Goal: Information Seeking & Learning: Learn about a topic

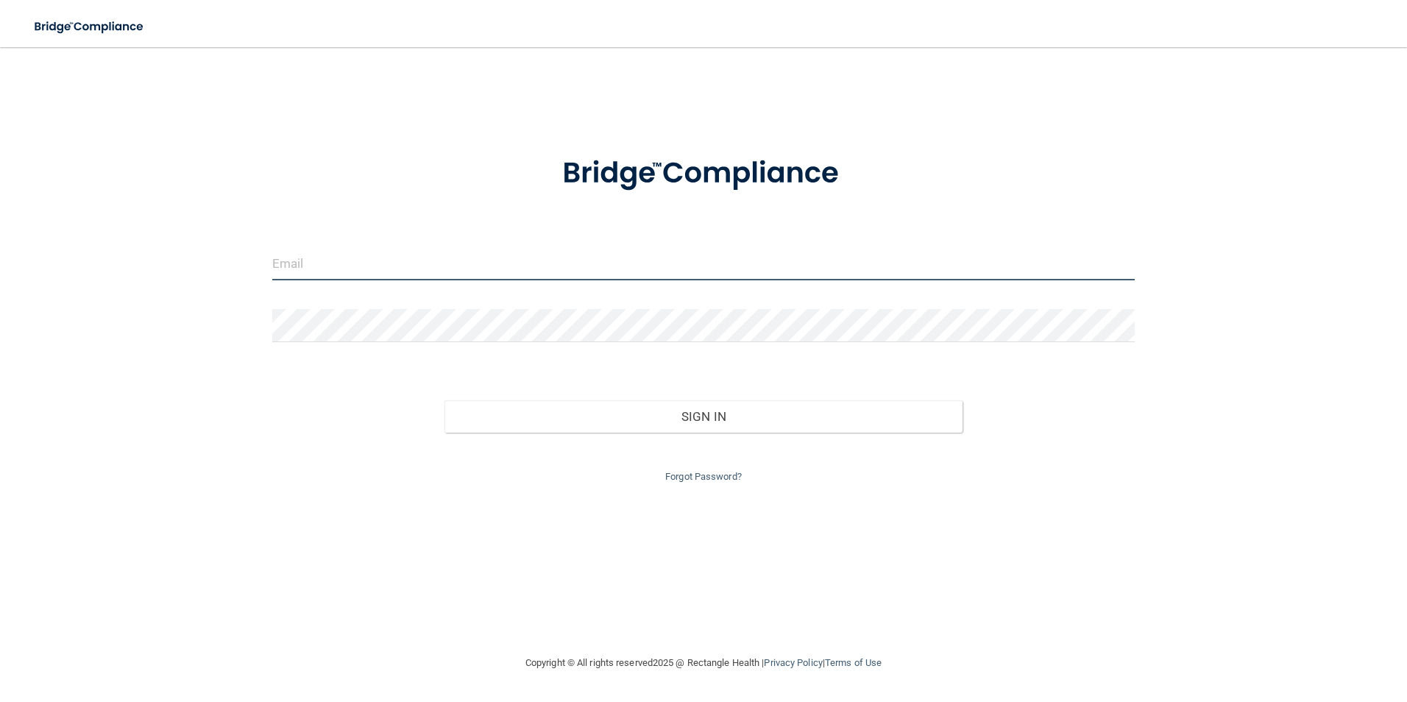
drag, startPoint x: 301, startPoint y: 266, endPoint x: 309, endPoint y: 268, distance: 8.2
click at [305, 266] on input "email" at bounding box center [703, 263] width 863 height 33
type input "[PERSON_NAME][EMAIL_ADDRESS][DOMAIN_NAME]"
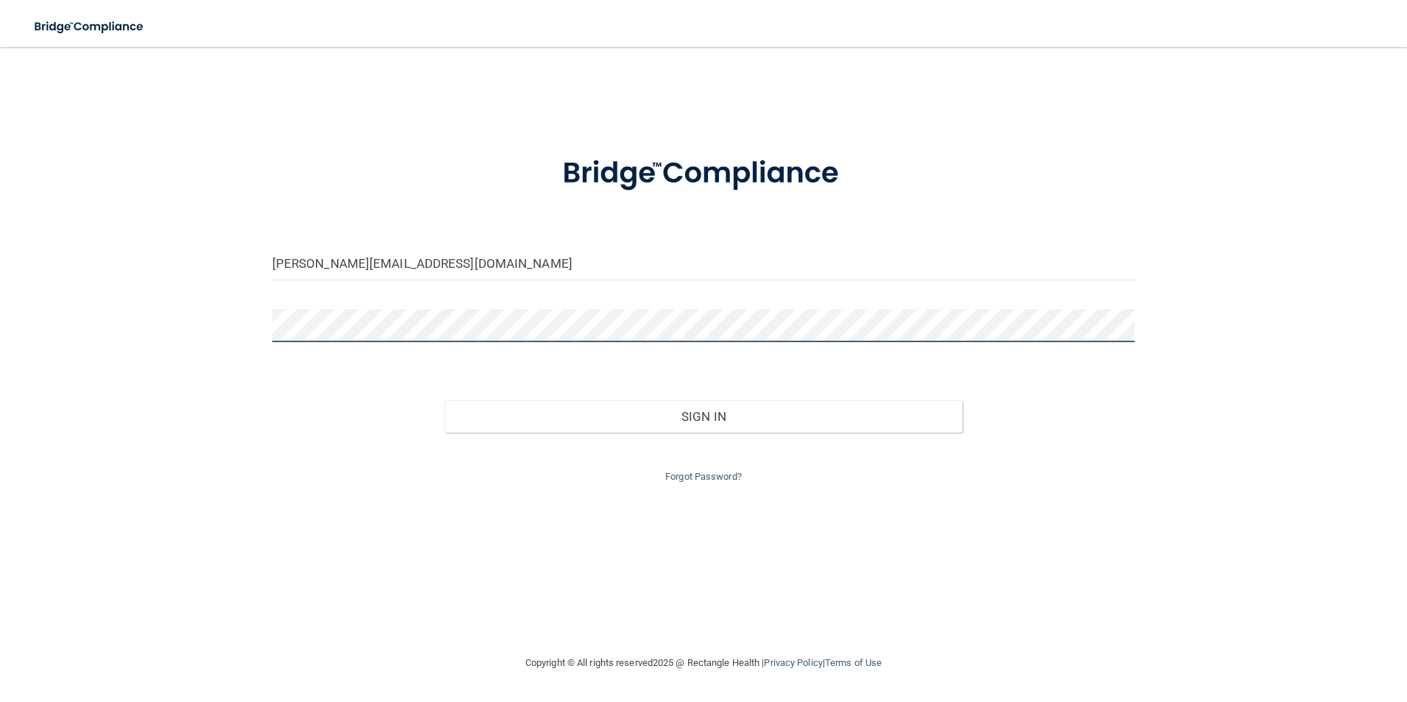
click at [444, 400] on button "Sign In" at bounding box center [703, 416] width 518 height 32
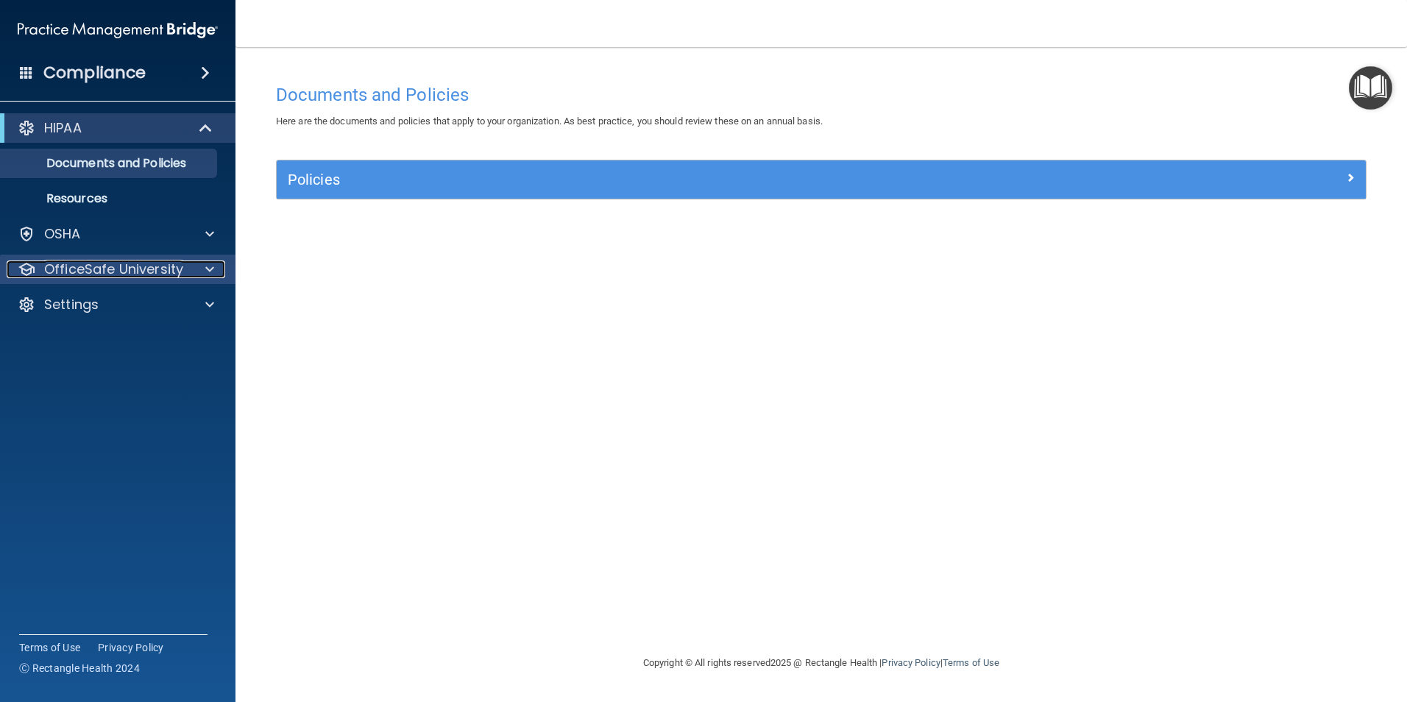
click at [127, 263] on p "OfficeSafe University" at bounding box center [113, 270] width 139 height 18
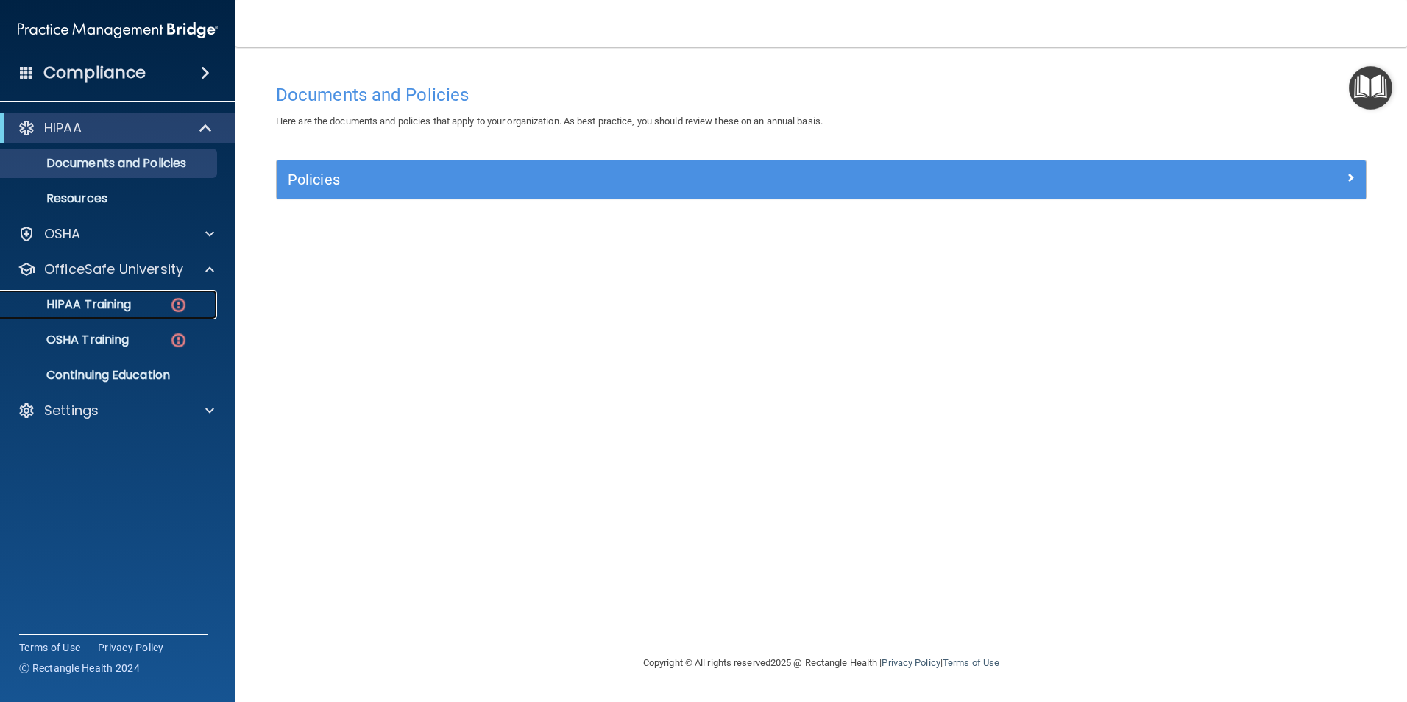
click at [141, 305] on div "HIPAA Training" at bounding box center [110, 304] width 201 height 15
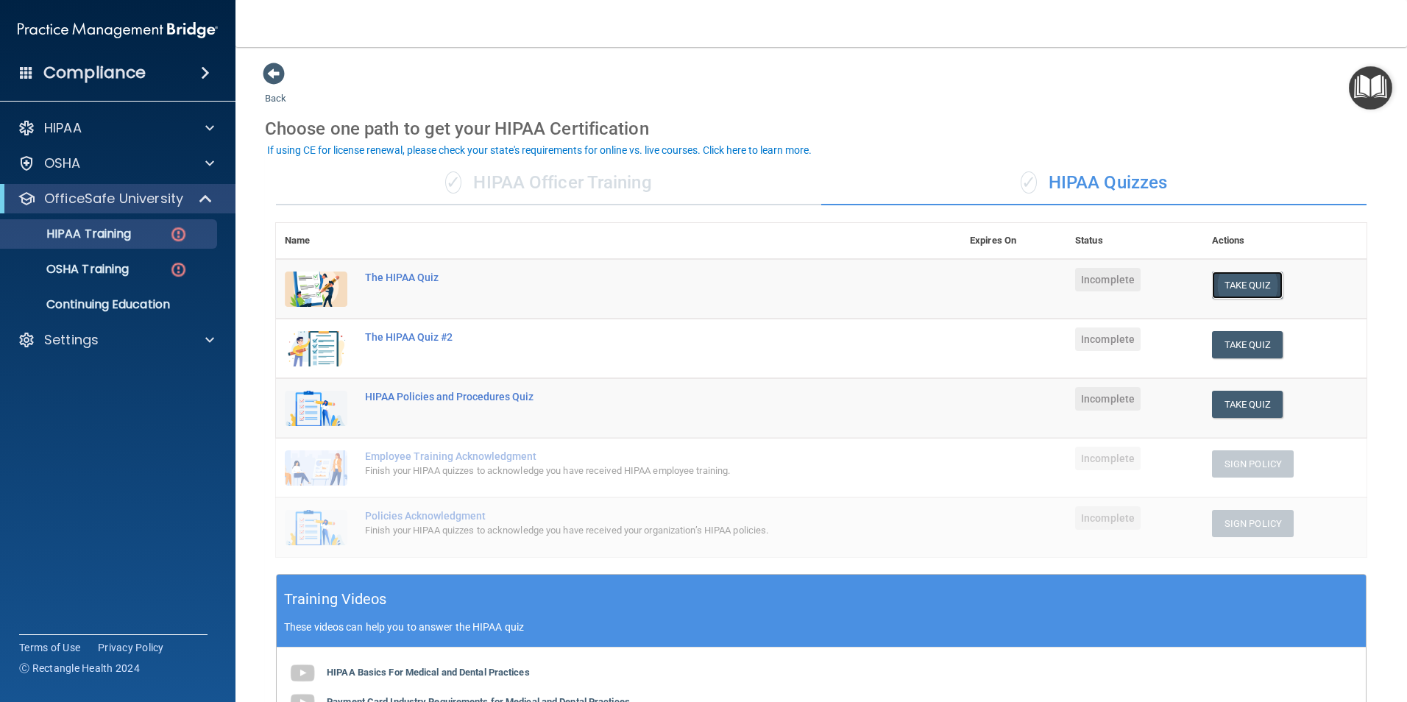
click at [1237, 281] on button "Take Quiz" at bounding box center [1247, 285] width 71 height 27
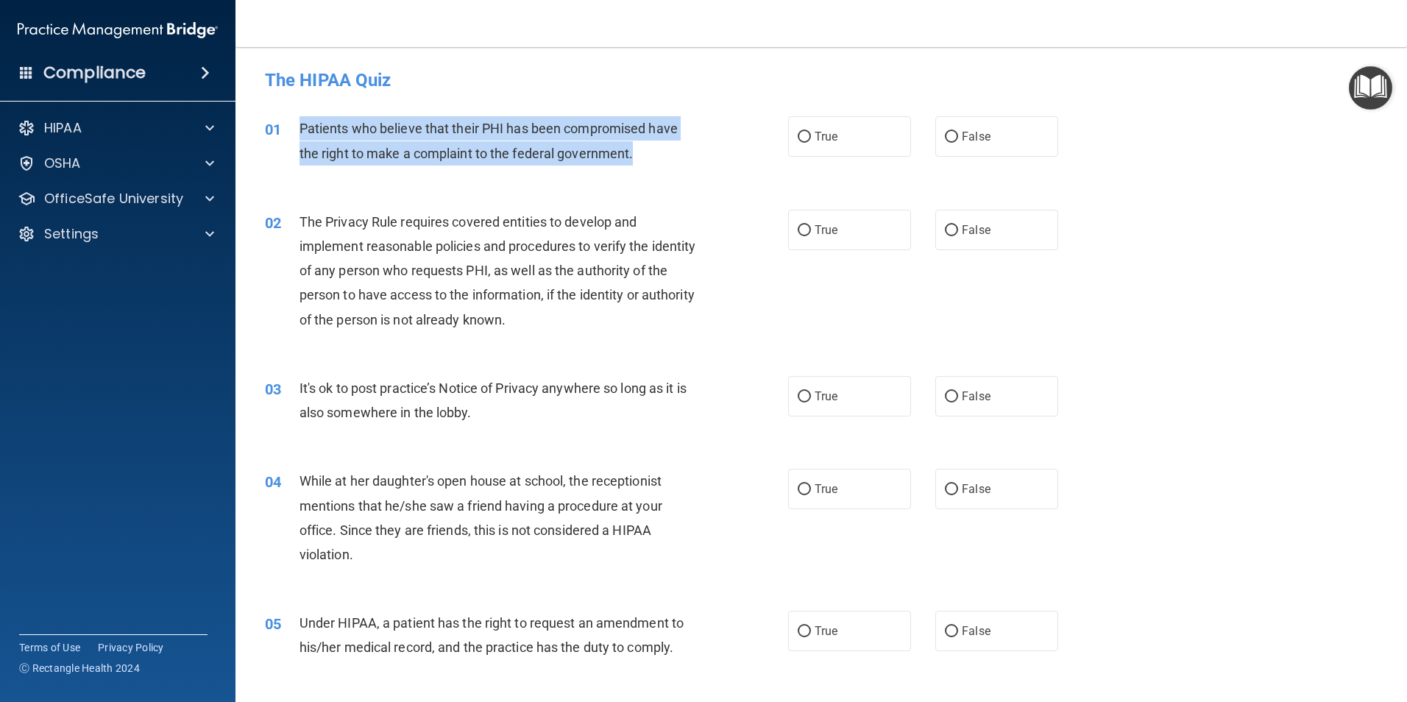
drag, startPoint x: 631, startPoint y: 156, endPoint x: 302, endPoint y: 125, distance: 331.1
click at [302, 125] on span "Patients who believe that their PHI has been compromised have the right to make…" at bounding box center [489, 141] width 378 height 40
drag, startPoint x: 302, startPoint y: 125, endPoint x: 354, endPoint y: 149, distance: 57.6
click at [802, 132] on input "True" at bounding box center [804, 137] width 13 height 11
radio input "true"
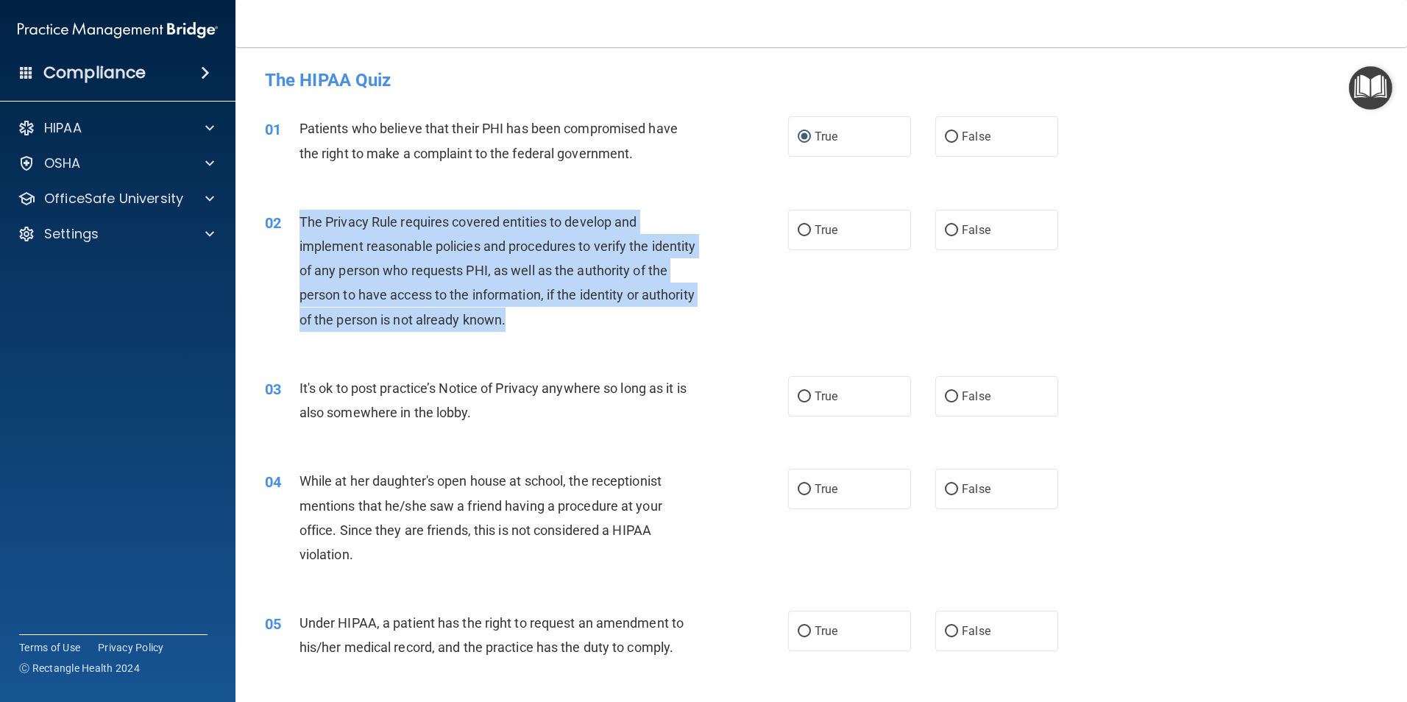
drag, startPoint x: 562, startPoint y: 322, endPoint x: 296, endPoint y: 211, distance: 288.4
click at [296, 211] on div "02 The Privacy Rule requires covered entities to develop and implement reasonab…" at bounding box center [526, 275] width 567 height 130
drag, startPoint x: 296, startPoint y: 211, endPoint x: 425, endPoint y: 258, distance: 136.9
copy div "The Privacy Rule requires covered entities to develop and implement reasonable …"
click at [802, 226] on input "True" at bounding box center [804, 230] width 13 height 11
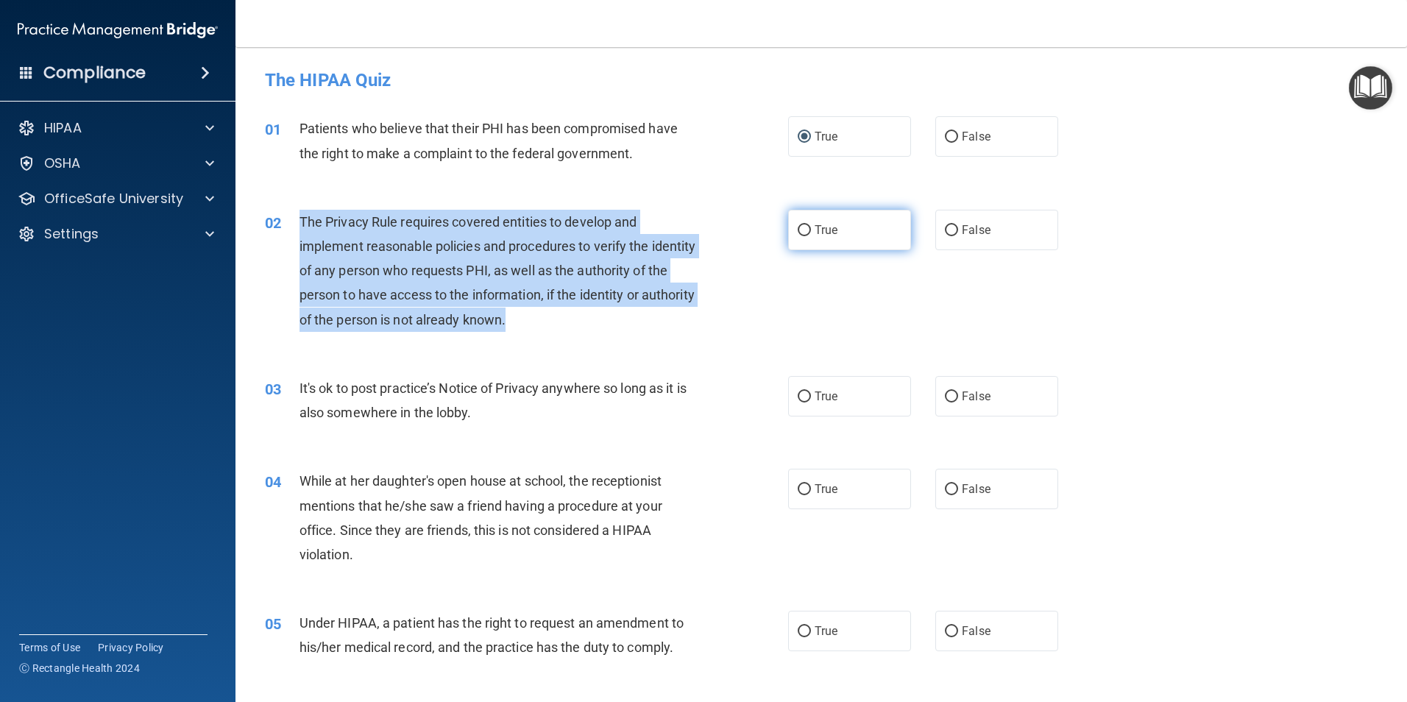
radio input "true"
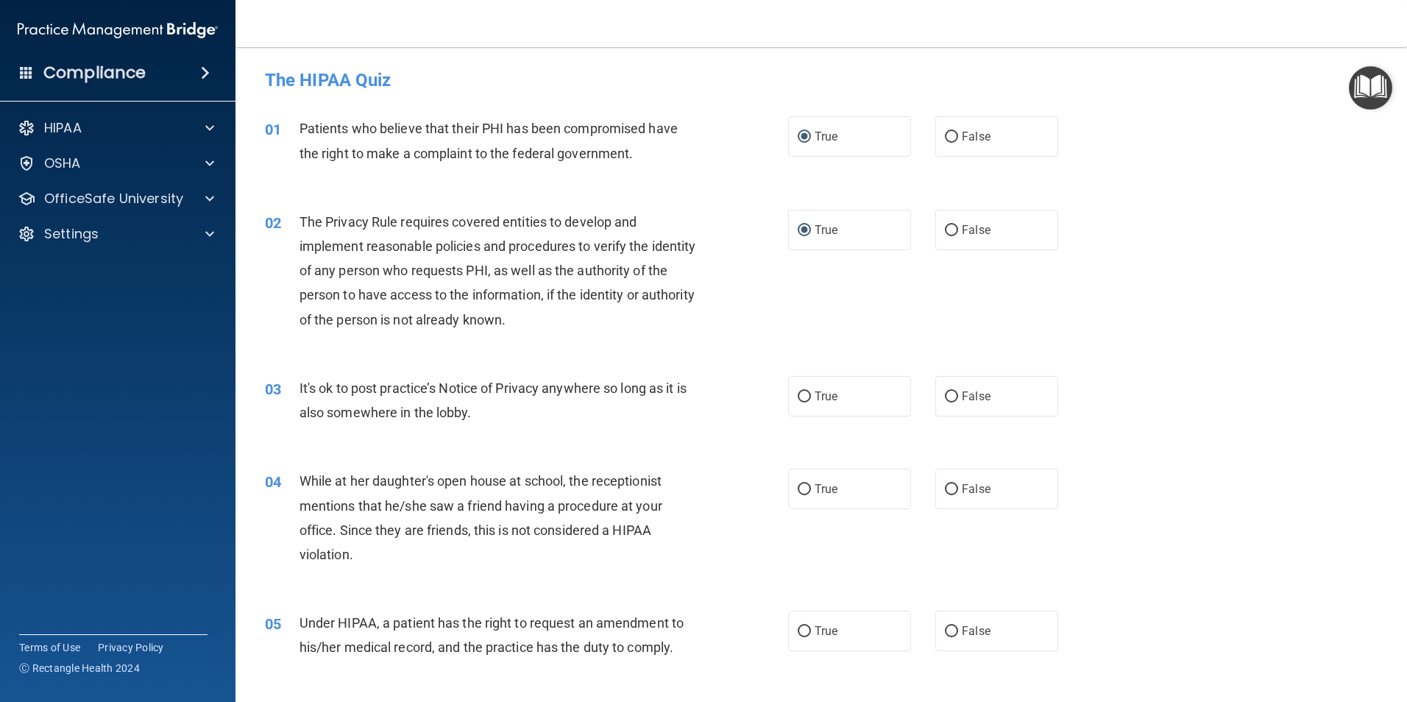
click at [484, 415] on div "It's ok to post practice’s Notice of Privacy anywhere so long as it is also som…" at bounding box center [504, 400] width 409 height 49
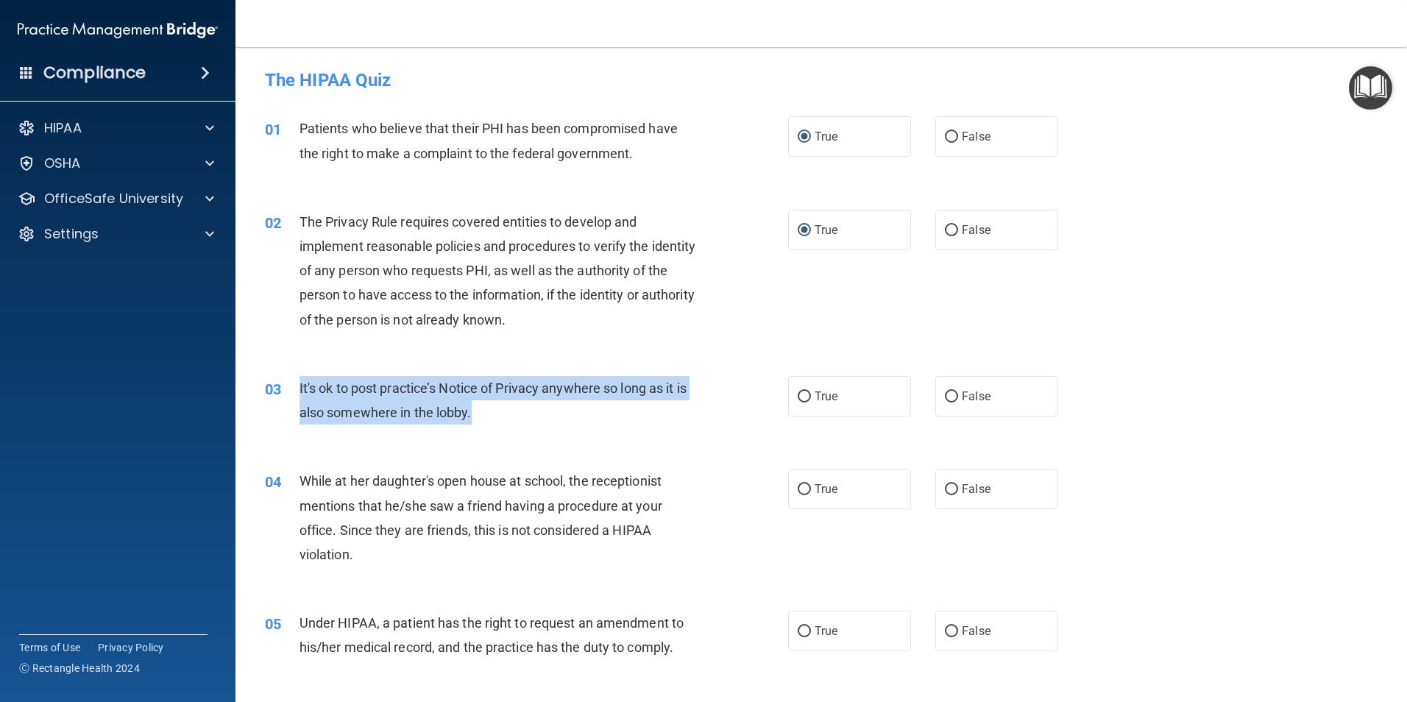
drag, startPoint x: 471, startPoint y: 412, endPoint x: 280, endPoint y: 388, distance: 192.9
click at [280, 388] on div "03 It's ok to post practice’s Notice of Privacy anywhere so long as it is also …" at bounding box center [526, 404] width 567 height 56
drag, startPoint x: 280, startPoint y: 388, endPoint x: 425, endPoint y: 409, distance: 147.3
copy div "It's ok to post practice’s Notice of Privacy anywhere so long as it is also som…"
click at [945, 398] on input "False" at bounding box center [951, 397] width 13 height 11
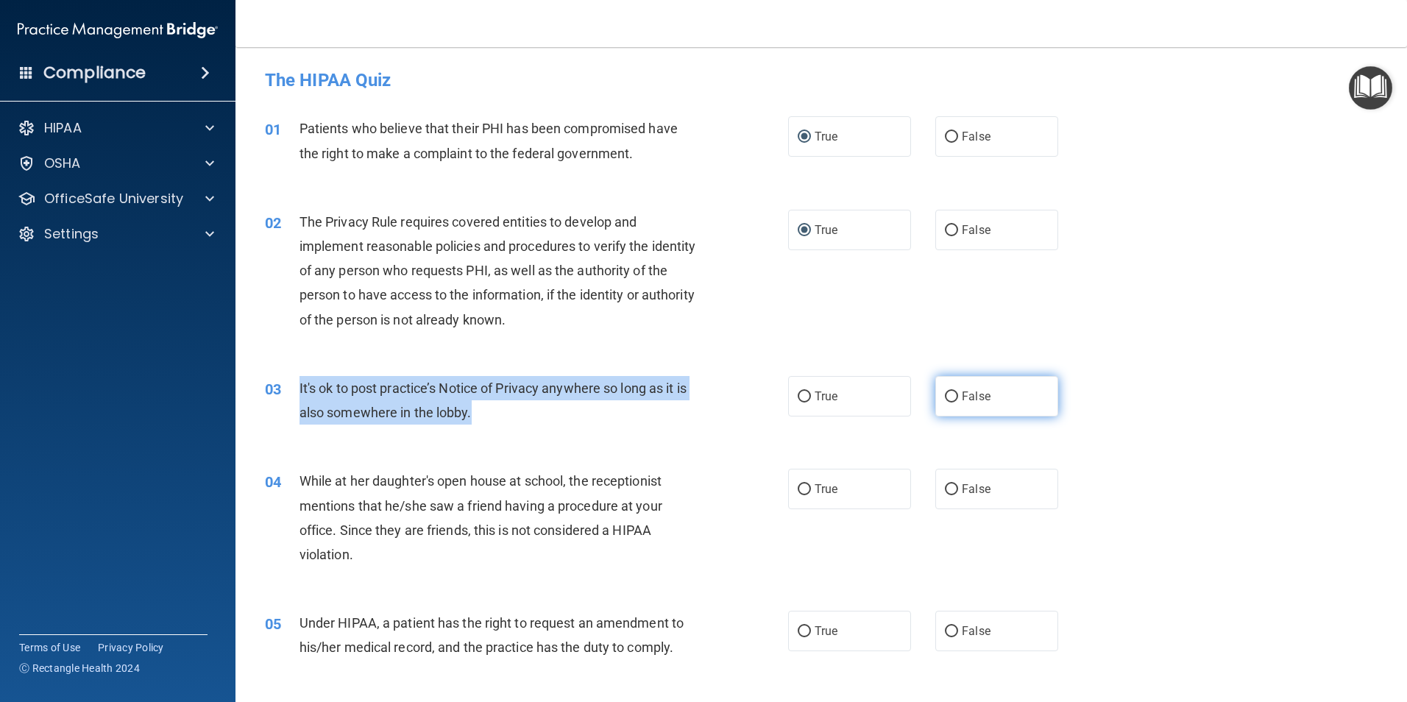
radio input "true"
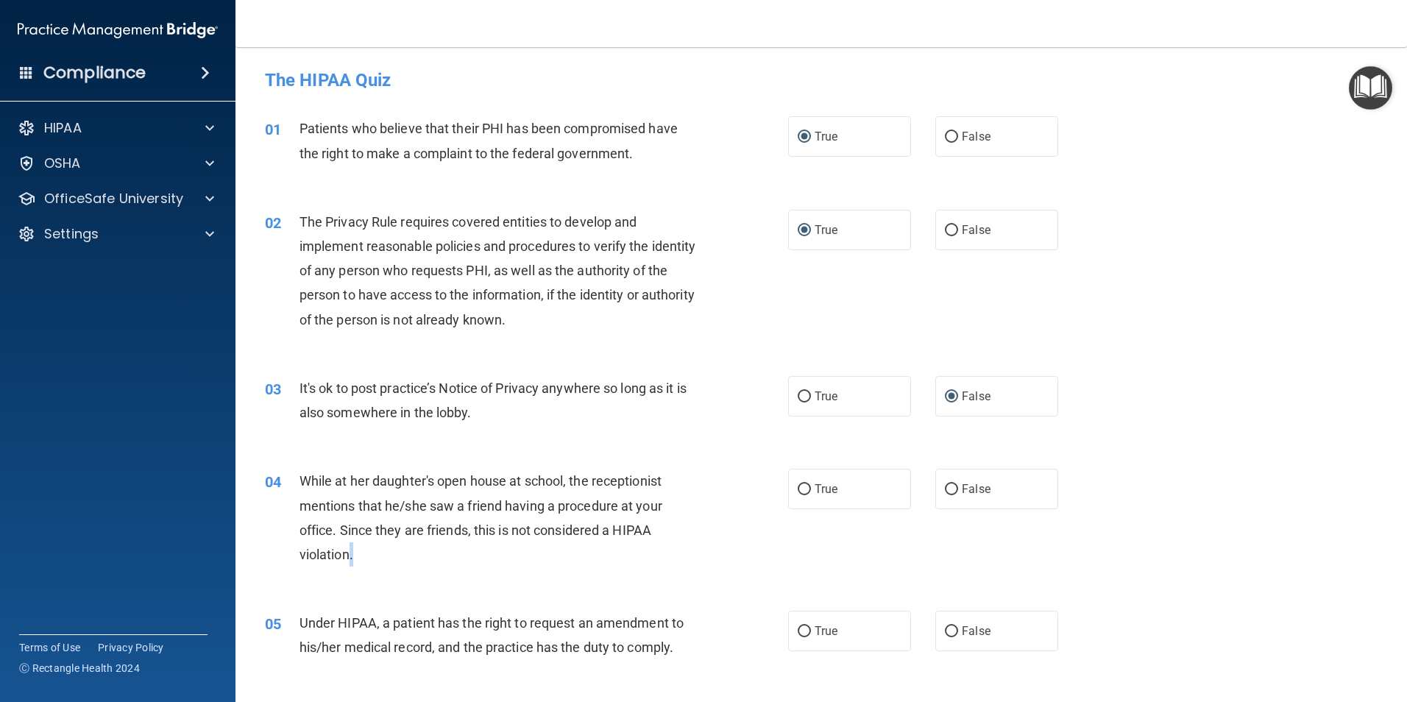
drag, startPoint x: 357, startPoint y: 554, endPoint x: 347, endPoint y: 557, distance: 10.7
click at [347, 557] on div "While at her daughter's open house at school, the receptionist mentions that he…" at bounding box center [504, 518] width 409 height 98
drag, startPoint x: 347, startPoint y: 557, endPoint x: 362, endPoint y: 561, distance: 15.9
click at [362, 561] on div "While at her daughter's open house at school, the receptionist mentions that he…" at bounding box center [504, 518] width 409 height 98
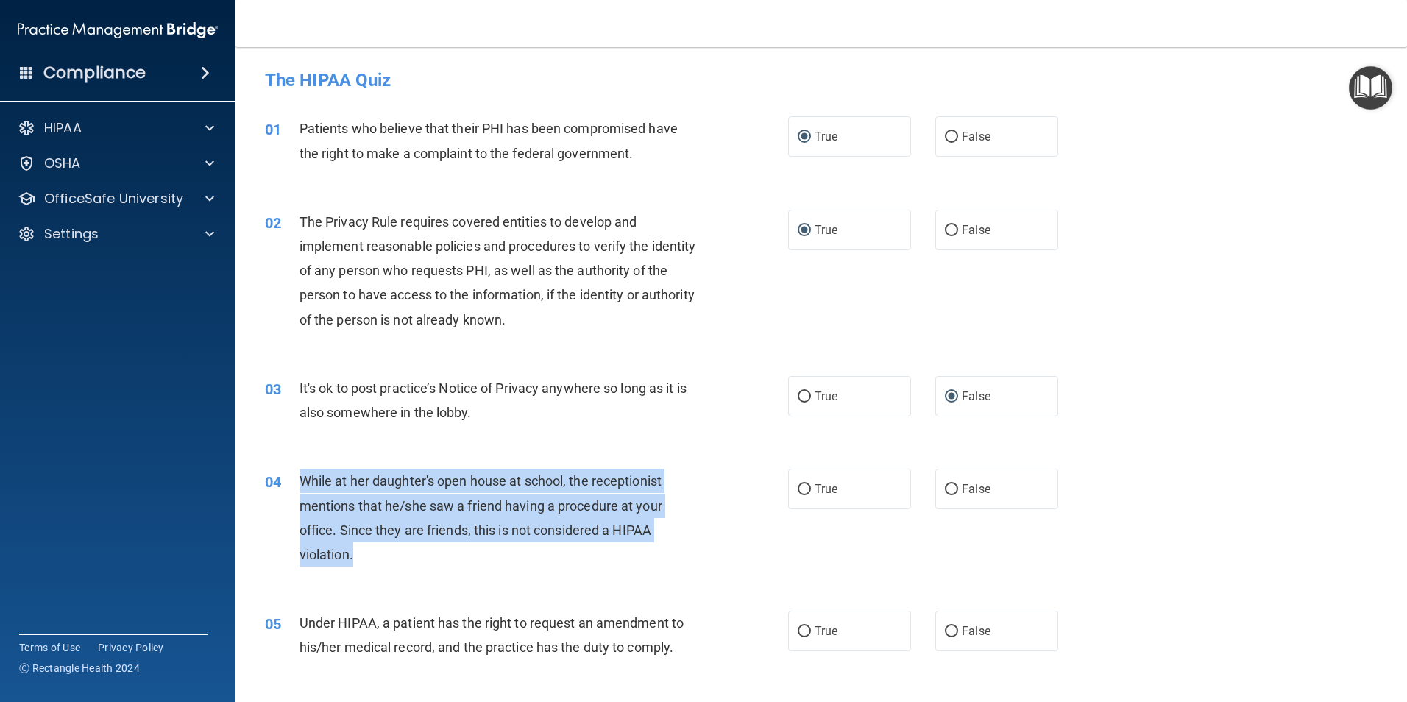
drag, startPoint x: 358, startPoint y: 553, endPoint x: 291, endPoint y: 493, distance: 90.1
click at [291, 493] on div "04 While at her daughter's open house at school, the receptionist mentions that…" at bounding box center [526, 521] width 567 height 105
drag, startPoint x: 291, startPoint y: 493, endPoint x: 359, endPoint y: 505, distance: 68.7
copy div "While at her daughter's open house at school, the receptionist mentions that he…"
click at [949, 492] on input "False" at bounding box center [951, 489] width 13 height 11
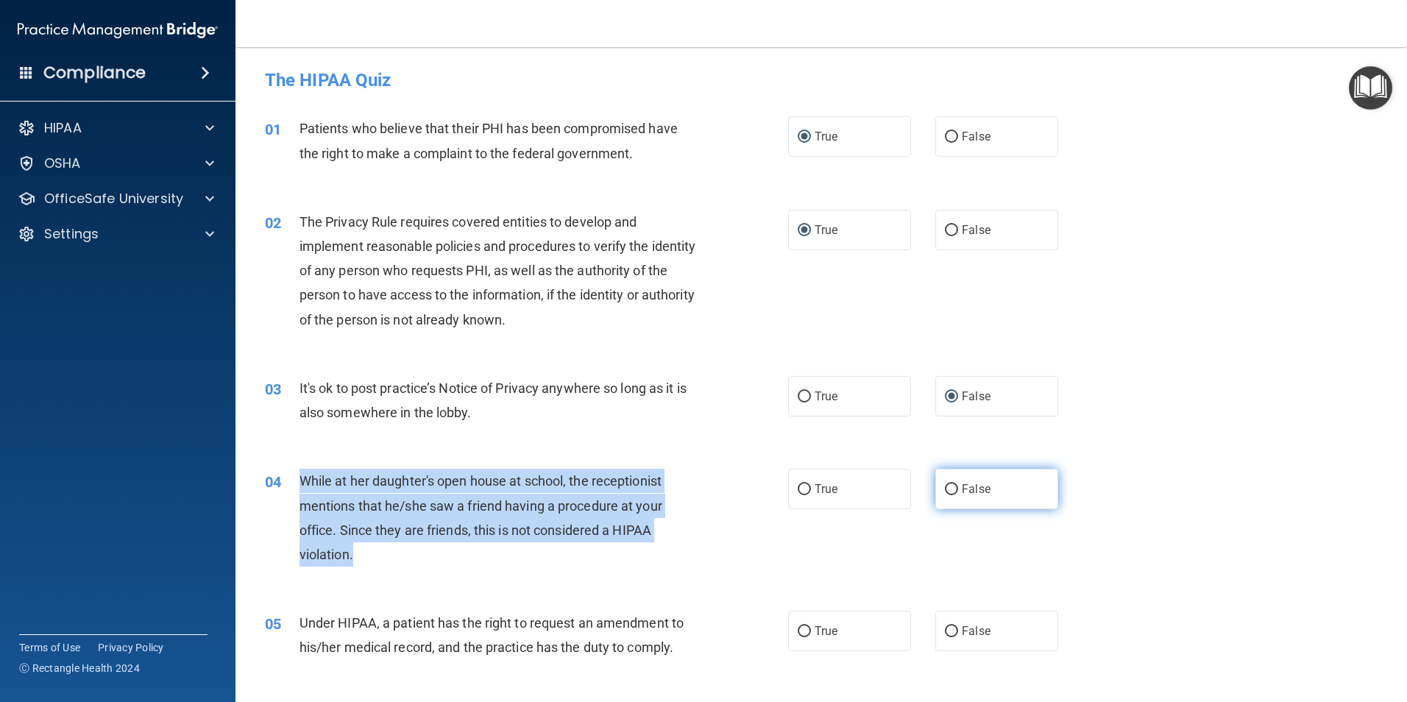
radio input "true"
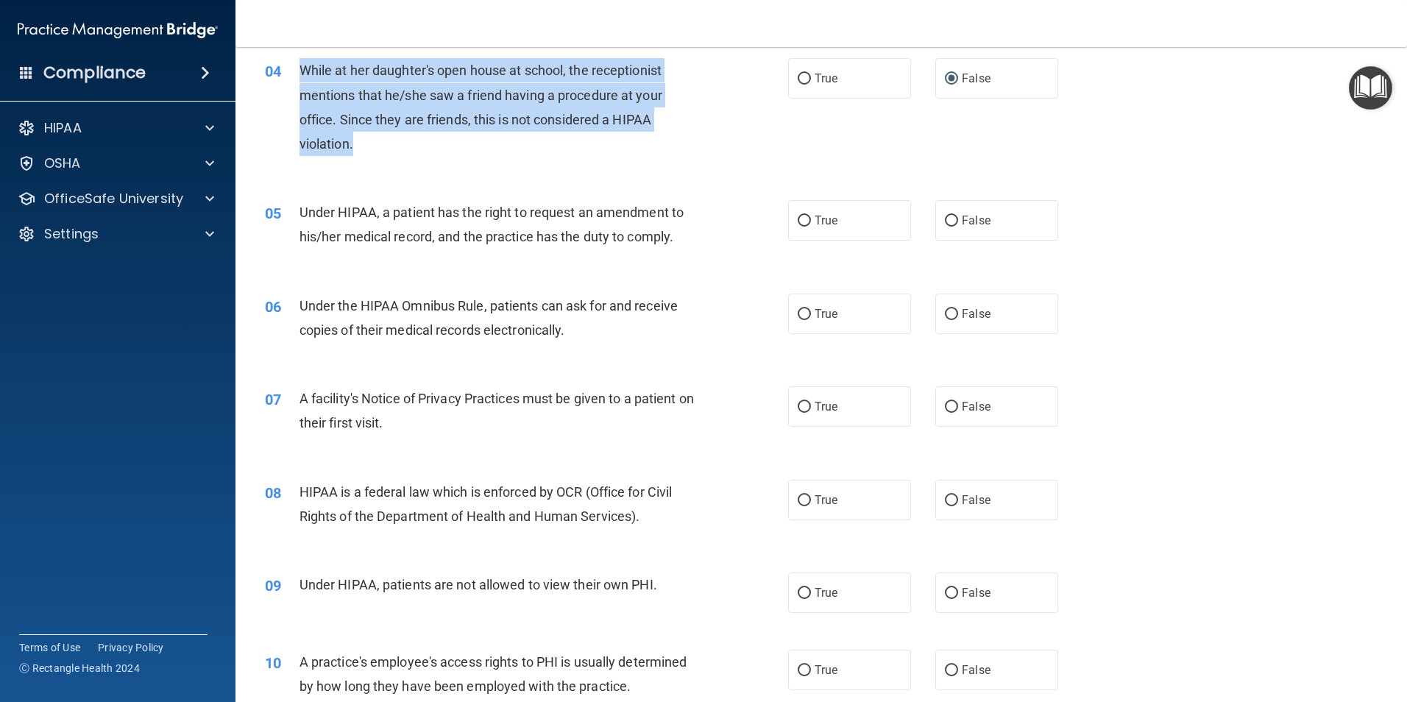
scroll to position [442, 0]
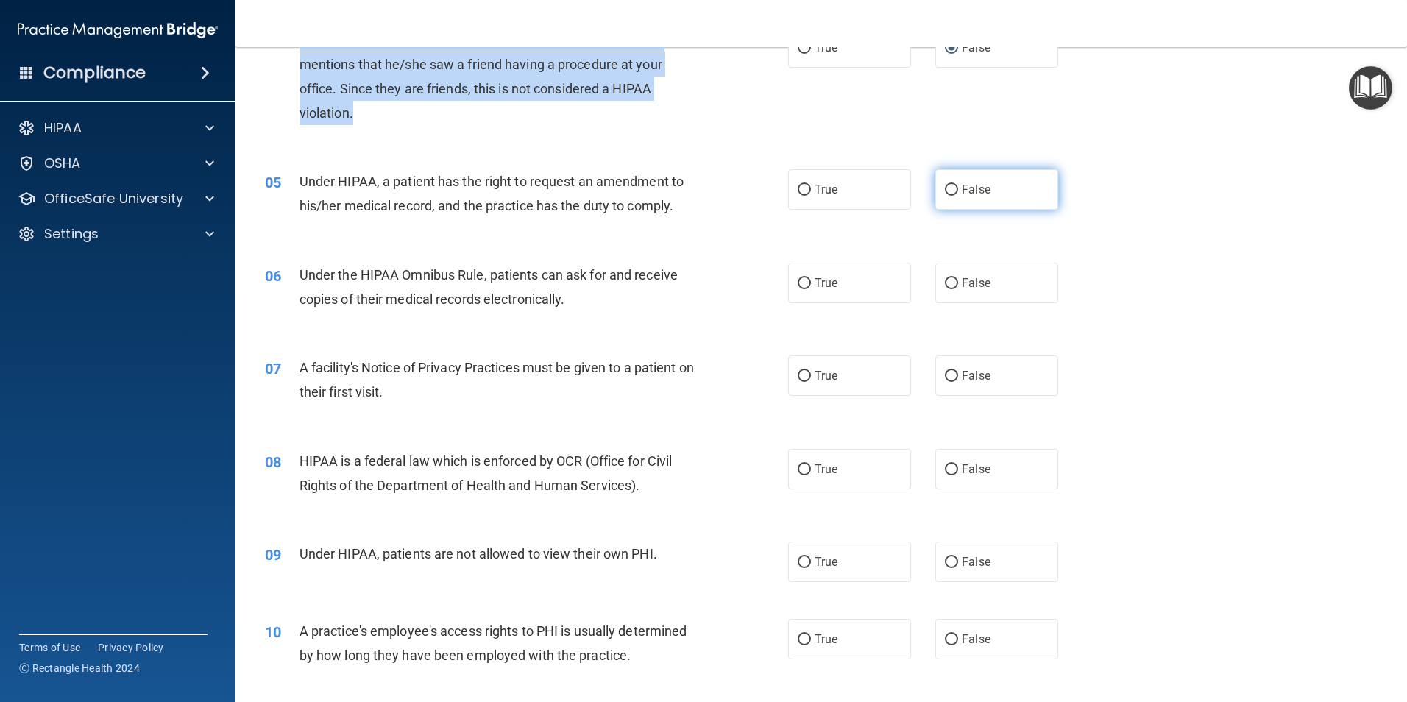
click at [945, 190] on input "False" at bounding box center [951, 190] width 13 height 11
radio input "true"
click at [799, 286] on input "True" at bounding box center [804, 283] width 13 height 11
radio input "true"
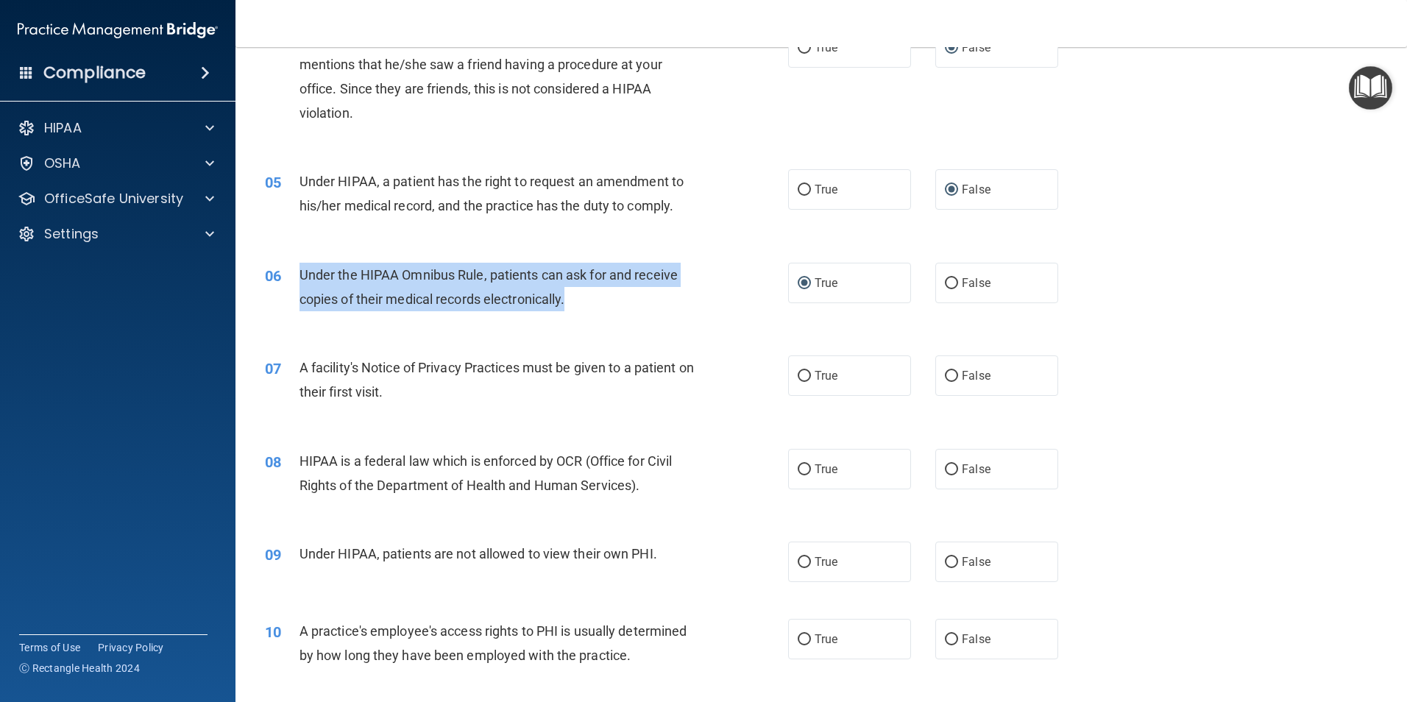
drag, startPoint x: 571, startPoint y: 302, endPoint x: 291, endPoint y: 276, distance: 281.6
click at [291, 276] on div "06 Under the HIPAA Omnibus Rule, patients can ask for and receive copies of the…" at bounding box center [526, 291] width 567 height 56
drag, startPoint x: 291, startPoint y: 276, endPoint x: 346, endPoint y: 284, distance: 55.8
copy div "Under the HIPAA Omnibus Rule, patients can ask for and receive copies of their …"
click at [798, 375] on input "True" at bounding box center [804, 376] width 13 height 11
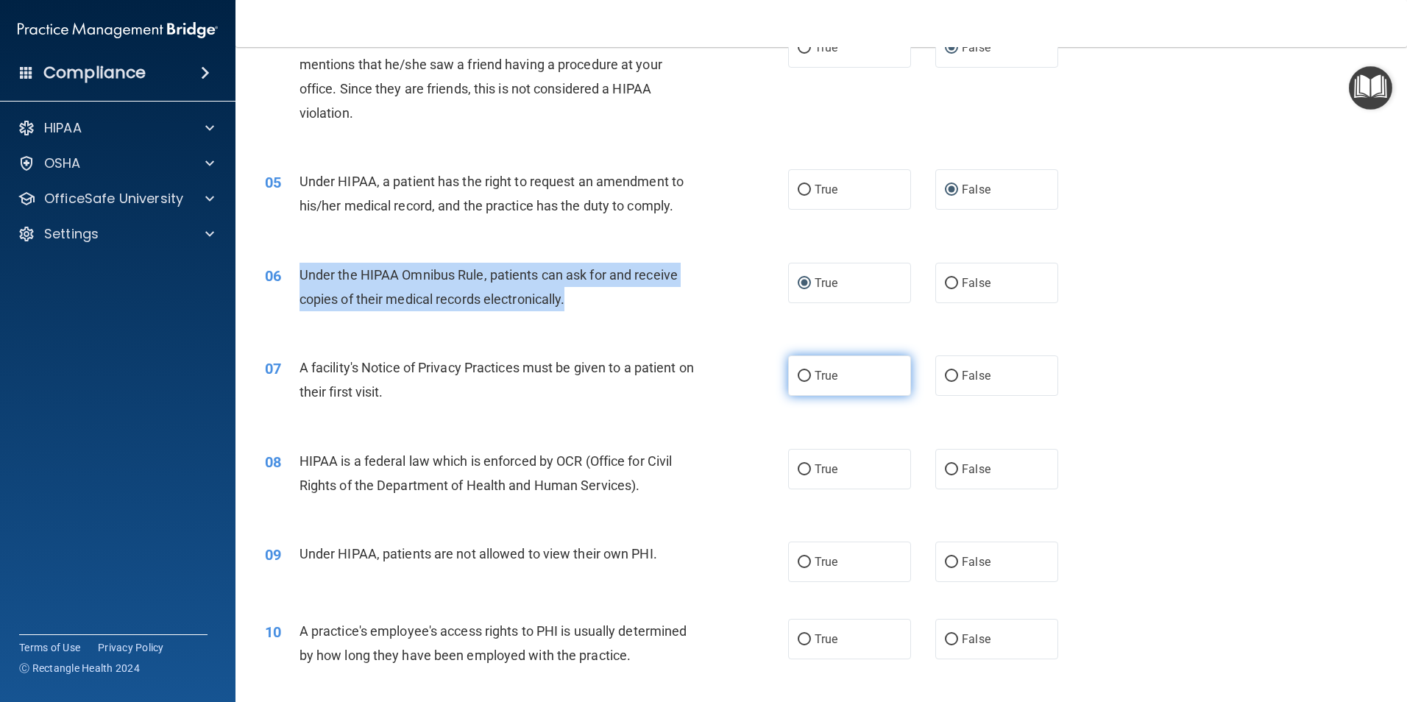
radio input "true"
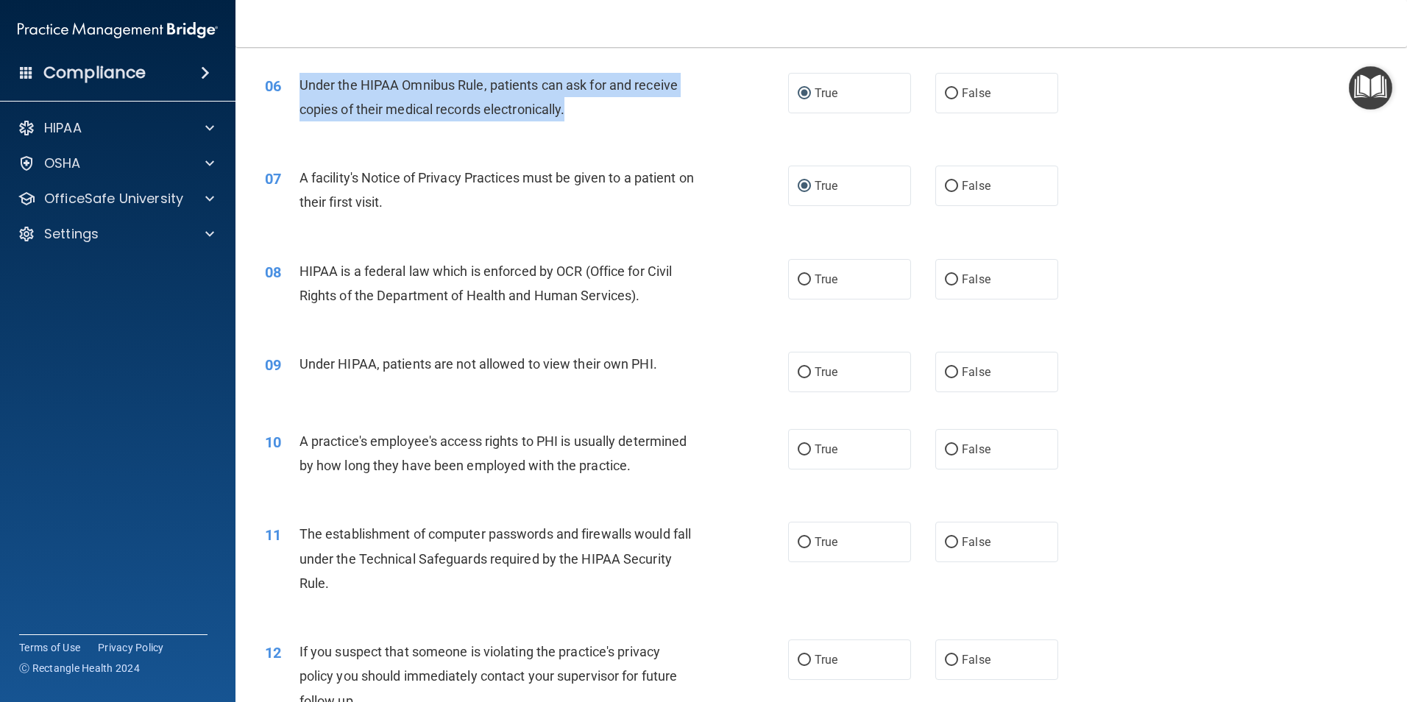
scroll to position [736, 0]
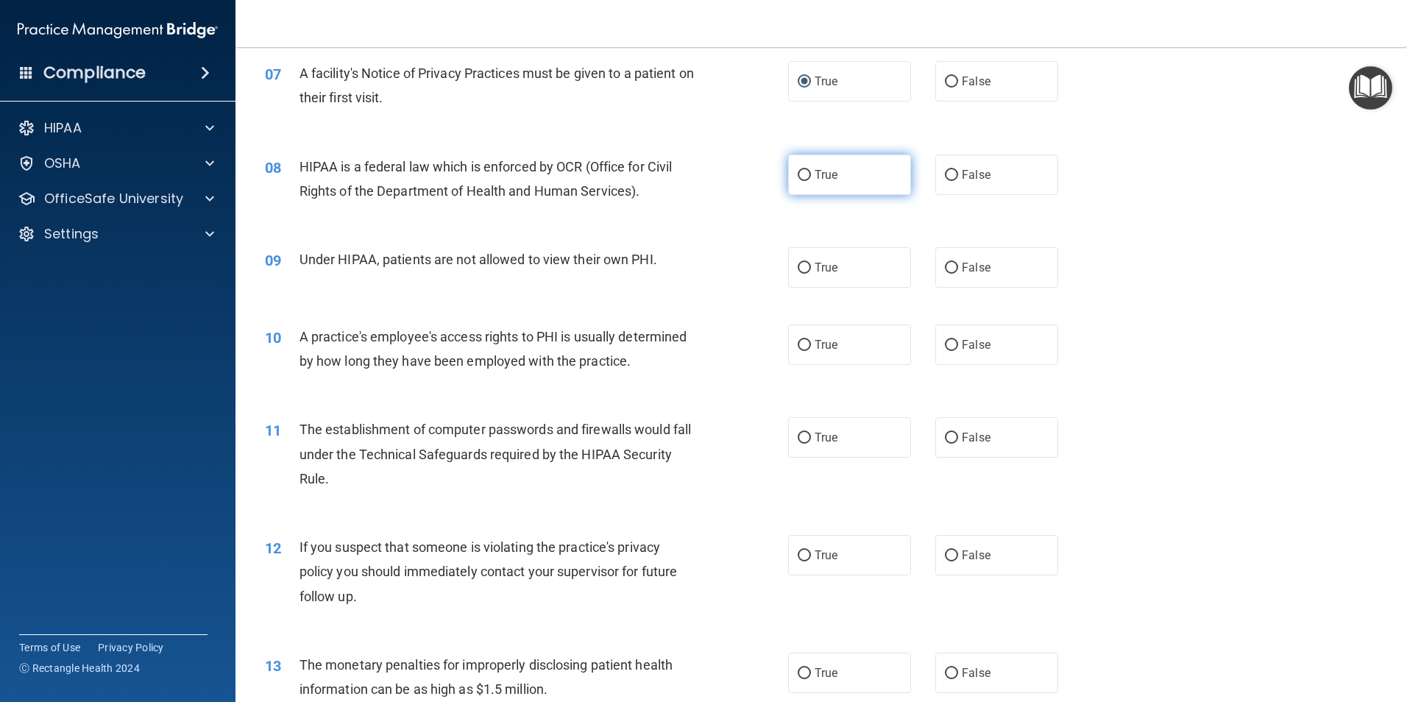
click at [802, 176] on input "True" at bounding box center [804, 175] width 13 height 11
radio input "true"
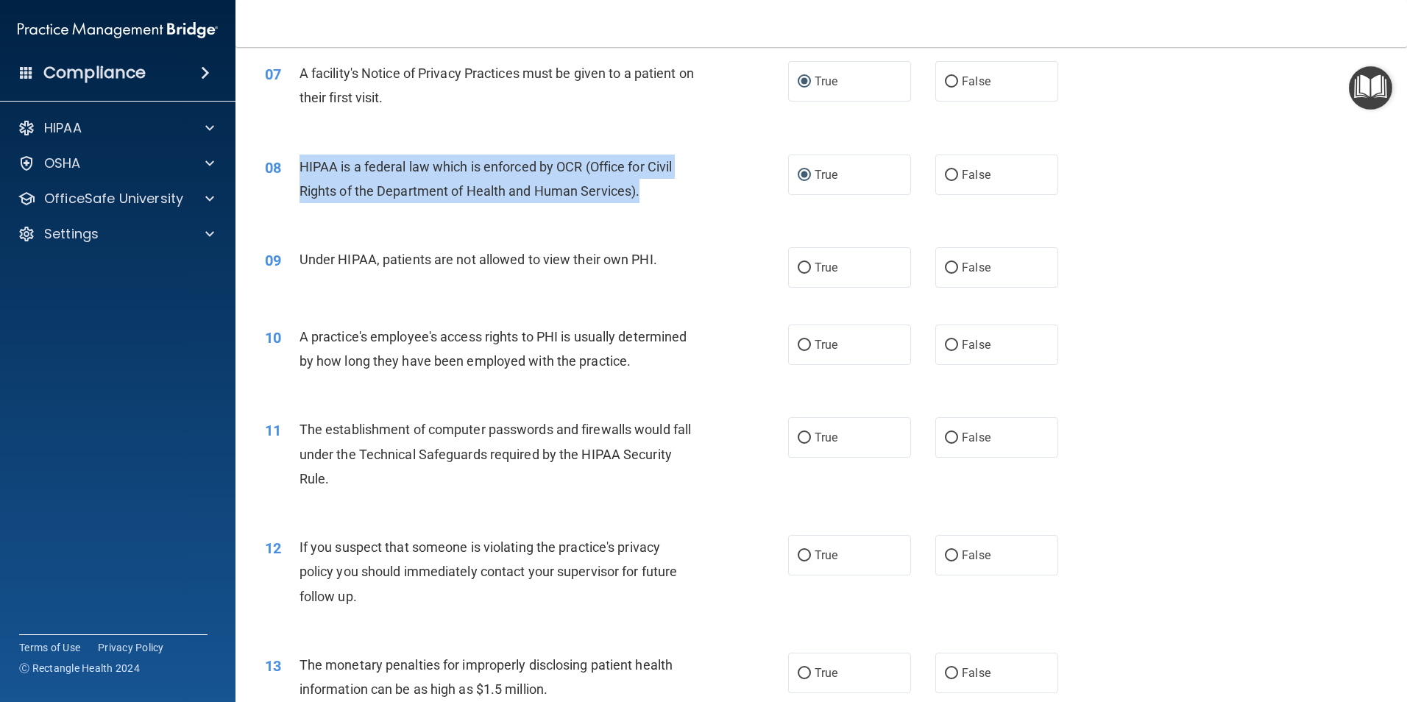
drag, startPoint x: 638, startPoint y: 193, endPoint x: 286, endPoint y: 171, distance: 353.2
click at [286, 171] on div "08 HIPAA is a federal law which is enforced by OCR (Office for Civil Rights of …" at bounding box center [526, 183] width 567 height 56
drag, startPoint x: 286, startPoint y: 171, endPoint x: 360, endPoint y: 185, distance: 75.8
copy div "HIPAA is a federal law which is enforced by OCR (Office for Civil Rights of the…"
click at [945, 268] on input "False" at bounding box center [951, 268] width 13 height 11
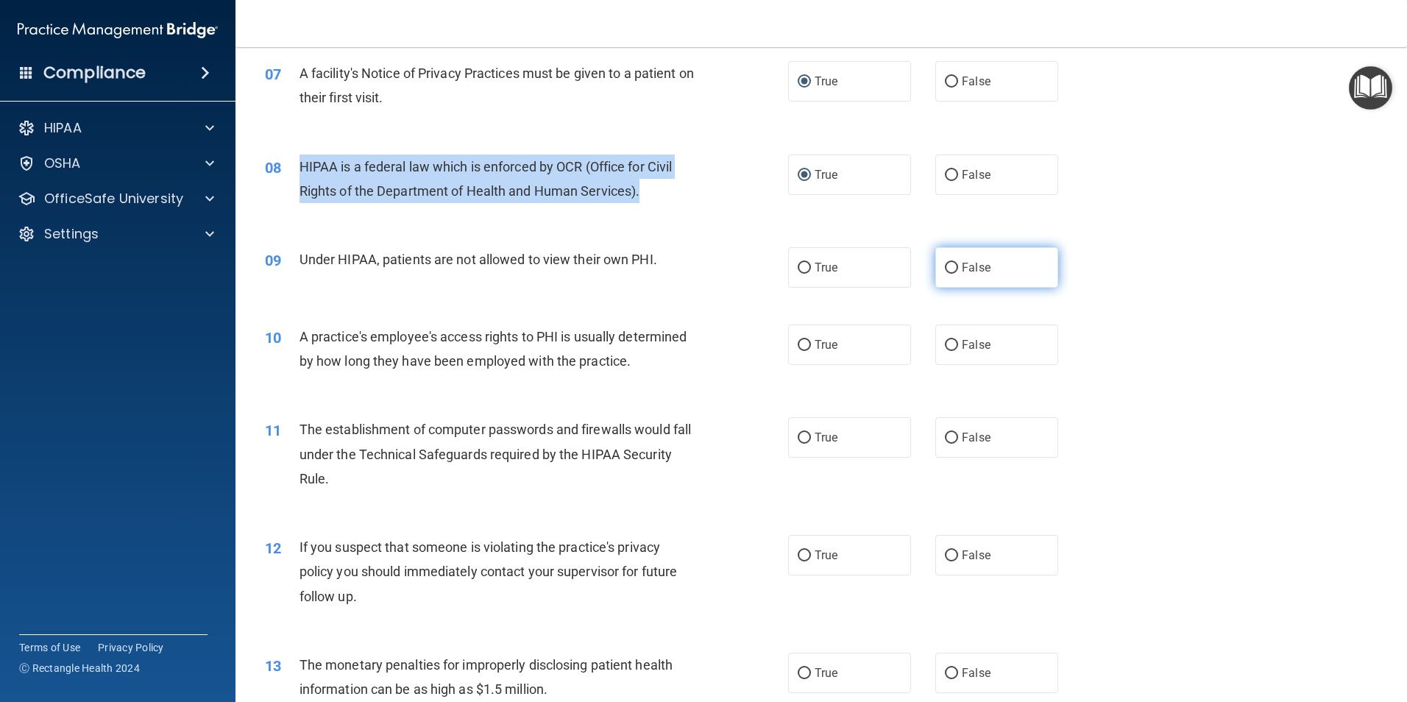
radio input "true"
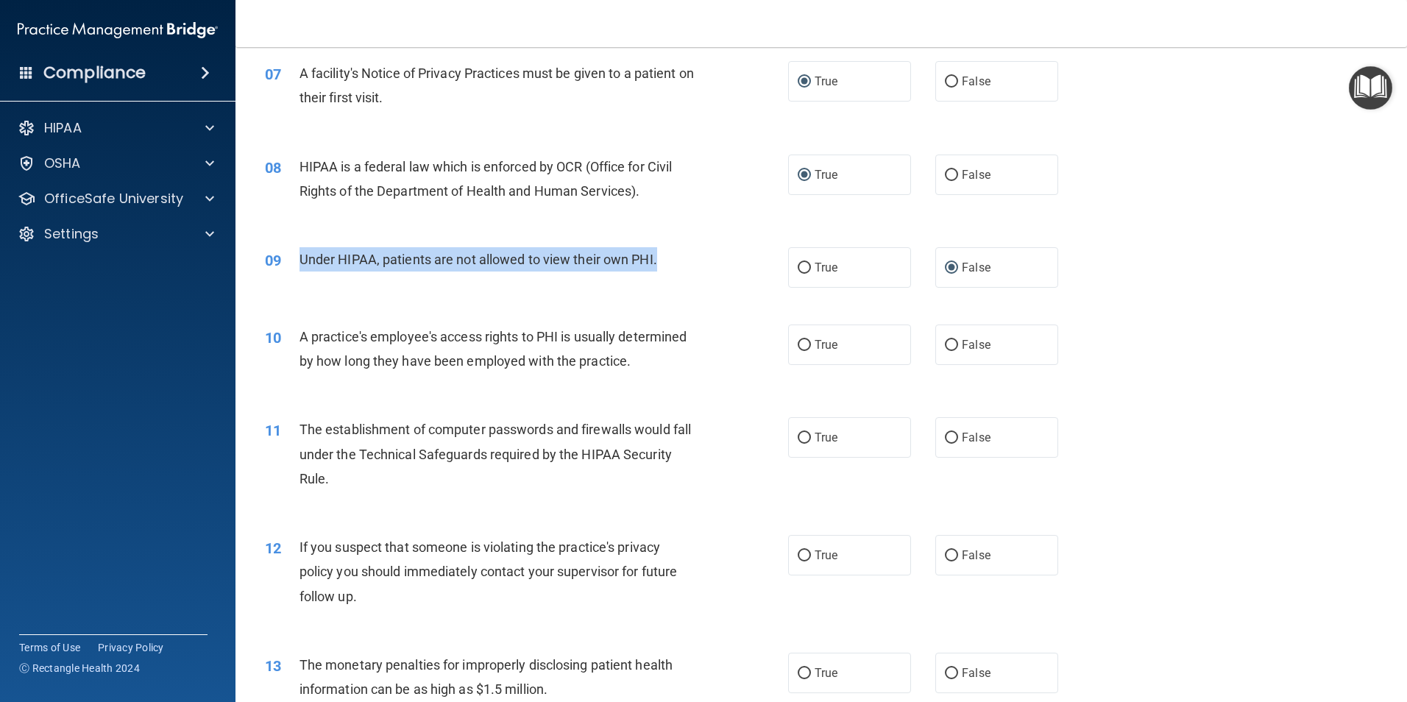
drag, startPoint x: 637, startPoint y: 263, endPoint x: 302, endPoint y: 261, distance: 334.9
click at [302, 261] on div "Under HIPAA, patients are not allowed to view their own PHI." at bounding box center [504, 259] width 409 height 24
drag, startPoint x: 302, startPoint y: 261, endPoint x: 333, endPoint y: 259, distance: 31.7
copy span "Under HIPAA, patients are not allowed to view their own PHI."
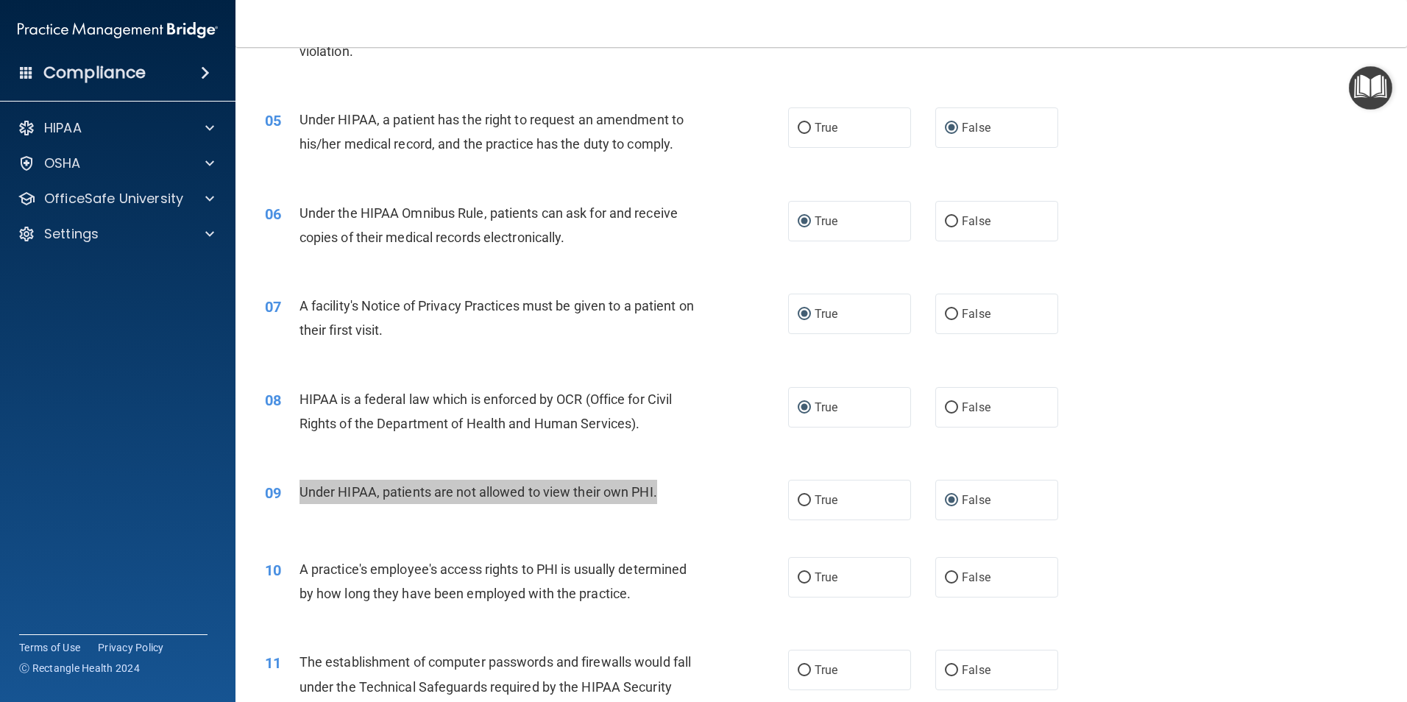
scroll to position [662, 0]
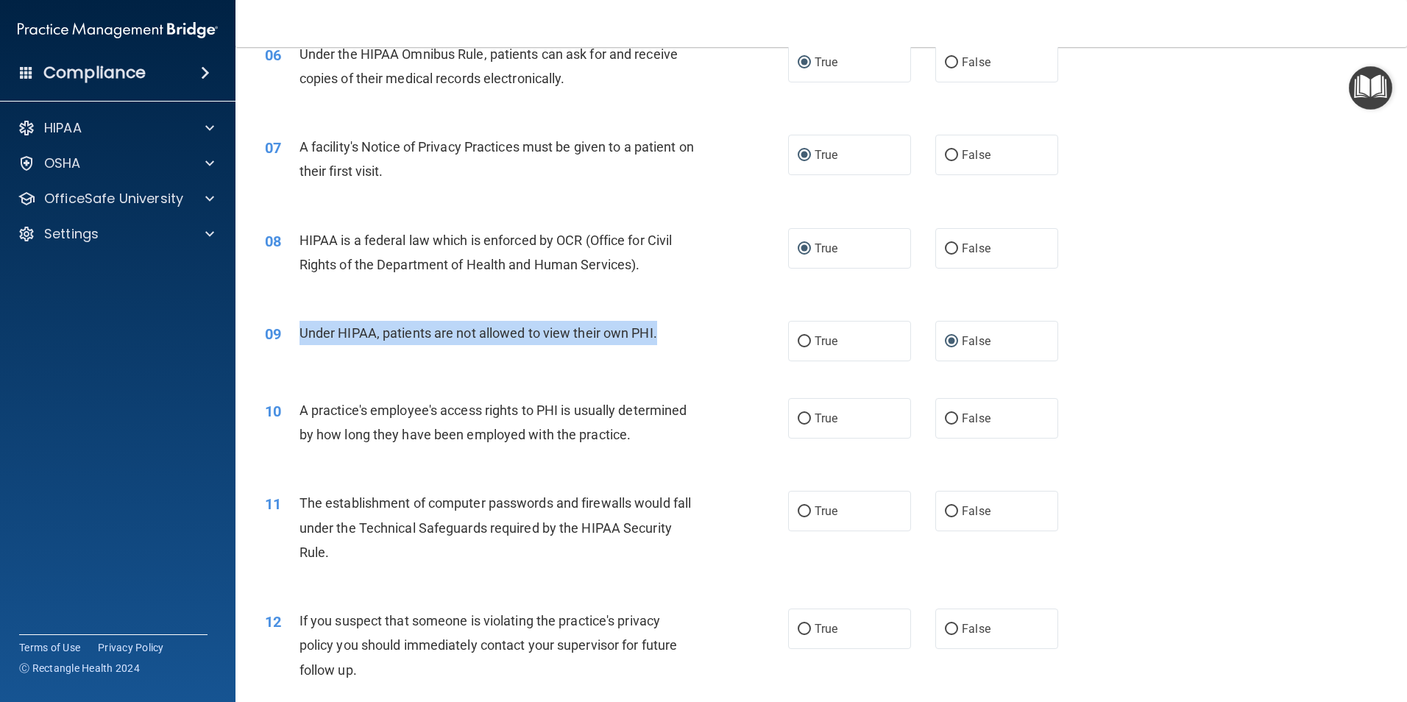
drag, startPoint x: 941, startPoint y: 416, endPoint x: 926, endPoint y: 421, distance: 16.3
click at [945, 417] on input "False" at bounding box center [951, 419] width 13 height 11
radio input "true"
click at [802, 511] on input "True" at bounding box center [804, 511] width 13 height 11
radio input "true"
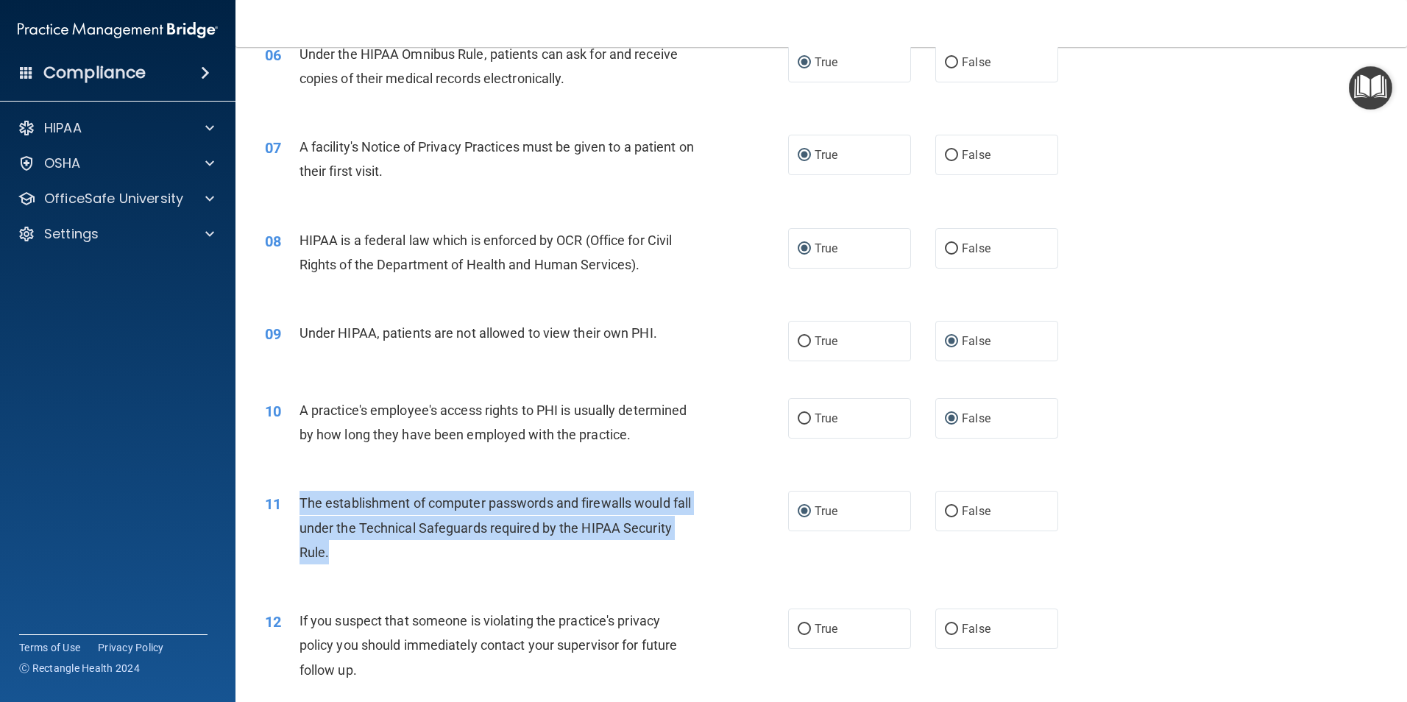
drag, startPoint x: 456, startPoint y: 550, endPoint x: 296, endPoint y: 504, distance: 166.8
click at [296, 504] on div "11 The establishment of computer passwords and firewalls would fall under the T…" at bounding box center [526, 531] width 567 height 81
drag, startPoint x: 296, startPoint y: 504, endPoint x: 378, endPoint y: 521, distance: 84.1
copy div "The establishment of computer passwords and firewalls would fall under the Tech…"
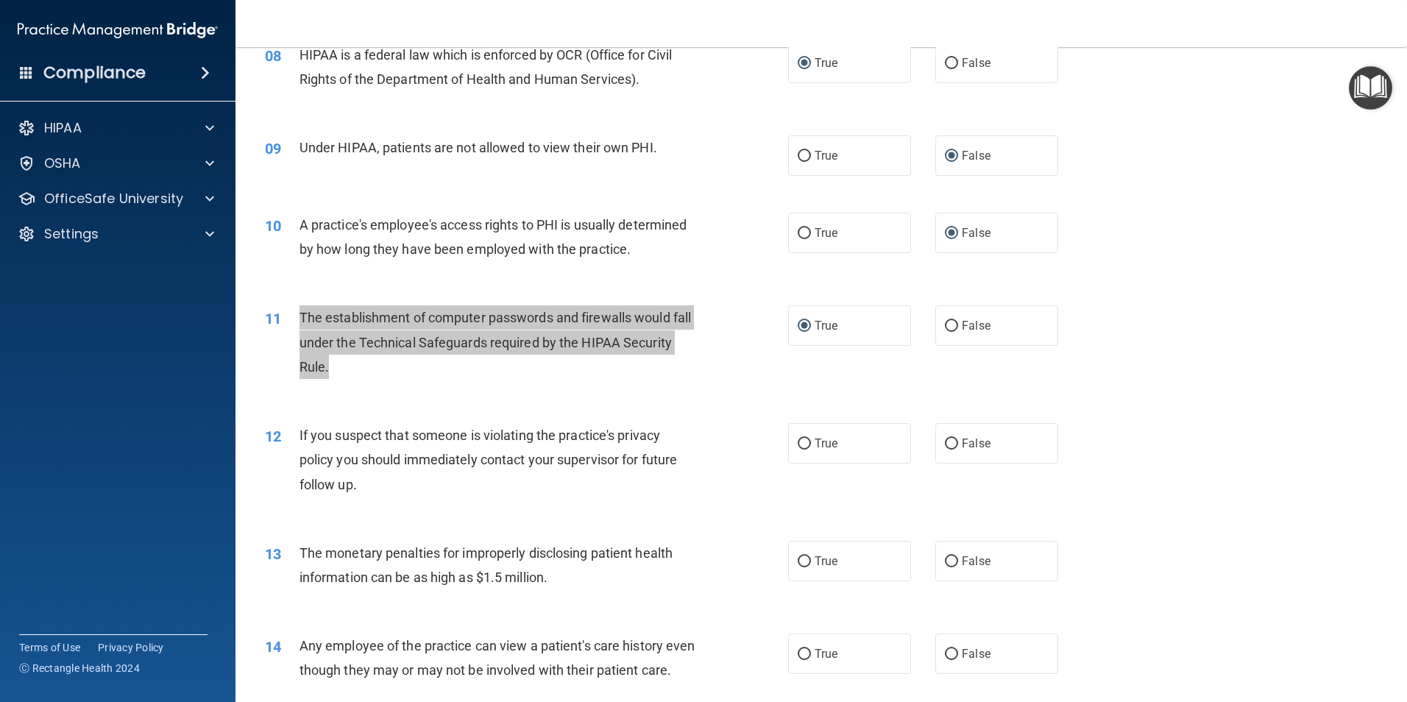
scroll to position [883, 0]
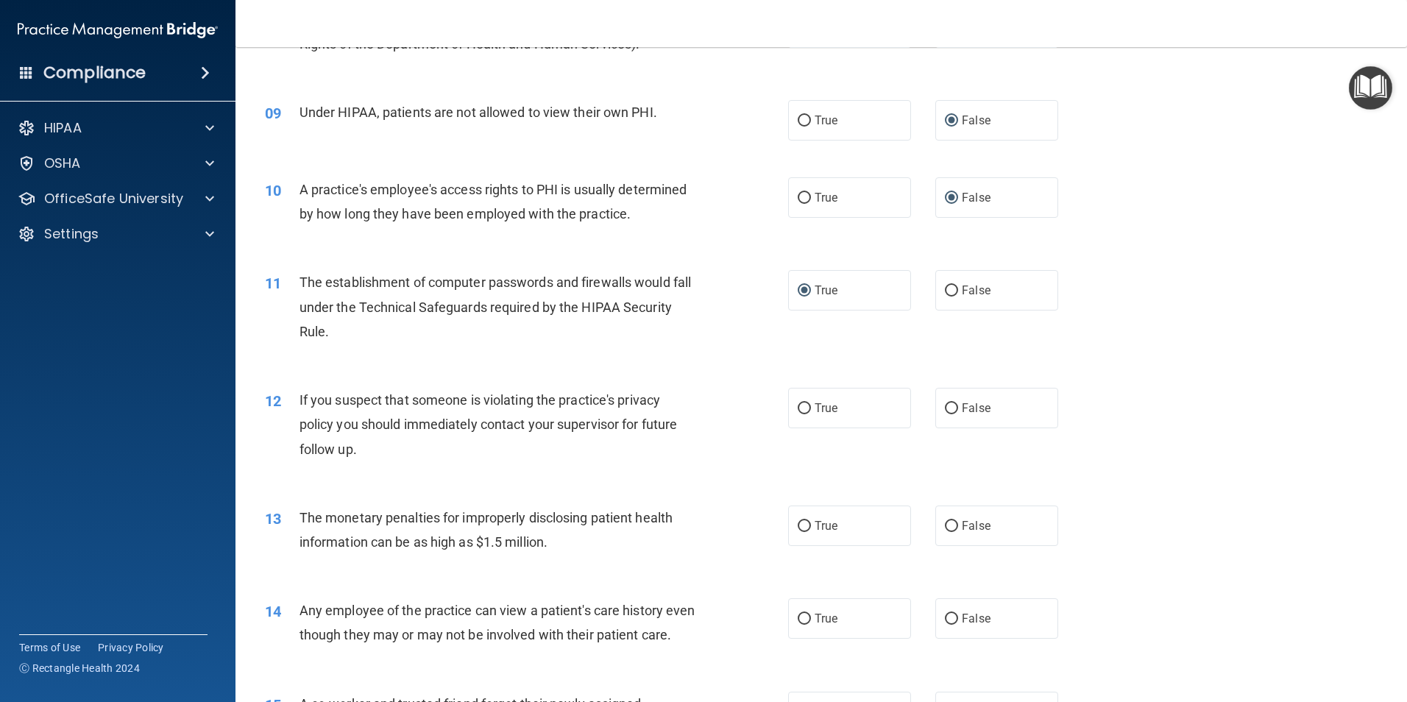
drag, startPoint x: 437, startPoint y: 473, endPoint x: 431, endPoint y: 464, distance: 11.6
click at [434, 470] on div "12 If you suspect that someone is violating the practice's privacy policy you s…" at bounding box center [821, 428] width 1135 height 118
click at [805, 408] on input "True" at bounding box center [804, 408] width 13 height 11
radio input "true"
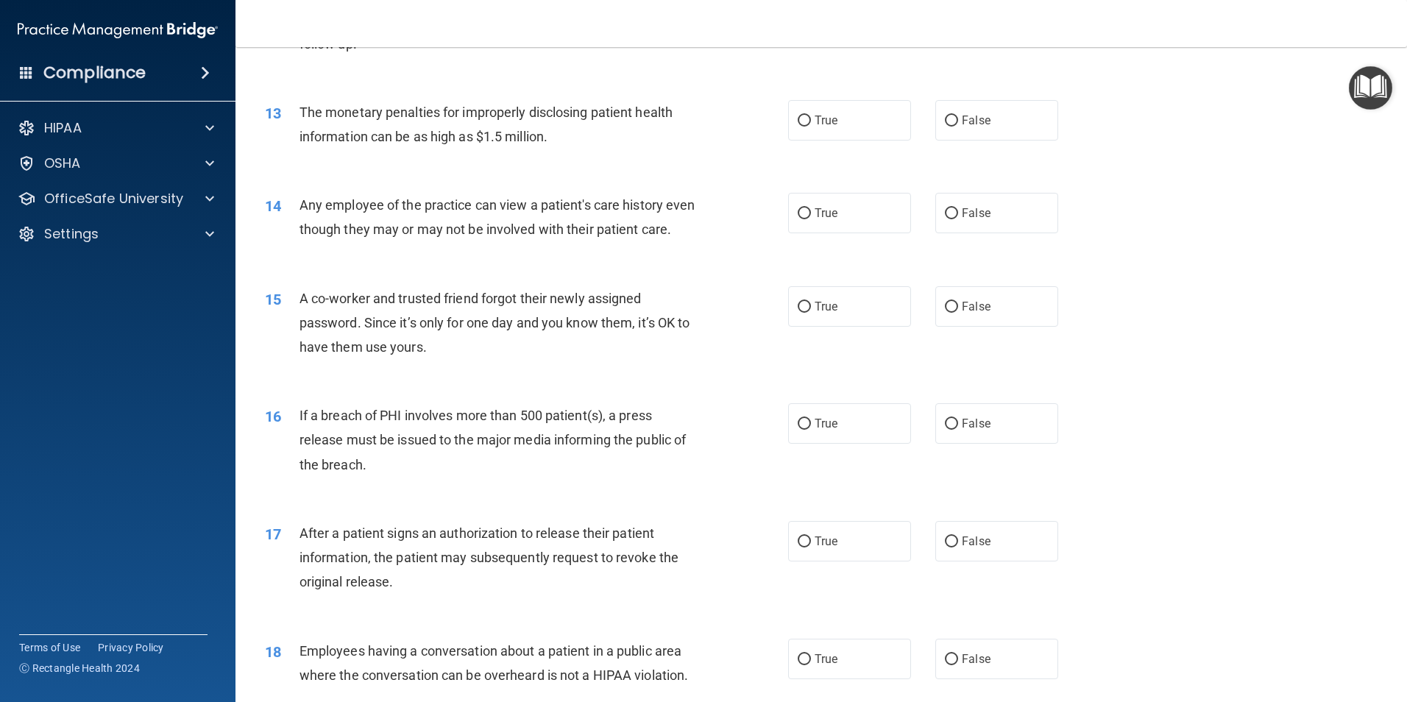
scroll to position [1325, 0]
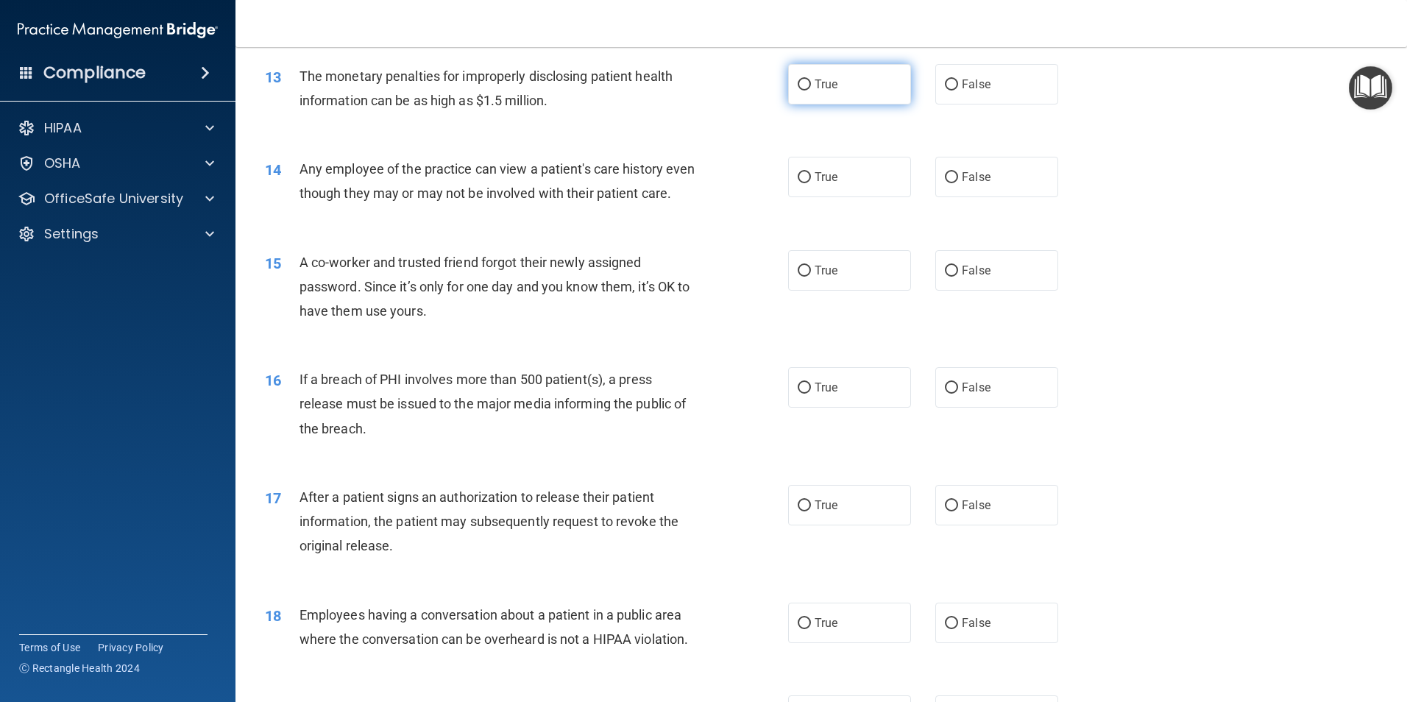
click at [798, 84] on input "True" at bounding box center [804, 84] width 13 height 11
radio input "true"
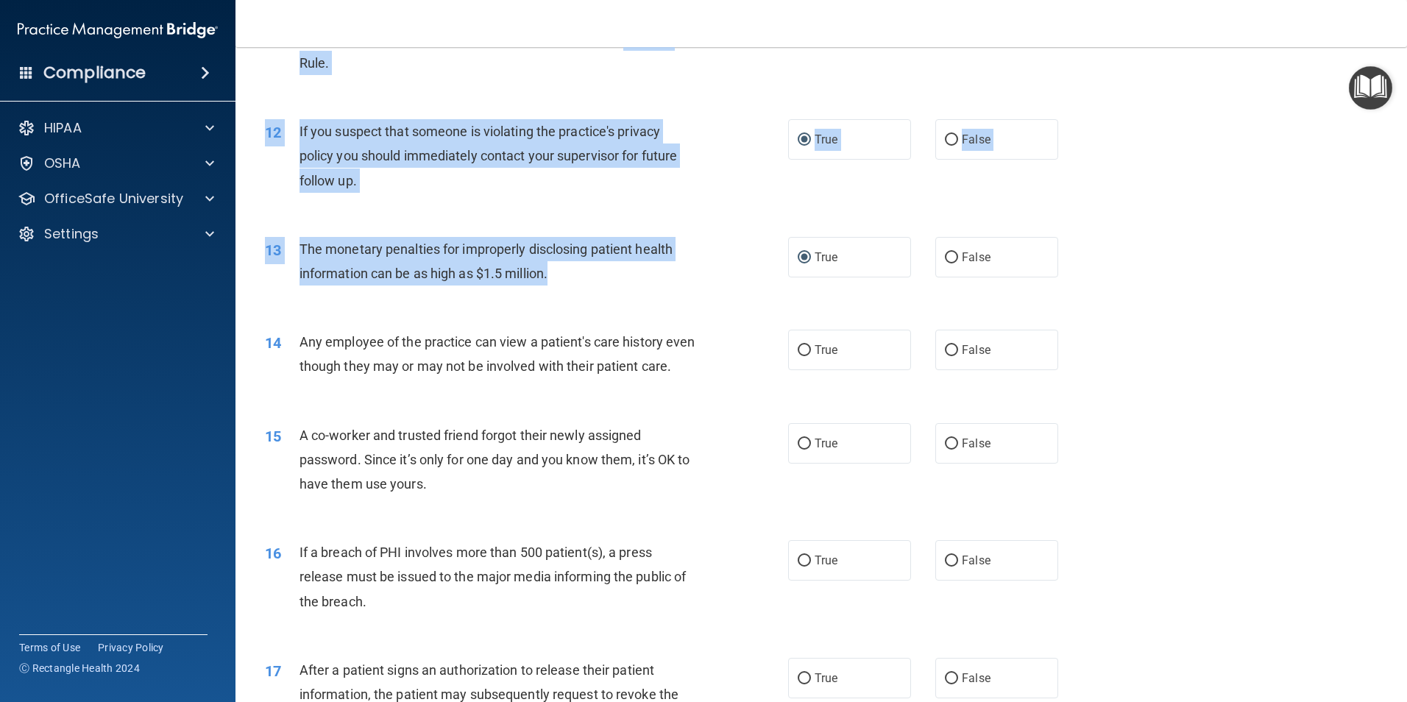
scroll to position [1147, 0]
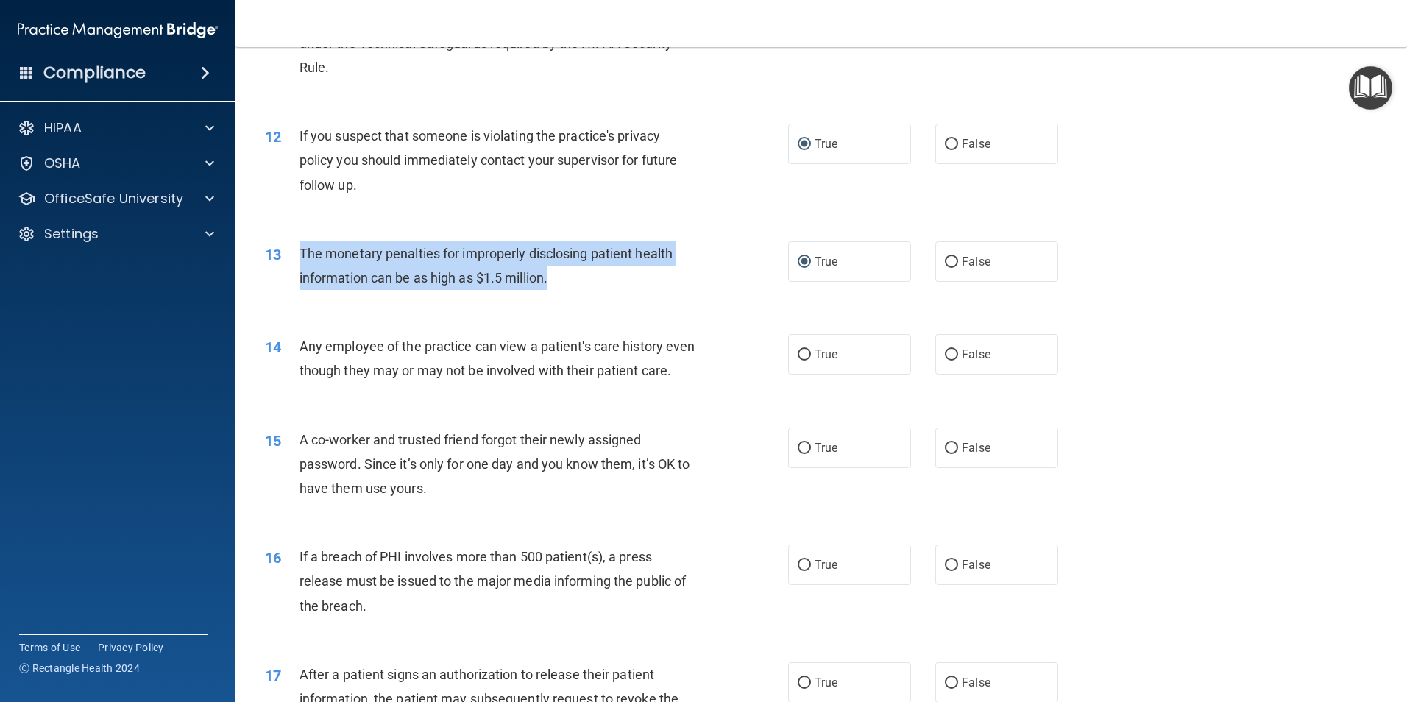
drag, startPoint x: 566, startPoint y: 96, endPoint x: 301, endPoint y: 258, distance: 310.5
click at [301, 258] on div "The monetary penalties for improperly disclosing patient health information can…" at bounding box center [504, 265] width 409 height 49
drag, startPoint x: 301, startPoint y: 258, endPoint x: 324, endPoint y: 266, distance: 24.2
copy span "The monetary penalties for improperly disclosing patient health information can…"
click at [945, 352] on input "False" at bounding box center [951, 355] width 13 height 11
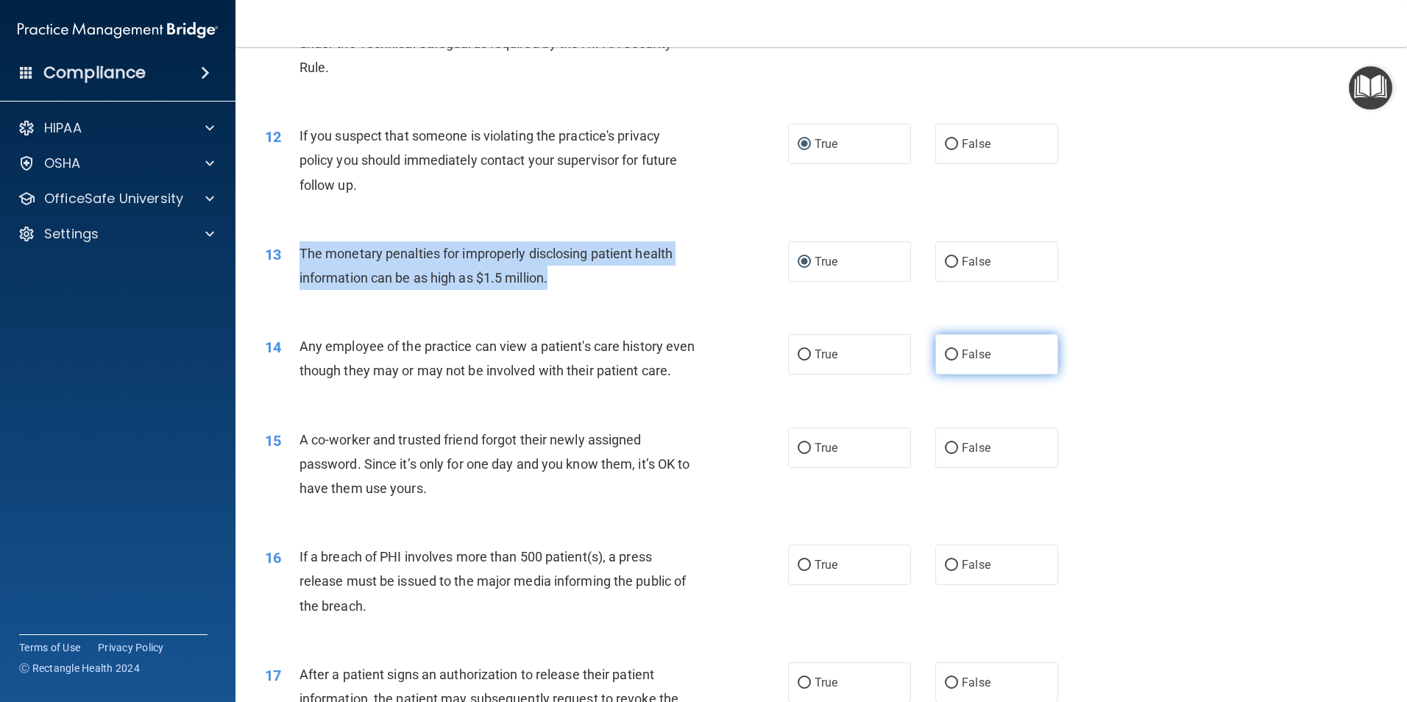
radio input "true"
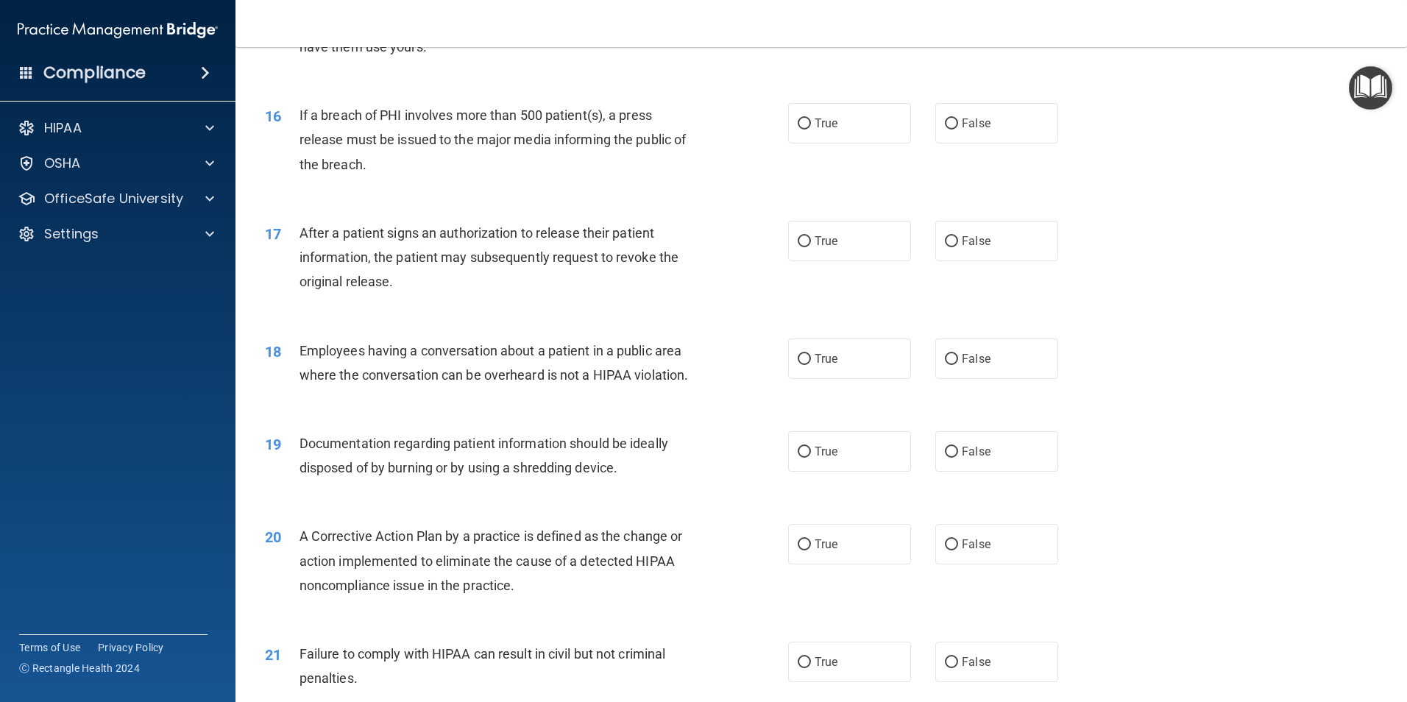
scroll to position [1442, 0]
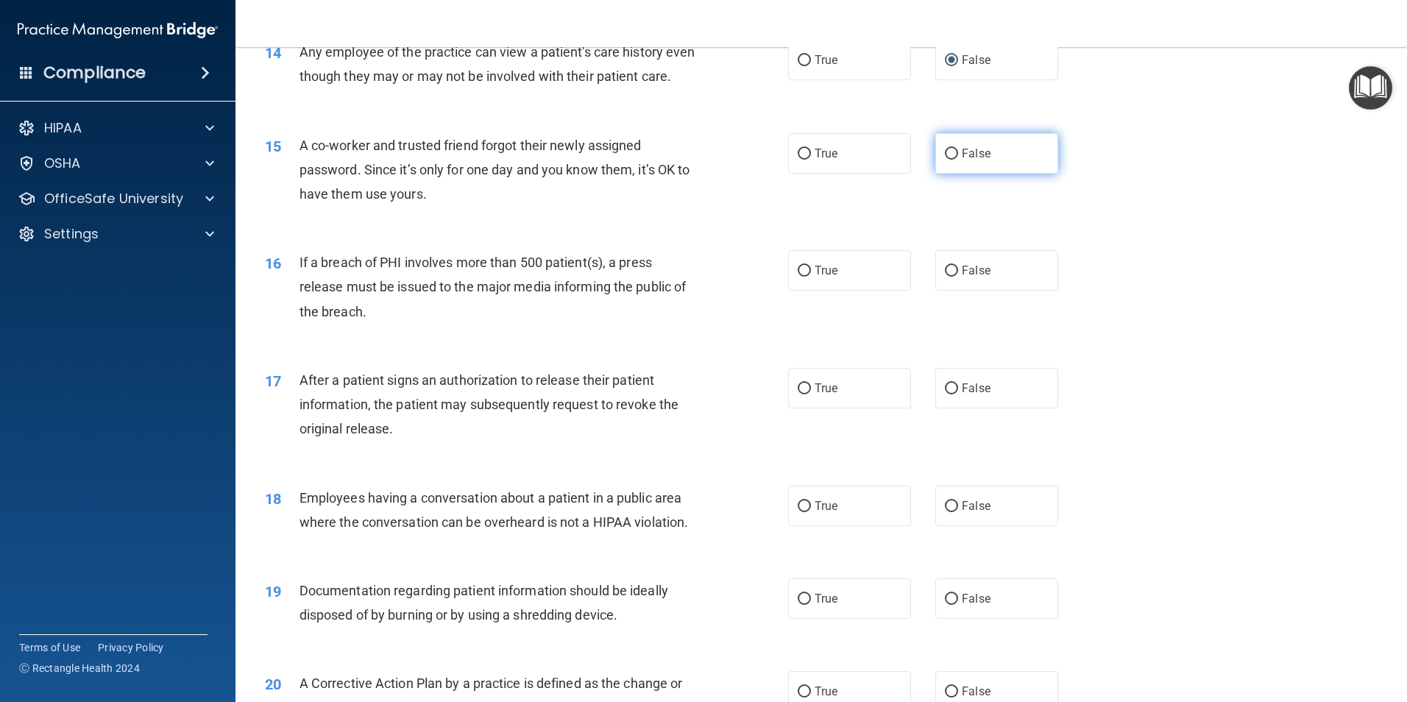
click at [946, 160] on input "False" at bounding box center [951, 154] width 13 height 11
radio input "true"
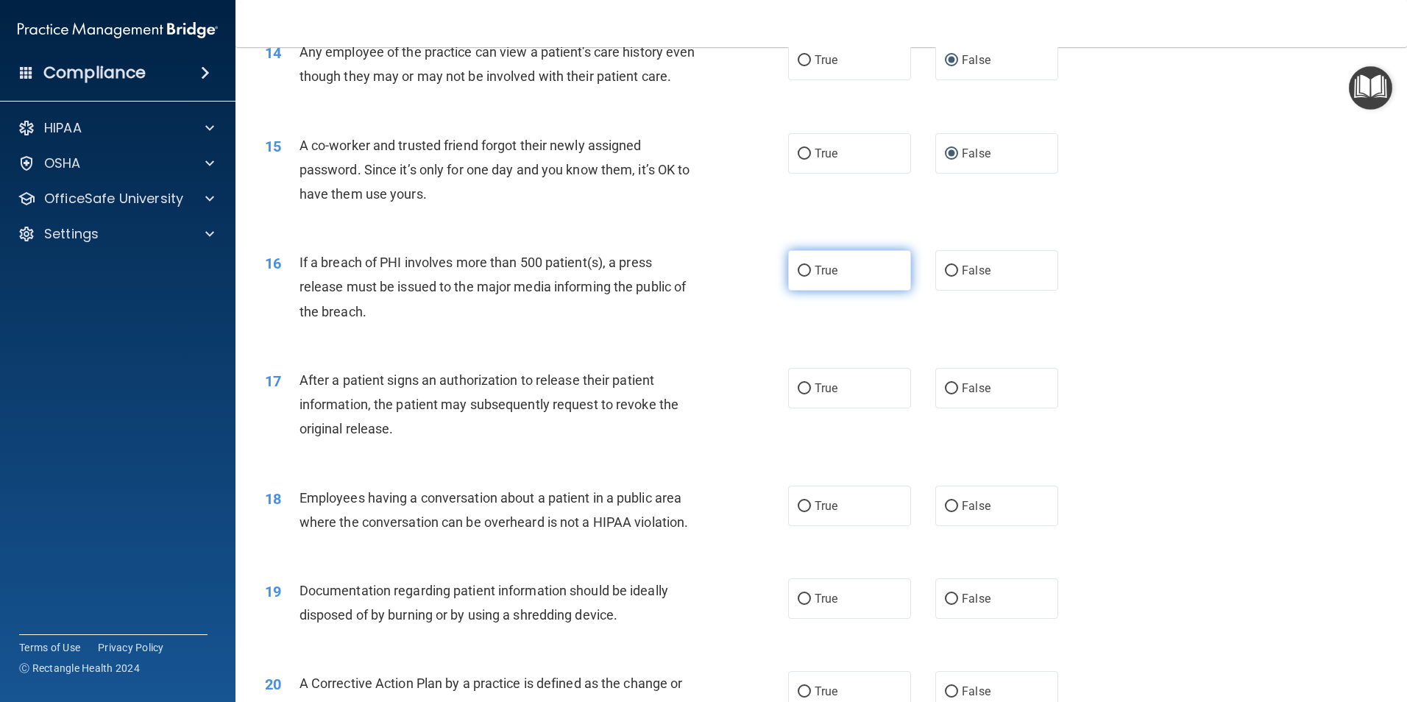
click at [798, 277] on input "True" at bounding box center [804, 271] width 13 height 11
radio input "true"
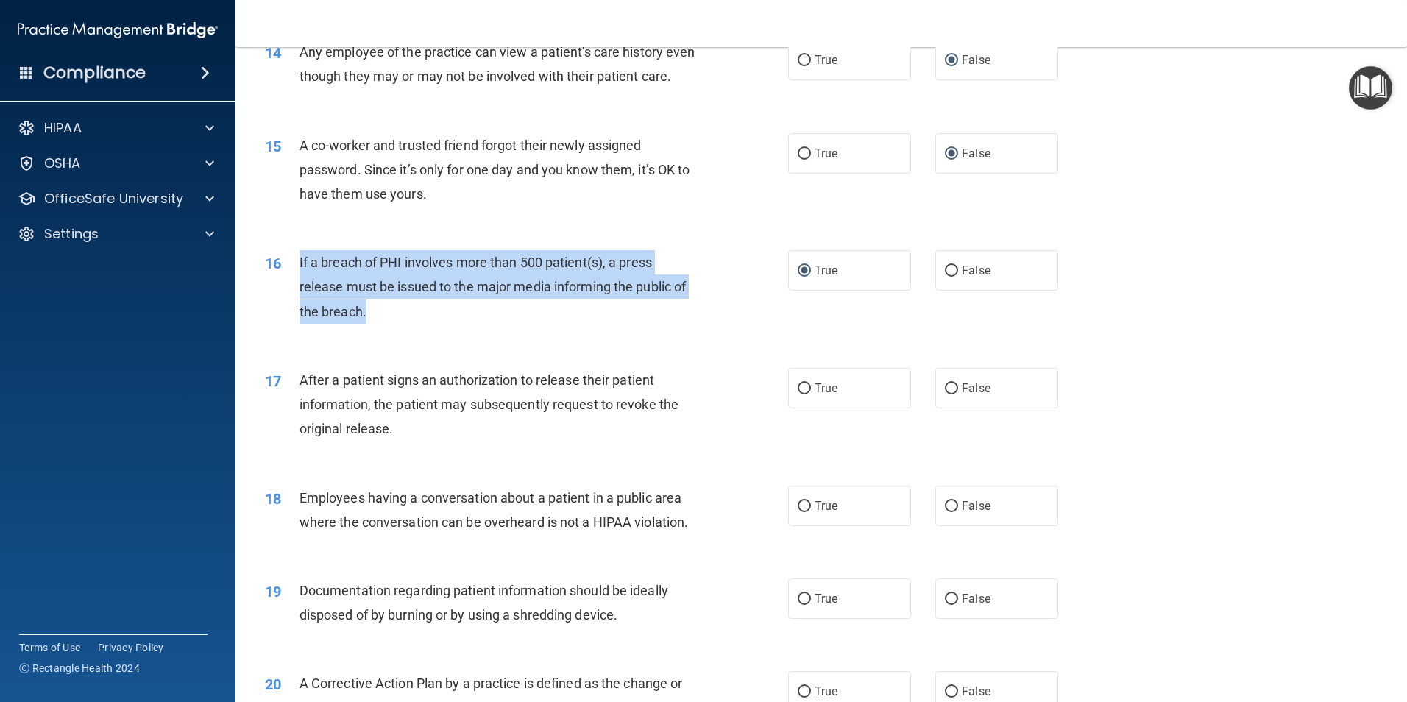
drag, startPoint x: 446, startPoint y: 333, endPoint x: 297, endPoint y: 280, distance: 157.8
click at [297, 280] on div "16 If a breach of PHI involves more than 500 patient(s), a press release must b…" at bounding box center [526, 290] width 567 height 81
drag, startPoint x: 297, startPoint y: 280, endPoint x: 377, endPoint y: 296, distance: 81.1
copy div "If a breach of PHI involves more than 500 patient(s), a press release must be i…"
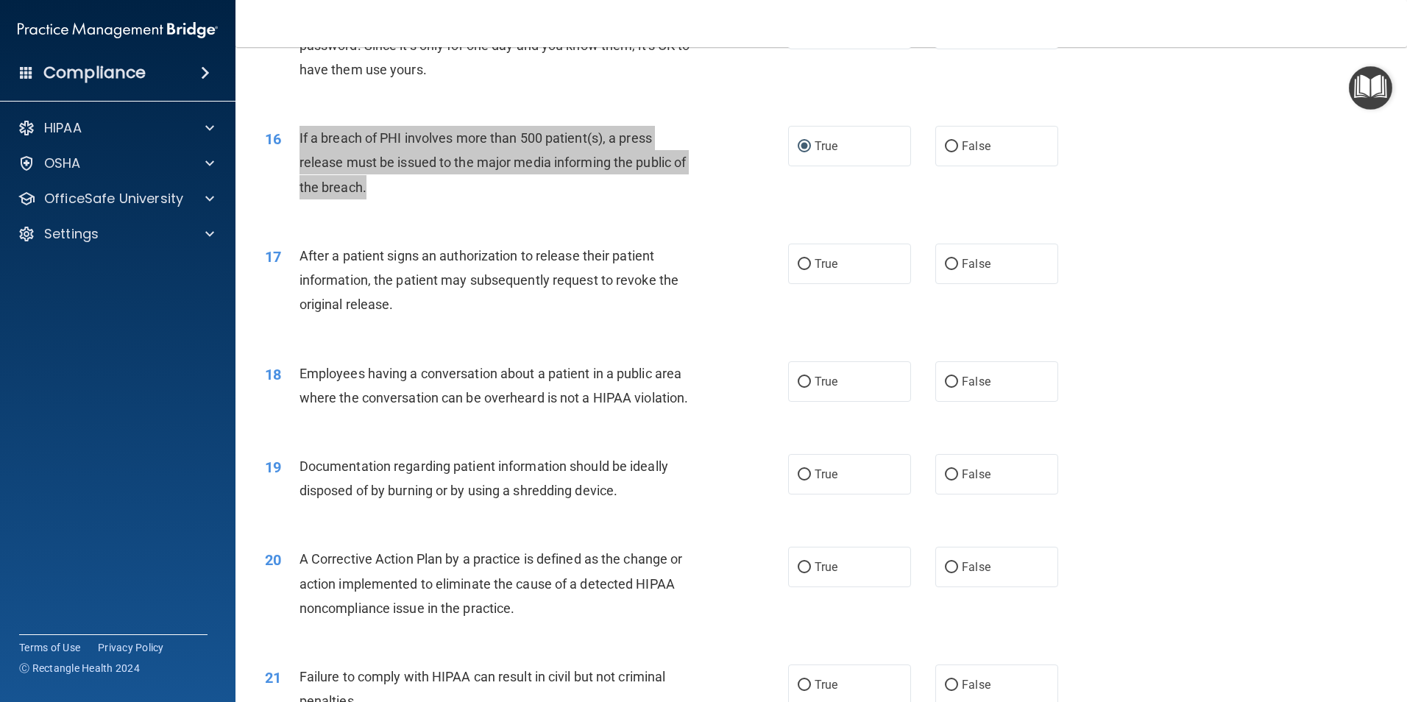
scroll to position [1589, 0]
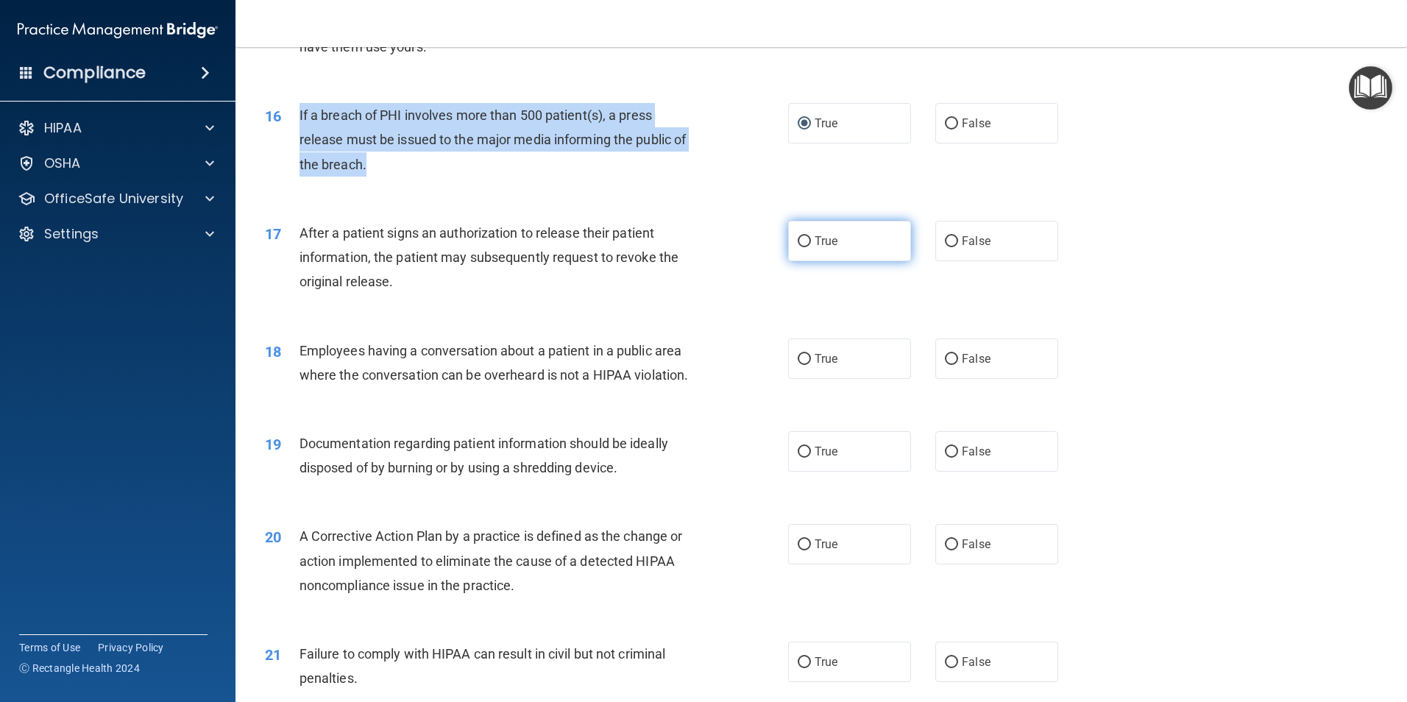
click at [804, 247] on input "True" at bounding box center [804, 241] width 13 height 11
radio input "true"
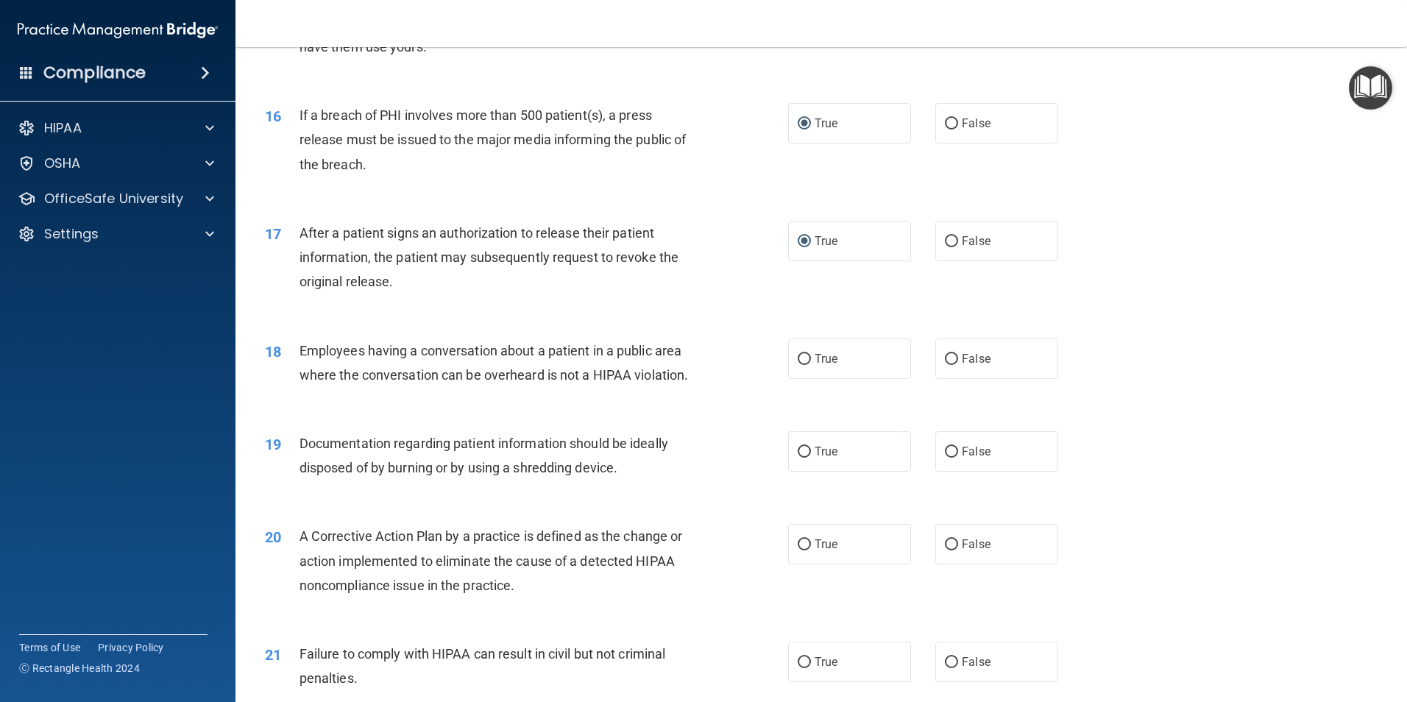
click at [707, 302] on div "17 After a patient signs an authorization to release their patient information,…" at bounding box center [526, 261] width 567 height 81
click at [945, 365] on input "False" at bounding box center [951, 359] width 13 height 11
radio input "true"
click at [803, 458] on input "True" at bounding box center [804, 452] width 13 height 11
radio input "true"
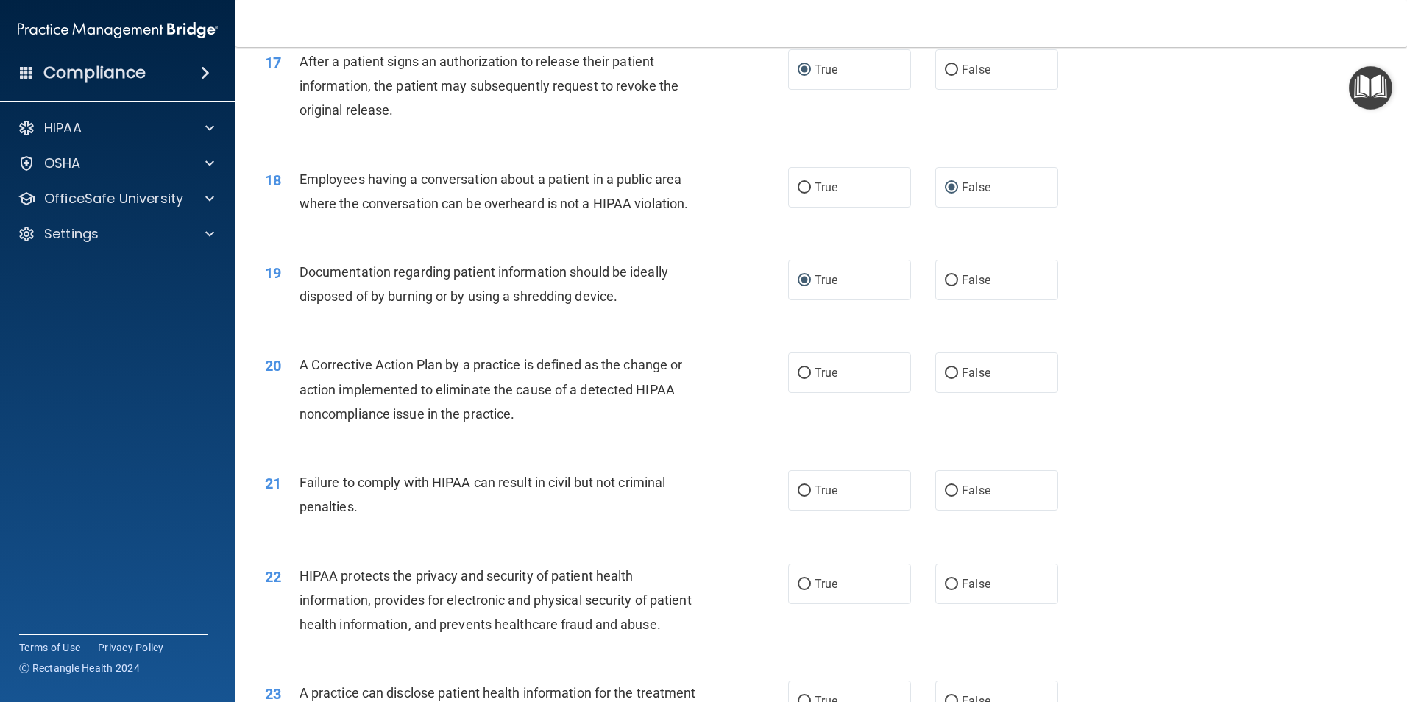
scroll to position [1883, 0]
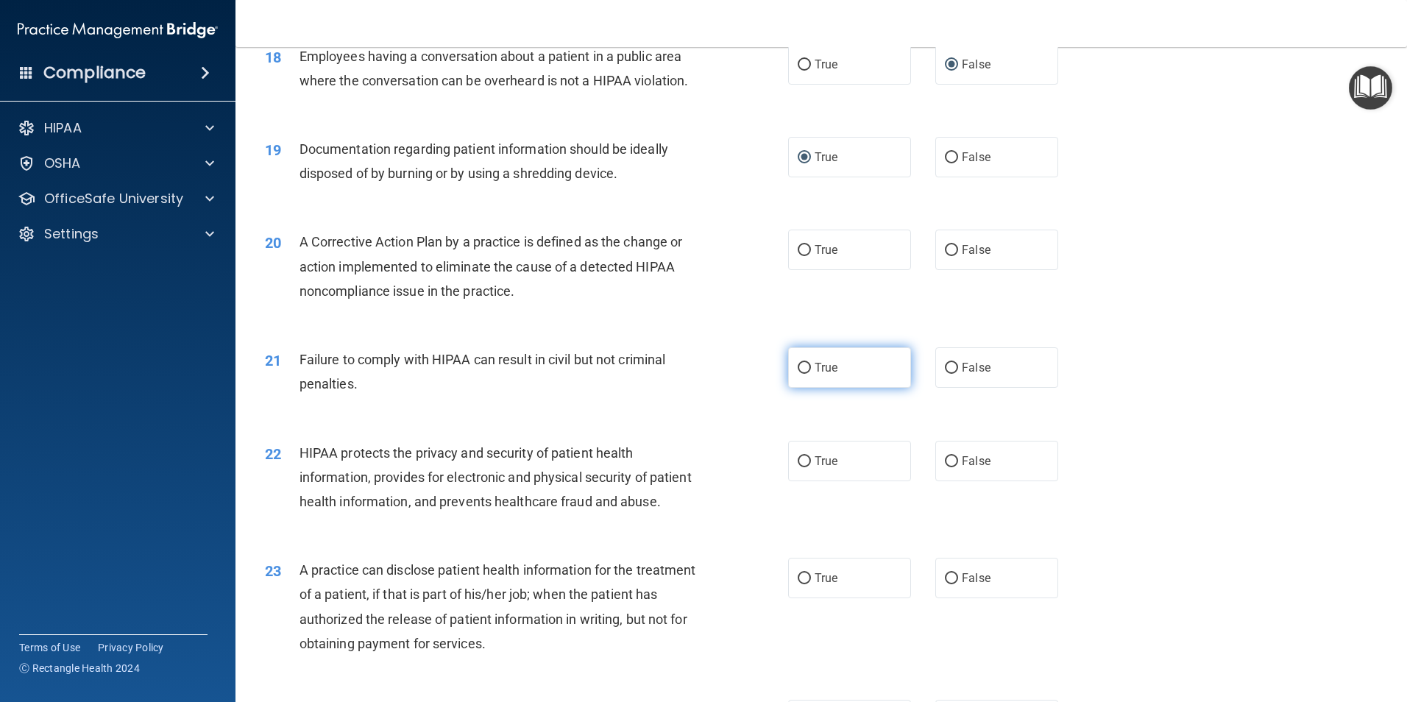
click at [804, 374] on input "True" at bounding box center [804, 368] width 13 height 11
radio input "true"
click at [798, 467] on input "True" at bounding box center [804, 461] width 13 height 11
radio input "true"
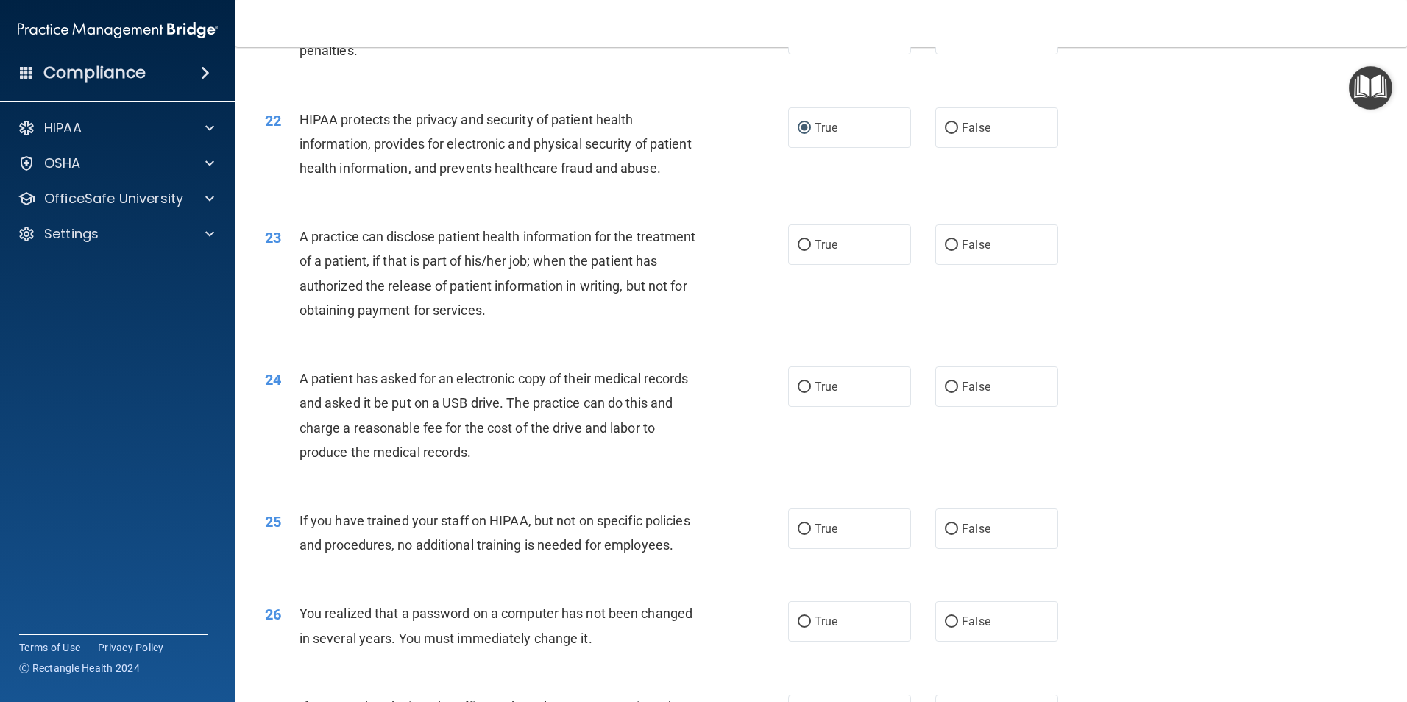
scroll to position [1922, 0]
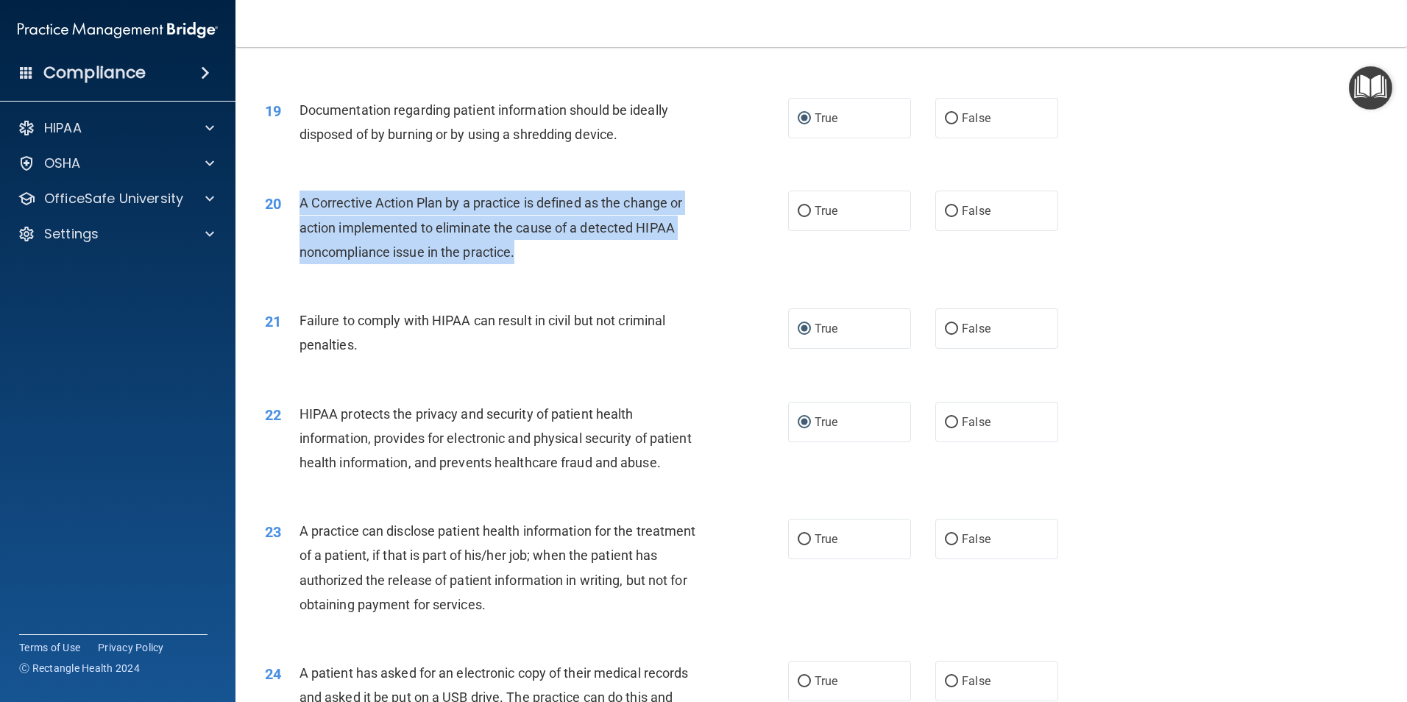
drag, startPoint x: 549, startPoint y: 273, endPoint x: 298, endPoint y: 228, distance: 254.9
click at [298, 228] on div "20 A Corrective Action Plan by a practice is defined as the change or action im…" at bounding box center [526, 231] width 567 height 81
drag, startPoint x: 298, startPoint y: 228, endPoint x: 328, endPoint y: 246, distance: 35.0
copy div "A Corrective Action Plan by a practice is defined as the change or action imple…"
click at [803, 217] on input "True" at bounding box center [804, 211] width 13 height 11
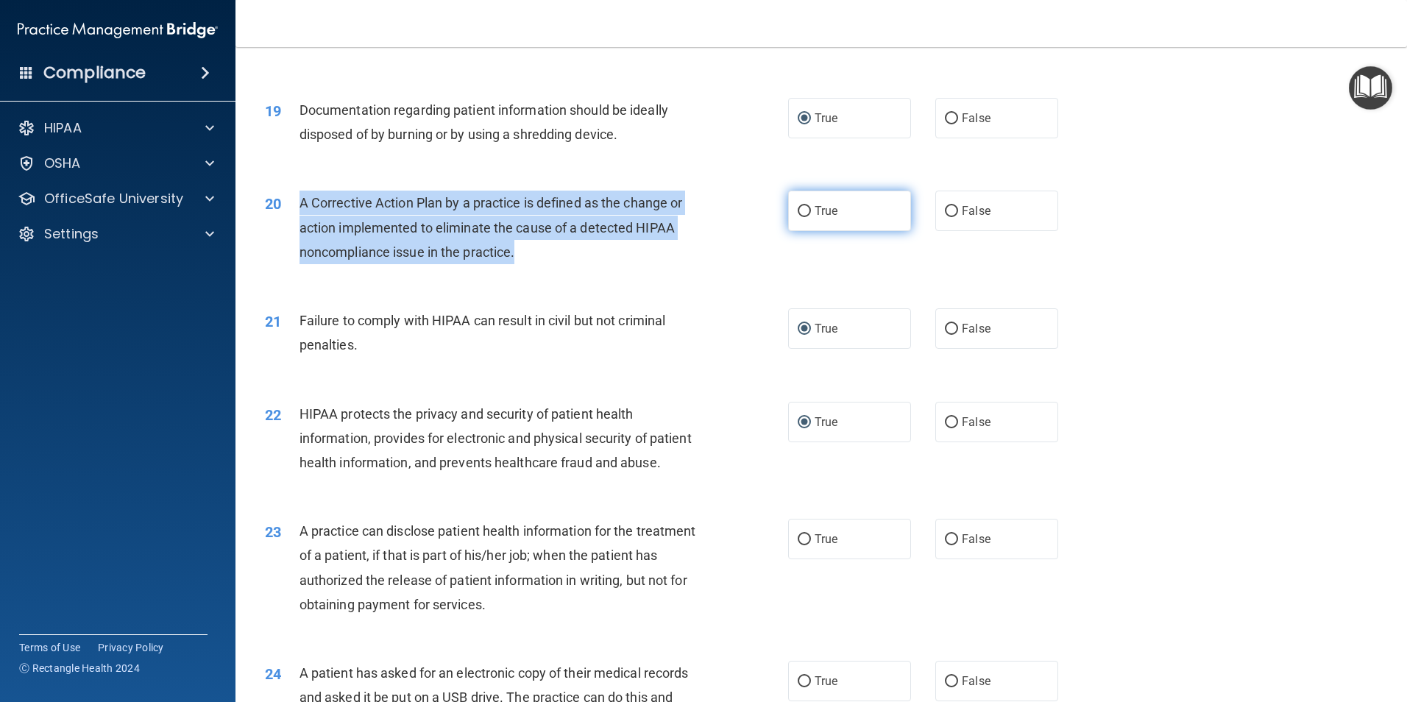
radio input "true"
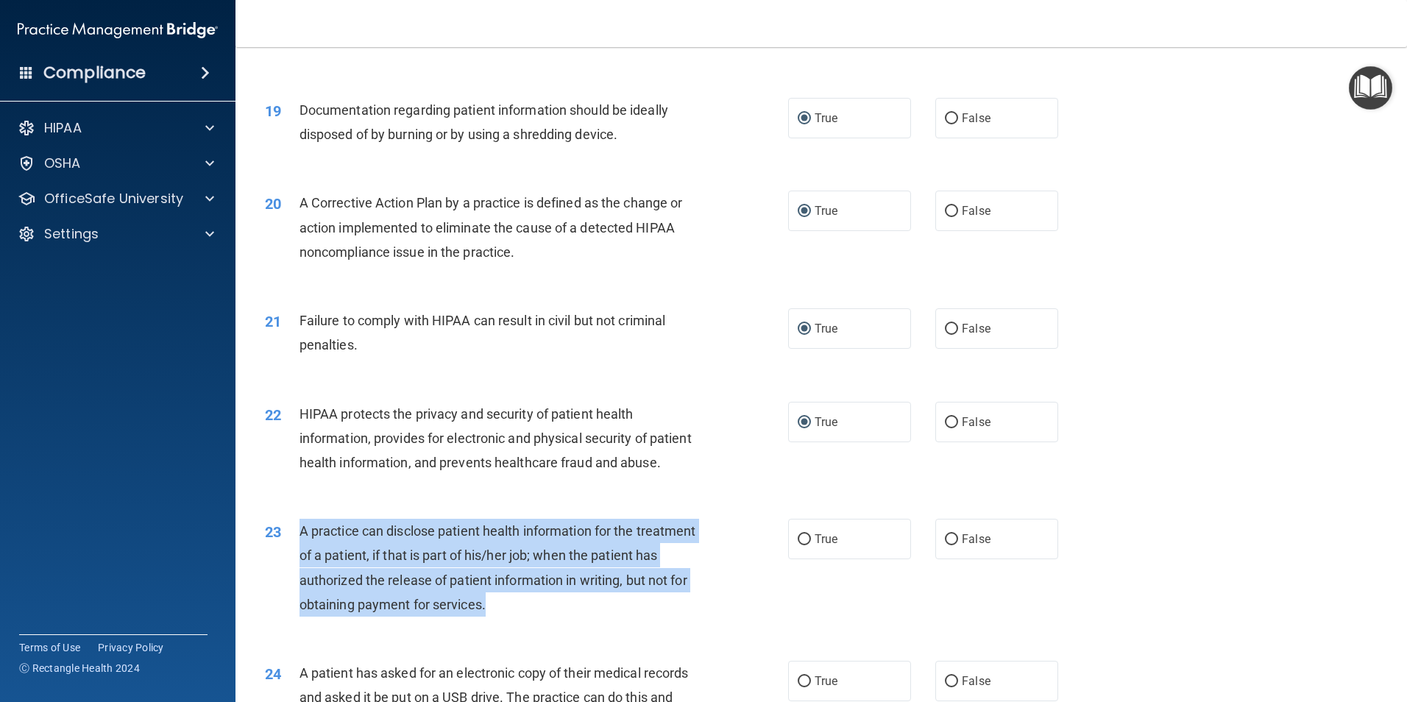
drag, startPoint x: 581, startPoint y: 654, endPoint x: 297, endPoint y: 585, distance: 293.1
click at [297, 585] on div "23 A practice can disclose patient health information for the treatment of a pa…" at bounding box center [526, 571] width 567 height 105
drag, startPoint x: 297, startPoint y: 585, endPoint x: 443, endPoint y: 634, distance: 154.3
click at [801, 545] on input "True" at bounding box center [804, 539] width 13 height 11
radio input "true"
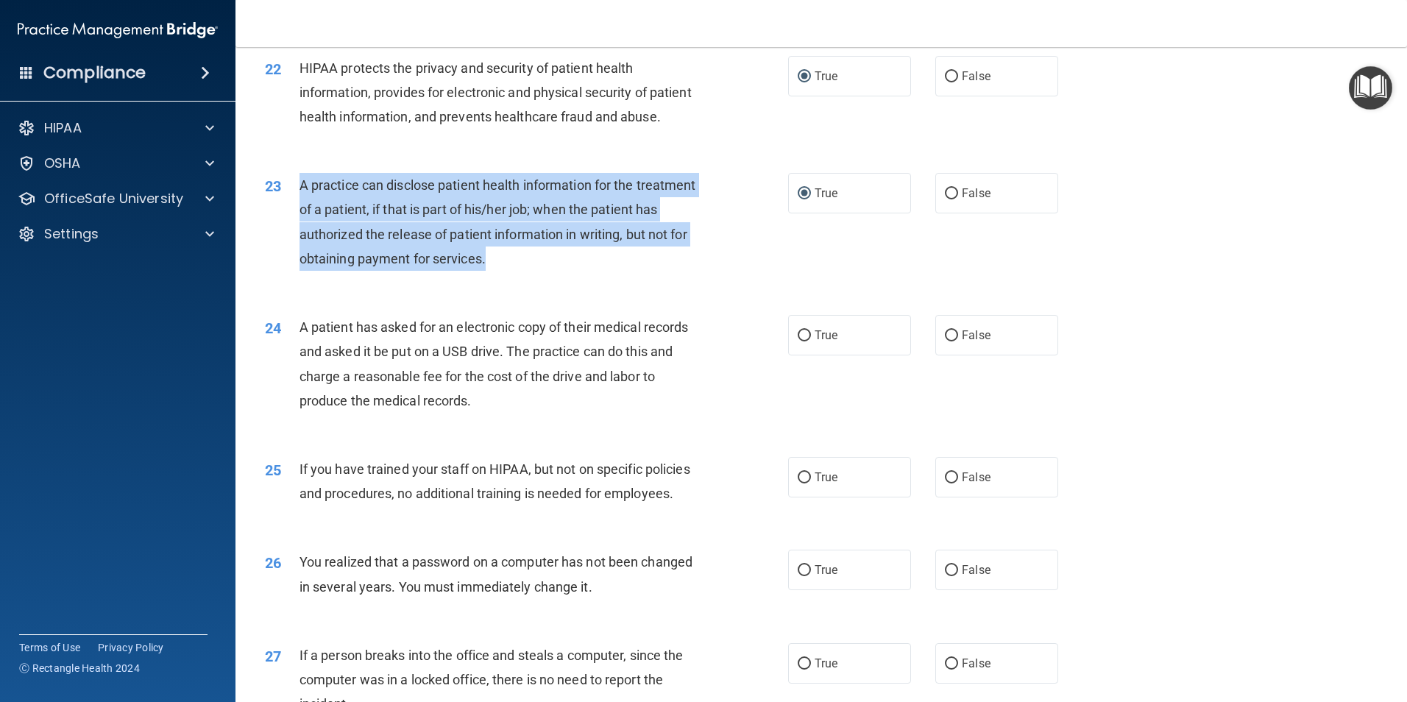
scroll to position [2290, 0]
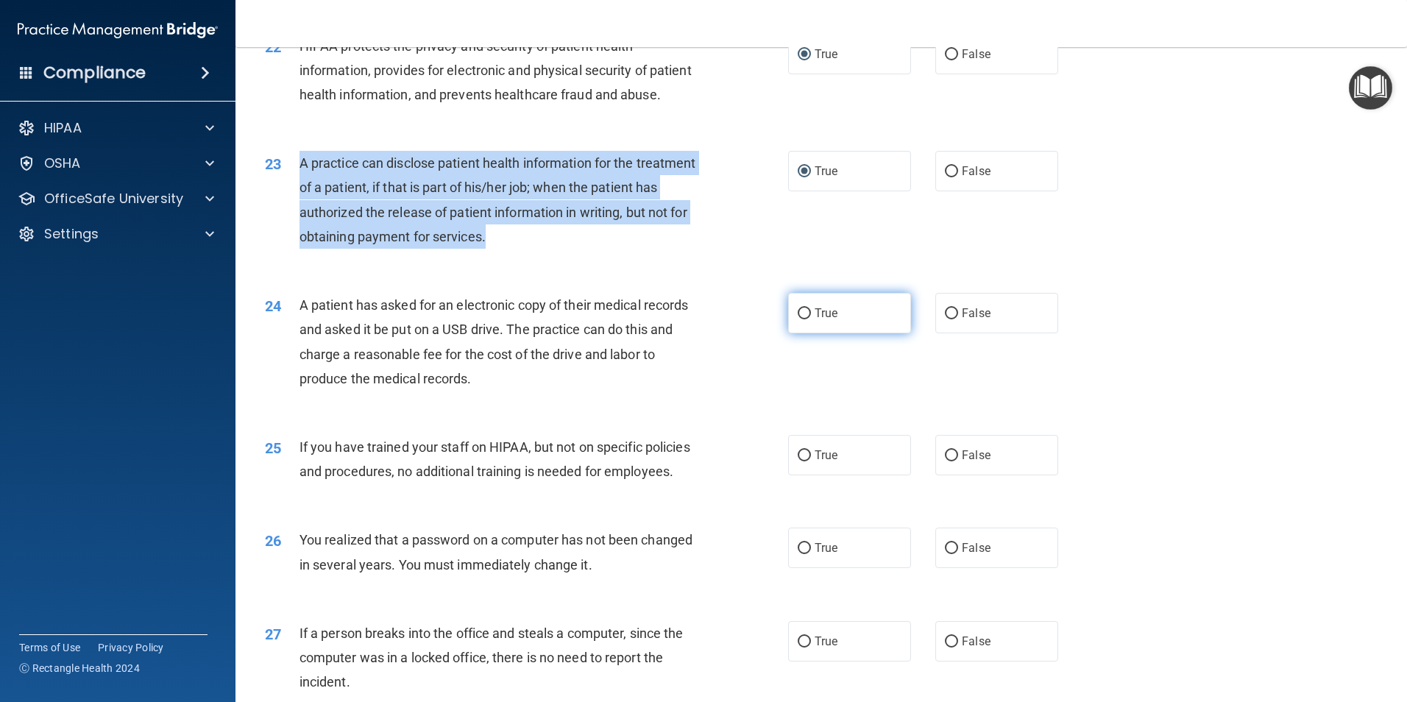
click at [804, 319] on input "True" at bounding box center [804, 313] width 13 height 11
radio input "true"
click at [945, 461] on input "False" at bounding box center [951, 455] width 13 height 11
radio input "true"
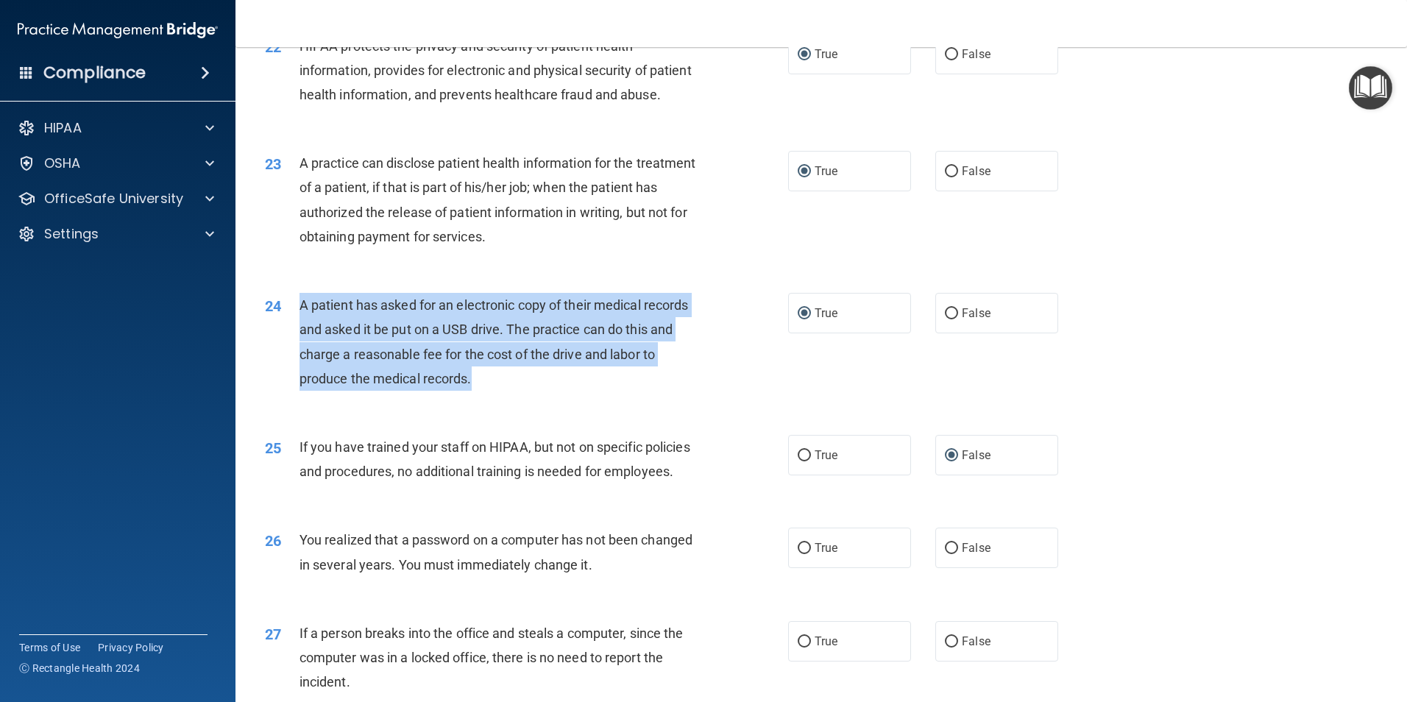
drag, startPoint x: 518, startPoint y: 427, endPoint x: 294, endPoint y: 374, distance: 229.9
click at [294, 374] on div "24 A patient has asked for an electronic copy of their medical records and aske…" at bounding box center [526, 345] width 567 height 105
click at [544, 391] on div "A patient has asked for an electronic copy of their medical records and asked i…" at bounding box center [504, 342] width 409 height 98
drag, startPoint x: 522, startPoint y: 431, endPoint x: 301, endPoint y: 359, distance: 232.0
click at [301, 359] on div "A patient has asked for an electronic copy of their medical records and asked i…" at bounding box center [504, 342] width 409 height 98
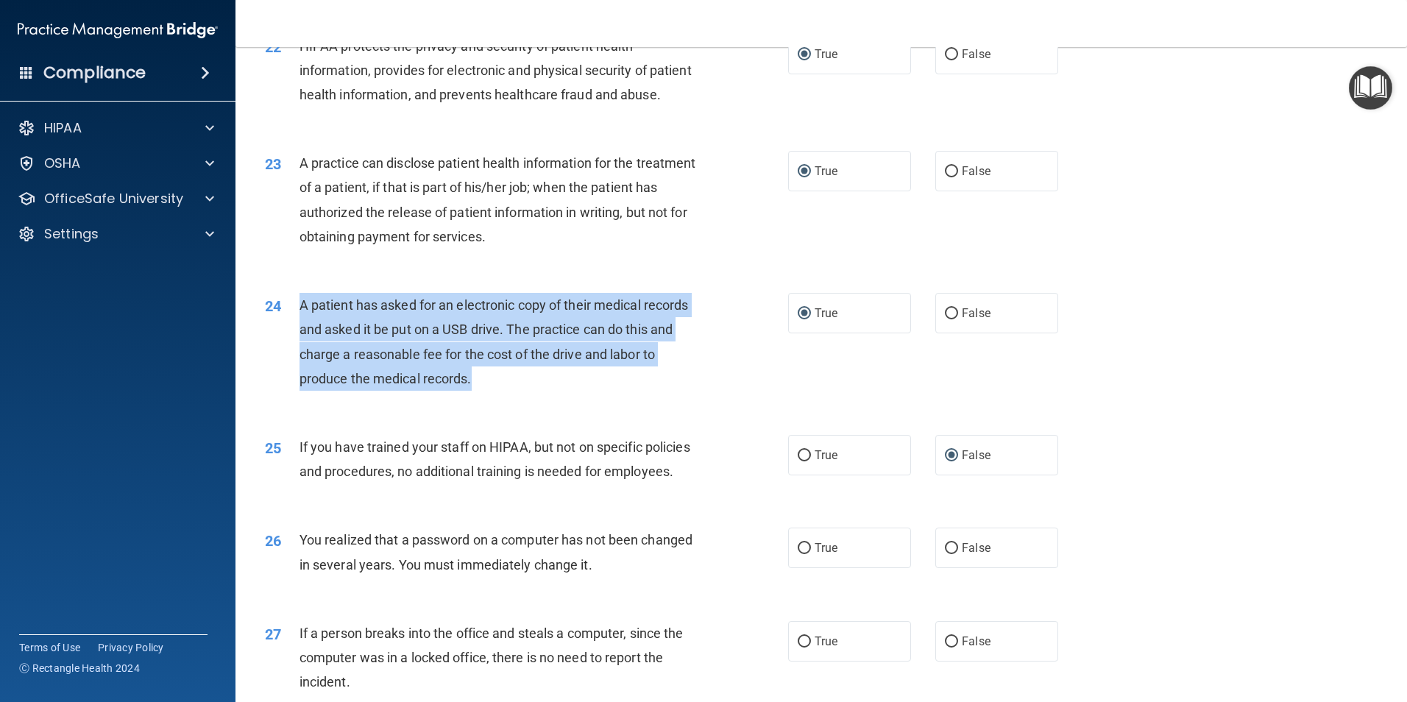
drag, startPoint x: 301, startPoint y: 359, endPoint x: 396, endPoint y: 389, distance: 99.4
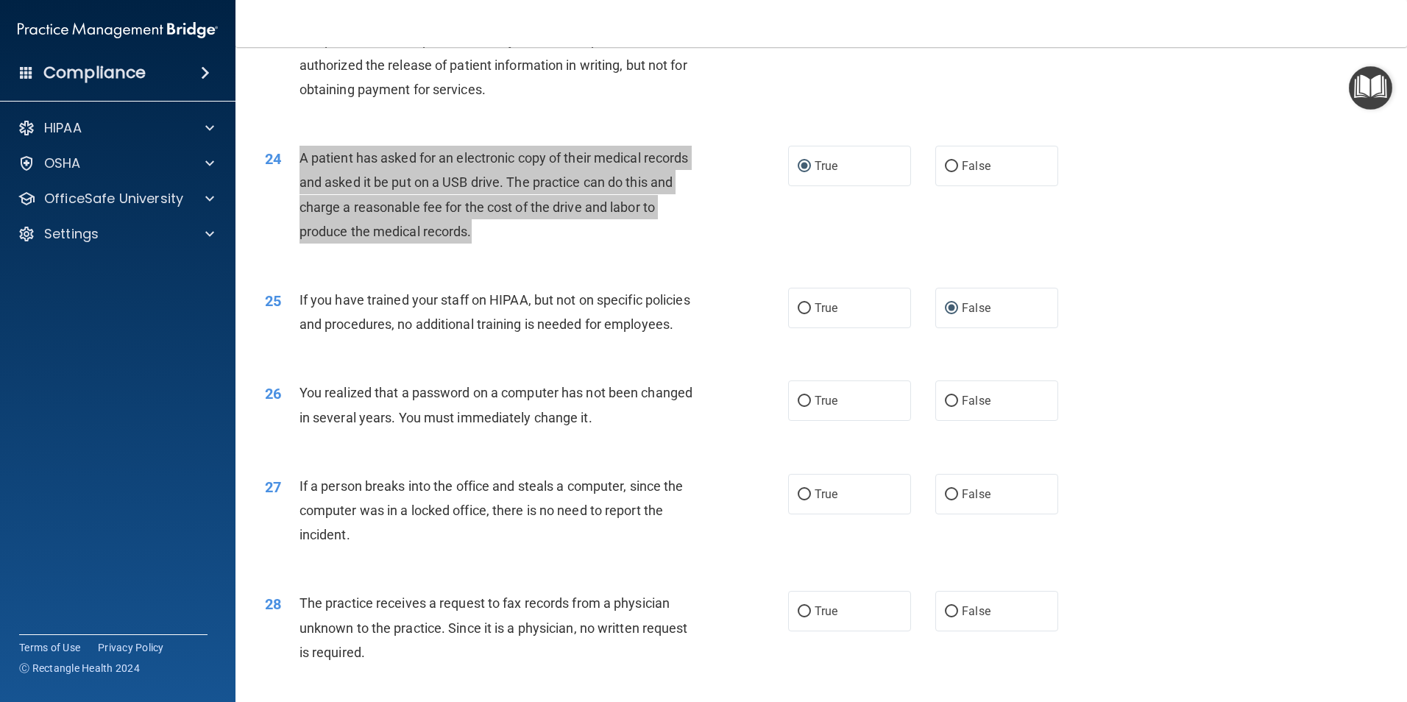
scroll to position [2585, 0]
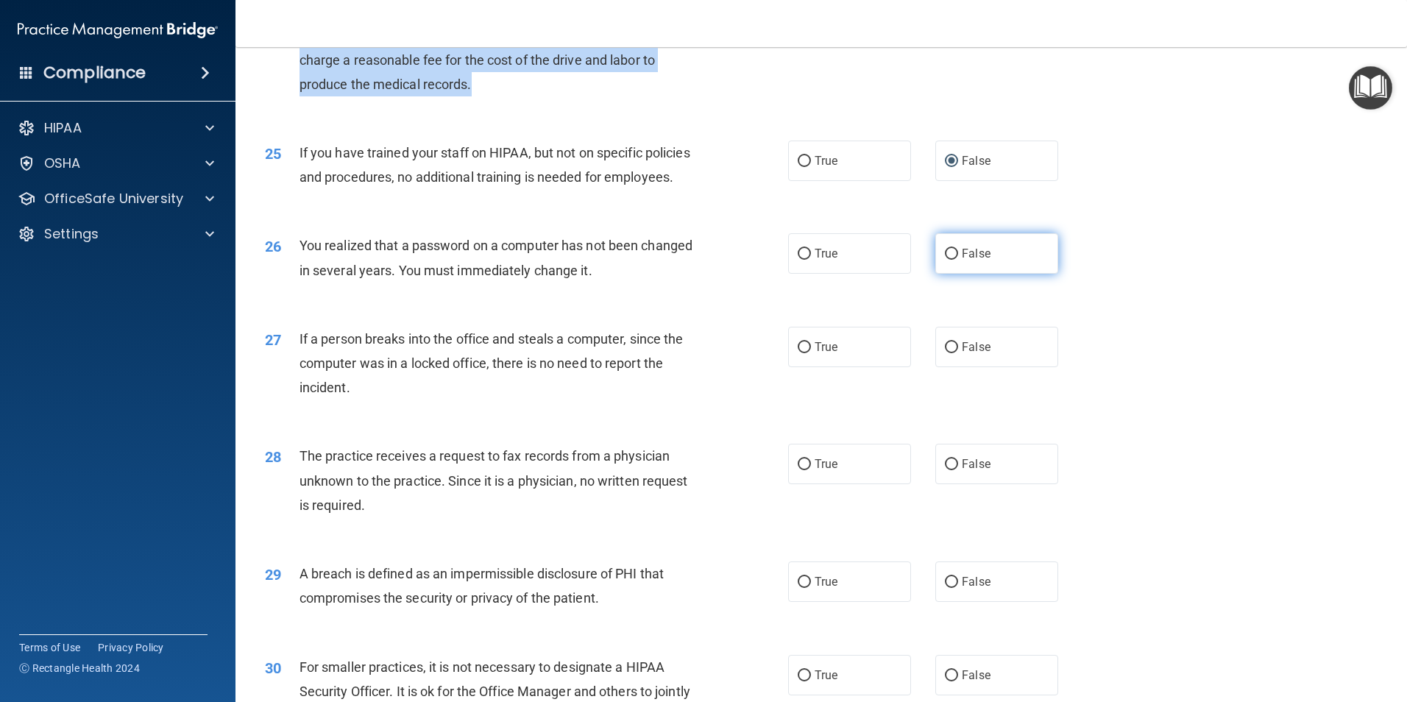
click at [948, 260] on input "False" at bounding box center [951, 254] width 13 height 11
radio input "true"
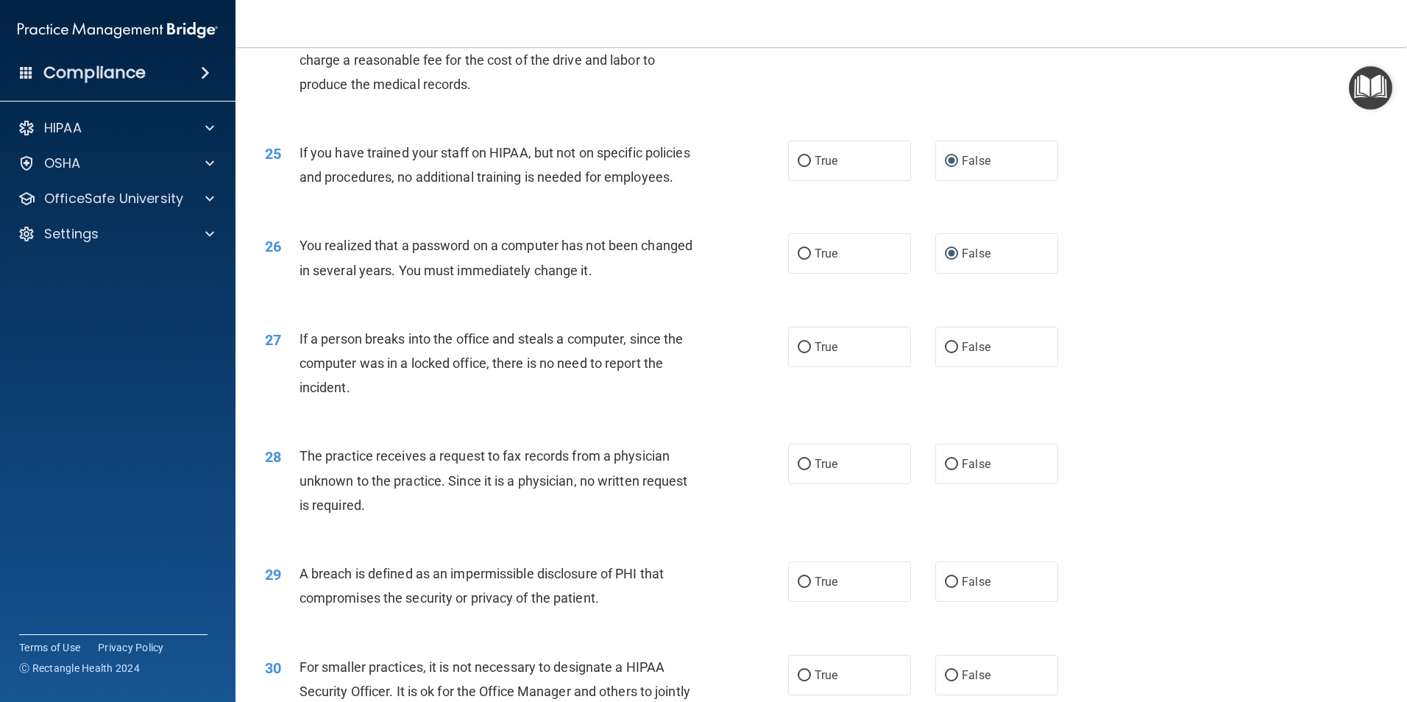
click at [400, 400] on div "If a person breaks into the office and steals a computer, since the computer wa…" at bounding box center [504, 364] width 409 height 74
click at [799, 260] on input "True" at bounding box center [804, 254] width 13 height 11
radio input "true"
radio input "false"
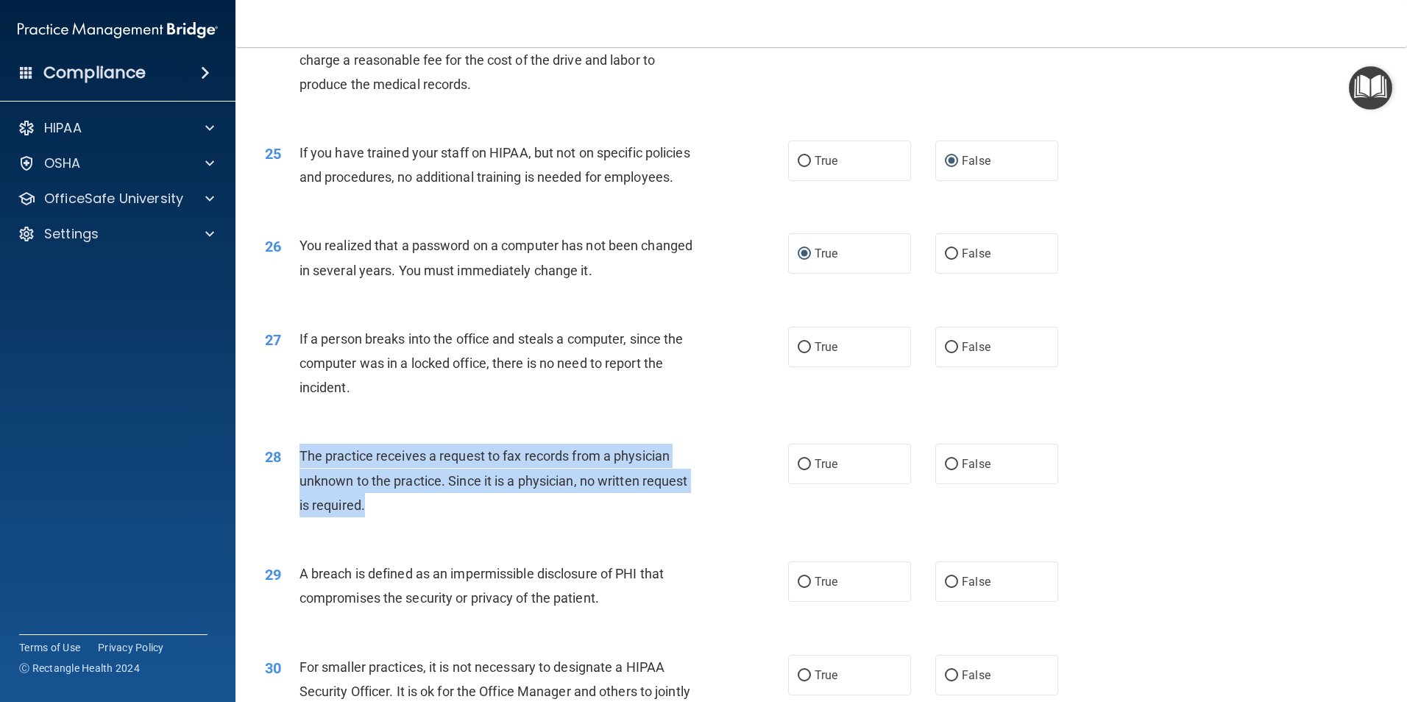
drag, startPoint x: 369, startPoint y: 581, endPoint x: 302, endPoint y: 534, distance: 82.1
click at [302, 517] on div "The practice receives a request to fax records from a physician unknown to the …" at bounding box center [504, 481] width 409 height 74
drag, startPoint x: 302, startPoint y: 534, endPoint x: 360, endPoint y: 557, distance: 62.5
click at [801, 470] on input "True" at bounding box center [804, 464] width 13 height 11
radio input "true"
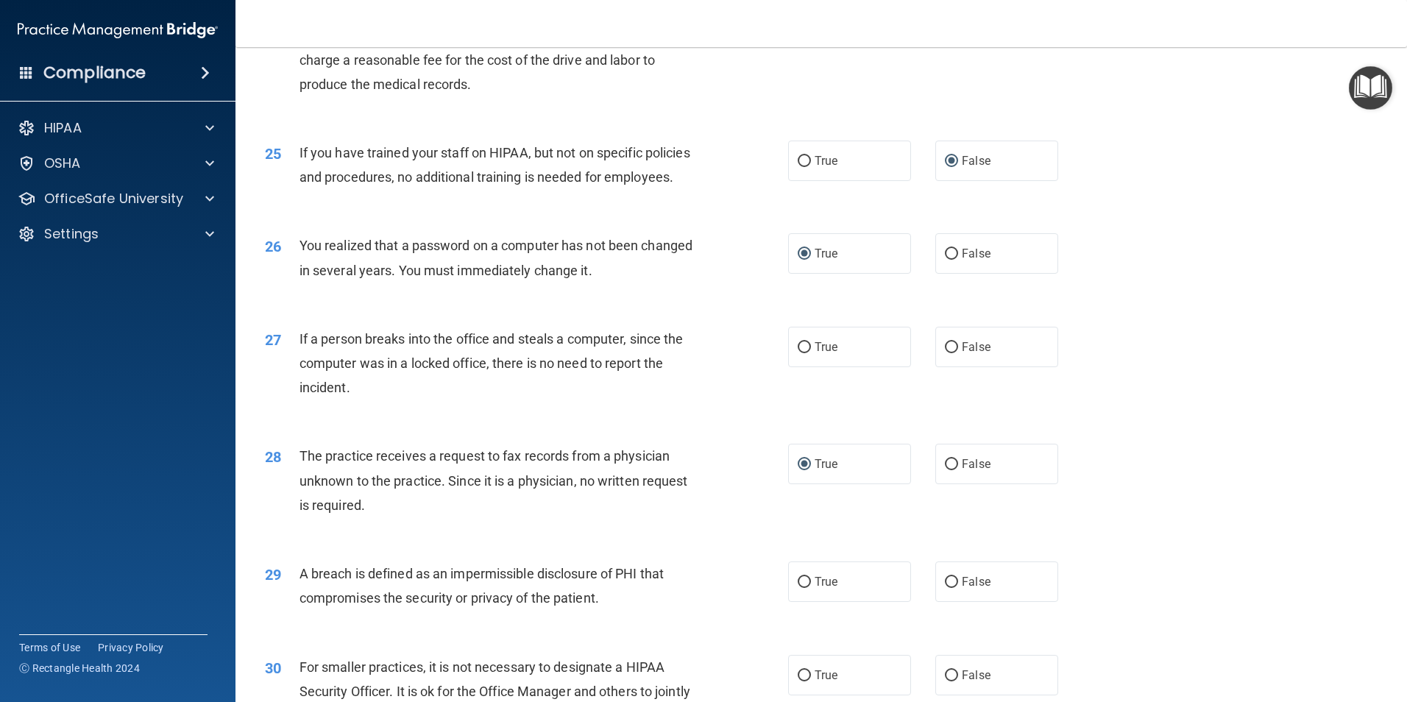
click at [389, 400] on div "If a person breaks into the office and steals a computer, since the computer wa…" at bounding box center [504, 364] width 409 height 74
click at [948, 353] on input "False" at bounding box center [951, 347] width 13 height 11
radio input "true"
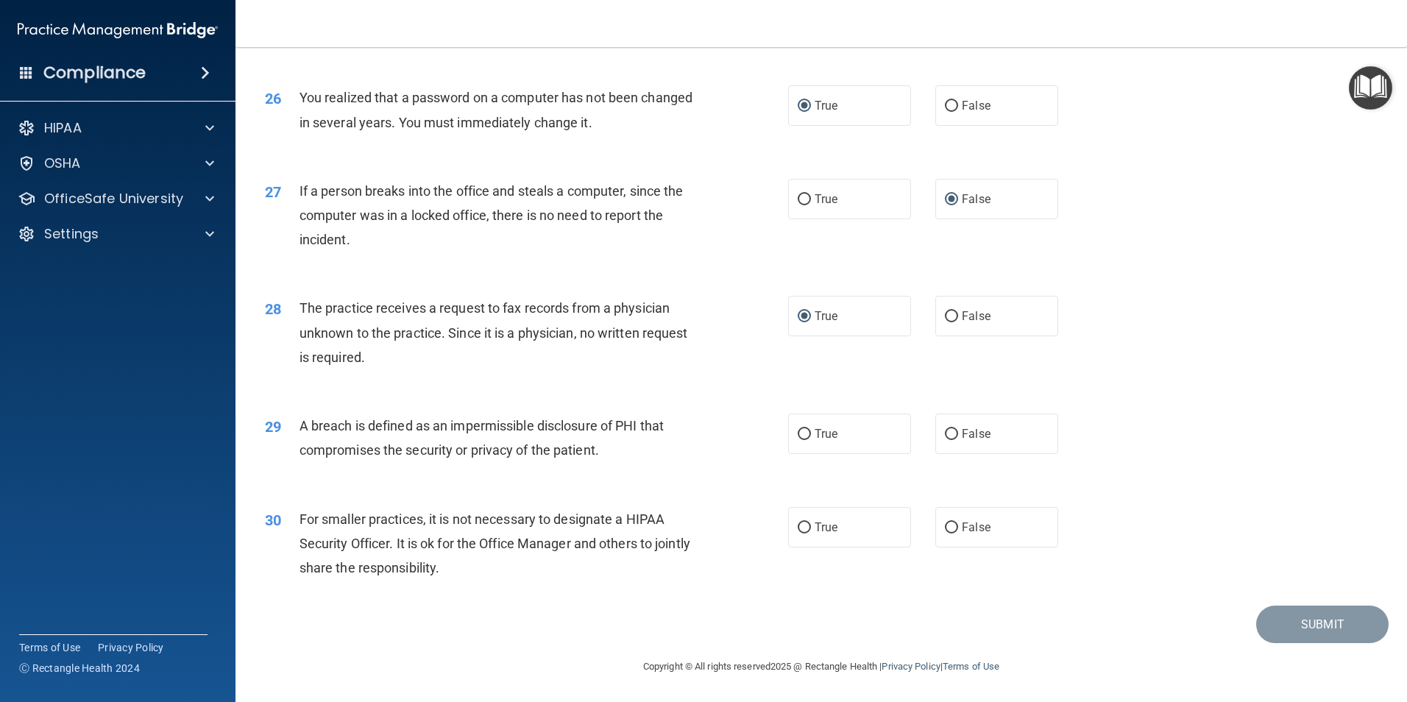
scroll to position [2805, 0]
click at [798, 439] on input "True" at bounding box center [804, 434] width 13 height 11
radio input "true"
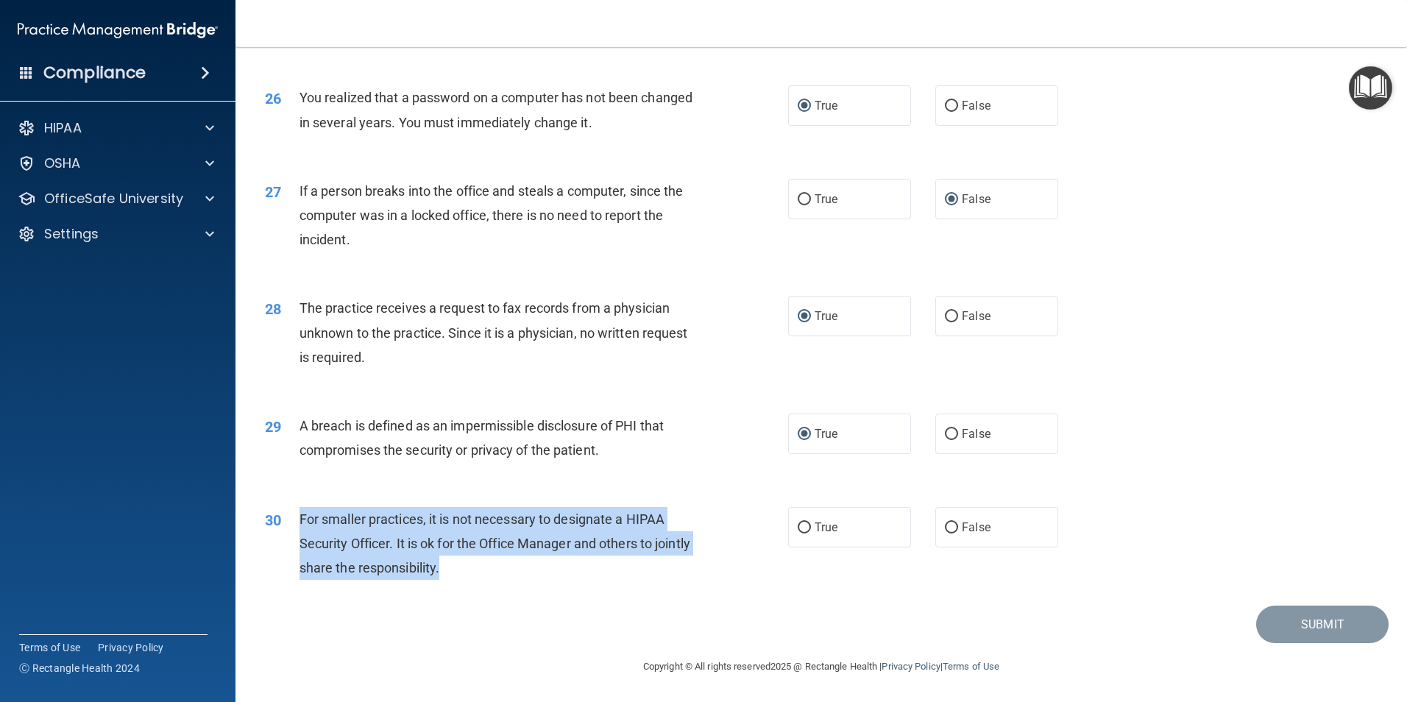
drag, startPoint x: 484, startPoint y: 568, endPoint x: 294, endPoint y: 525, distance: 194.6
click at [294, 525] on div "30 For smaller practices, it is not necessary to designate a HIPAA Security Off…" at bounding box center [526, 547] width 567 height 81
drag, startPoint x: 294, startPoint y: 525, endPoint x: 365, endPoint y: 545, distance: 73.2
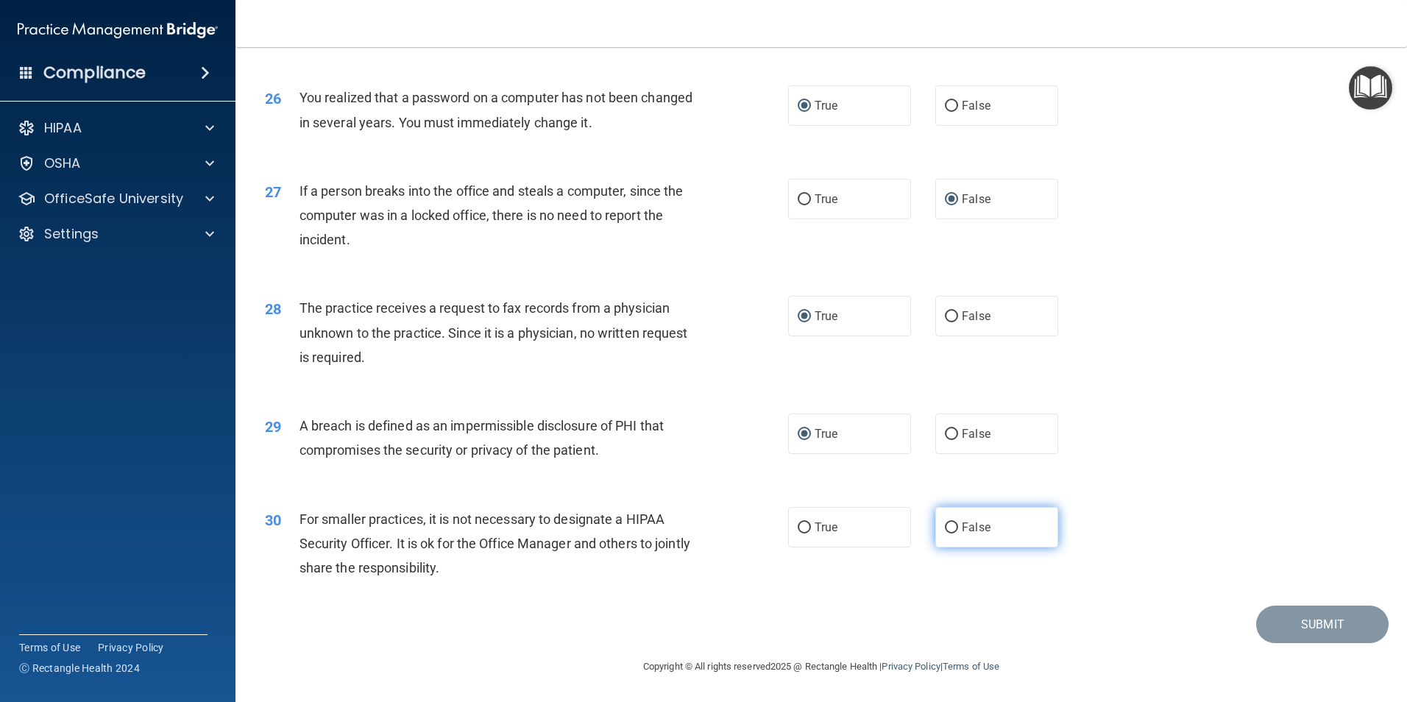
click at [946, 536] on label "False" at bounding box center [996, 527] width 123 height 40
click at [946, 534] on input "False" at bounding box center [951, 528] width 13 height 11
radio input "true"
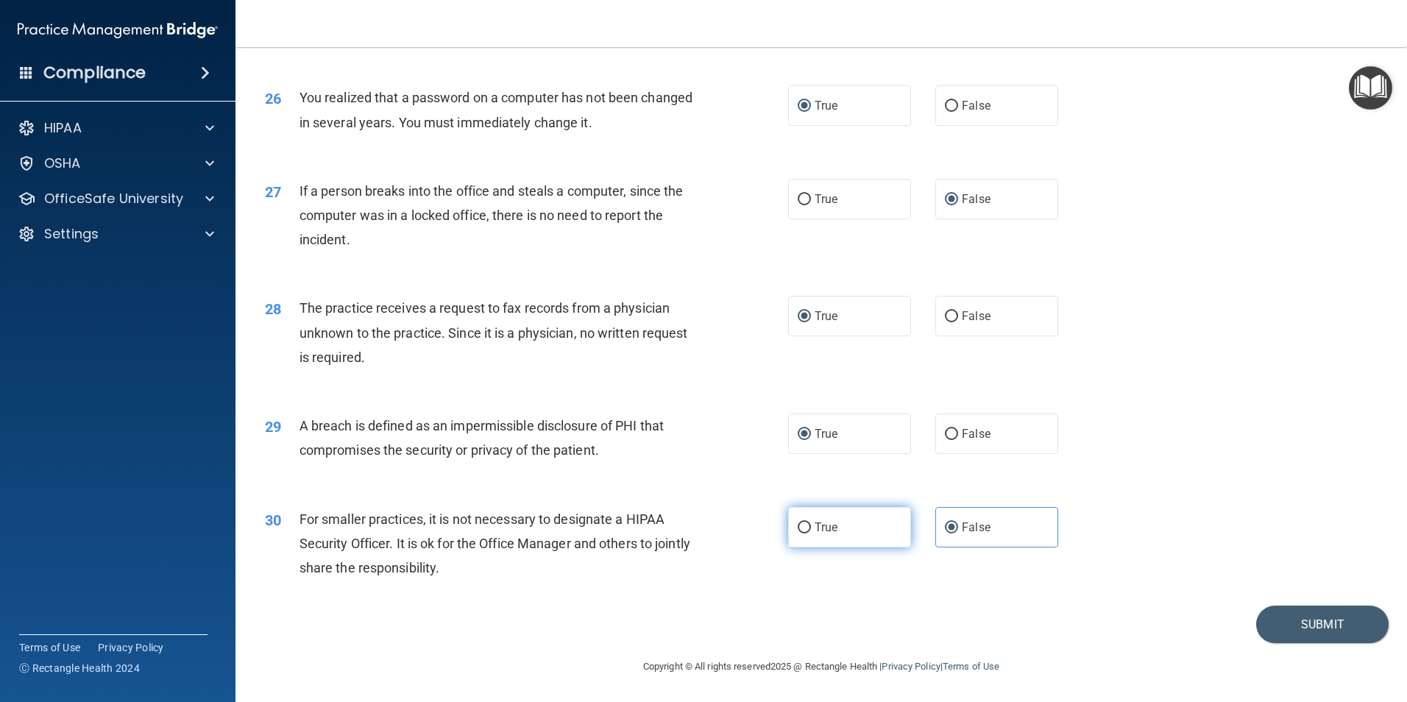
click at [802, 524] on input "True" at bounding box center [804, 528] width 13 height 11
radio input "true"
radio input "false"
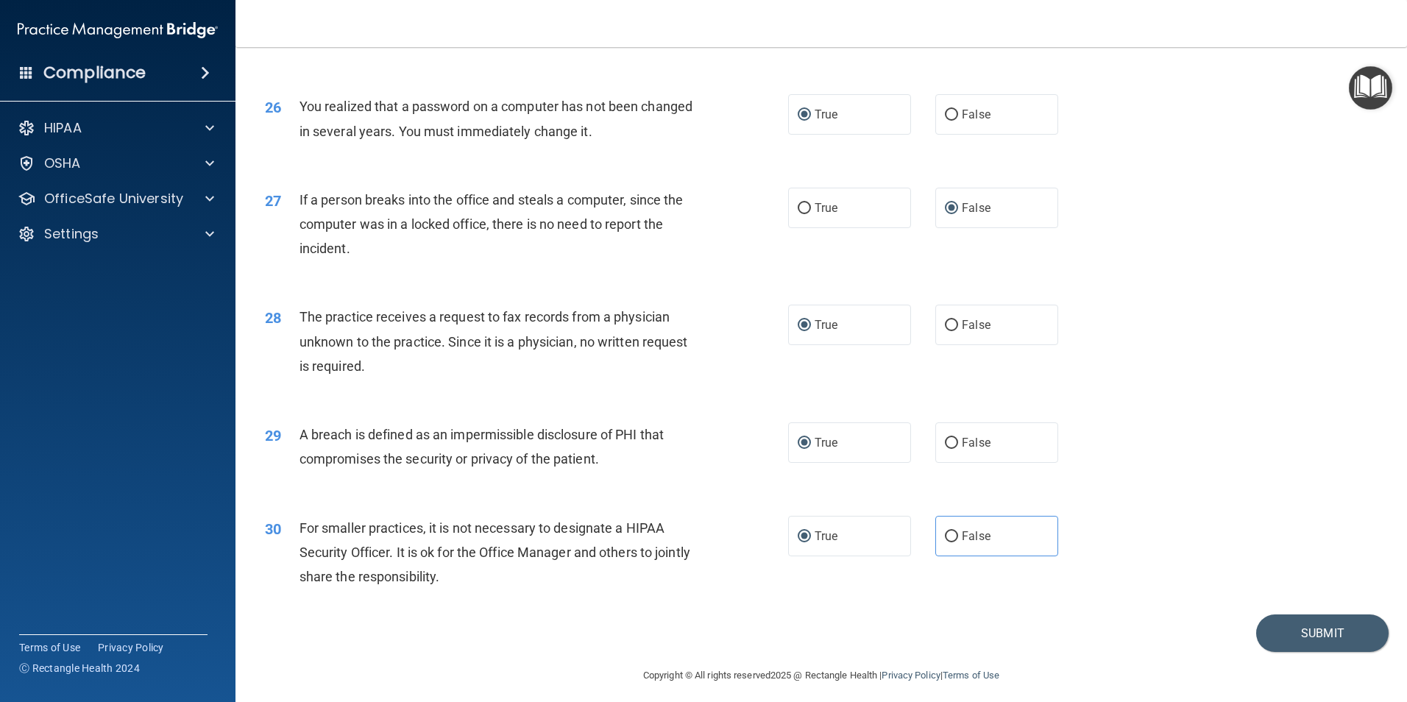
scroll to position [2752, 0]
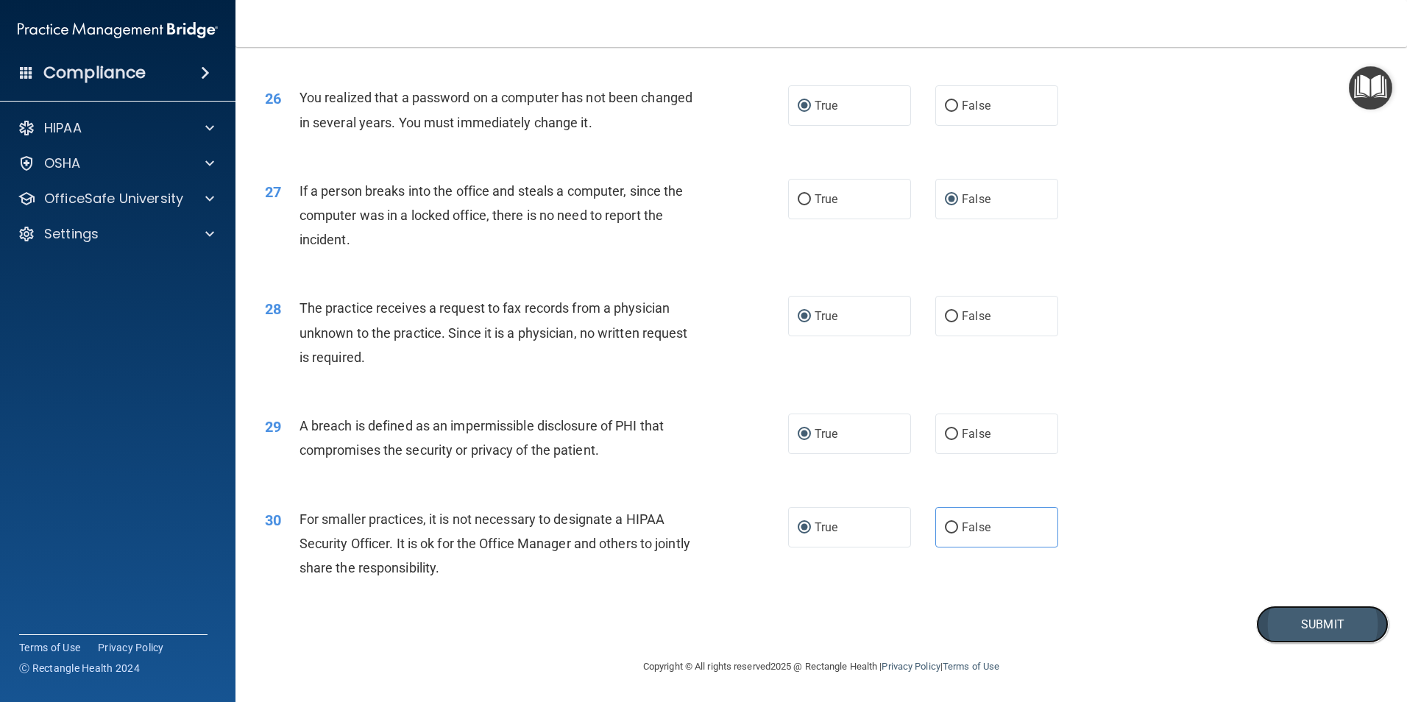
click at [1306, 643] on button "Submit" at bounding box center [1322, 625] width 132 height 38
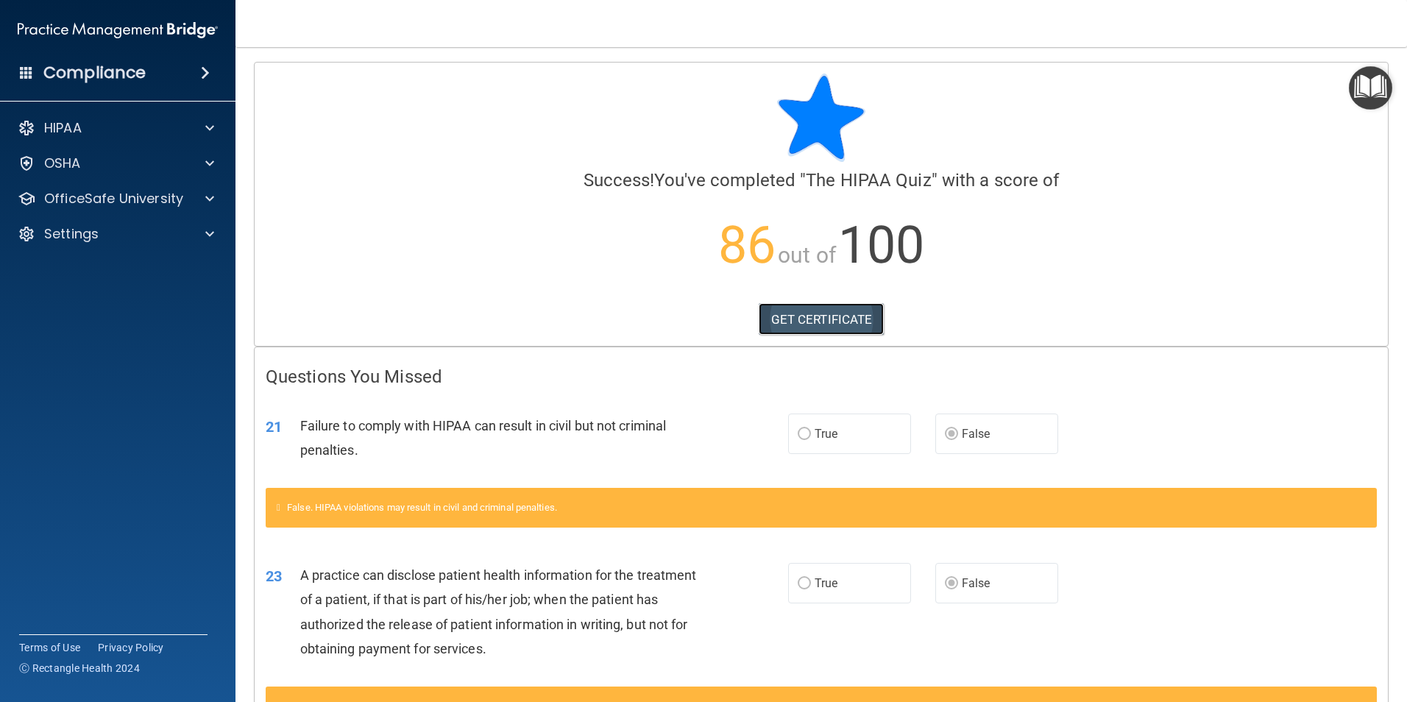
click at [822, 324] on link "GET CERTIFICATE" at bounding box center [822, 319] width 126 height 32
click at [107, 191] on p "OfficeSafe University" at bounding box center [113, 199] width 139 height 18
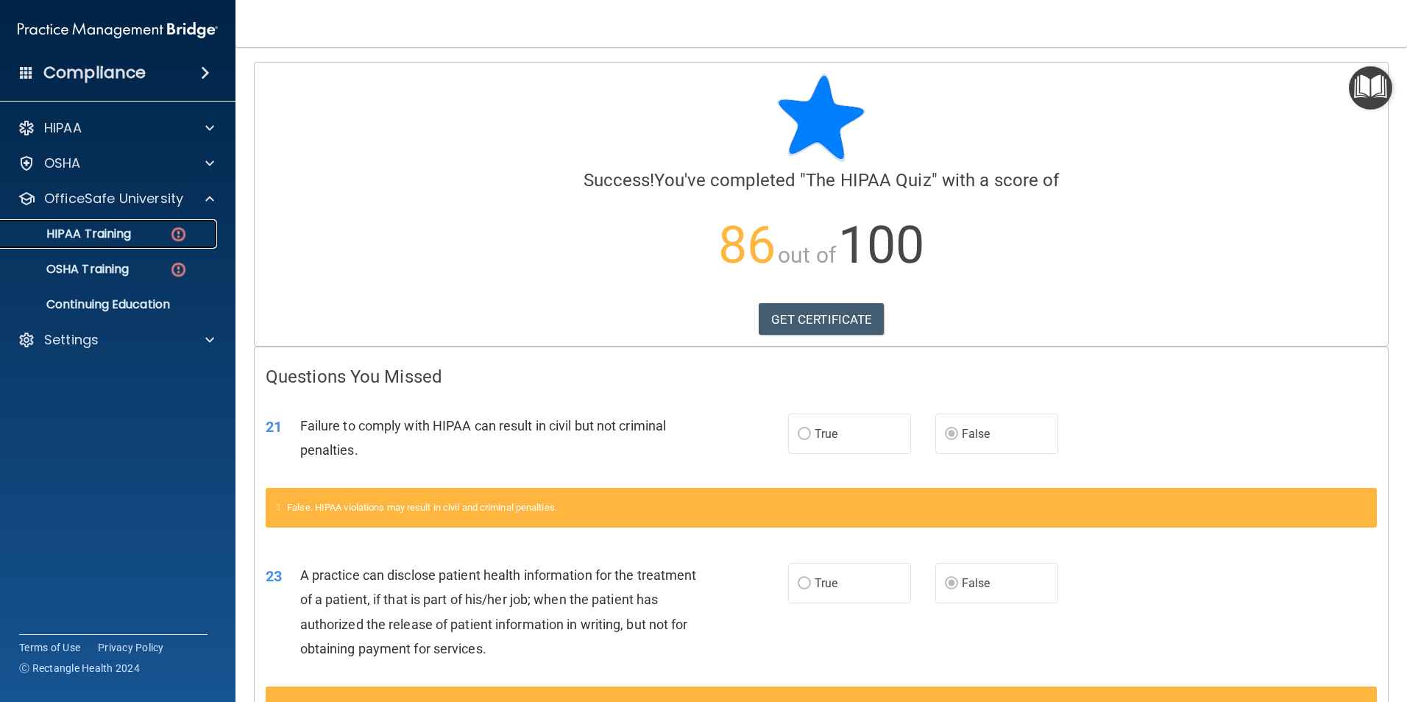
click at [114, 224] on link "HIPAA Training" at bounding box center [101, 233] width 232 height 29
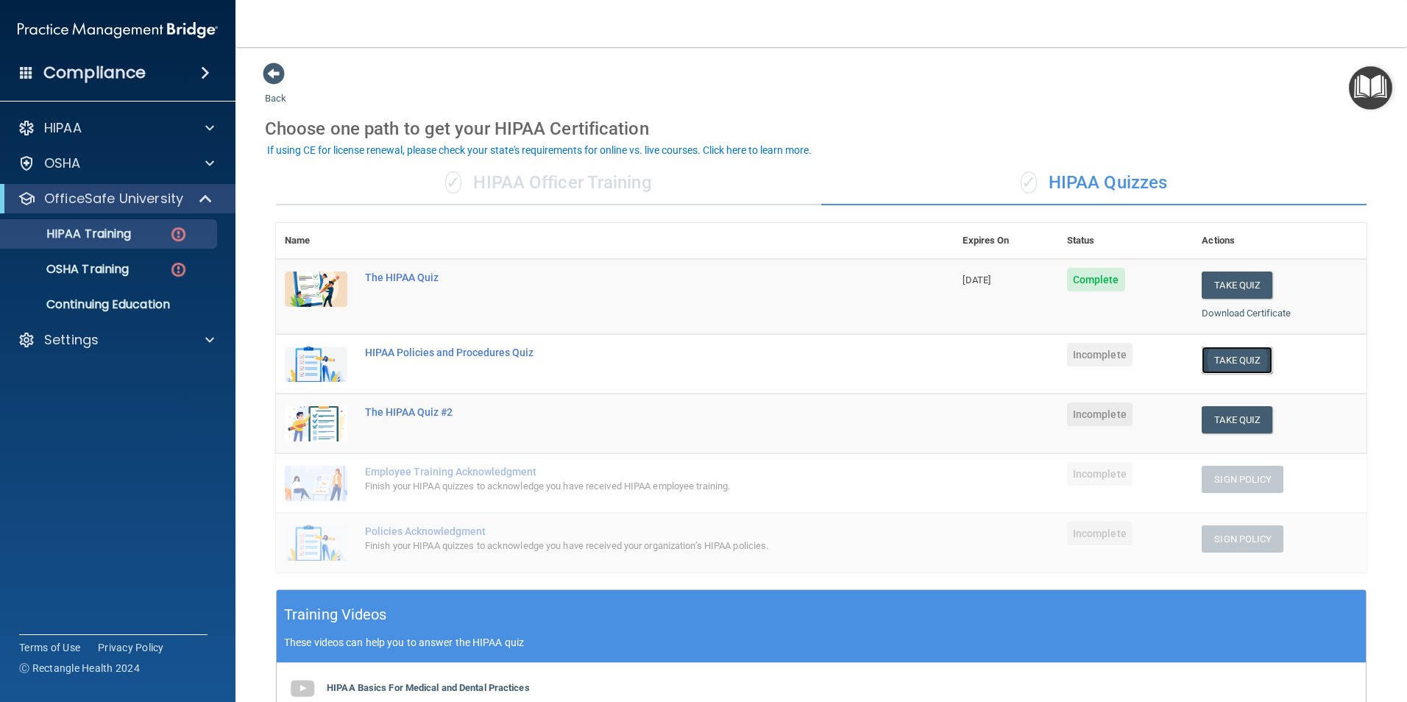
click at [1214, 361] on button "Take Quiz" at bounding box center [1237, 360] width 71 height 27
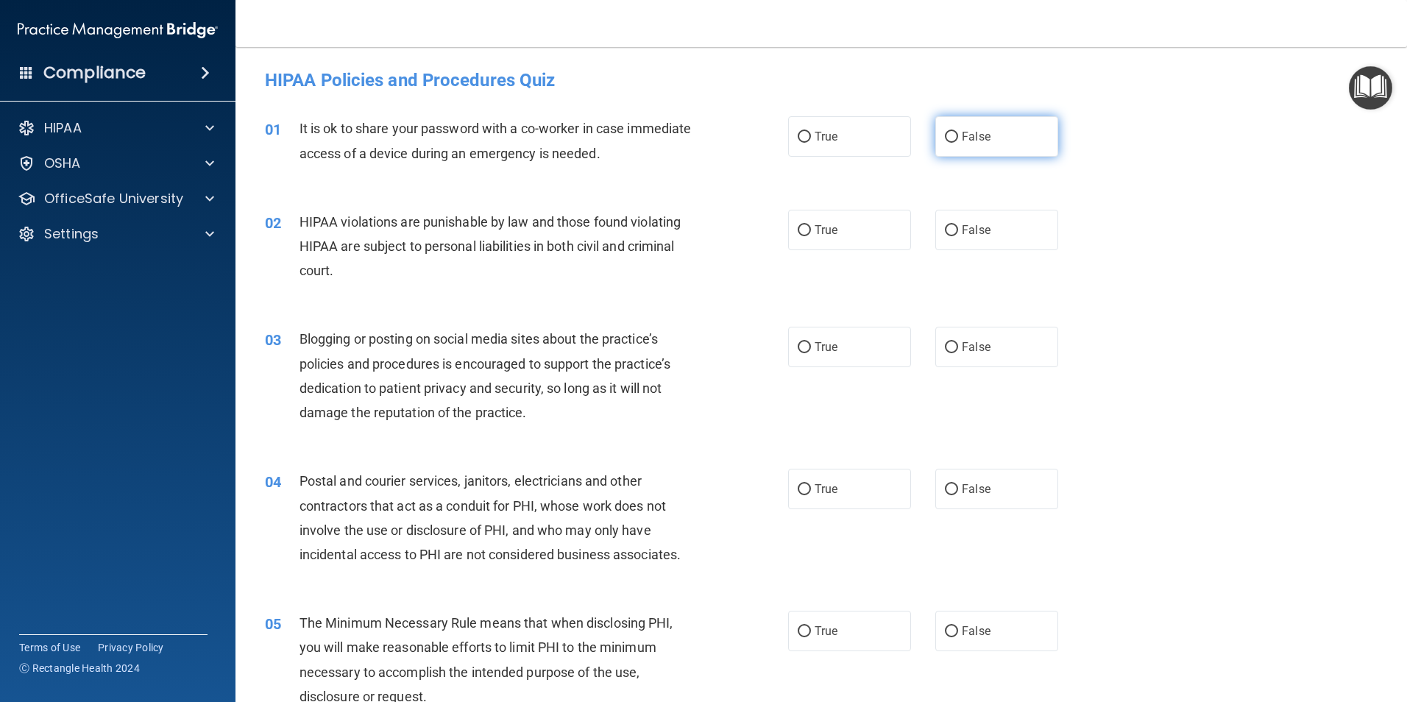
click at [946, 140] on input "False" at bounding box center [951, 137] width 13 height 11
radio input "true"
click at [806, 233] on label "True" at bounding box center [849, 230] width 123 height 40
click at [806, 233] on input "True" at bounding box center [804, 230] width 13 height 11
radio input "true"
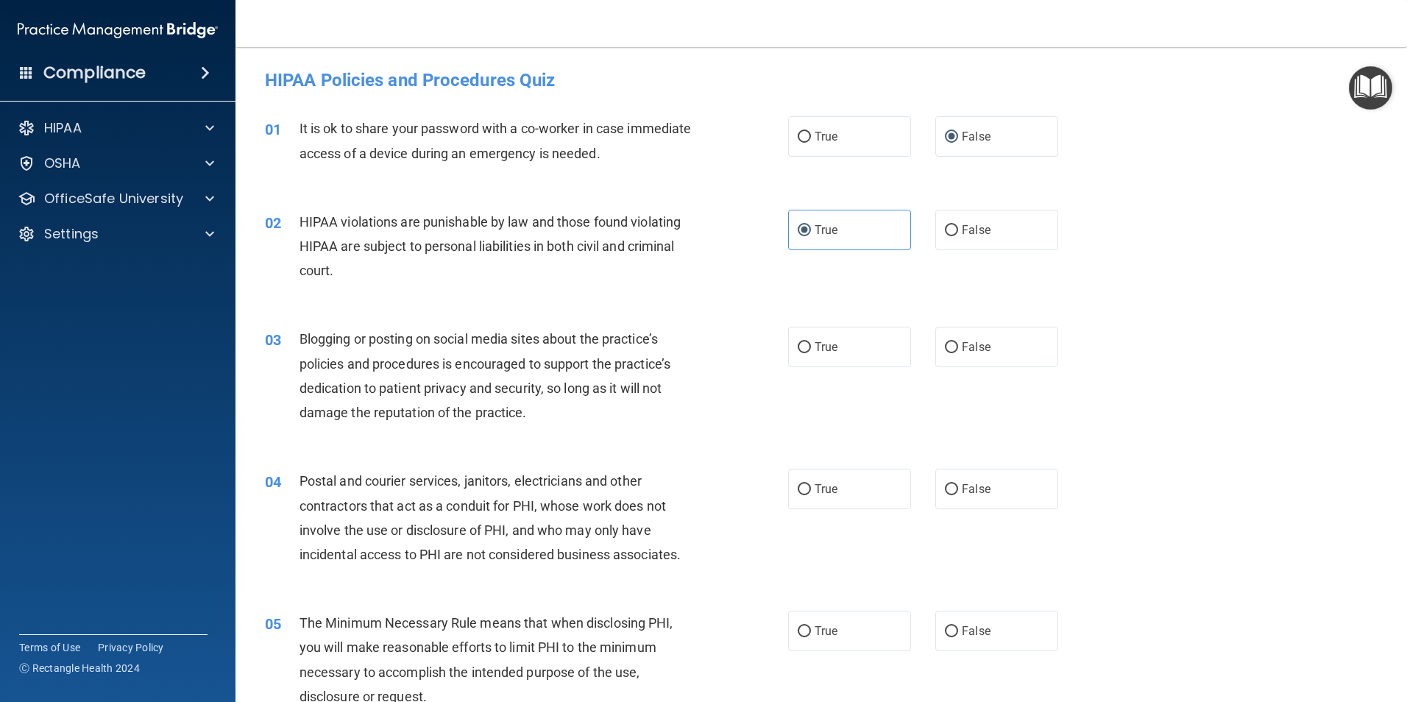
scroll to position [221, 0]
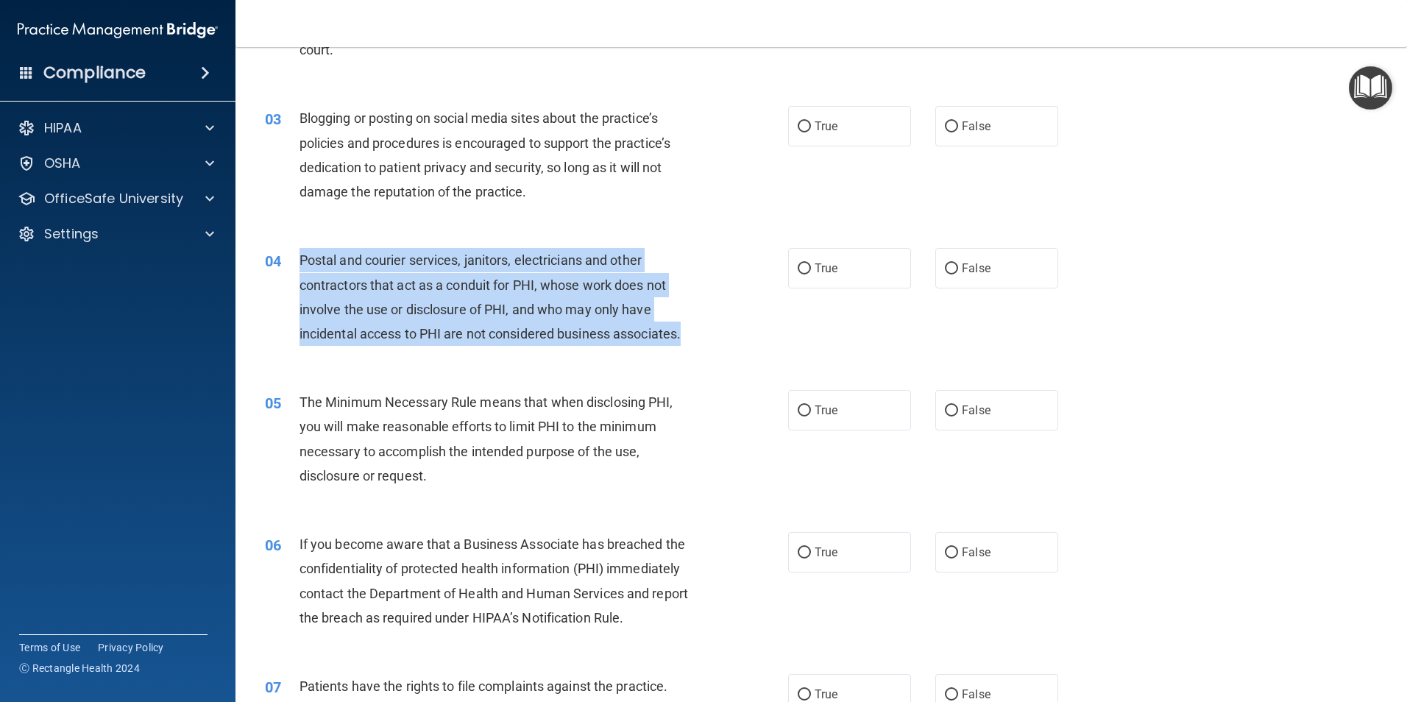
drag, startPoint x: 687, startPoint y: 337, endPoint x: 293, endPoint y: 268, distance: 400.5
click at [293, 268] on div "04 Postal and courier services, janitors, electricians and other contractors th…" at bounding box center [526, 300] width 567 height 105
drag, startPoint x: 293, startPoint y: 268, endPoint x: 334, endPoint y: 286, distance: 44.8
click at [798, 267] on input "True" at bounding box center [804, 268] width 13 height 11
radio input "true"
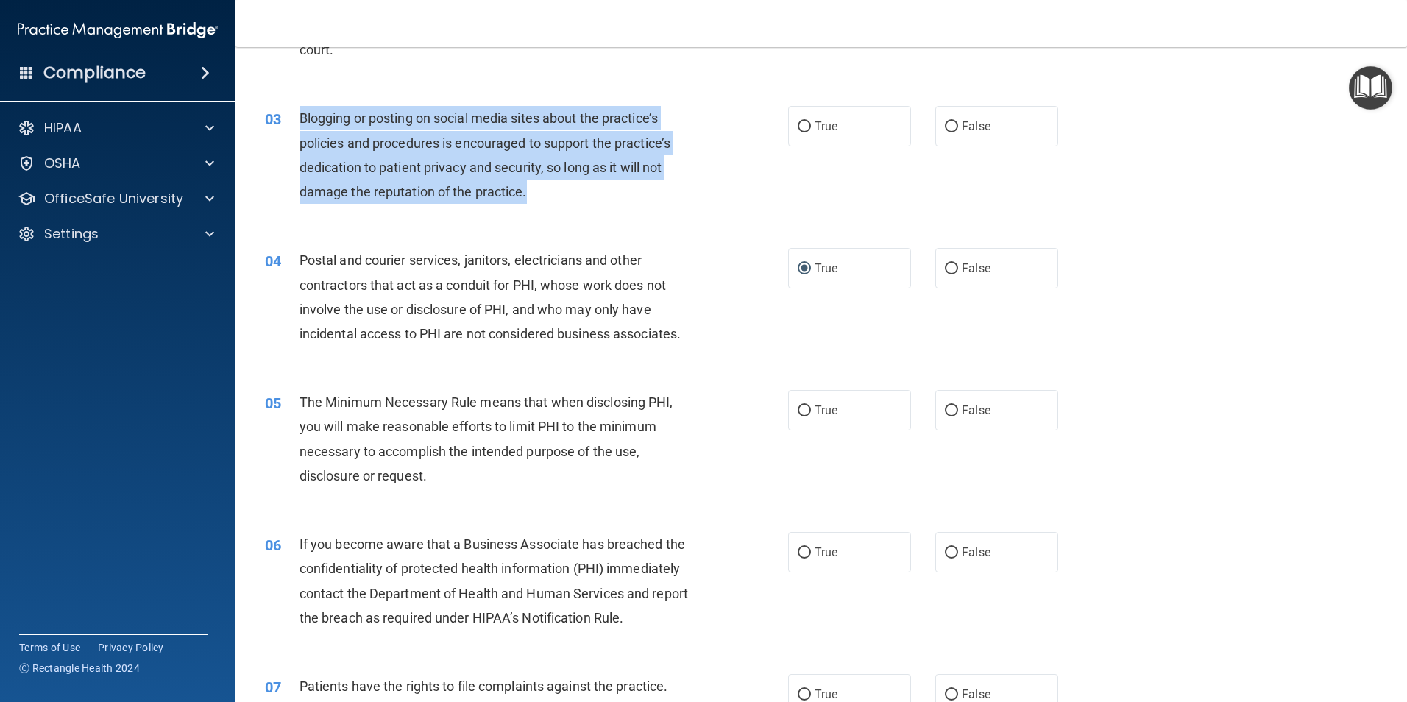
drag, startPoint x: 538, startPoint y: 196, endPoint x: 298, endPoint y: 119, distance: 251.8
click at [298, 119] on div "03 Blogging or posting on social media sites about the practice’s policies and …" at bounding box center [526, 158] width 567 height 105
drag, startPoint x: 298, startPoint y: 119, endPoint x: 349, endPoint y: 138, distance: 54.3
click at [799, 128] on input "True" at bounding box center [804, 126] width 13 height 11
radio input "true"
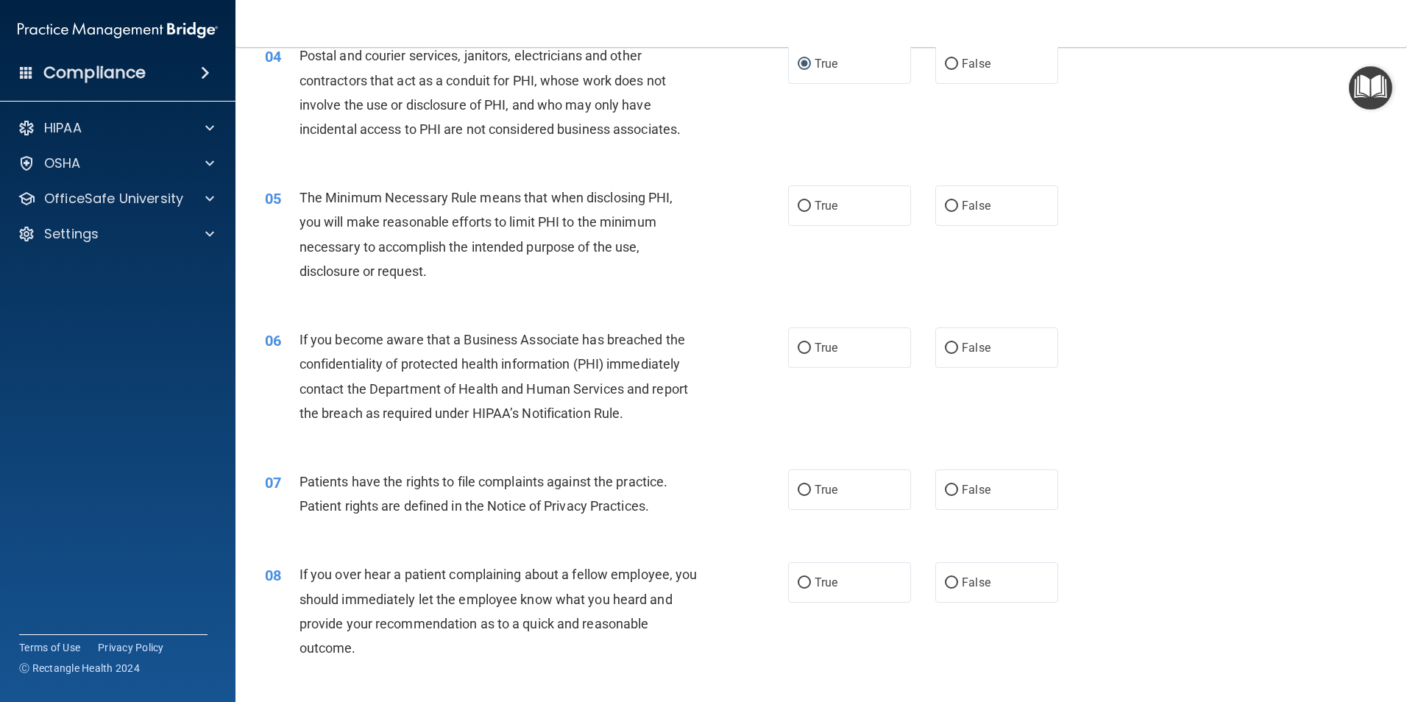
scroll to position [442, 0]
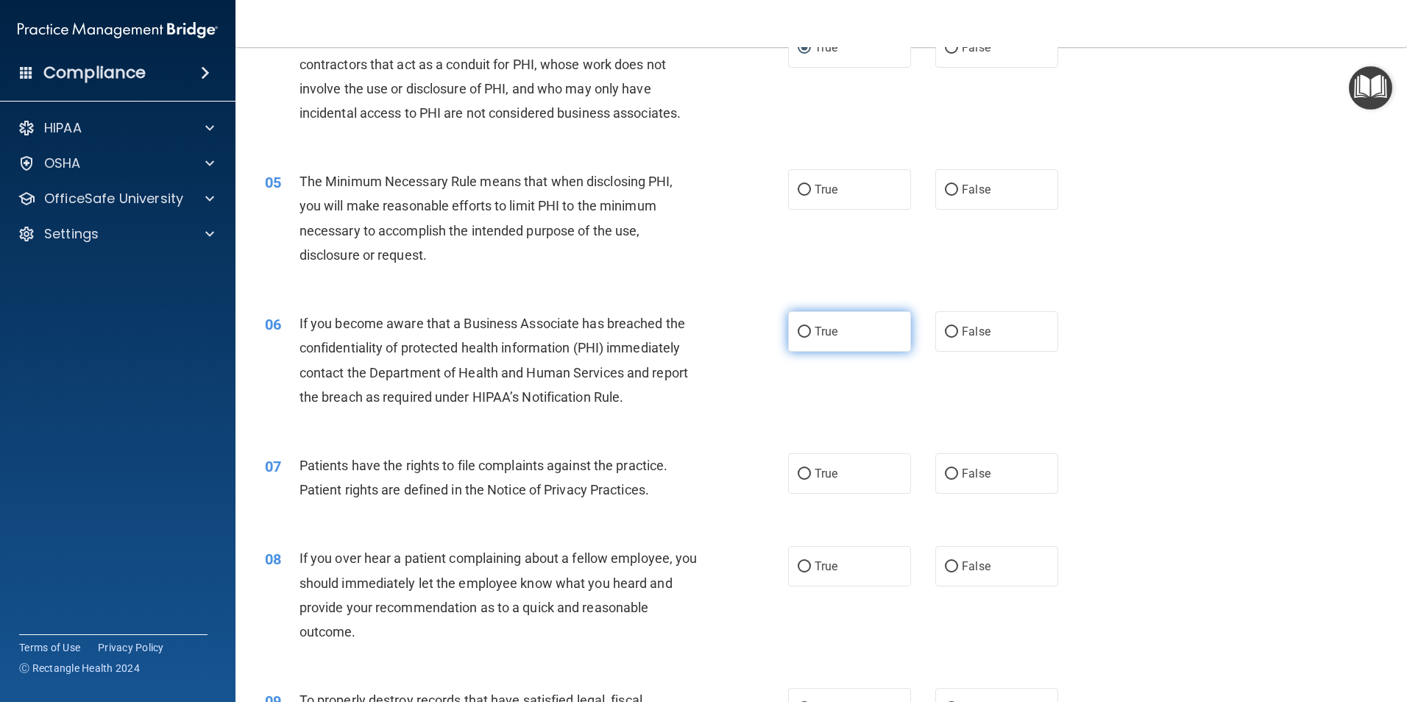
click at [803, 330] on input "True" at bounding box center [804, 332] width 13 height 11
radio input "true"
click at [798, 477] on input "True" at bounding box center [804, 474] width 13 height 11
radio input "true"
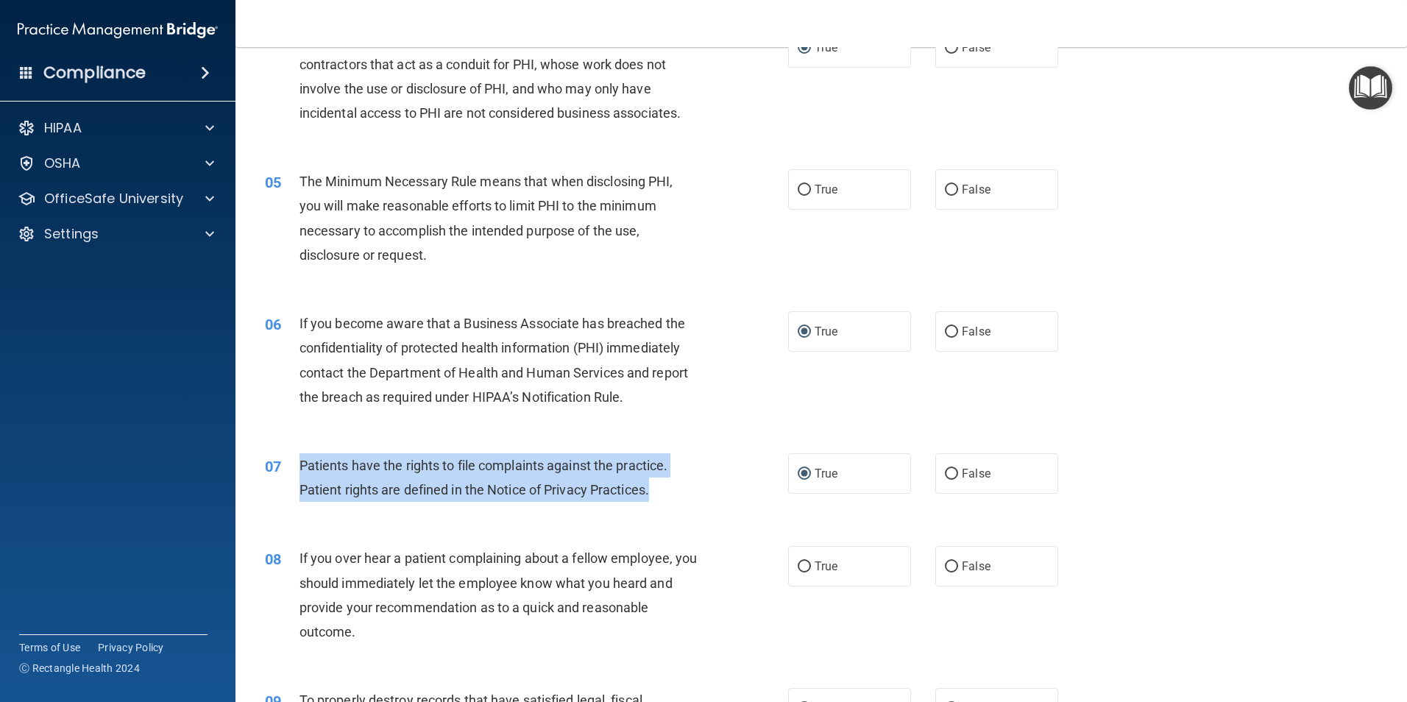
drag, startPoint x: 666, startPoint y: 493, endPoint x: 297, endPoint y: 460, distance: 370.9
click at [297, 460] on div "07 Patients have the rights to file complaints against the practice. Patient ri…" at bounding box center [526, 481] width 567 height 56
drag, startPoint x: 297, startPoint y: 460, endPoint x: 367, endPoint y: 486, distance: 75.2
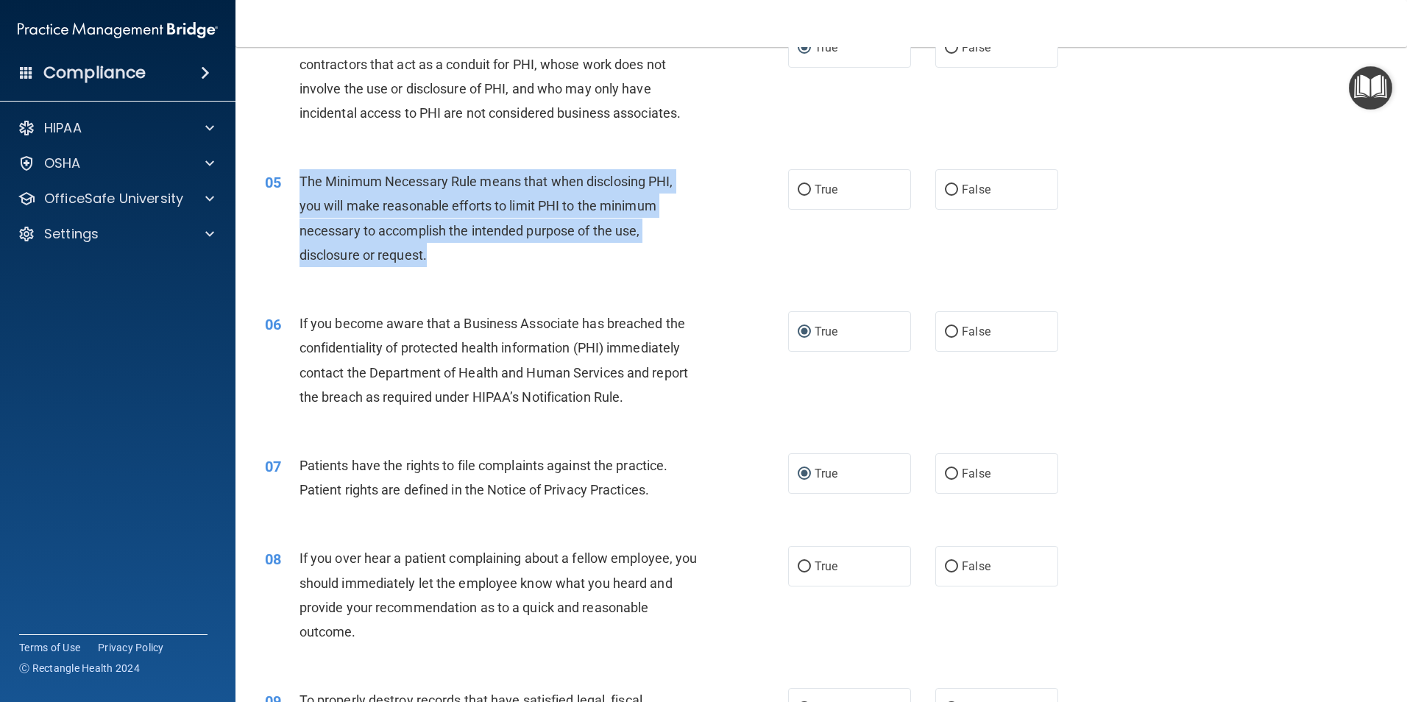
drag, startPoint x: 432, startPoint y: 252, endPoint x: 298, endPoint y: 178, distance: 153.2
click at [298, 178] on div "05 The Minimum Necessary Rule means that when disclosing PHI, you will make rea…" at bounding box center [526, 221] width 567 height 105
drag, startPoint x: 298, startPoint y: 178, endPoint x: 332, endPoint y: 202, distance: 41.2
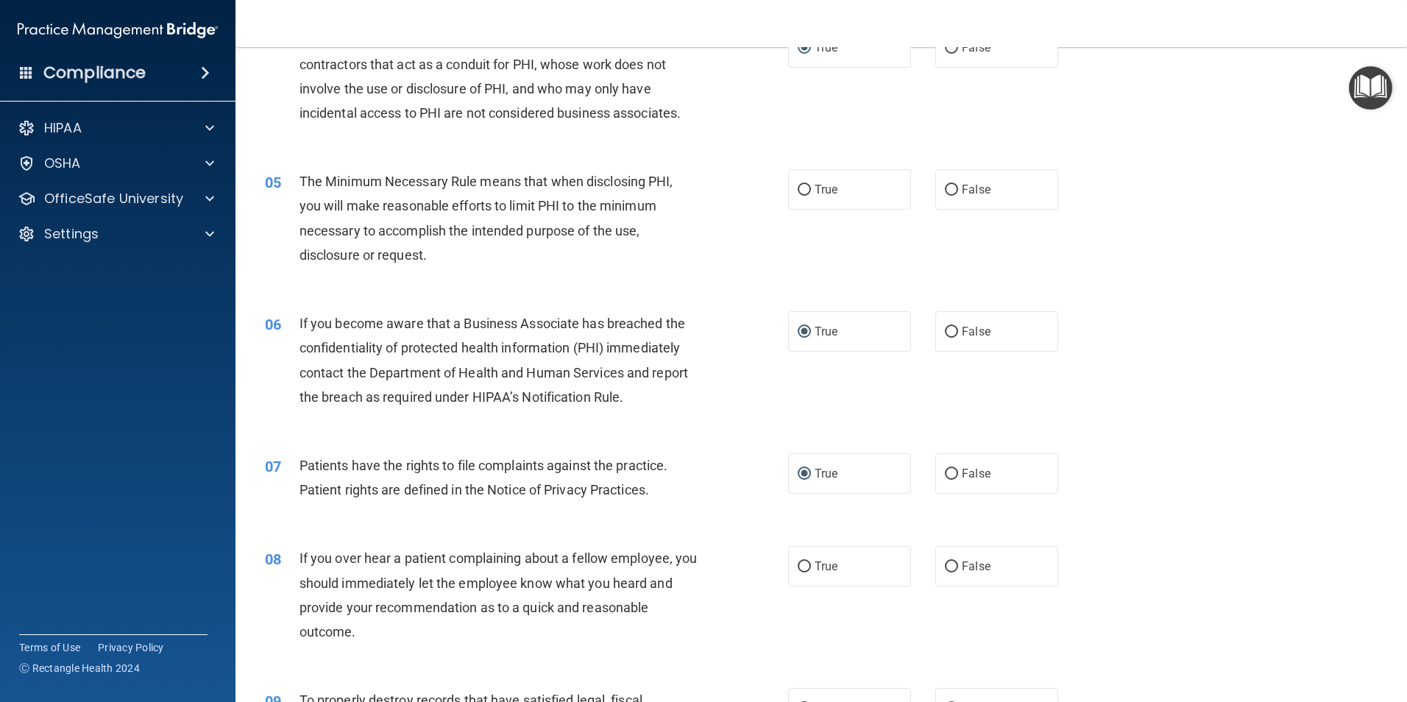
drag, startPoint x: 804, startPoint y: 197, endPoint x: 787, endPoint y: 299, distance: 103.0
drag, startPoint x: 787, startPoint y: 299, endPoint x: 806, endPoint y: 194, distance: 106.2
click at [806, 194] on label "True" at bounding box center [849, 189] width 123 height 40
click at [806, 194] on input "True" at bounding box center [804, 190] width 13 height 11
radio input "true"
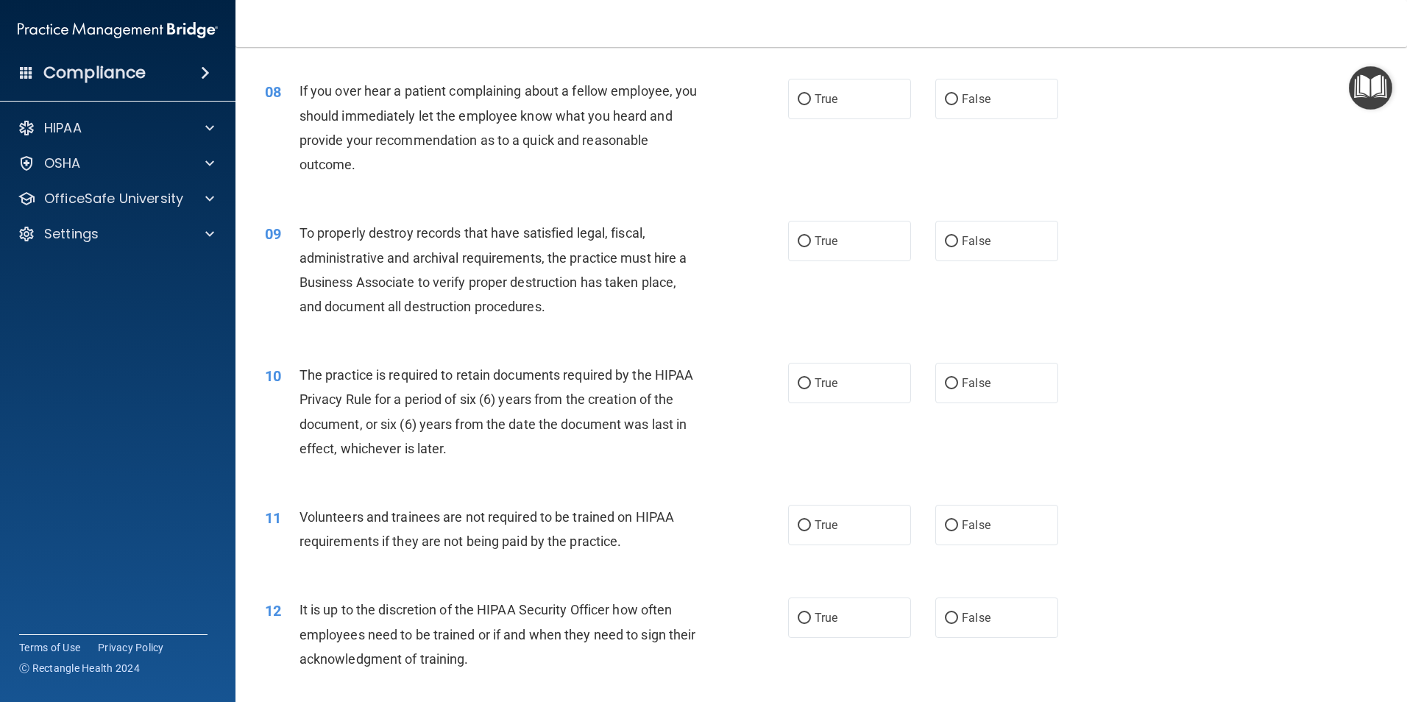
scroll to position [736, 0]
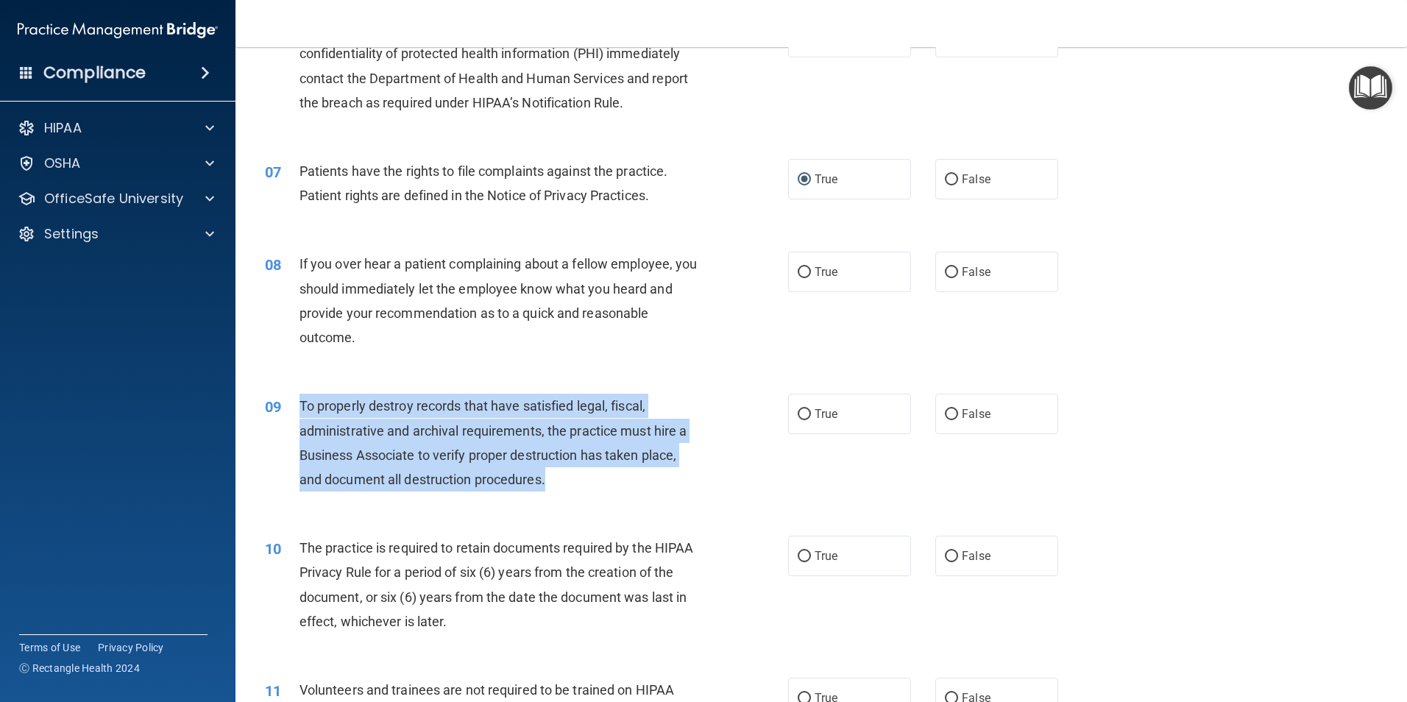
drag, startPoint x: 536, startPoint y: 480, endPoint x: 293, endPoint y: 422, distance: 249.5
click at [293, 422] on div "09 To properly destroy records that have satisfied legal, fiscal, administrativ…" at bounding box center [526, 446] width 567 height 105
drag, startPoint x: 293, startPoint y: 422, endPoint x: 340, endPoint y: 428, distance: 47.5
click at [945, 414] on input "False" at bounding box center [951, 414] width 13 height 11
radio input "true"
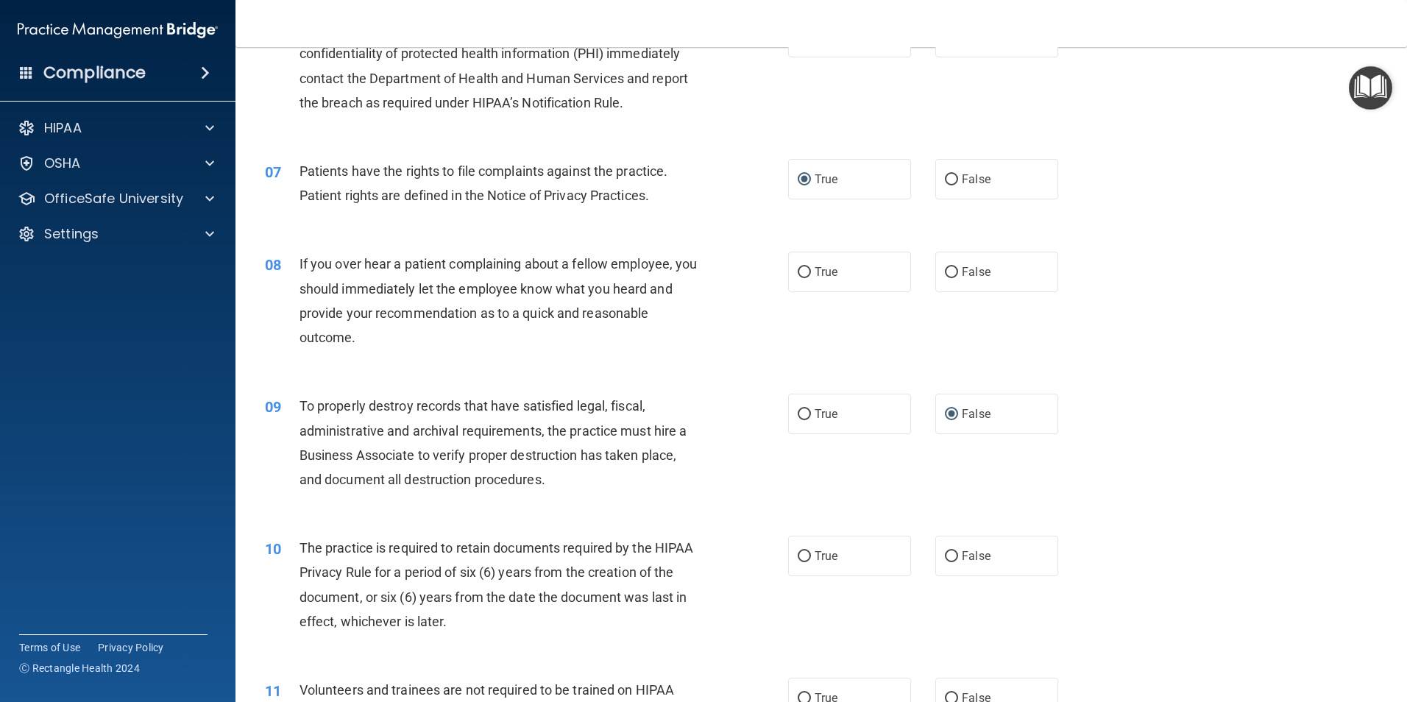
click at [790, 333] on div "08 If you over hear a patient complaining about a fellow employee, you should i…" at bounding box center [526, 304] width 567 height 105
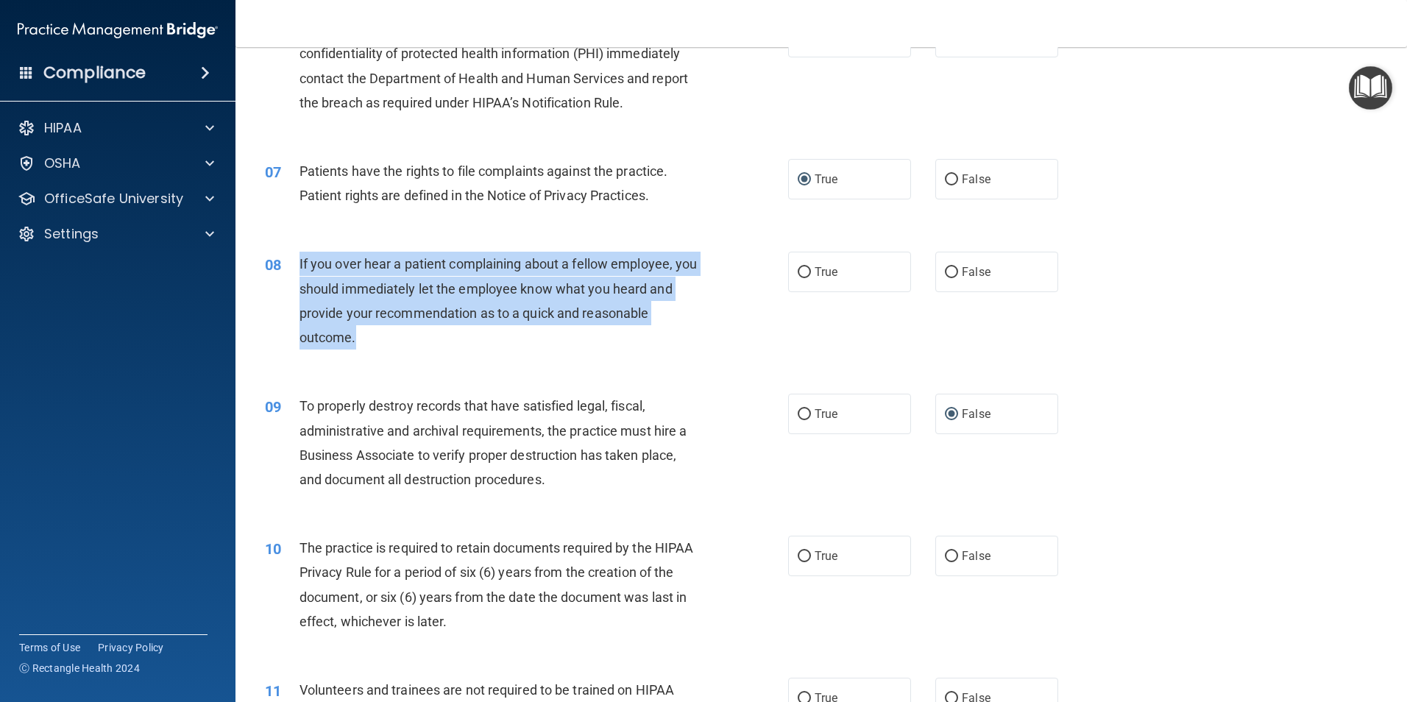
drag, startPoint x: 372, startPoint y: 332, endPoint x: 299, endPoint y: 271, distance: 95.1
click at [300, 271] on div "If you over hear a patient complaining about a fellow employee, you should imme…" at bounding box center [504, 301] width 409 height 98
drag, startPoint x: 299, startPoint y: 271, endPoint x: 339, endPoint y: 286, distance: 42.4
click at [945, 274] on input "False" at bounding box center [951, 272] width 13 height 11
radio input "true"
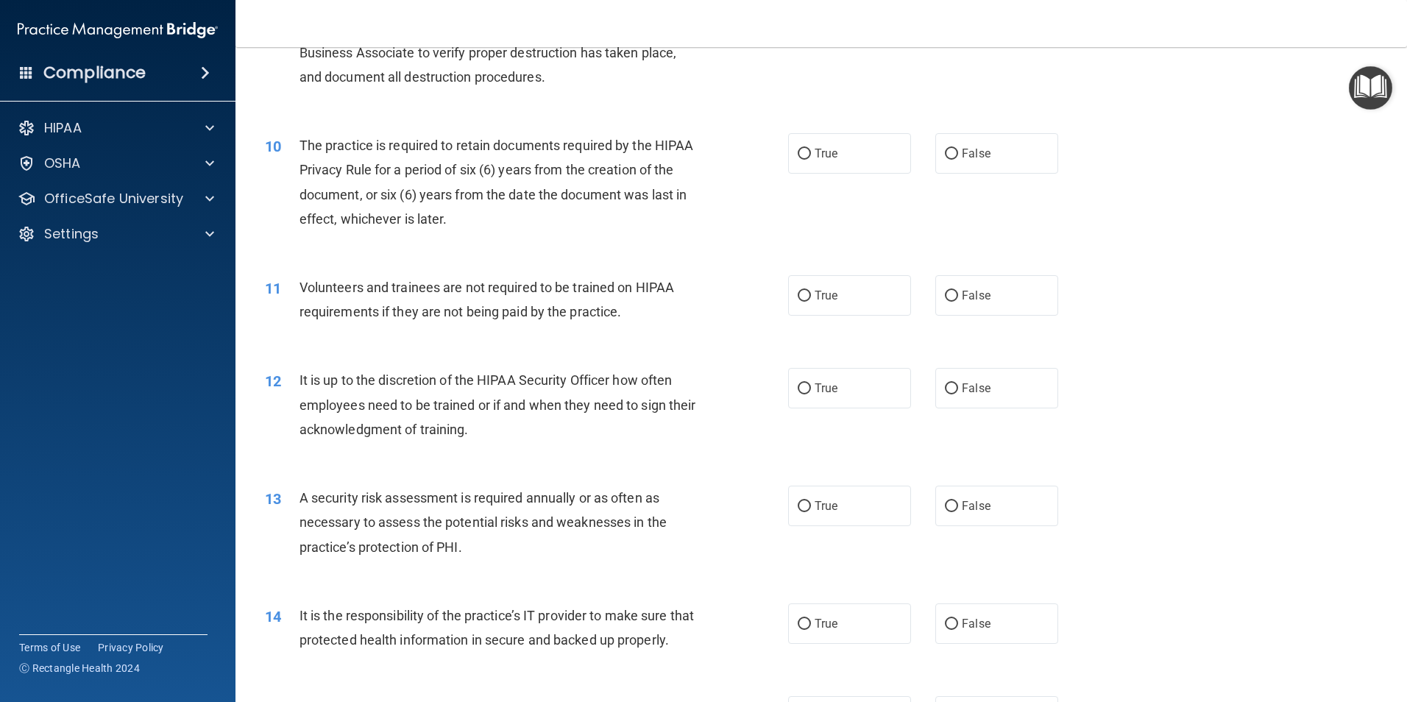
scroll to position [1177, 0]
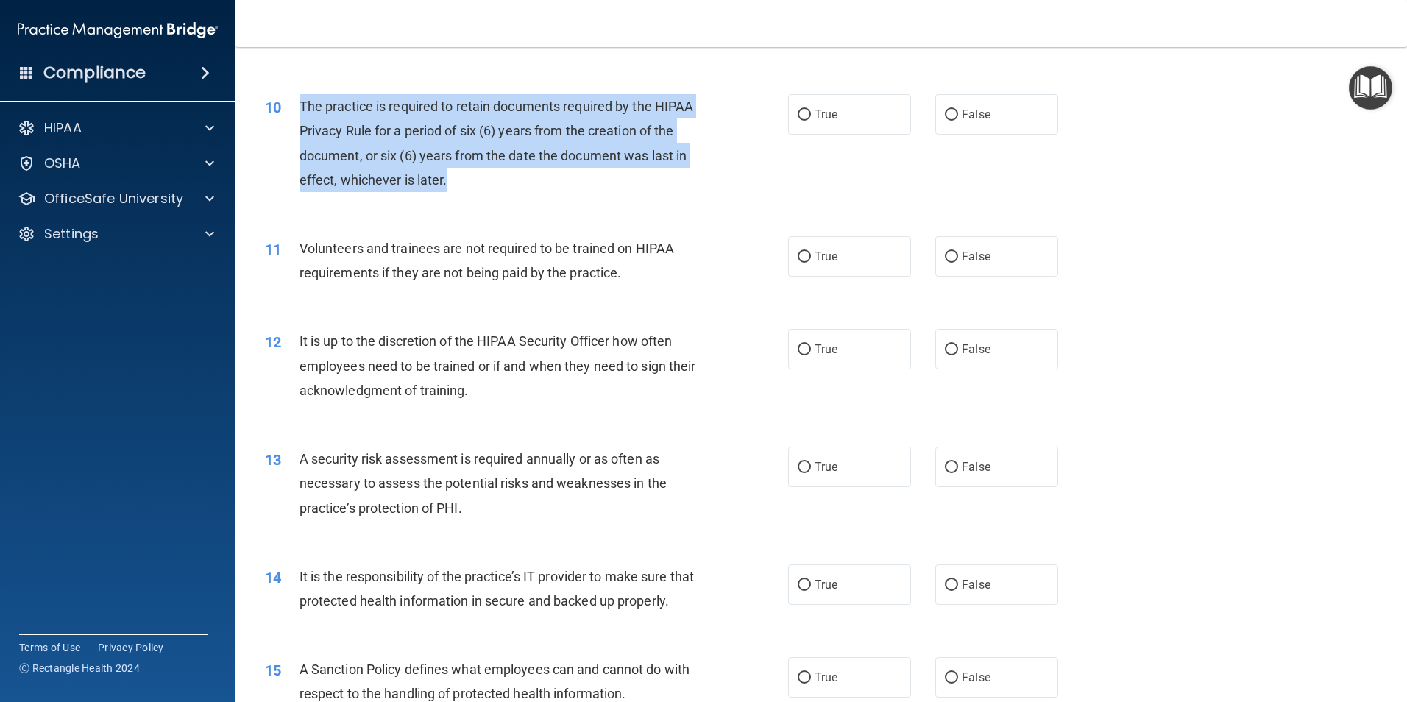
drag, startPoint x: 488, startPoint y: 181, endPoint x: 304, endPoint y: 108, distance: 197.9
click at [304, 108] on div "The practice is required to retain documents required by the HIPAA Privacy Rule…" at bounding box center [504, 143] width 409 height 98
drag, startPoint x: 304, startPoint y: 108, endPoint x: 355, endPoint y: 149, distance: 64.9
drag, startPoint x: 355, startPoint y: 149, endPoint x: 314, endPoint y: 186, distance: 55.2
click at [314, 185] on span "The practice is required to retain documents required by the HIPAA Privacy Rule…" at bounding box center [497, 143] width 394 height 89
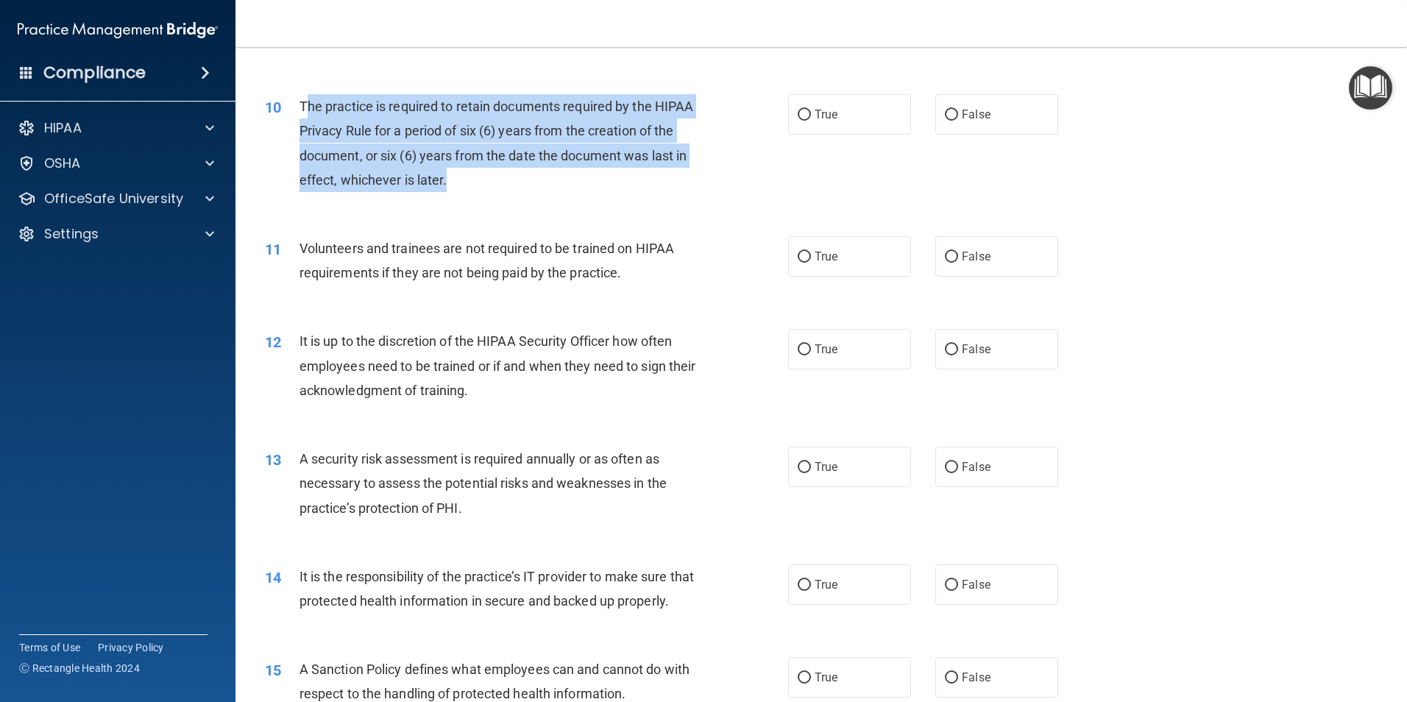
click at [491, 188] on div "The practice is required to retain documents required by the HIPAA Privacy Rule…" at bounding box center [504, 143] width 409 height 98
drag, startPoint x: 490, startPoint y: 185, endPoint x: 299, endPoint y: 109, distance: 206.1
click at [300, 109] on div "The practice is required to retain documents required by the HIPAA Privacy Rule…" at bounding box center [504, 143] width 409 height 98
drag, startPoint x: 299, startPoint y: 109, endPoint x: 323, endPoint y: 129, distance: 31.4
click at [800, 116] on input "True" at bounding box center [804, 115] width 13 height 11
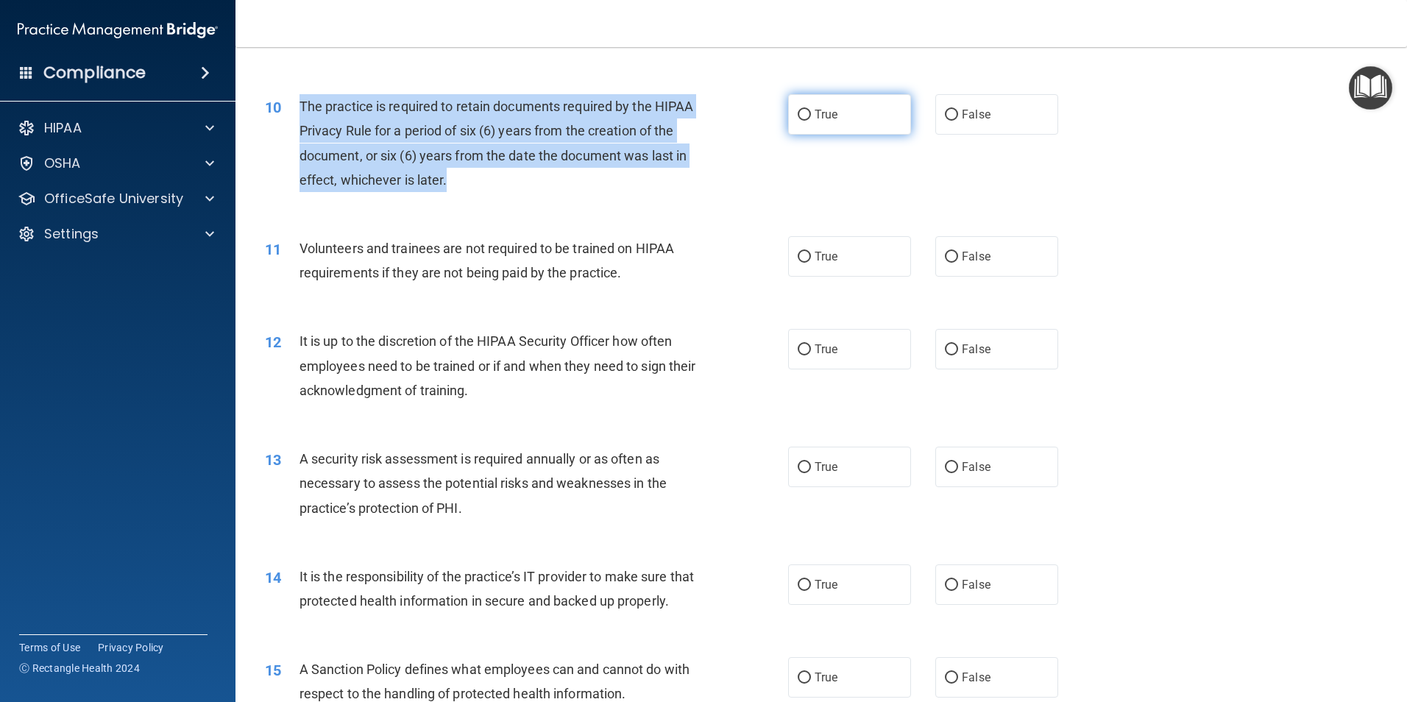
radio input "true"
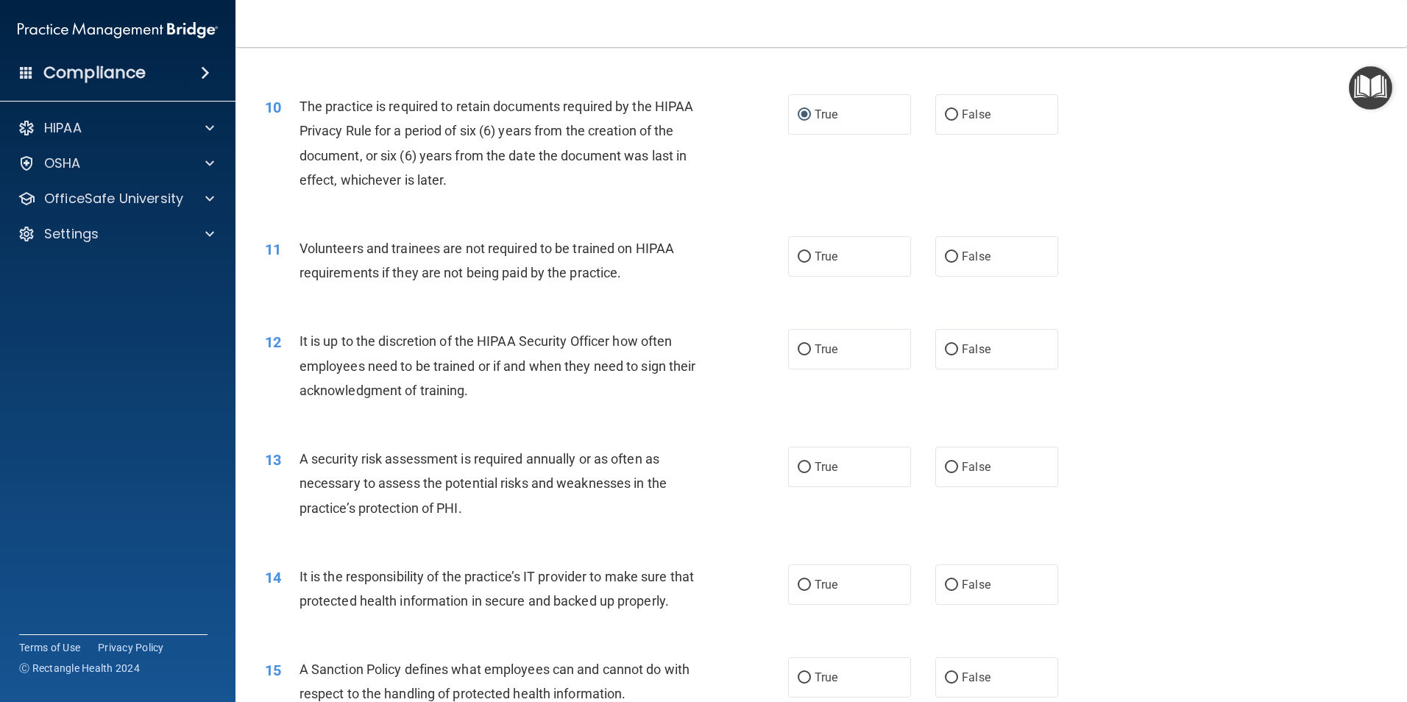
drag, startPoint x: 532, startPoint y: 302, endPoint x: 434, endPoint y: 297, distance: 98.0
click at [524, 302] on div "11 Volunteers and trainees are not required to be trained on HIPAA requirements…" at bounding box center [821, 264] width 1135 height 93
click at [949, 254] on input "False" at bounding box center [951, 257] width 13 height 11
radio input "true"
click at [945, 347] on input "False" at bounding box center [951, 349] width 13 height 11
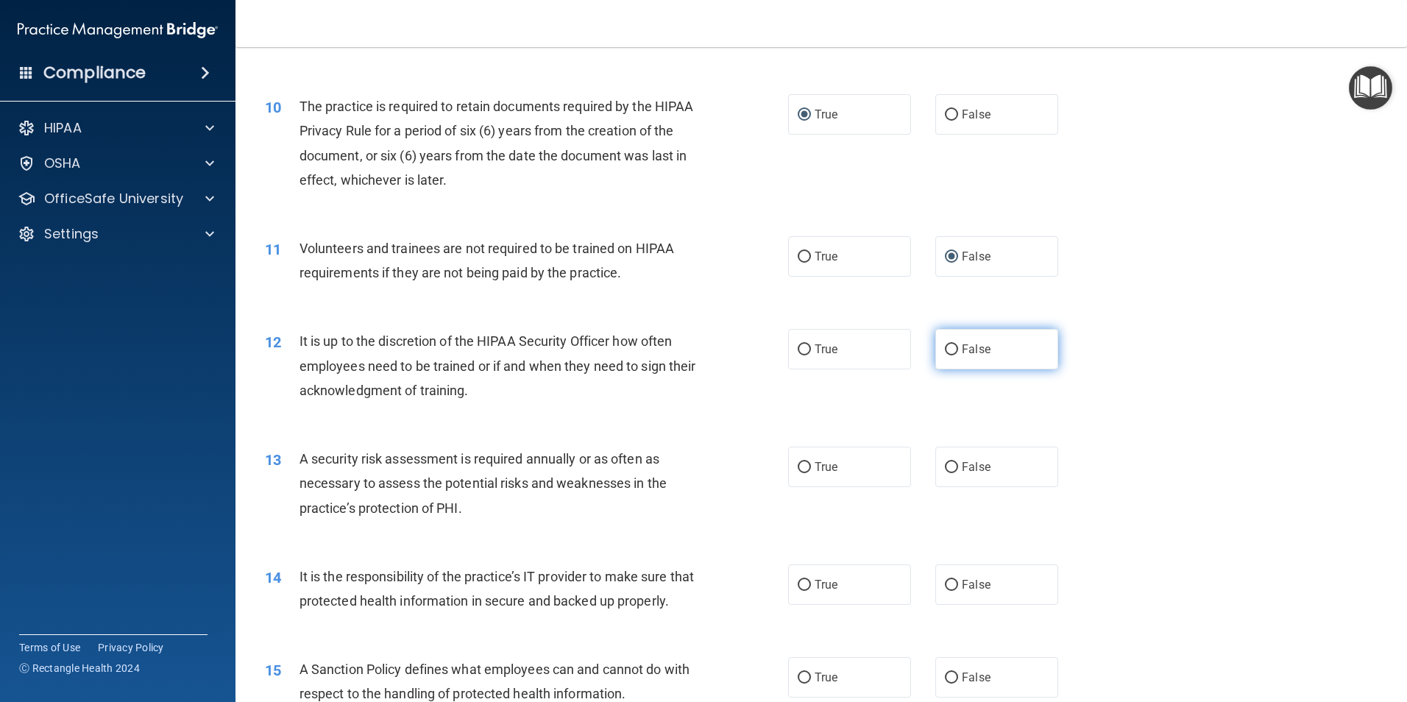
radio input "true"
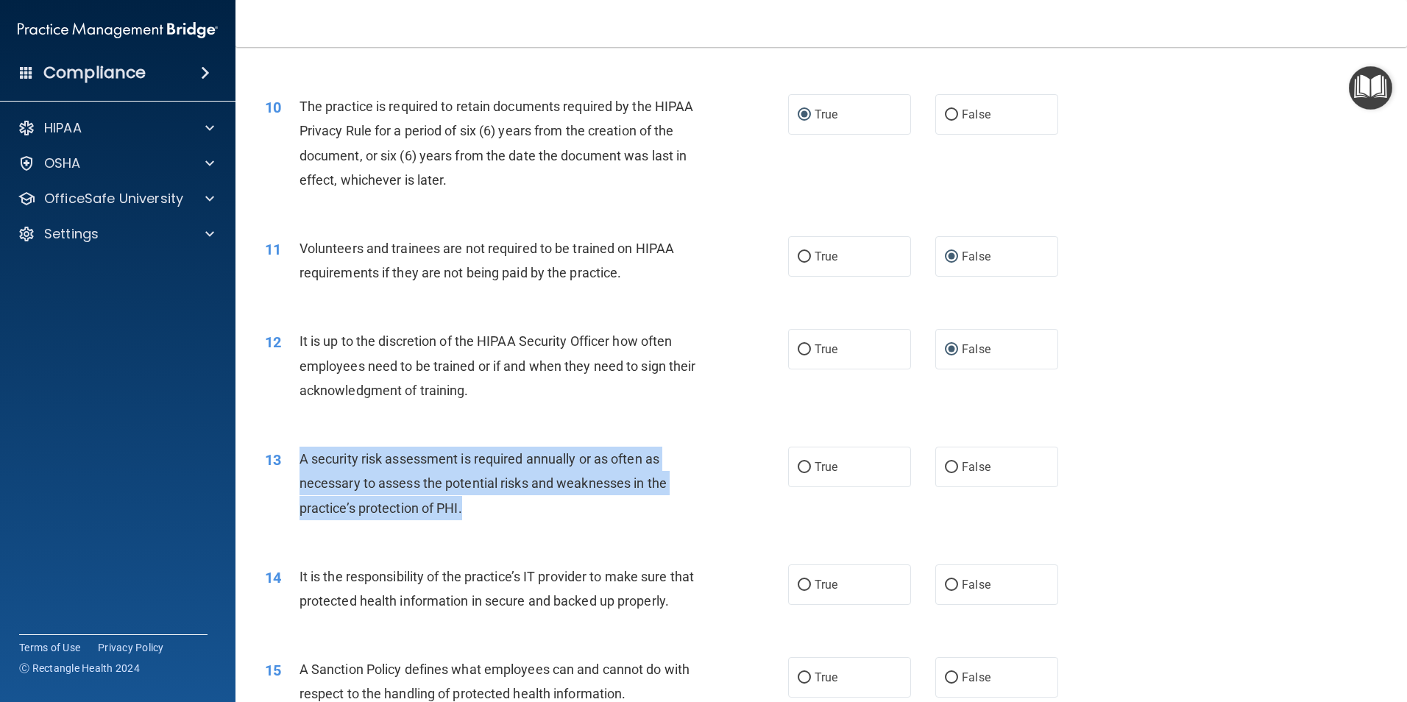
drag, startPoint x: 473, startPoint y: 508, endPoint x: 296, endPoint y: 460, distance: 183.7
click at [296, 460] on div "13 A security risk assessment is required annually or as often as necessary to …" at bounding box center [526, 487] width 567 height 81
drag, startPoint x: 296, startPoint y: 460, endPoint x: 344, endPoint y: 475, distance: 50.8
click at [804, 470] on input "True" at bounding box center [804, 467] width 13 height 11
radio input "true"
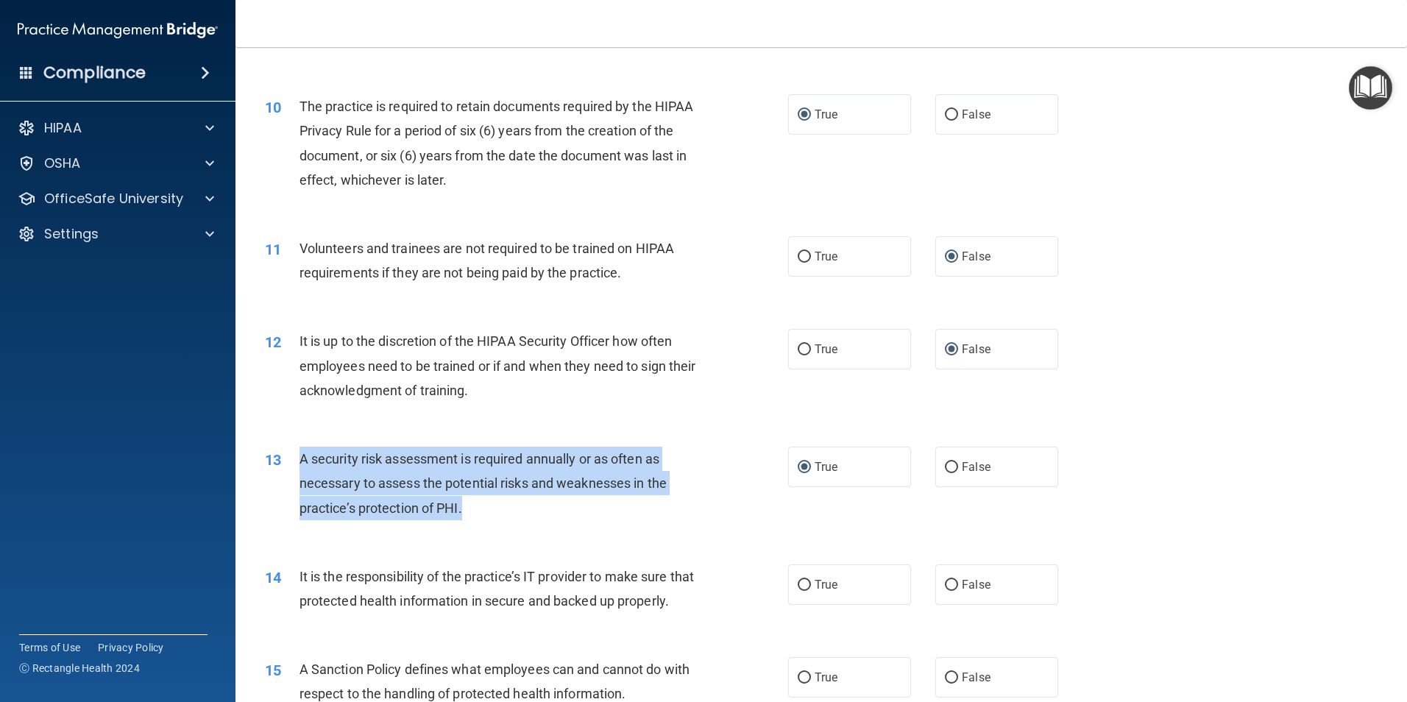
click at [738, 471] on div "13 A security risk assessment is required annually or as often as necessary to …" at bounding box center [526, 487] width 567 height 81
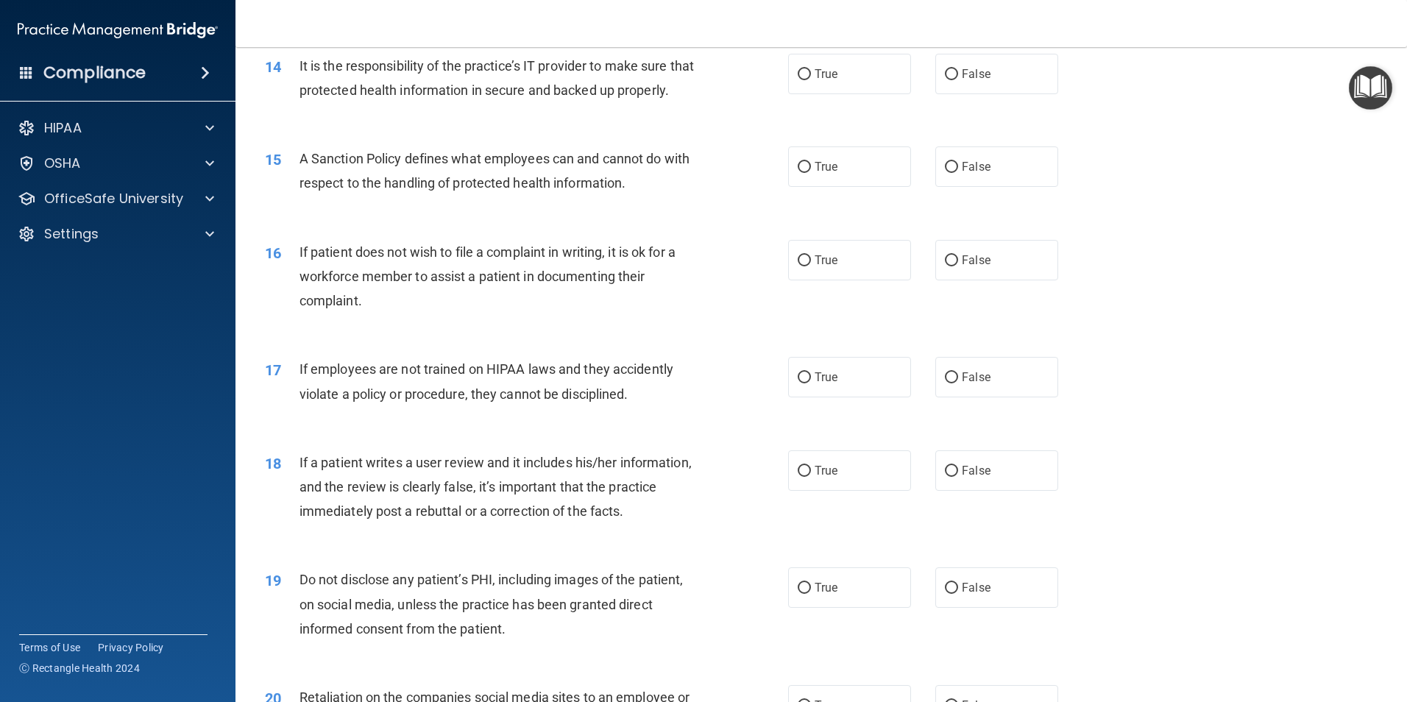
scroll to position [1693, 0]
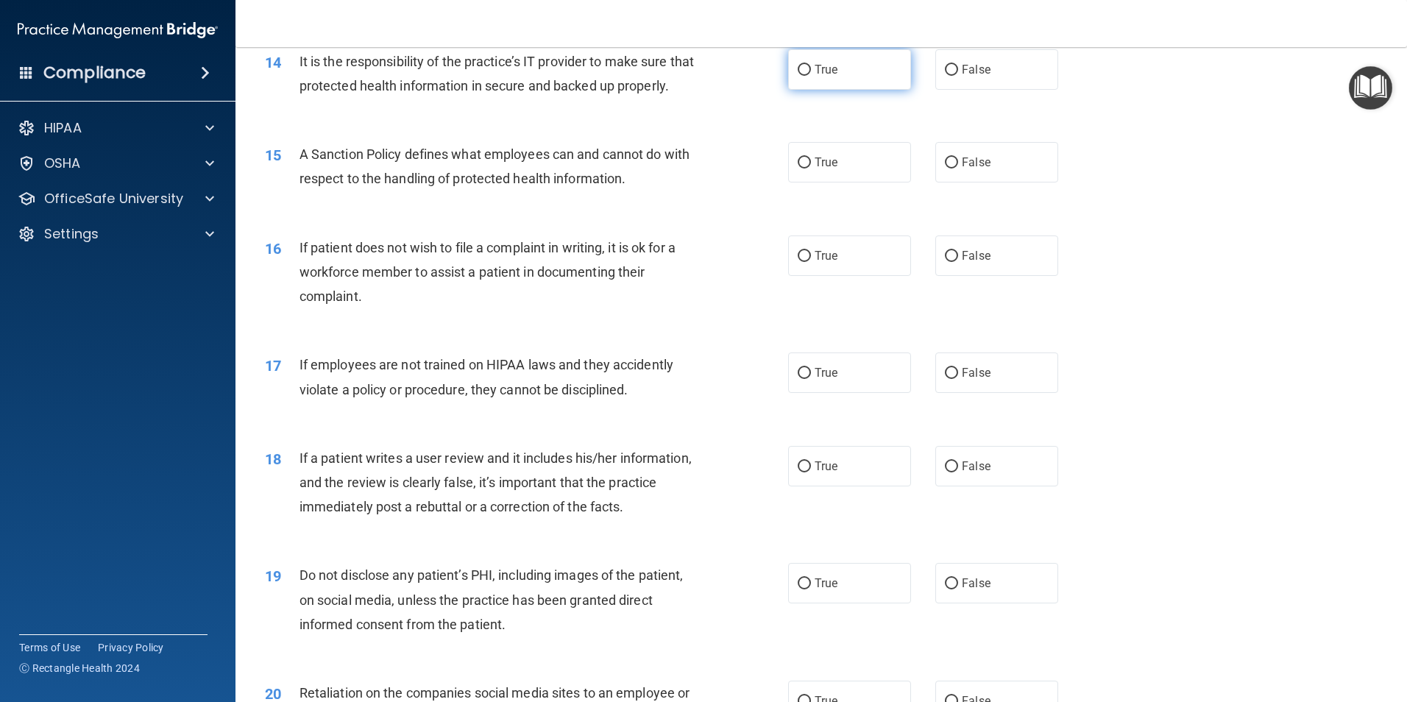
click at [800, 65] on input "True" at bounding box center [804, 70] width 13 height 11
radio input "true"
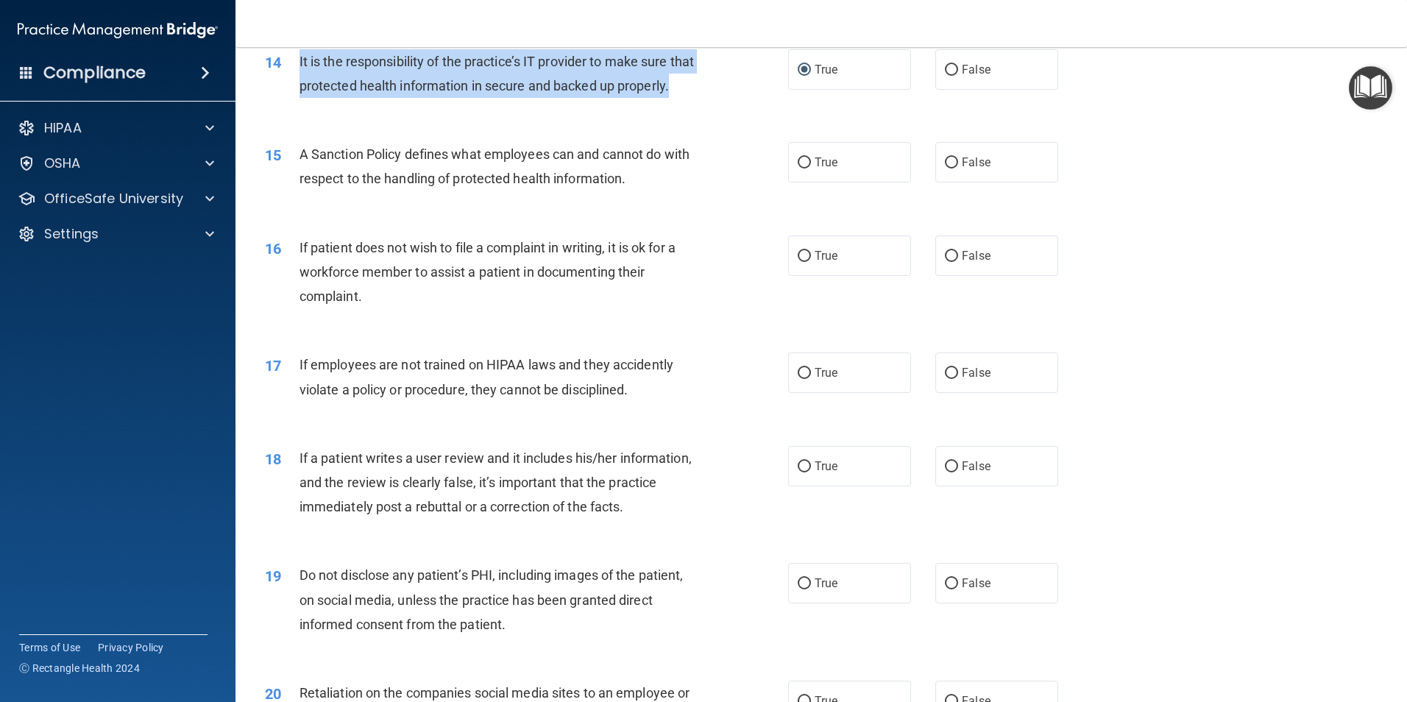
drag, startPoint x: 348, startPoint y: 100, endPoint x: 289, endPoint y: 68, distance: 67.2
click at [289, 68] on div "14 It is the responsibility of the practice’s IT provider to make sure that pro…" at bounding box center [526, 77] width 567 height 56
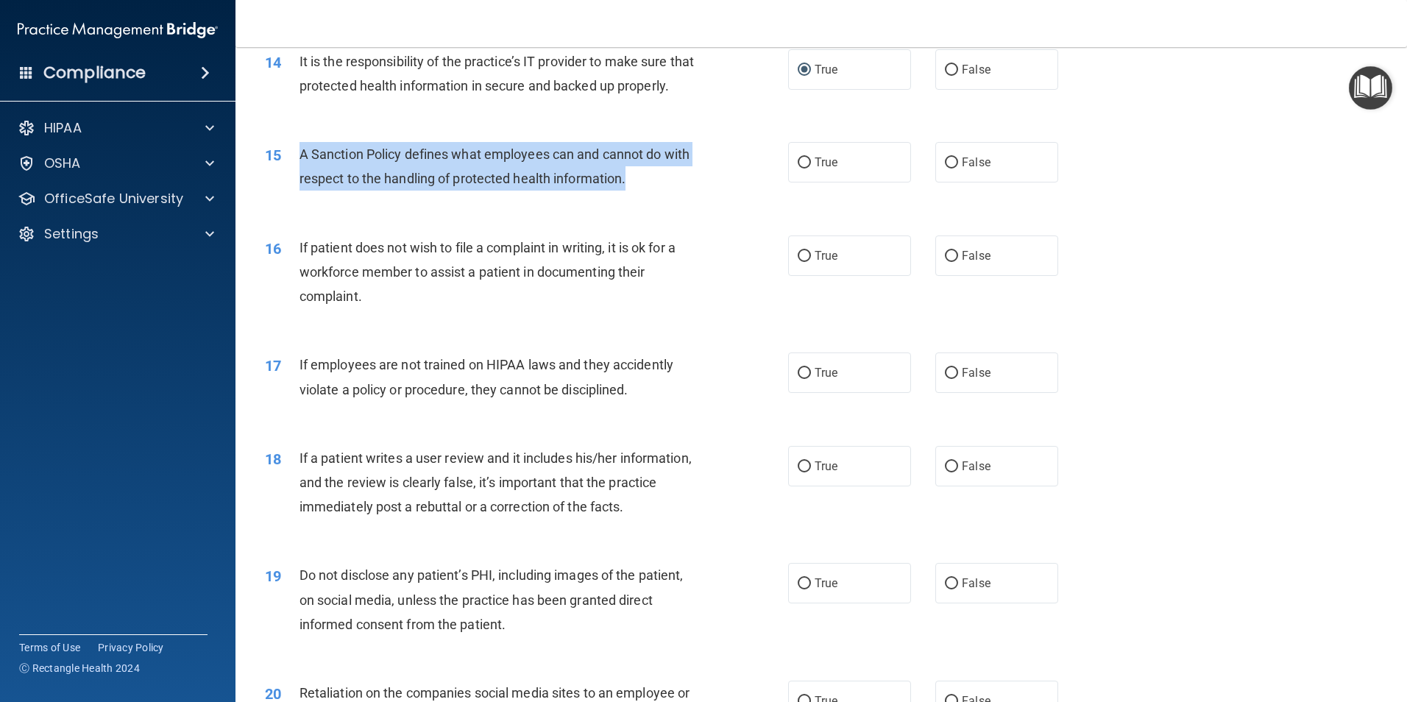
drag, startPoint x: 669, startPoint y: 208, endPoint x: 280, endPoint y: 188, distance: 389.0
click at [280, 188] on div "15 A Sanction Policy defines what employees can and cannot do with respect to t…" at bounding box center [526, 170] width 567 height 56
drag, startPoint x: 280, startPoint y: 188, endPoint x: 437, endPoint y: 203, distance: 157.4
click at [801, 169] on input "True" at bounding box center [804, 162] width 13 height 11
radio input "true"
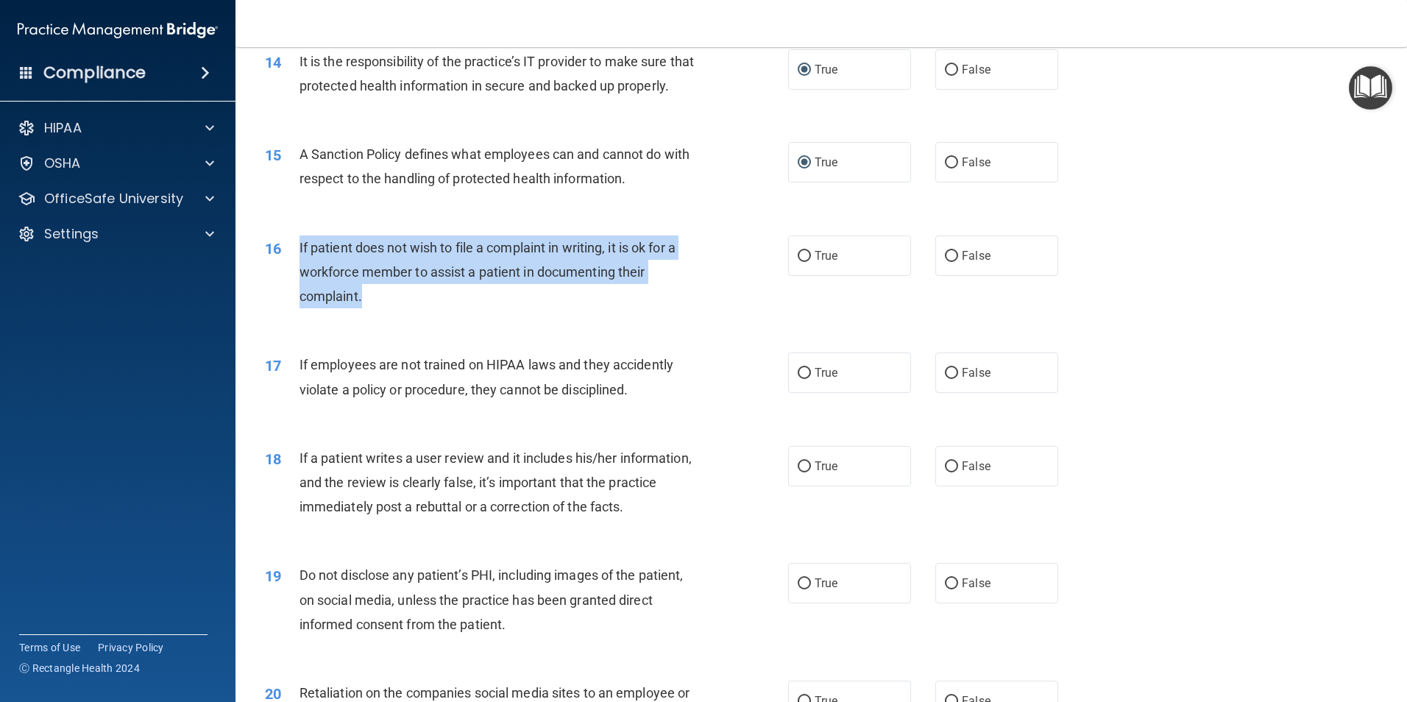
drag, startPoint x: 369, startPoint y: 321, endPoint x: 297, endPoint y: 279, distance: 84.1
click at [297, 279] on div "16 If patient does not wish to file a complaint in writing, it is ok for a work…" at bounding box center [526, 275] width 567 height 81
click at [798, 262] on input "True" at bounding box center [804, 256] width 13 height 11
radio input "true"
click at [946, 379] on input "False" at bounding box center [951, 373] width 13 height 11
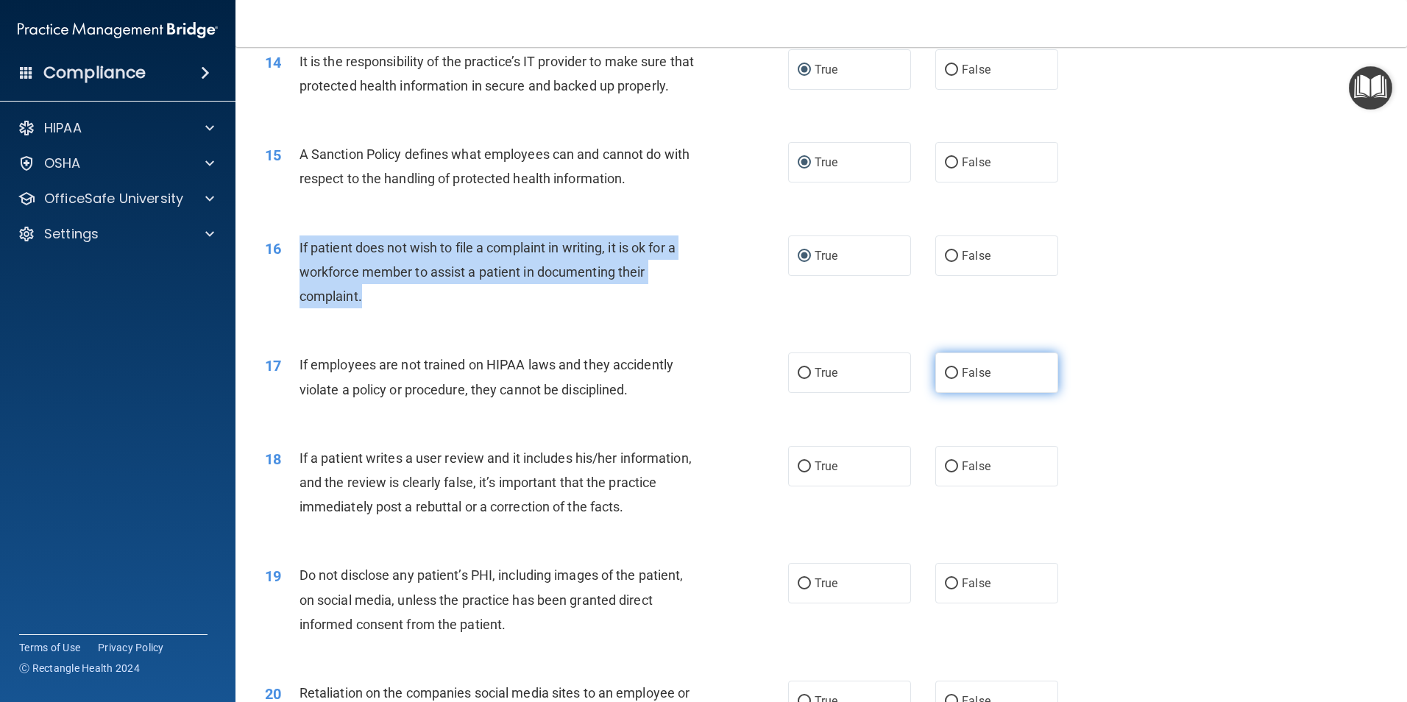
radio input "true"
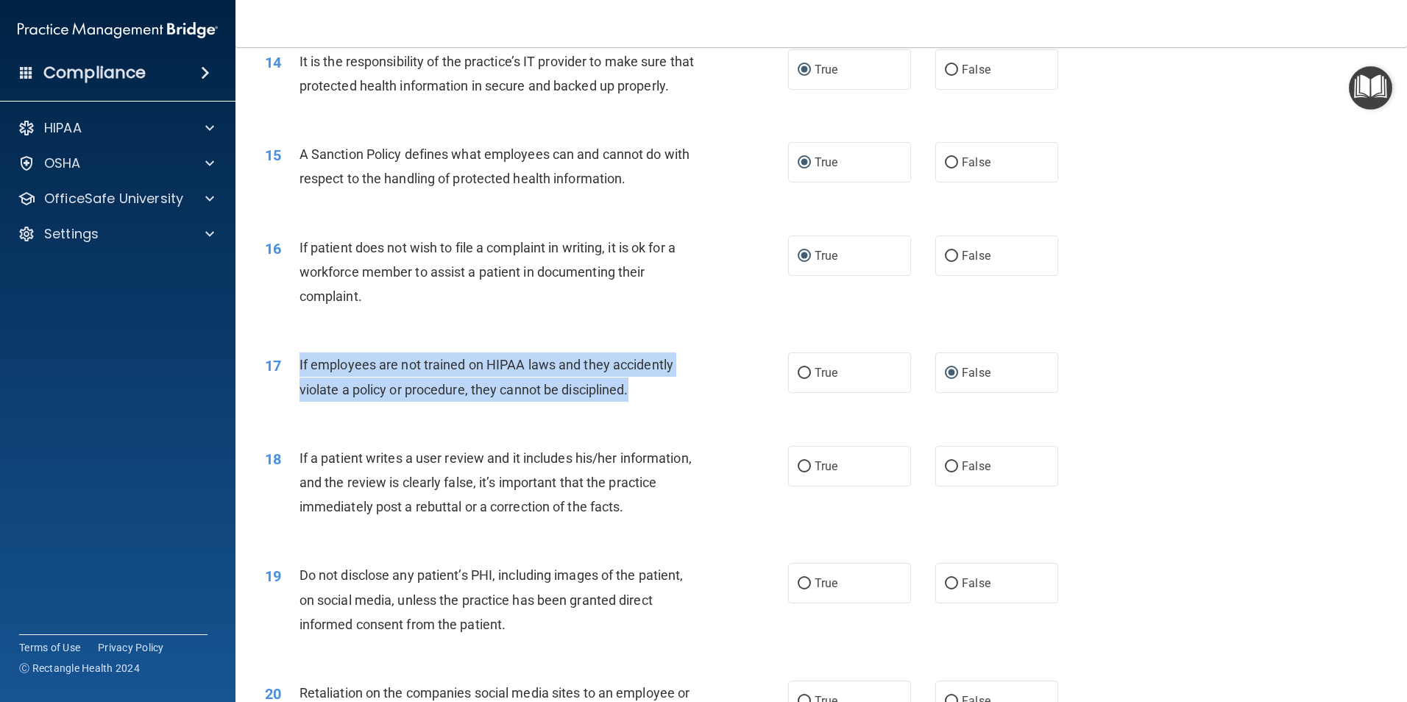
drag, startPoint x: 640, startPoint y: 414, endPoint x: 294, endPoint y: 400, distance: 345.5
click at [294, 400] on div "17 If employees are not trained on HIPAA laws and they accidently violate a pol…" at bounding box center [526, 381] width 567 height 56
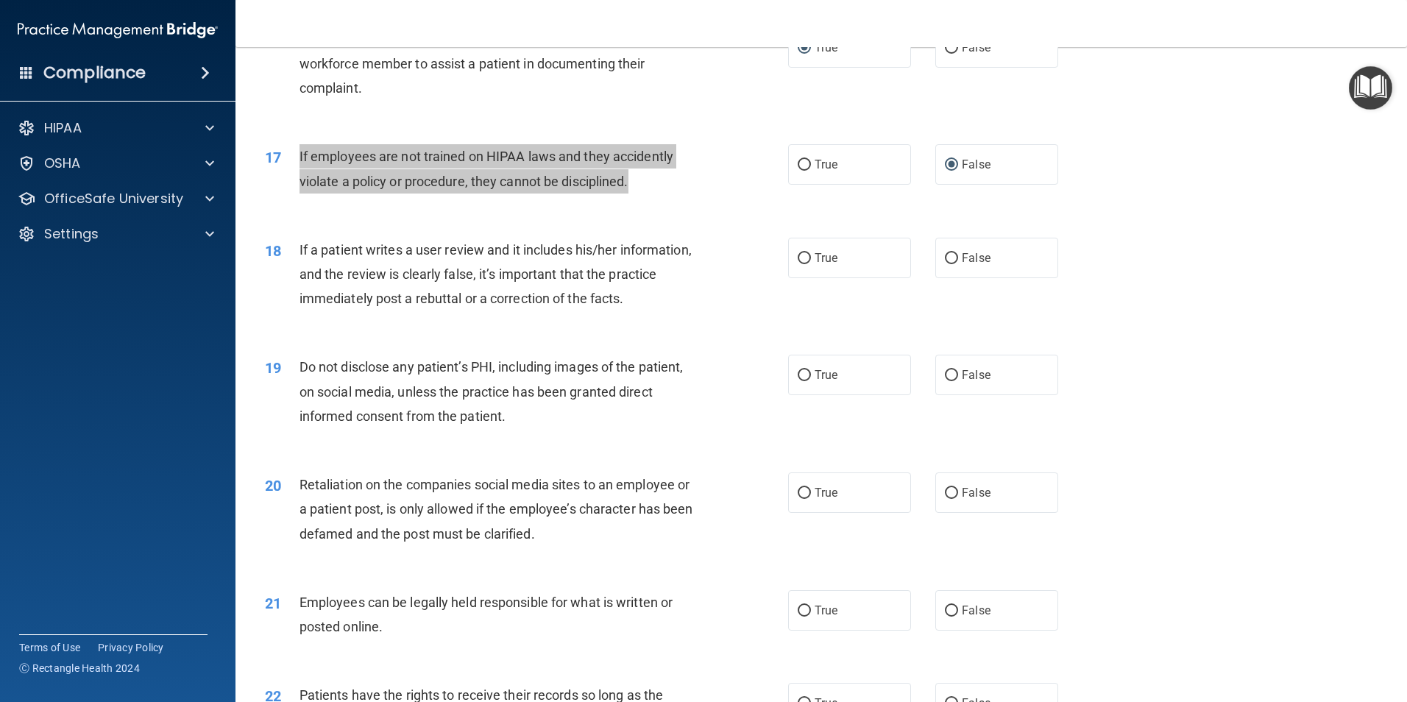
scroll to position [1987, 0]
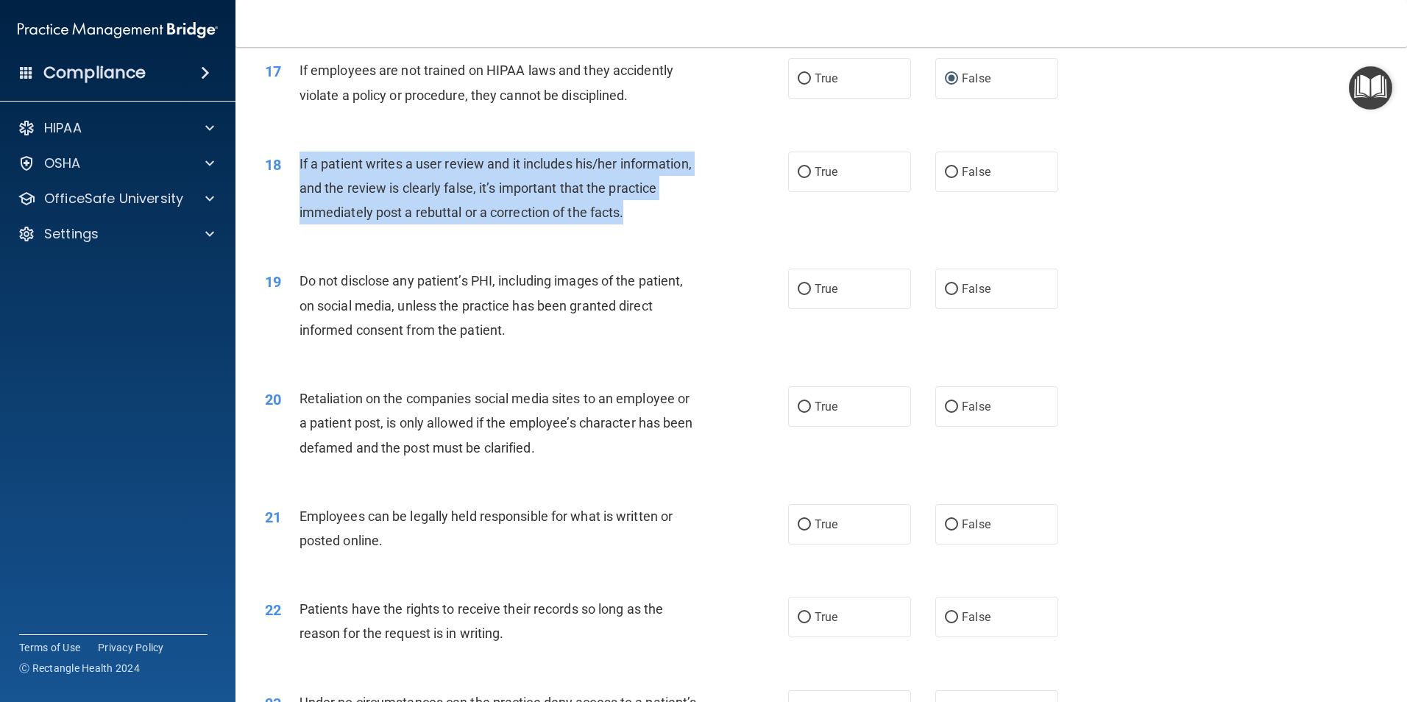
drag, startPoint x: 665, startPoint y: 241, endPoint x: 293, endPoint y: 204, distance: 374.2
click at [293, 204] on div "18 If a patient writes a user review and it includes his/her information, and t…" at bounding box center [526, 192] width 567 height 81
drag, startPoint x: 293, startPoint y: 204, endPoint x: 355, endPoint y: 211, distance: 62.3
click at [945, 178] on input "False" at bounding box center [951, 172] width 13 height 11
radio input "true"
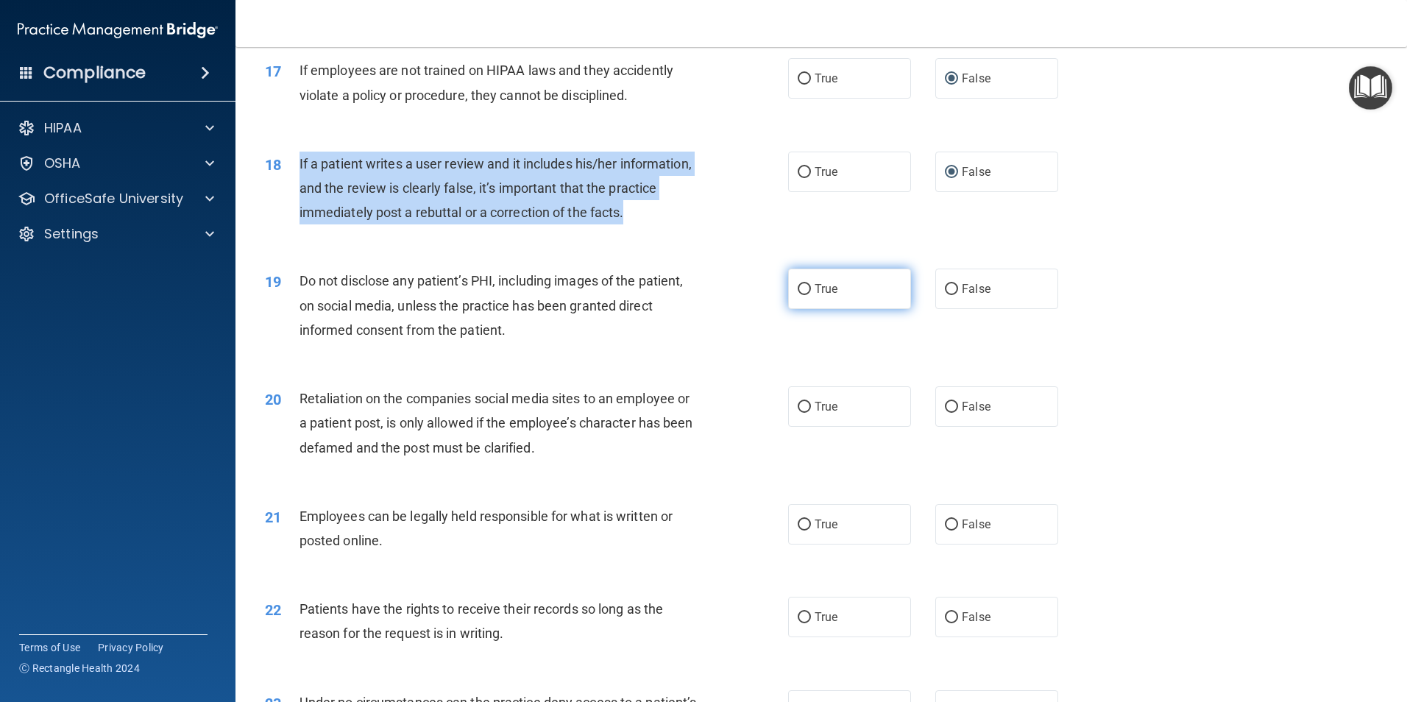
click at [798, 295] on input "True" at bounding box center [804, 289] width 13 height 11
radio input "true"
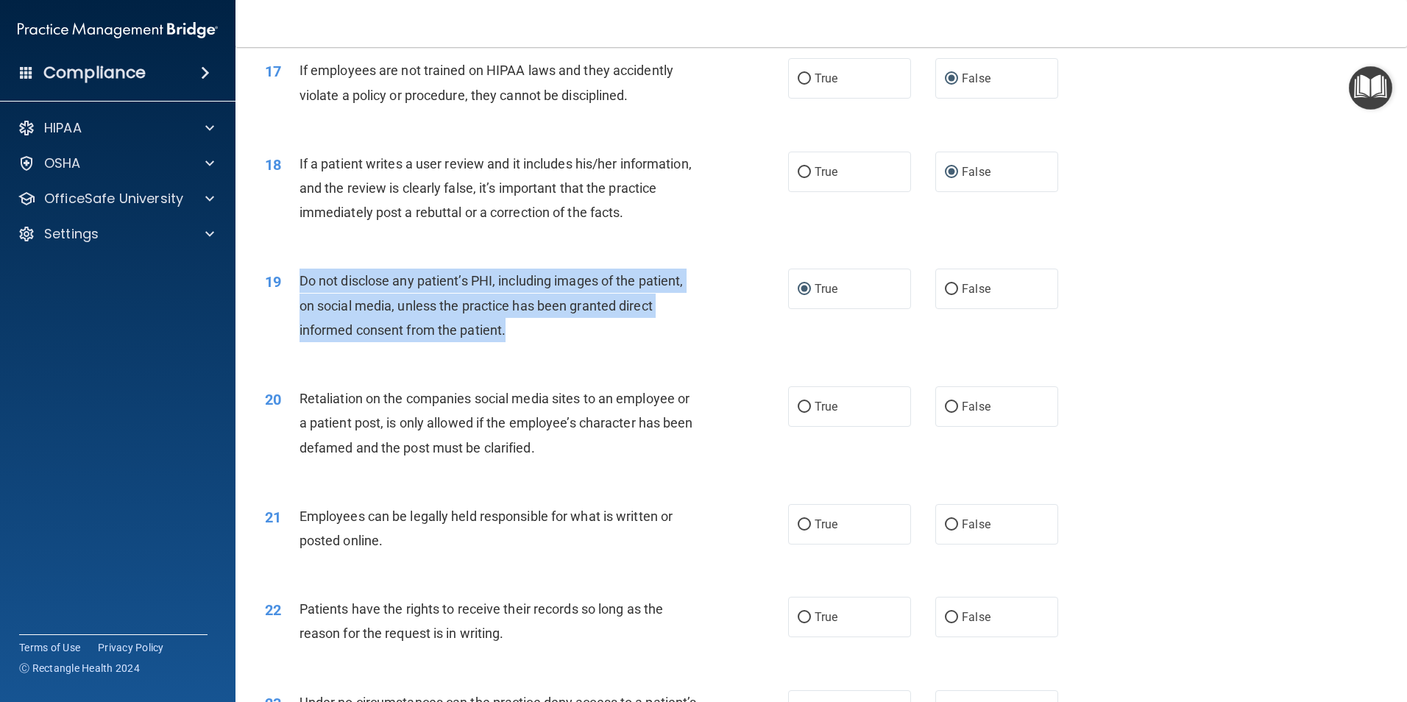
drag, startPoint x: 518, startPoint y: 359, endPoint x: 299, endPoint y: 308, distance: 225.1
click at [300, 308] on div "Do not disclose any patient’s PHI, including images of the patient, on social m…" at bounding box center [504, 306] width 409 height 74
drag, startPoint x: 299, startPoint y: 308, endPoint x: 334, endPoint y: 327, distance: 40.2
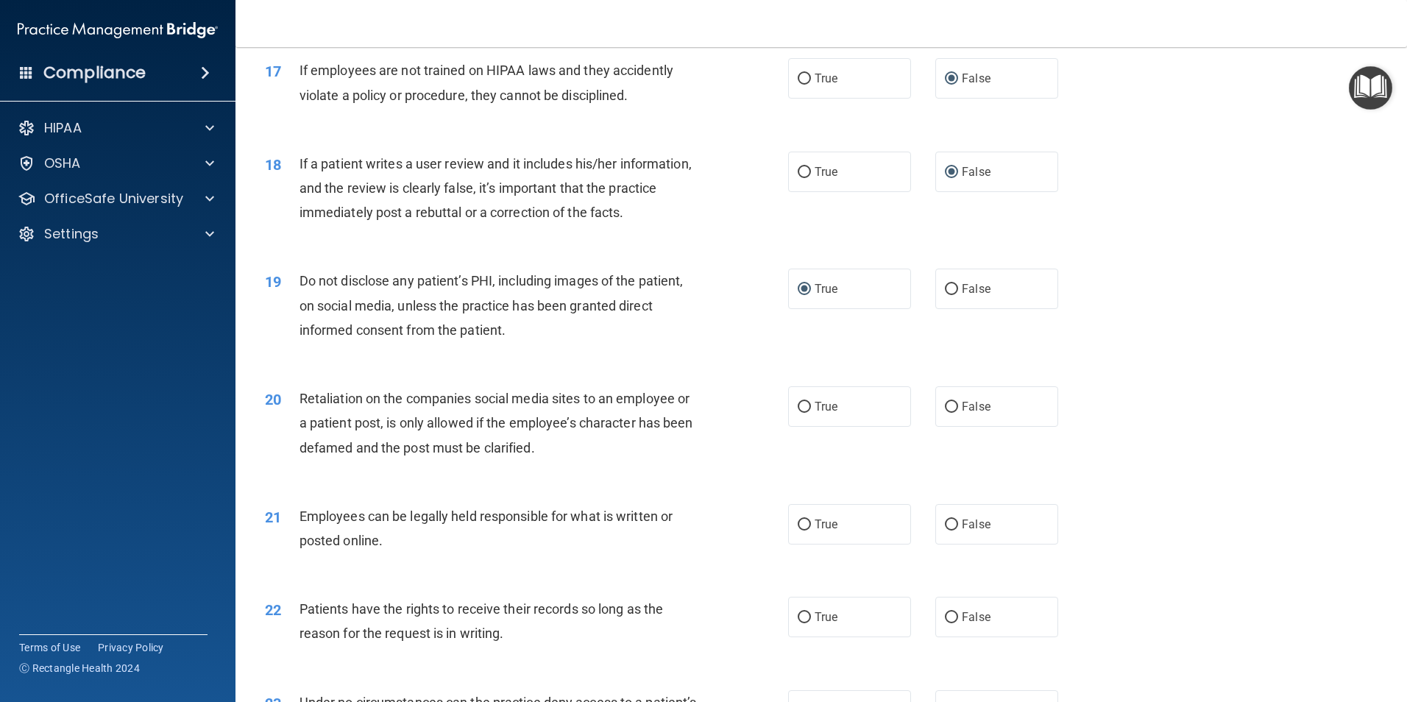
click at [571, 368] on div "19 Do not disclose any patient’s PHI, including images of the patient, on socia…" at bounding box center [821, 309] width 1135 height 118
click at [947, 413] on input "False" at bounding box center [951, 407] width 13 height 11
radio input "true"
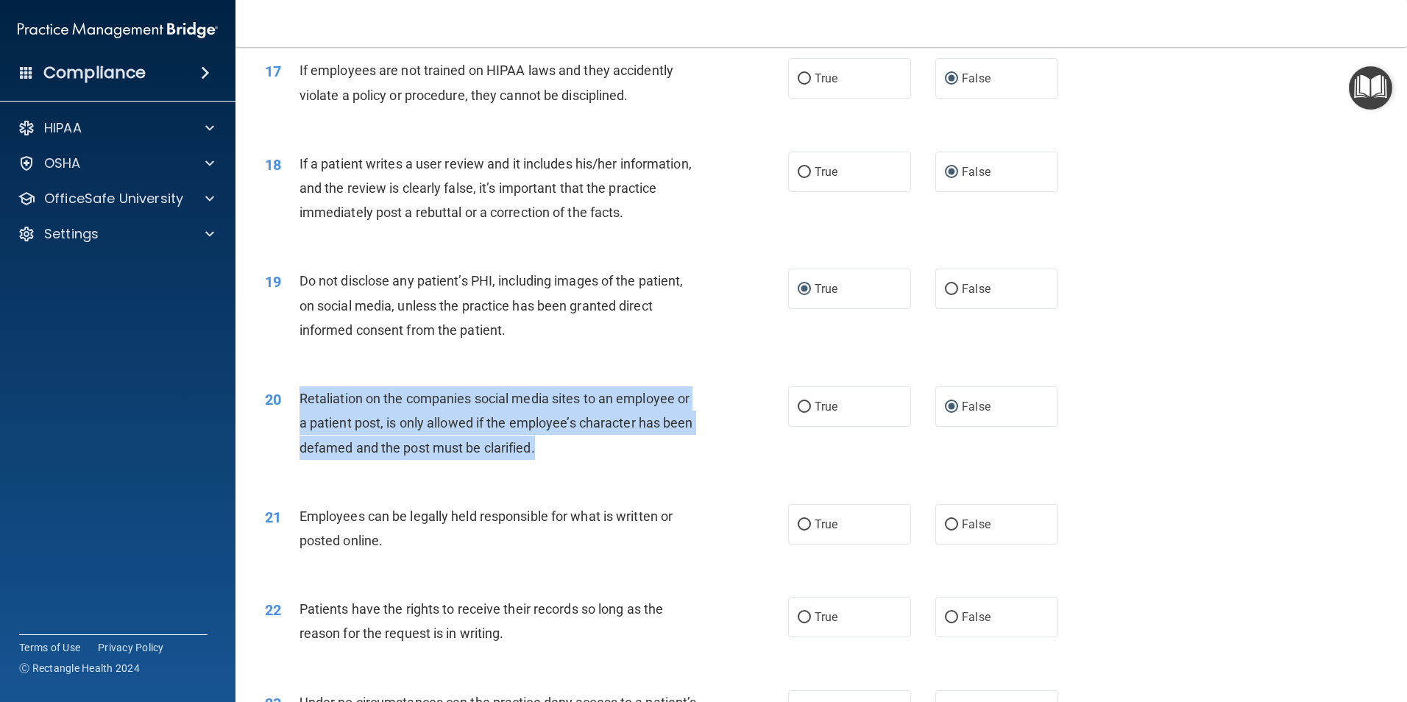
drag, startPoint x: 570, startPoint y: 473, endPoint x: 298, endPoint y: 425, distance: 276.5
click at [298, 425] on div "20 Retaliation on the companies social media sites to an employee or a patient …" at bounding box center [526, 426] width 567 height 81
drag, startPoint x: 298, startPoint y: 425, endPoint x: 334, endPoint y: 451, distance: 44.3
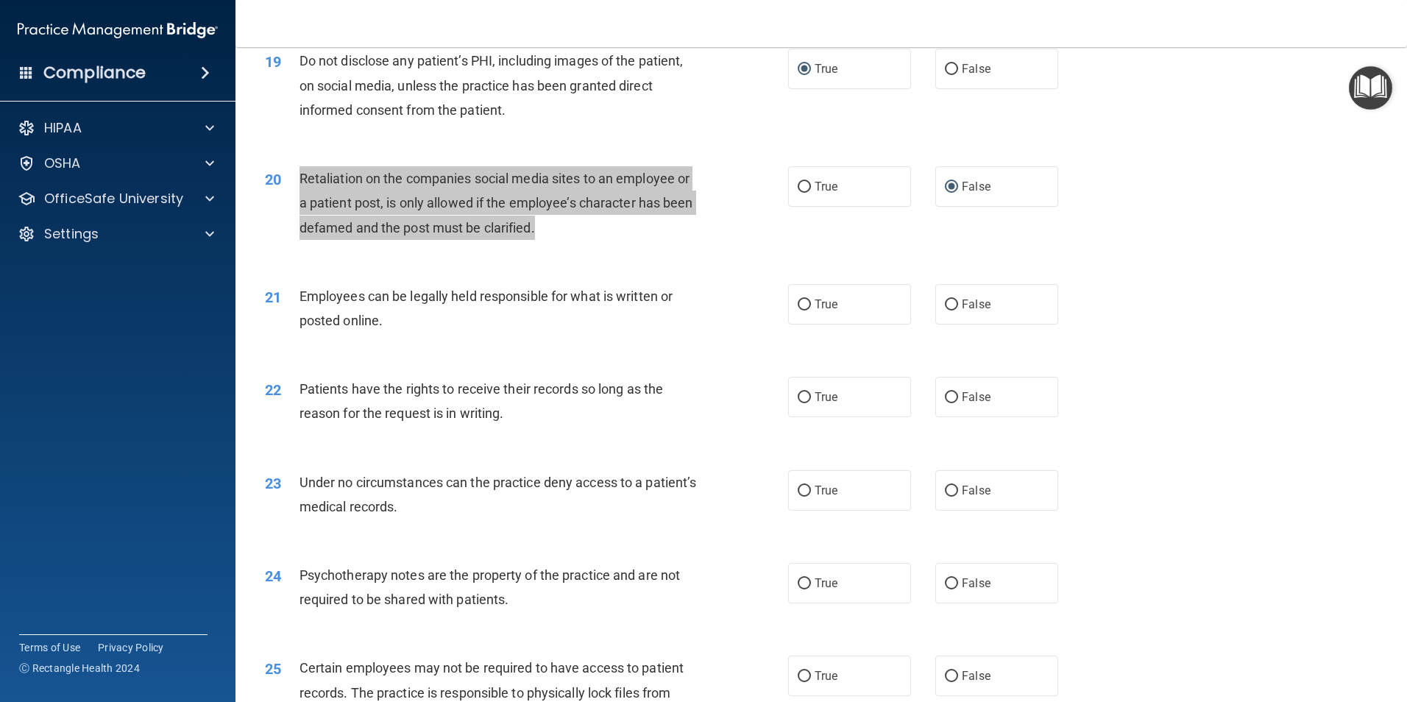
scroll to position [2208, 0]
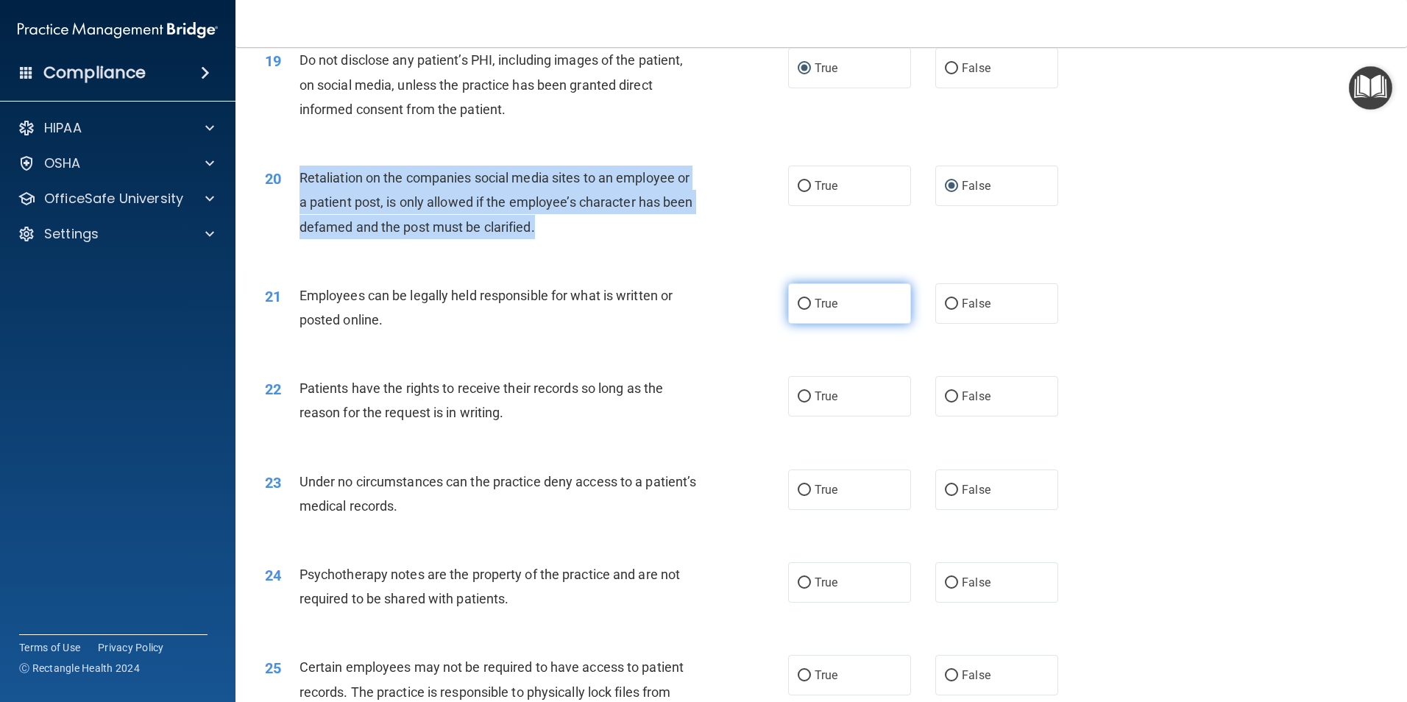
click at [798, 310] on input "True" at bounding box center [804, 304] width 13 height 11
radio input "true"
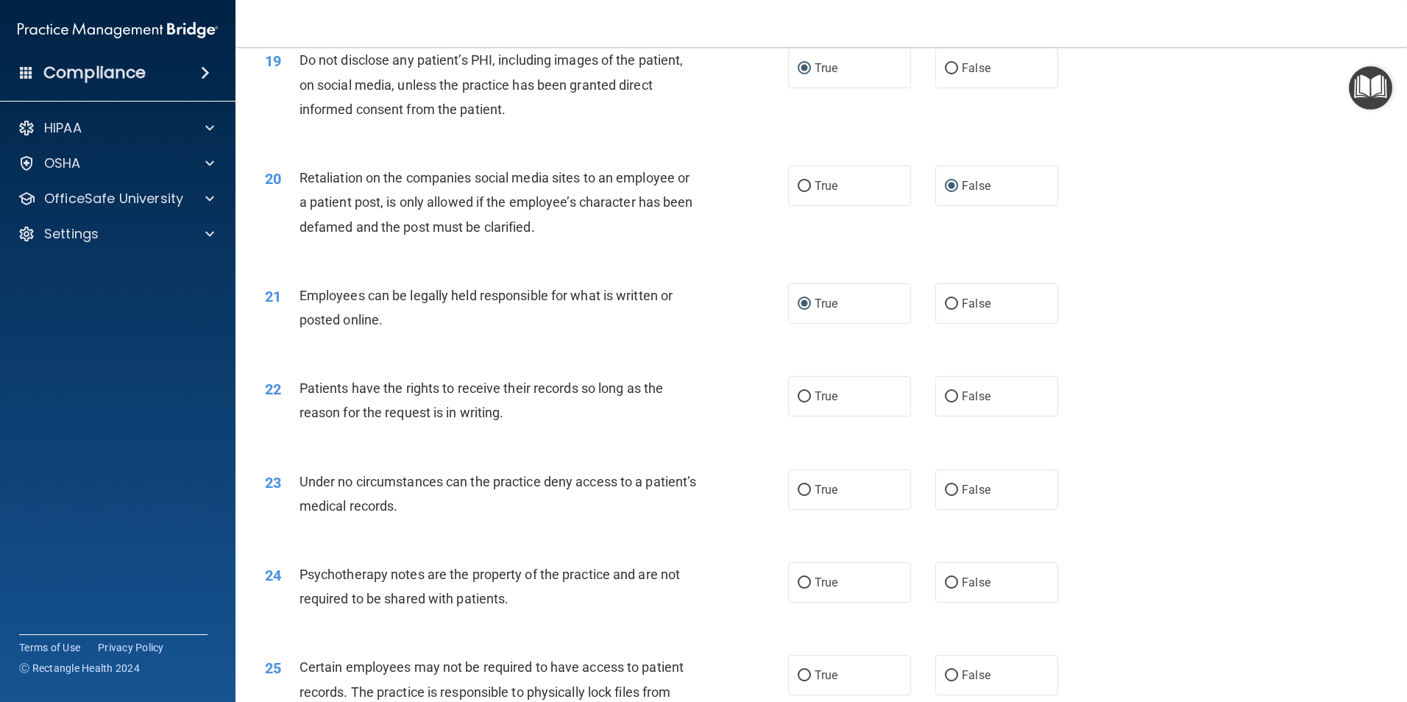
click at [622, 358] on div "21 Employees can be legally held responsible for what is written or posted onli…" at bounding box center [821, 311] width 1135 height 93
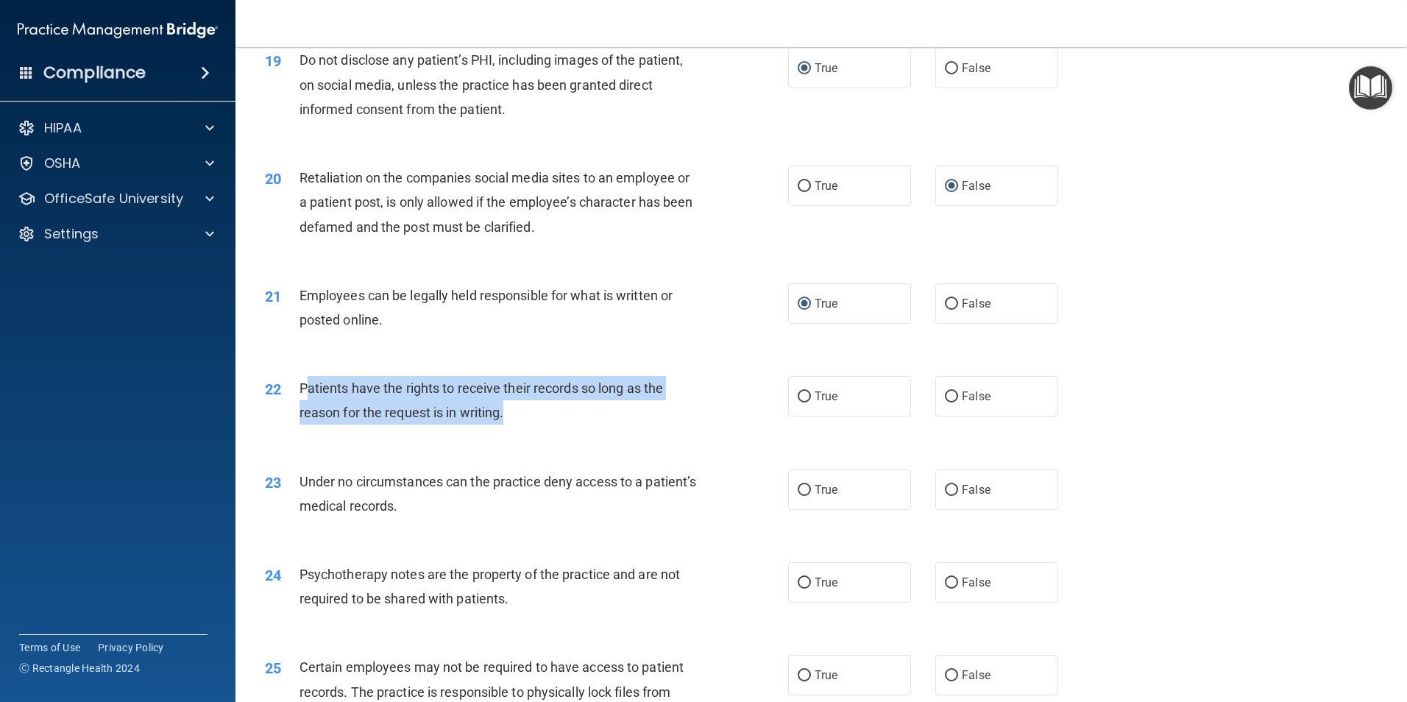
drag, startPoint x: 538, startPoint y: 433, endPoint x: 303, endPoint y: 408, distance: 236.1
click at [303, 408] on div "Patients have the rights to receive their records so long as the reason for the…" at bounding box center [504, 400] width 409 height 49
click at [512, 425] on div "Patients have the rights to receive their records so long as the reason for the…" at bounding box center [504, 400] width 409 height 49
drag, startPoint x: 512, startPoint y: 443, endPoint x: 300, endPoint y: 419, distance: 214.1
click at [300, 419] on div "Patients have the rights to receive their records so long as the reason for the…" at bounding box center [504, 400] width 409 height 49
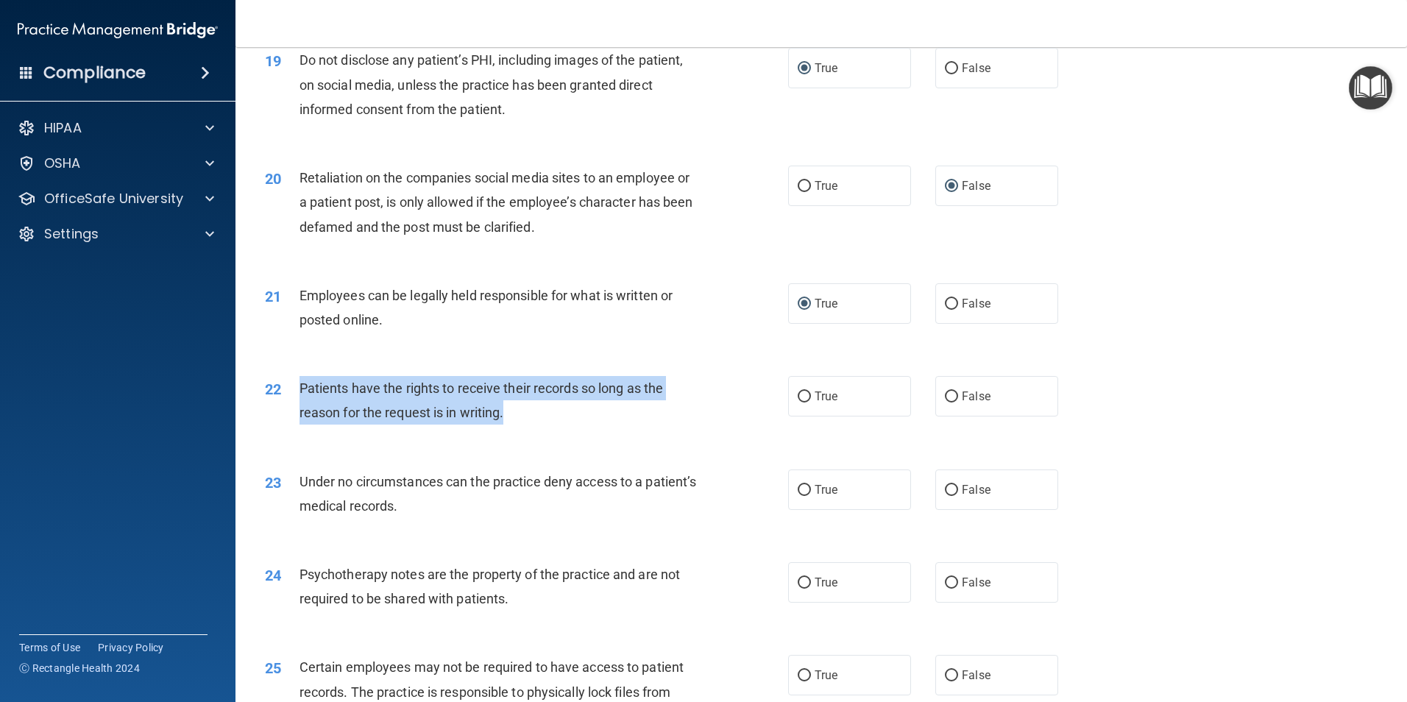
drag, startPoint x: 300, startPoint y: 419, endPoint x: 322, endPoint y: 423, distance: 23.2
click at [799, 403] on input "True" at bounding box center [804, 397] width 13 height 11
radio input "true"
click at [718, 432] on div "22 Patients have the rights to receive their records so long as the reason for …" at bounding box center [526, 404] width 567 height 56
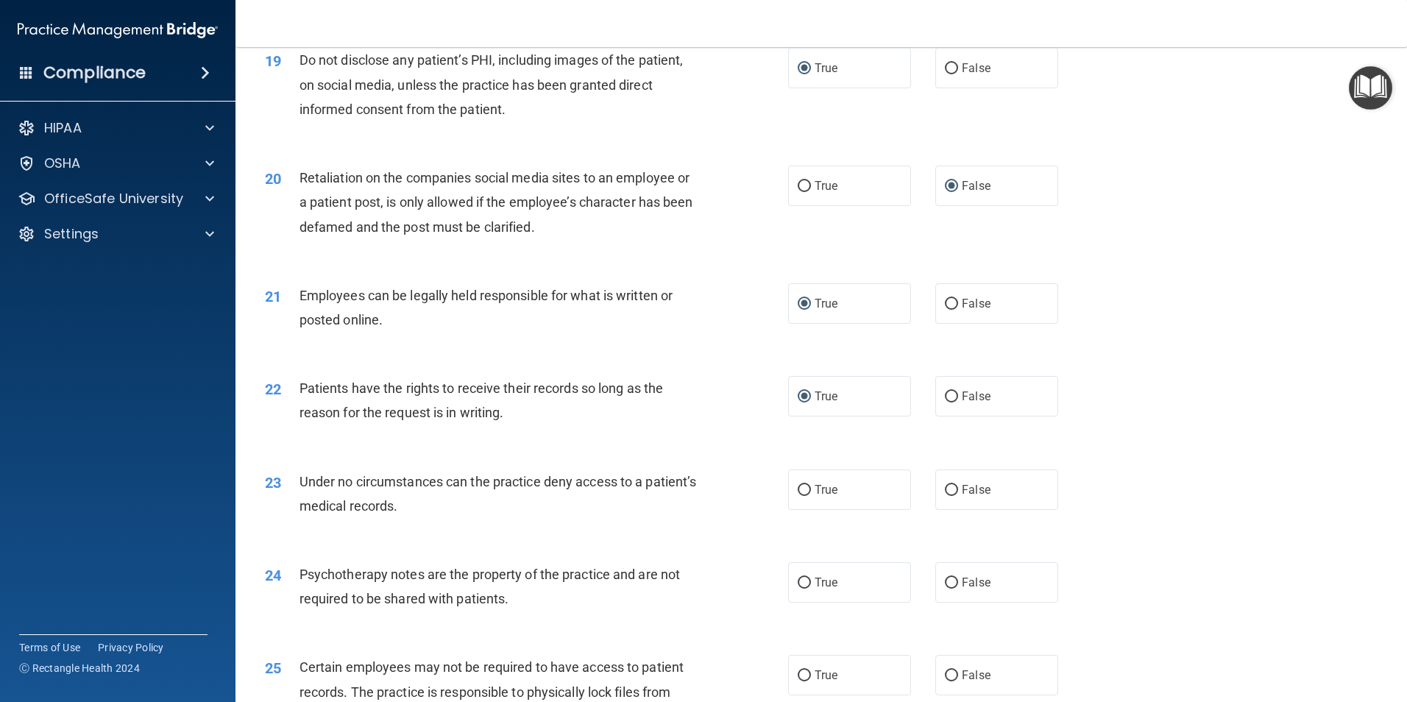
scroll to position [2502, 0]
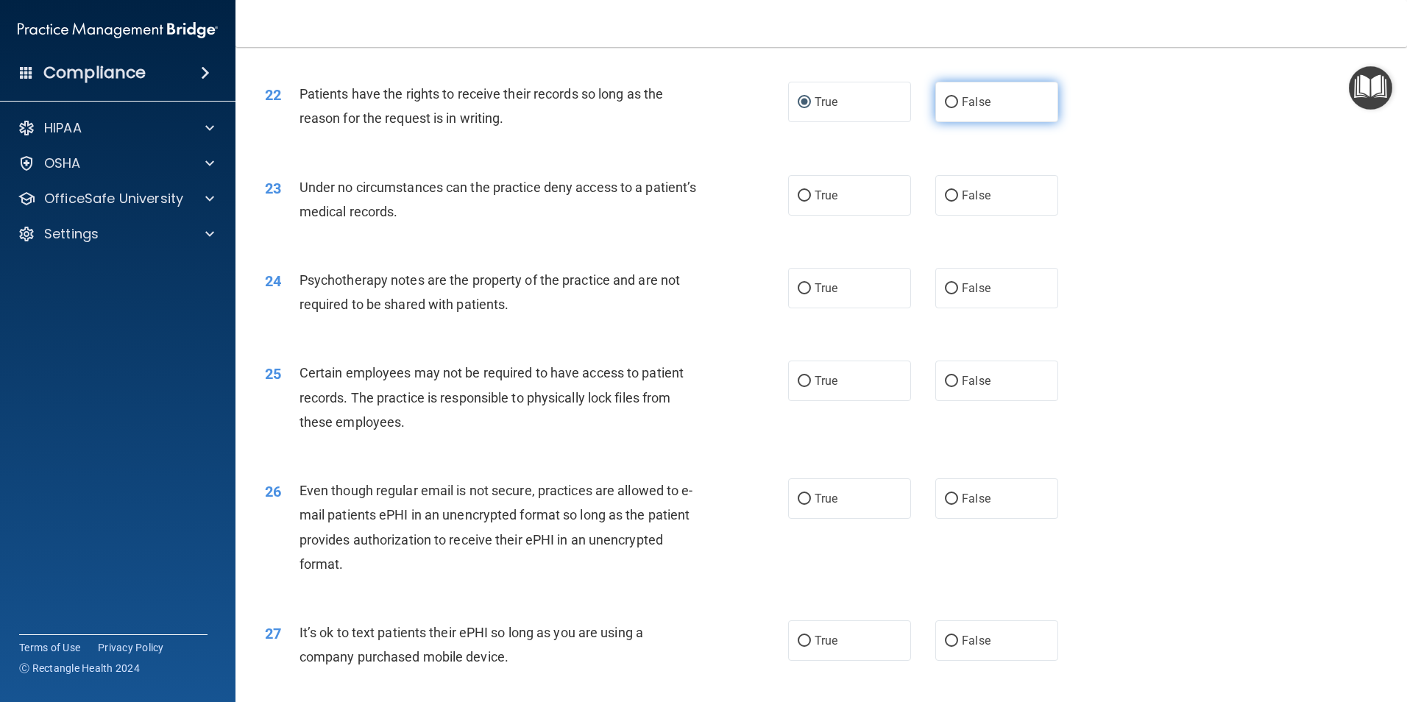
click at [946, 108] on input "False" at bounding box center [951, 102] width 13 height 11
radio input "true"
radio input "false"
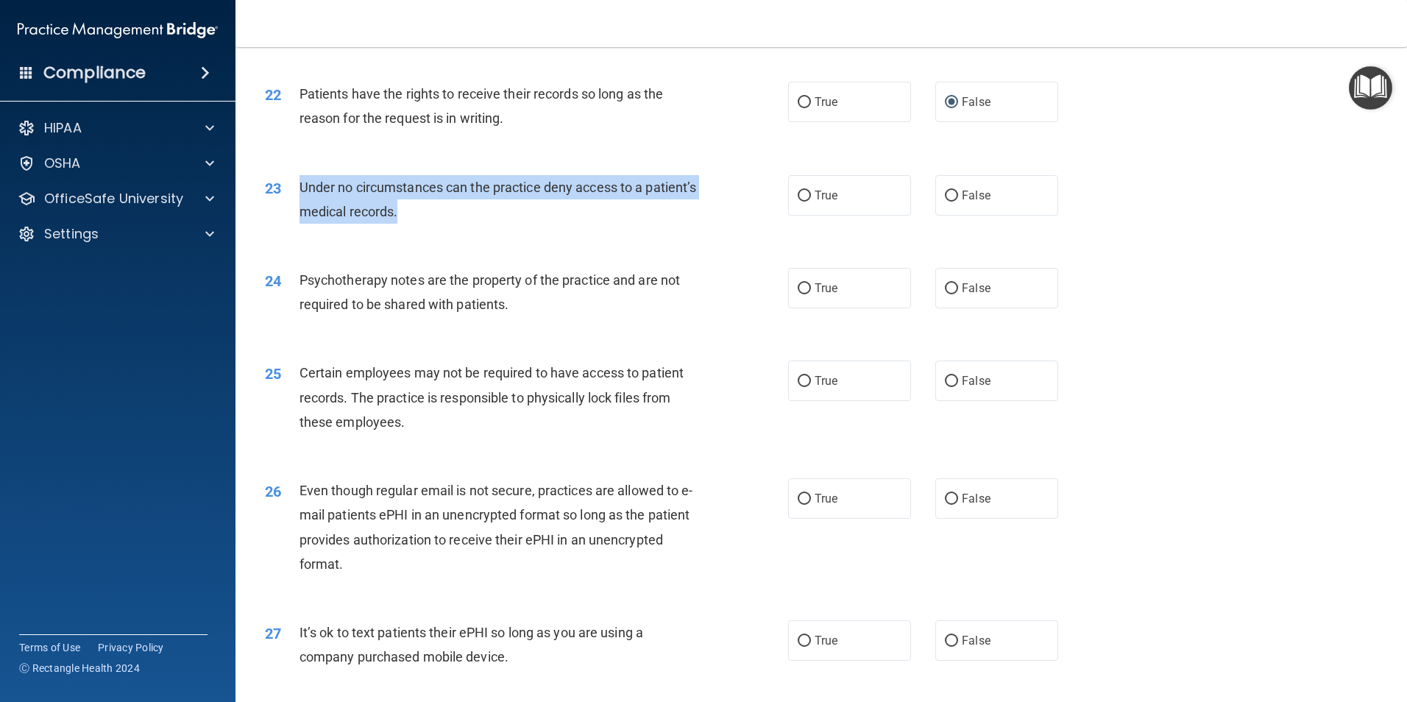
drag, startPoint x: 458, startPoint y: 235, endPoint x: 299, endPoint y: 216, distance: 160.8
click at [300, 216] on div "Under no circumstances can the practice deny access to a patient’s medical reco…" at bounding box center [504, 199] width 409 height 49
drag, startPoint x: 299, startPoint y: 216, endPoint x: 332, endPoint y: 222, distance: 33.6
click at [947, 202] on input "False" at bounding box center [951, 196] width 13 height 11
radio input "true"
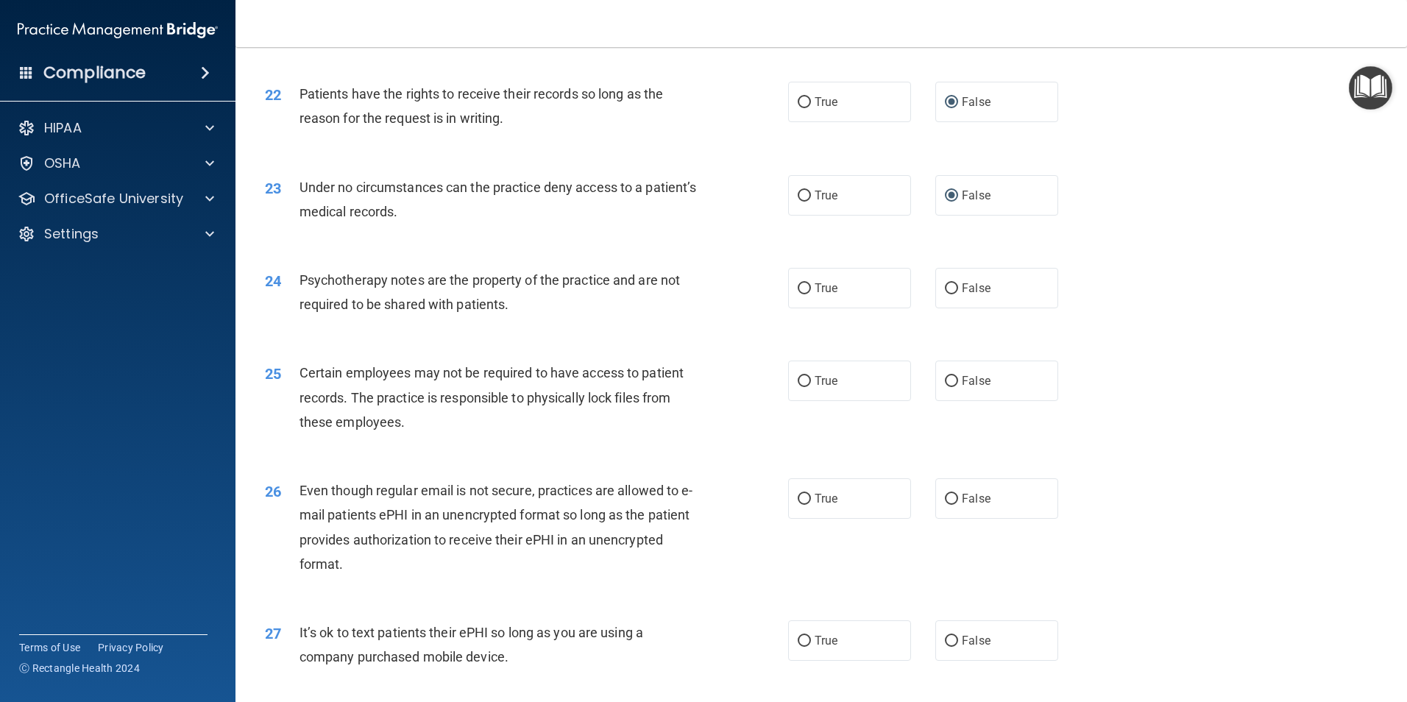
click at [390, 324] on div "24 Psychotherapy notes are the property of the practice and are not required to…" at bounding box center [526, 296] width 567 height 56
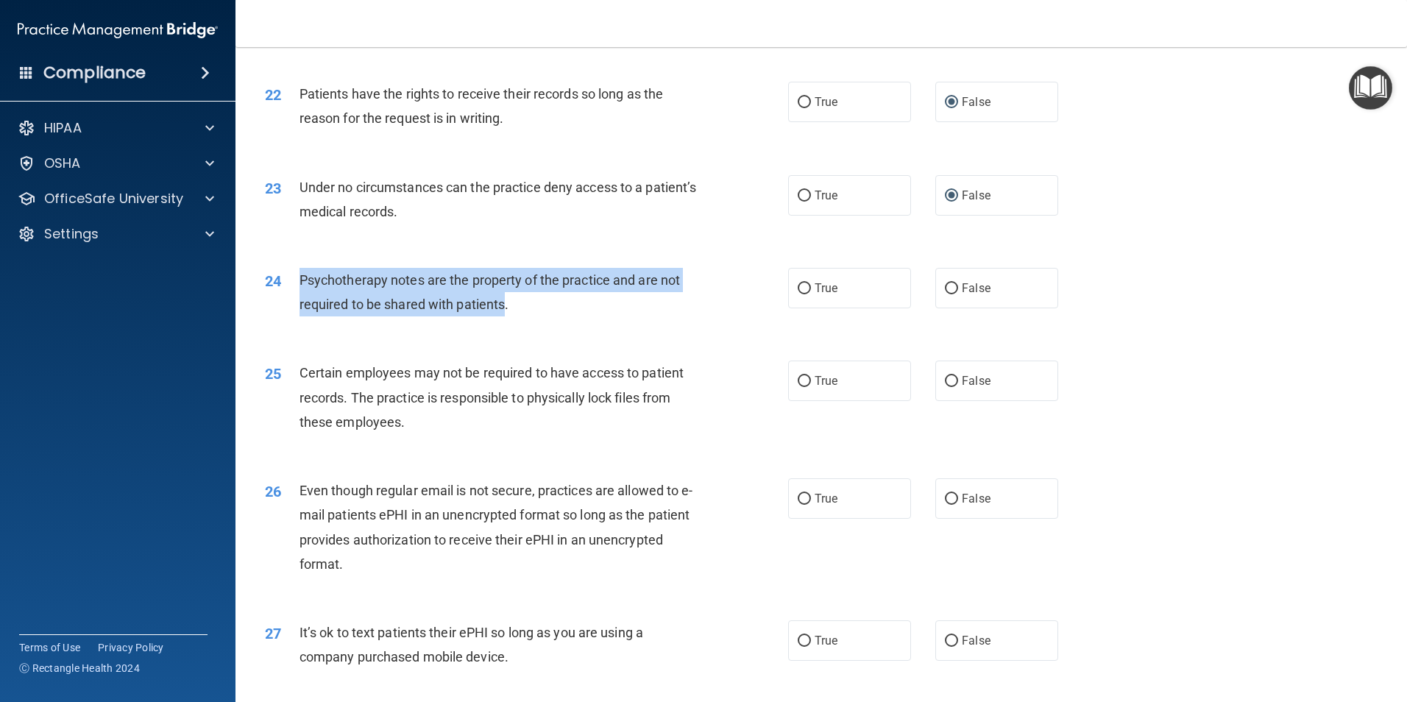
drag, startPoint x: 438, startPoint y: 328, endPoint x: 300, endPoint y: 309, distance: 138.9
click at [300, 309] on span "Psychotherapy notes are the property of the practice and are not required to be…" at bounding box center [490, 292] width 380 height 40
drag, startPoint x: 300, startPoint y: 309, endPoint x: 311, endPoint y: 317, distance: 13.1
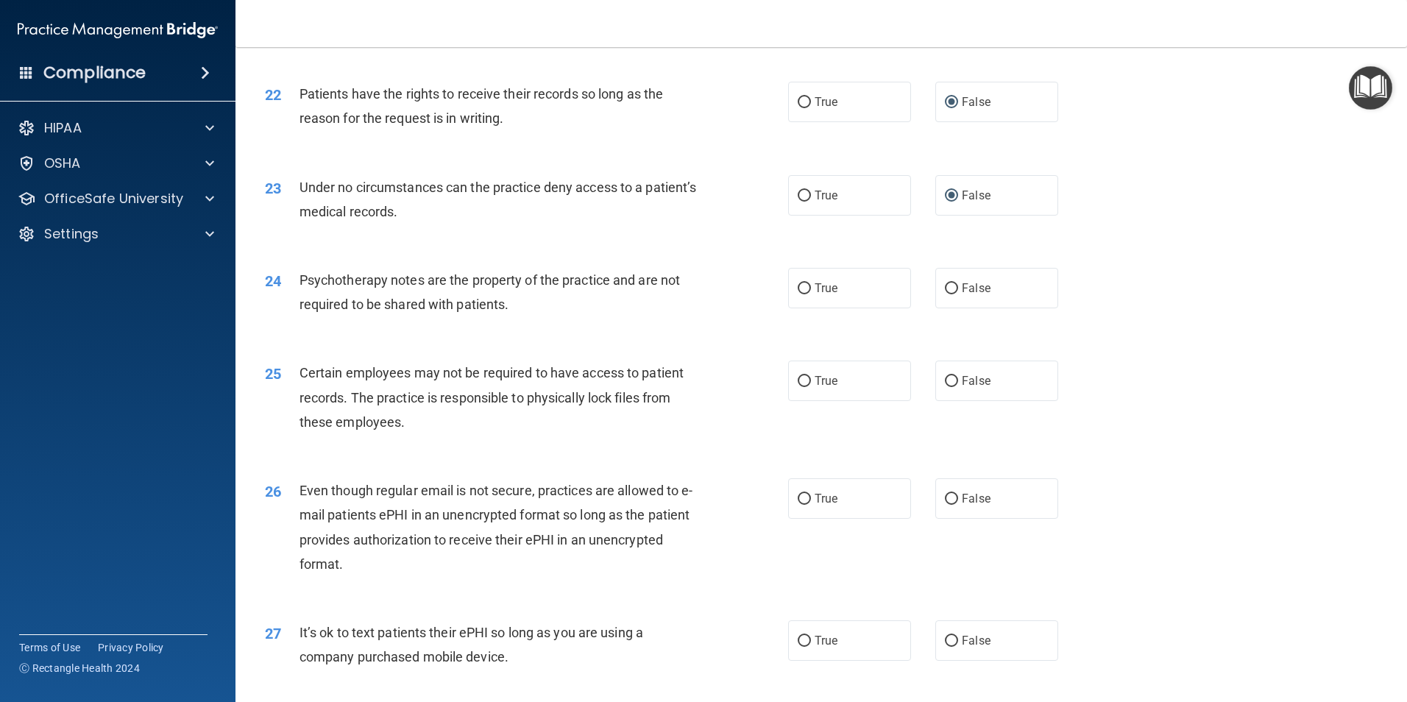
click at [485, 460] on div "25 Certain employees may not be required to have access to patient records. The…" at bounding box center [821, 401] width 1135 height 118
click at [798, 387] on input "True" at bounding box center [804, 381] width 13 height 11
radio input "true"
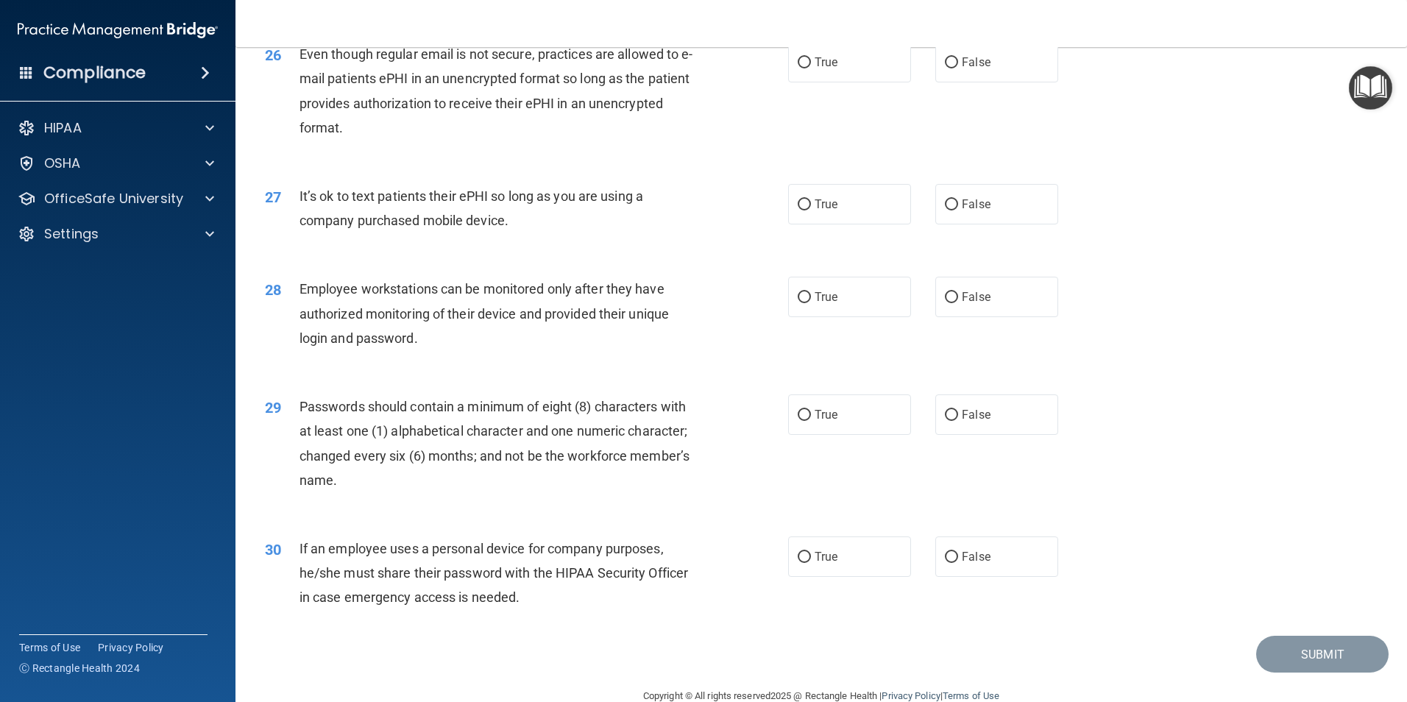
scroll to position [2930, 0]
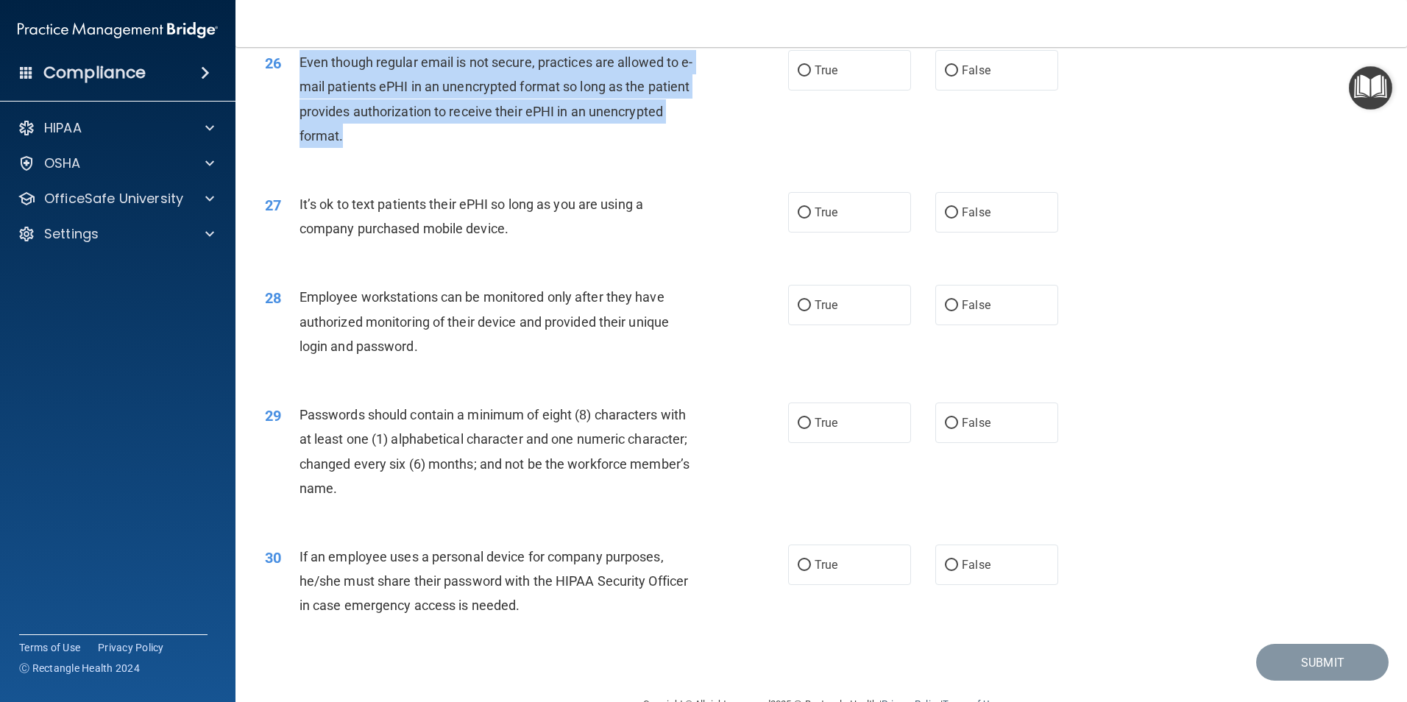
drag, startPoint x: 430, startPoint y: 163, endPoint x: 297, endPoint y: 102, distance: 145.9
click at [297, 102] on div "26 Even though regular email is not secure, practices are allowed to e-mail pat…" at bounding box center [526, 102] width 567 height 105
drag, startPoint x: 297, startPoint y: 102, endPoint x: 341, endPoint y: 148, distance: 63.0
click at [801, 77] on input "True" at bounding box center [804, 70] width 13 height 11
radio input "true"
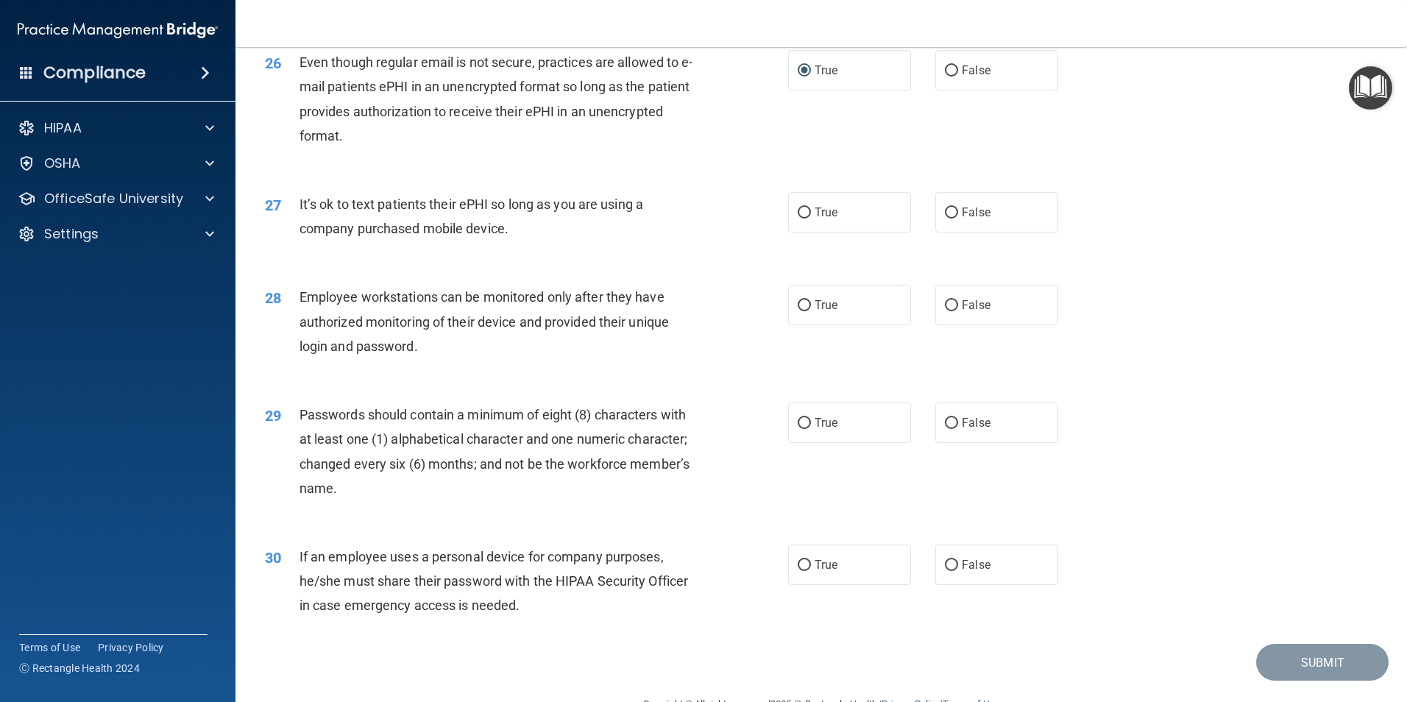
click at [632, 174] on div "26 Even though regular email is not secure, practices are allowed to e-mail pat…" at bounding box center [821, 103] width 1135 height 142
drag, startPoint x: 509, startPoint y: 253, endPoint x: 294, endPoint y: 234, distance: 216.5
click at [294, 234] on div "27 It’s ok to text patients their ePHI so long as you are using a company purch…" at bounding box center [526, 220] width 567 height 56
drag, startPoint x: 294, startPoint y: 234, endPoint x: 339, endPoint y: 244, distance: 45.9
click at [799, 219] on input "True" at bounding box center [804, 213] width 13 height 11
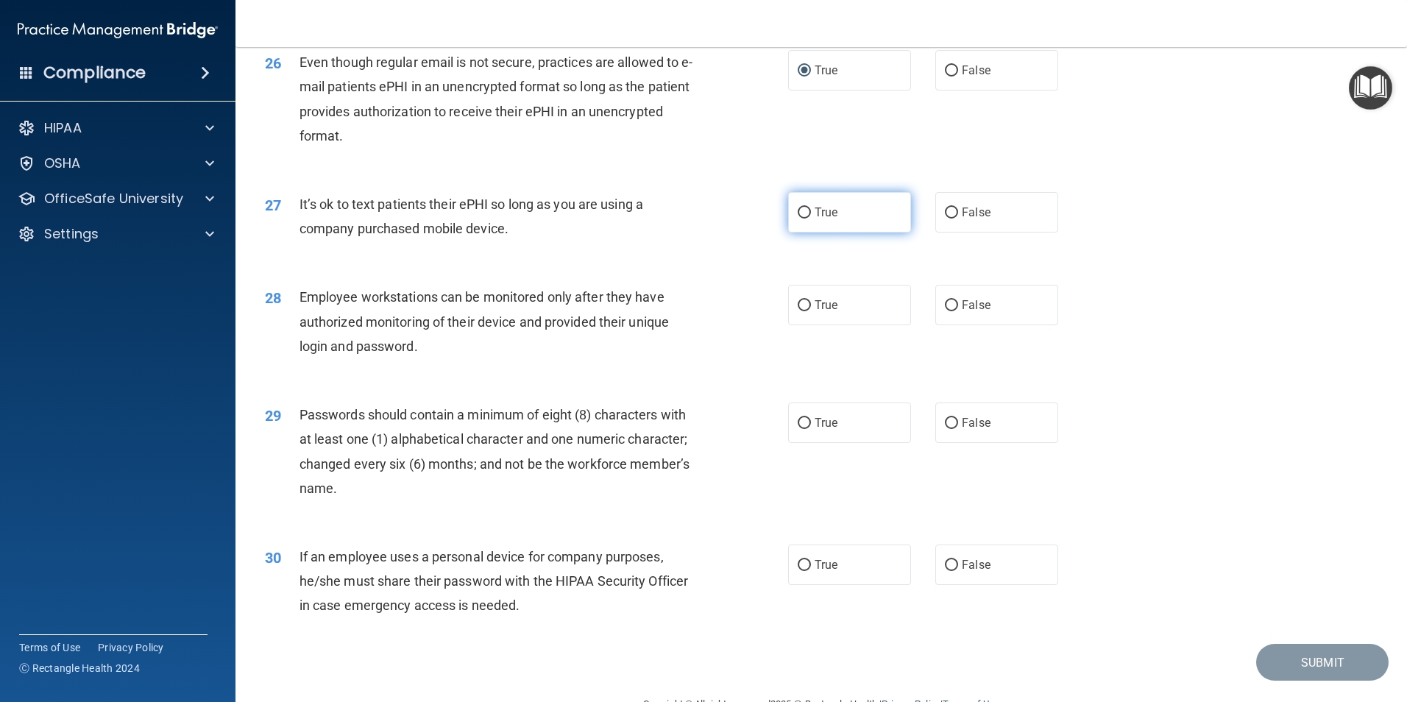
radio input "true"
click at [676, 241] on div "It’s ok to text patients their ePHI so long as you are using a company purchase…" at bounding box center [504, 216] width 409 height 49
drag, startPoint x: 801, startPoint y: 447, endPoint x: 783, endPoint y: 462, distance: 23.6
click at [798, 429] on input "True" at bounding box center [804, 423] width 13 height 11
radio input "true"
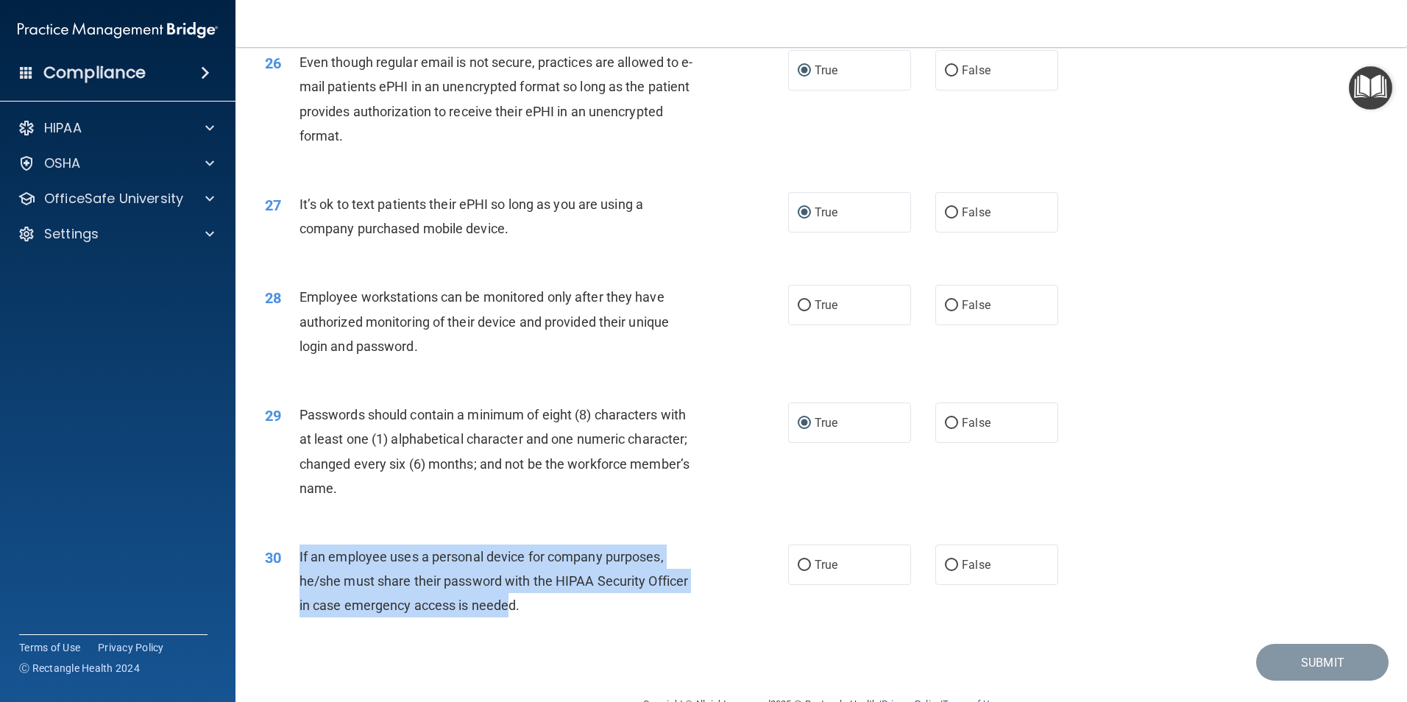
drag, startPoint x: 510, startPoint y: 631, endPoint x: 294, endPoint y: 598, distance: 218.8
click at [294, 598] on div "30 If an employee uses a personal device for company purposes, he/she must shar…" at bounding box center [526, 585] width 567 height 81
drag, startPoint x: 294, startPoint y: 598, endPoint x: 384, endPoint y: 606, distance: 90.8
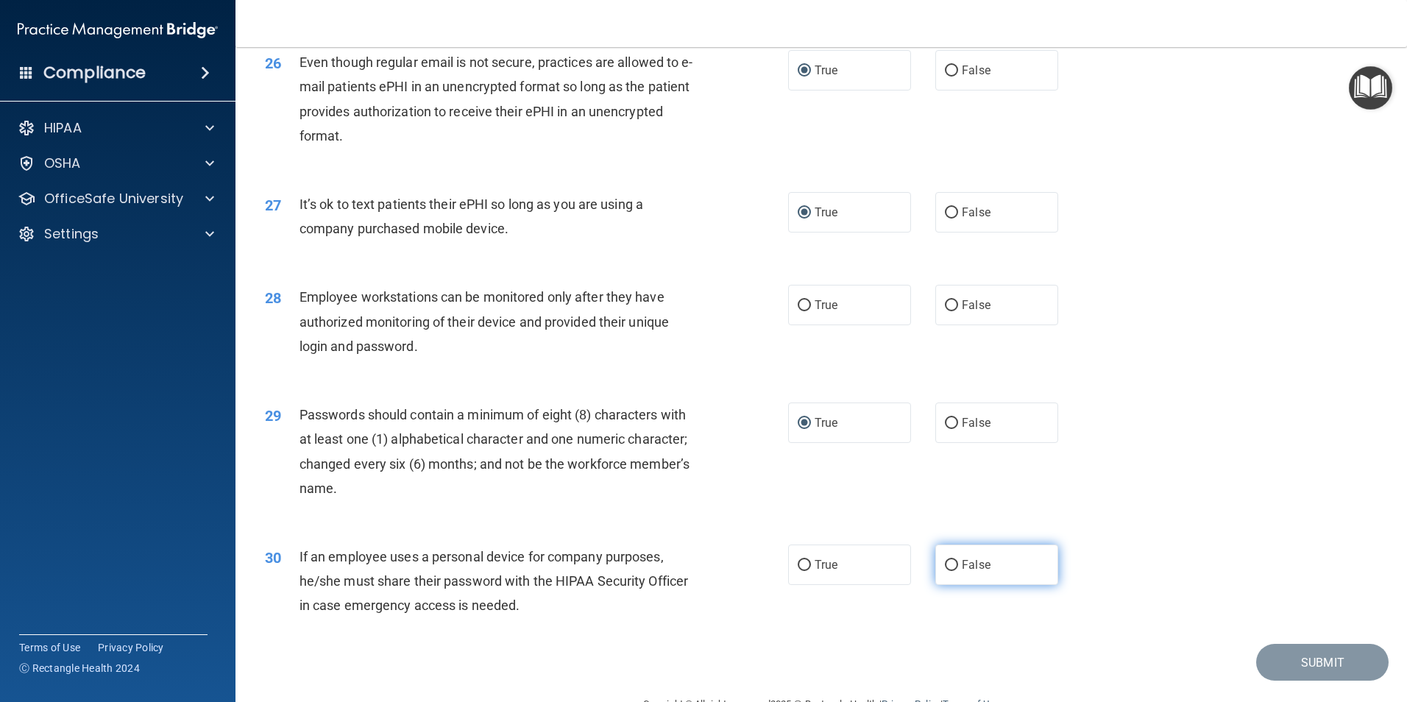
click at [962, 572] on span "False" at bounding box center [976, 565] width 29 height 14
click at [958, 571] on input "False" at bounding box center [951, 565] width 13 height 11
radio input "true"
click at [800, 311] on input "True" at bounding box center [804, 305] width 13 height 11
radio input "true"
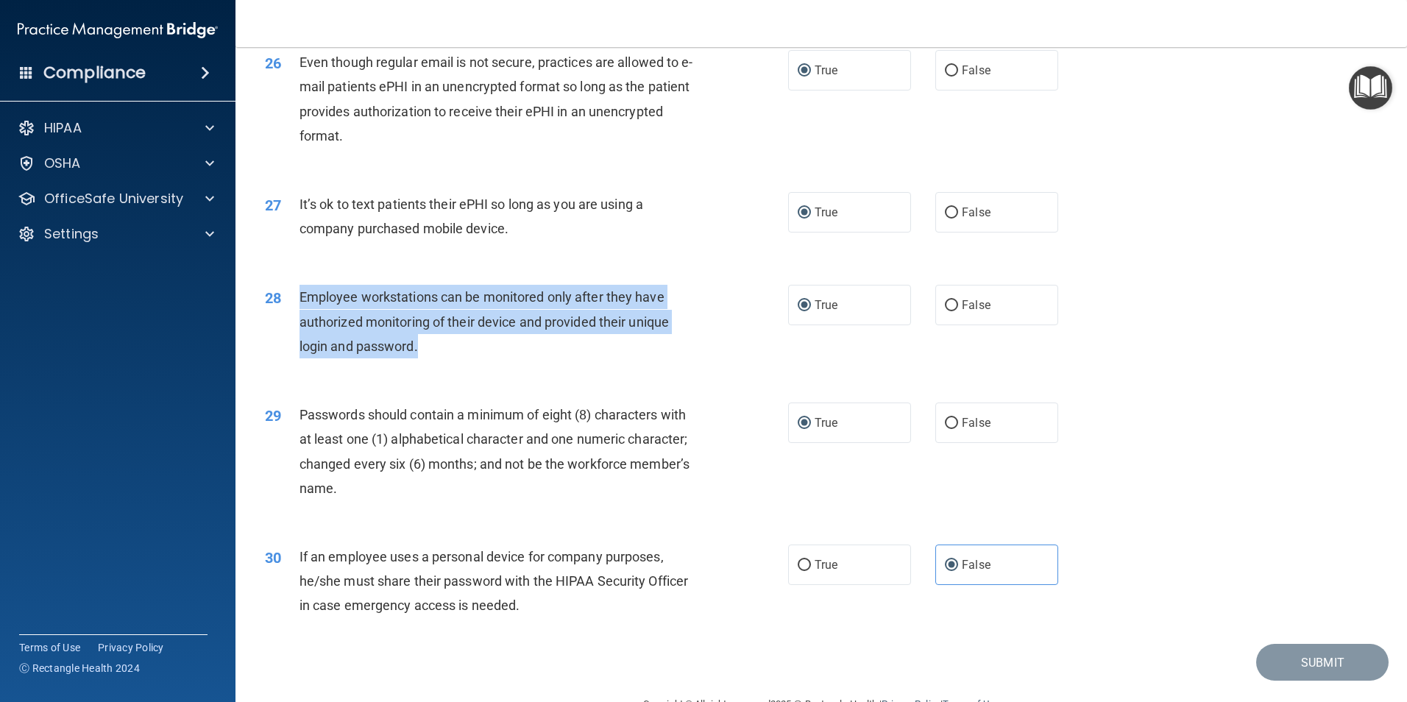
drag, startPoint x: 431, startPoint y: 370, endPoint x: 299, endPoint y: 325, distance: 139.9
click at [300, 325] on div "Employee workstations can be monitored only after they have authorized monitori…" at bounding box center [504, 322] width 409 height 74
drag, startPoint x: 299, startPoint y: 325, endPoint x: 369, endPoint y: 361, distance: 79.0
click at [945, 311] on input "False" at bounding box center [951, 305] width 13 height 11
radio input "true"
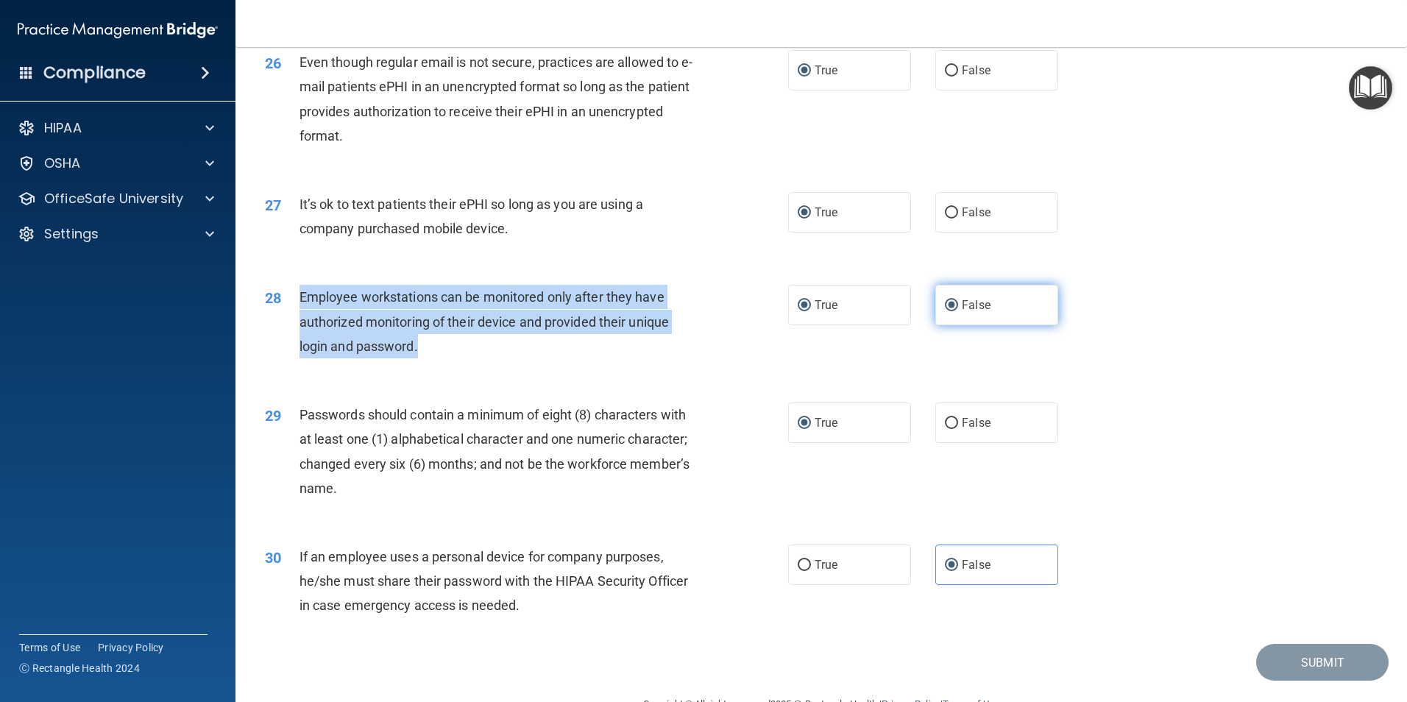
radio input "false"
click at [737, 366] on div "28 Employee workstations can be monitored only after they have authorized monit…" at bounding box center [526, 325] width 567 height 81
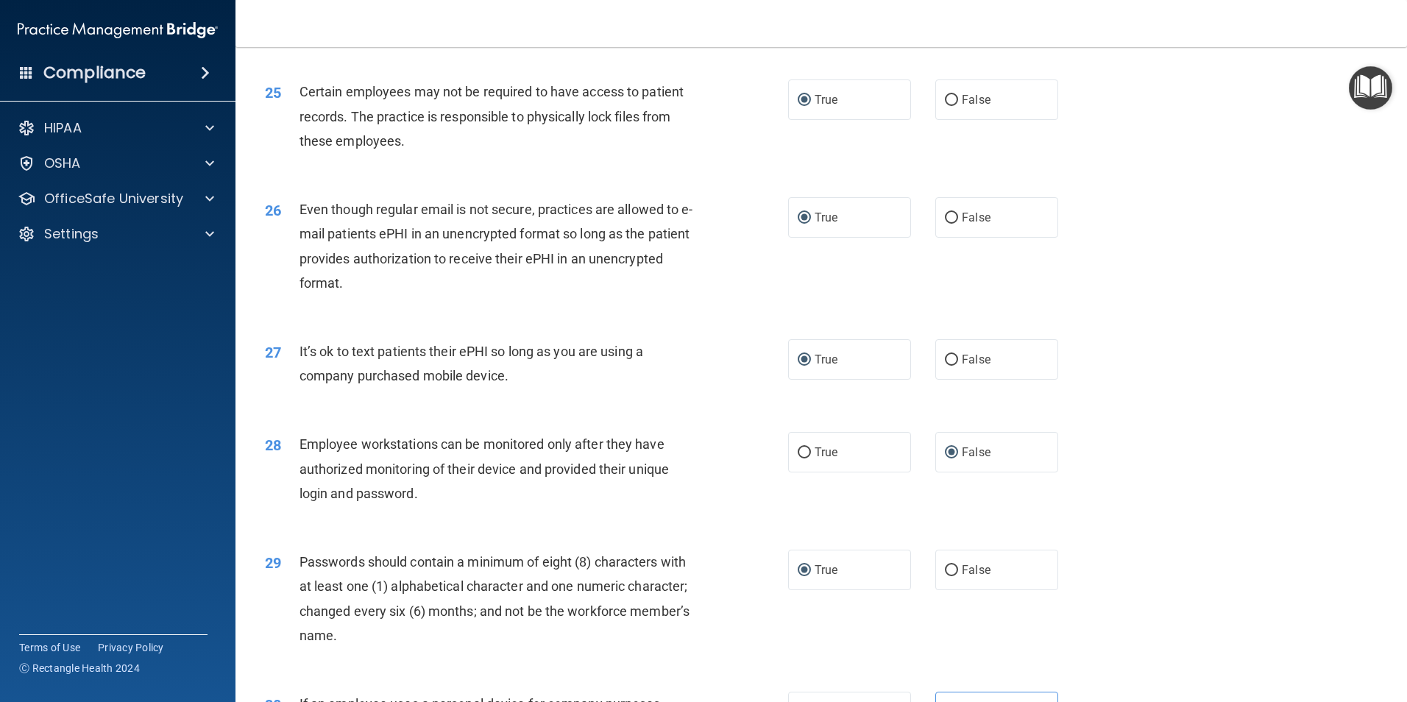
scroll to position [2636, 0]
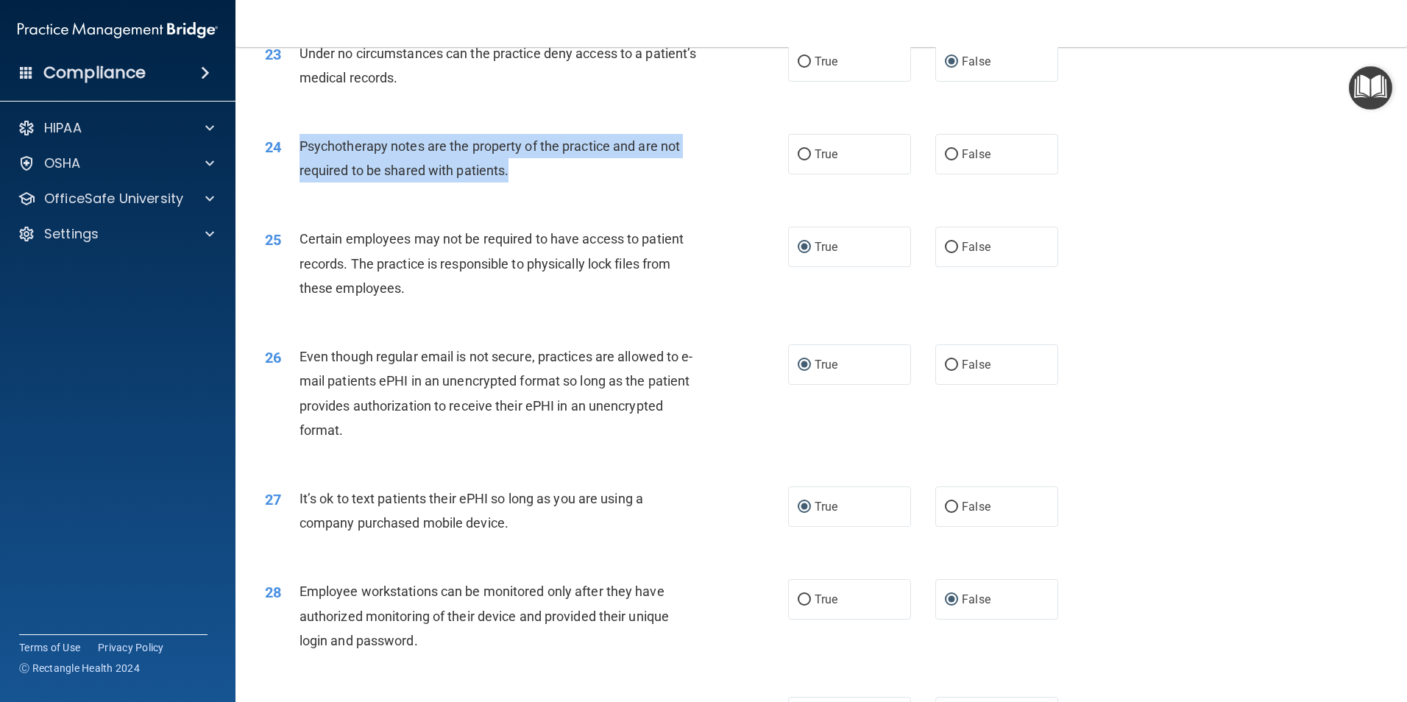
drag, startPoint x: 531, startPoint y: 199, endPoint x: 301, endPoint y: 177, distance: 230.7
click at [301, 177] on div "Psychotherapy notes are the property of the practice and are not required to be…" at bounding box center [504, 158] width 409 height 49
drag, startPoint x: 301, startPoint y: 177, endPoint x: 325, endPoint y: 183, distance: 25.2
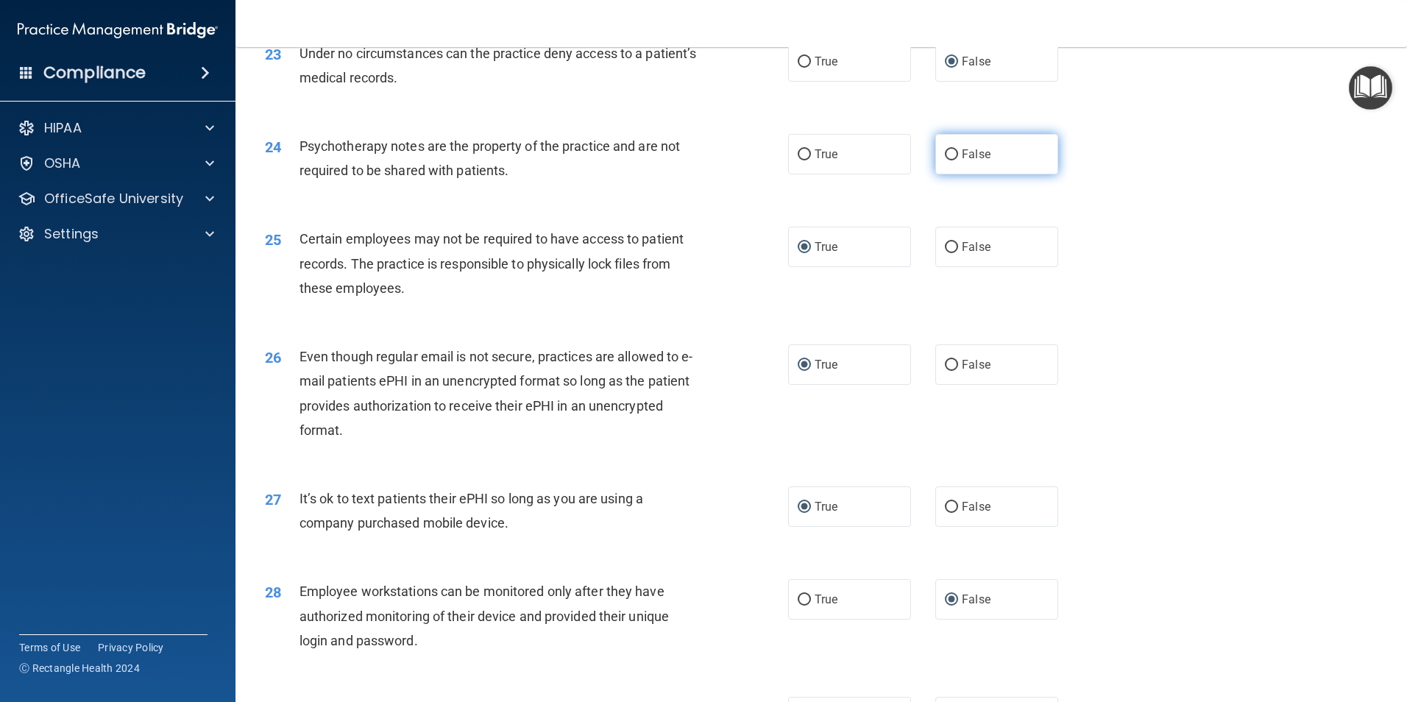
click at [953, 174] on label "False" at bounding box center [996, 154] width 123 height 40
click at [953, 160] on input "False" at bounding box center [951, 154] width 13 height 11
radio input "true"
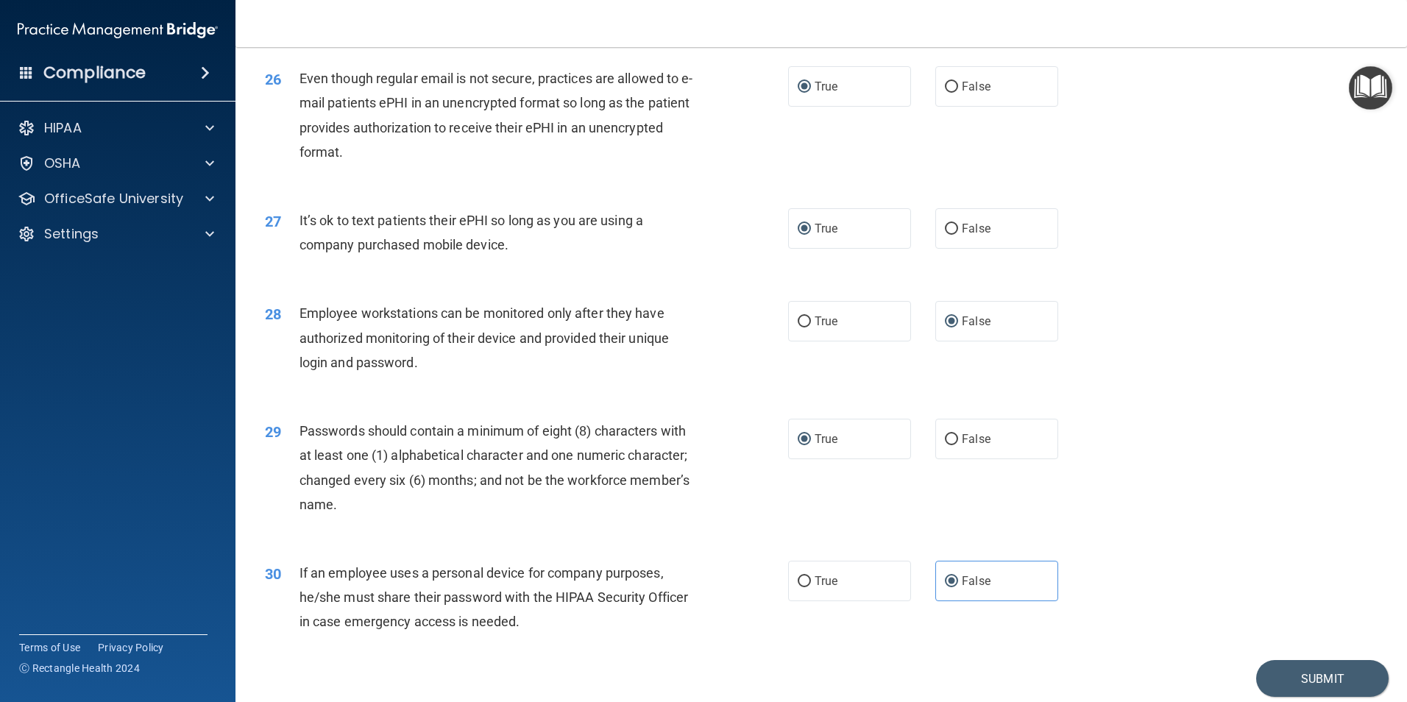
scroll to position [2953, 0]
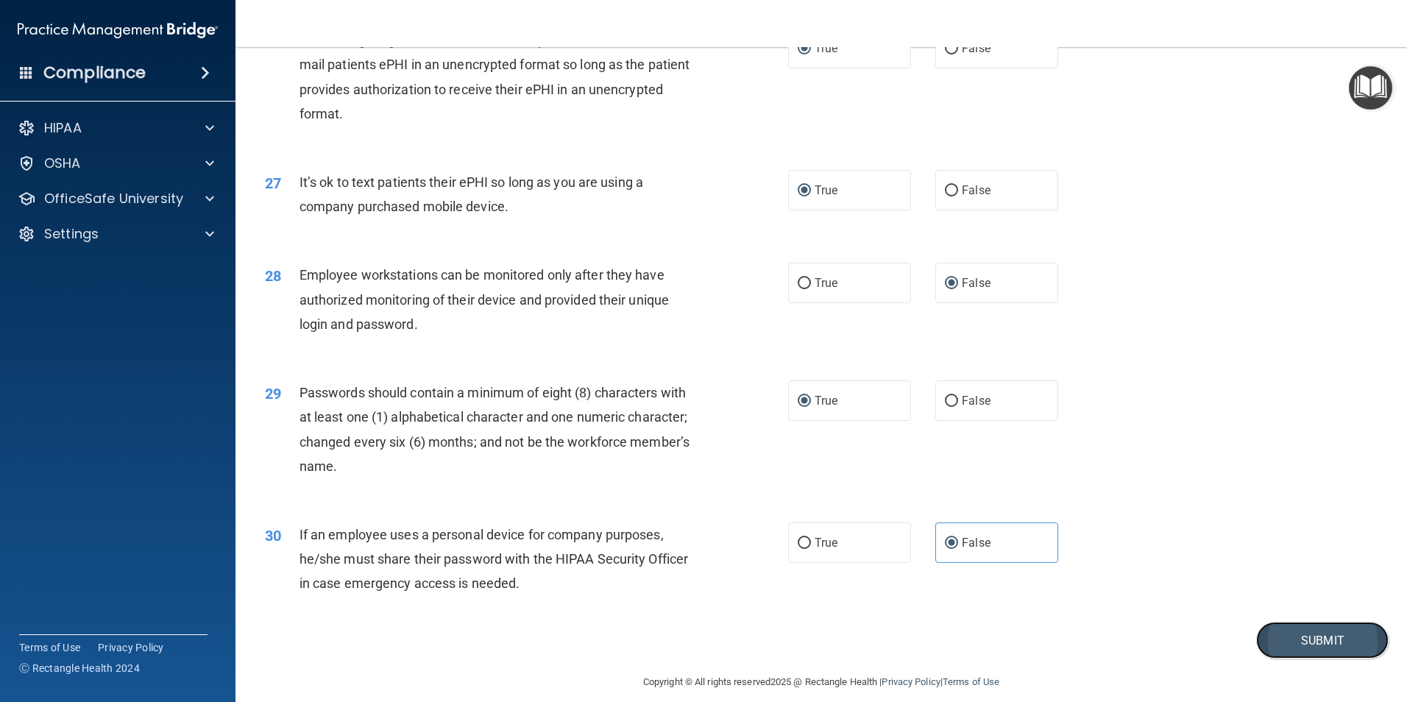
click at [1311, 659] on button "Submit" at bounding box center [1322, 641] width 132 height 38
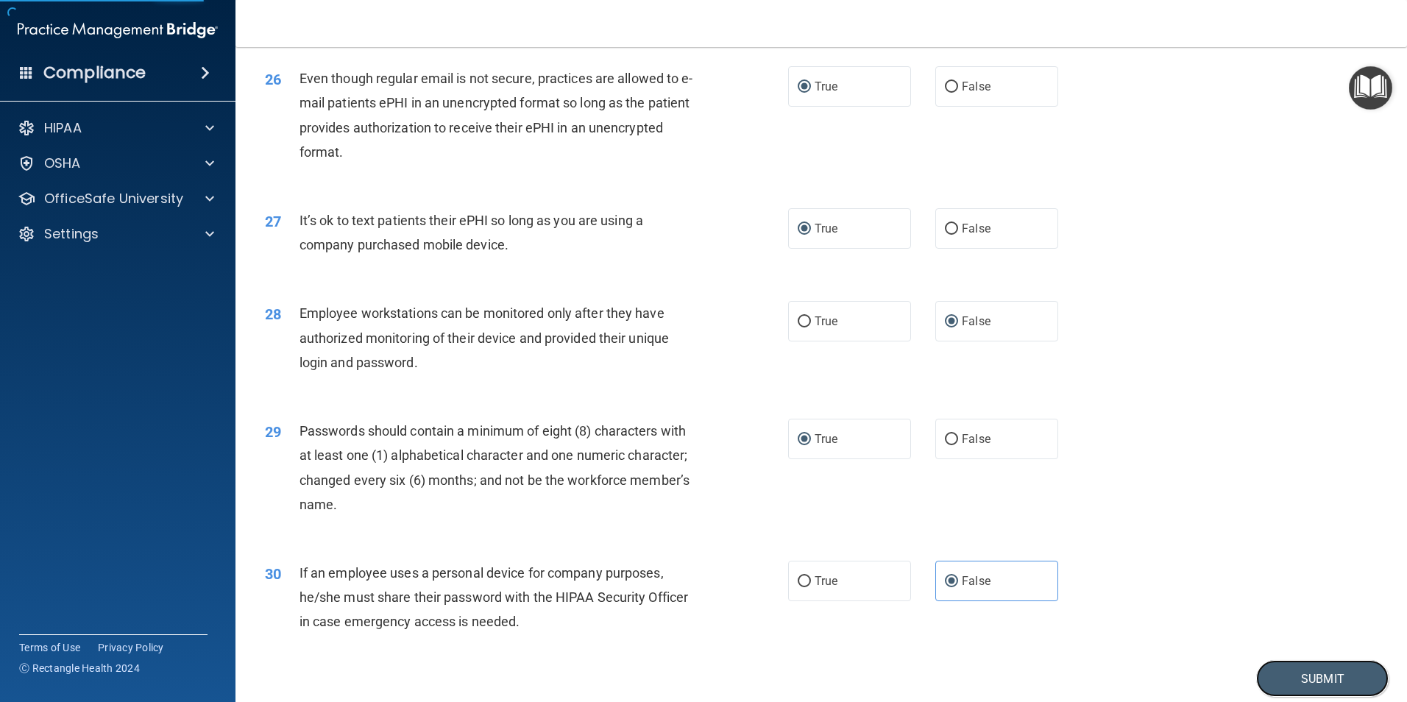
scroll to position [2879, 0]
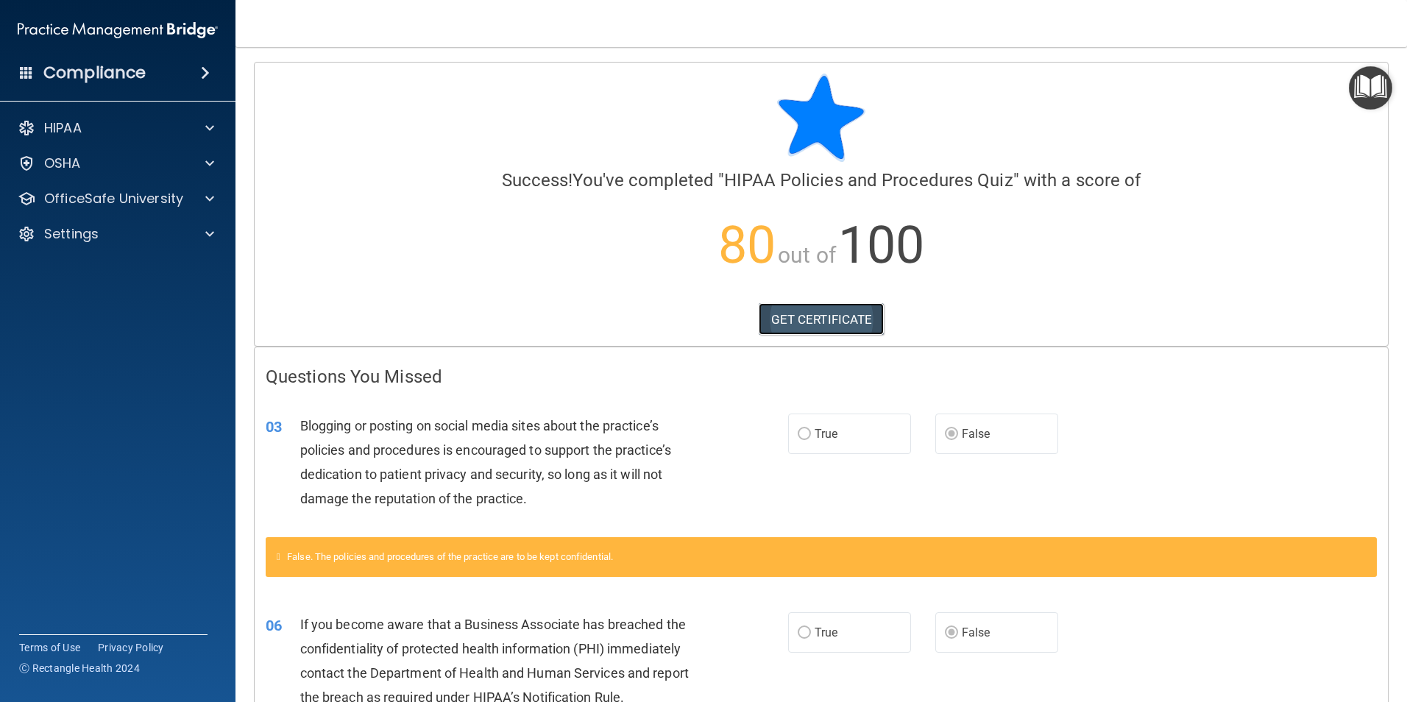
click at [829, 320] on link "GET CERTIFICATE" at bounding box center [822, 319] width 126 height 32
click at [95, 196] on p "OfficeSafe University" at bounding box center [113, 199] width 139 height 18
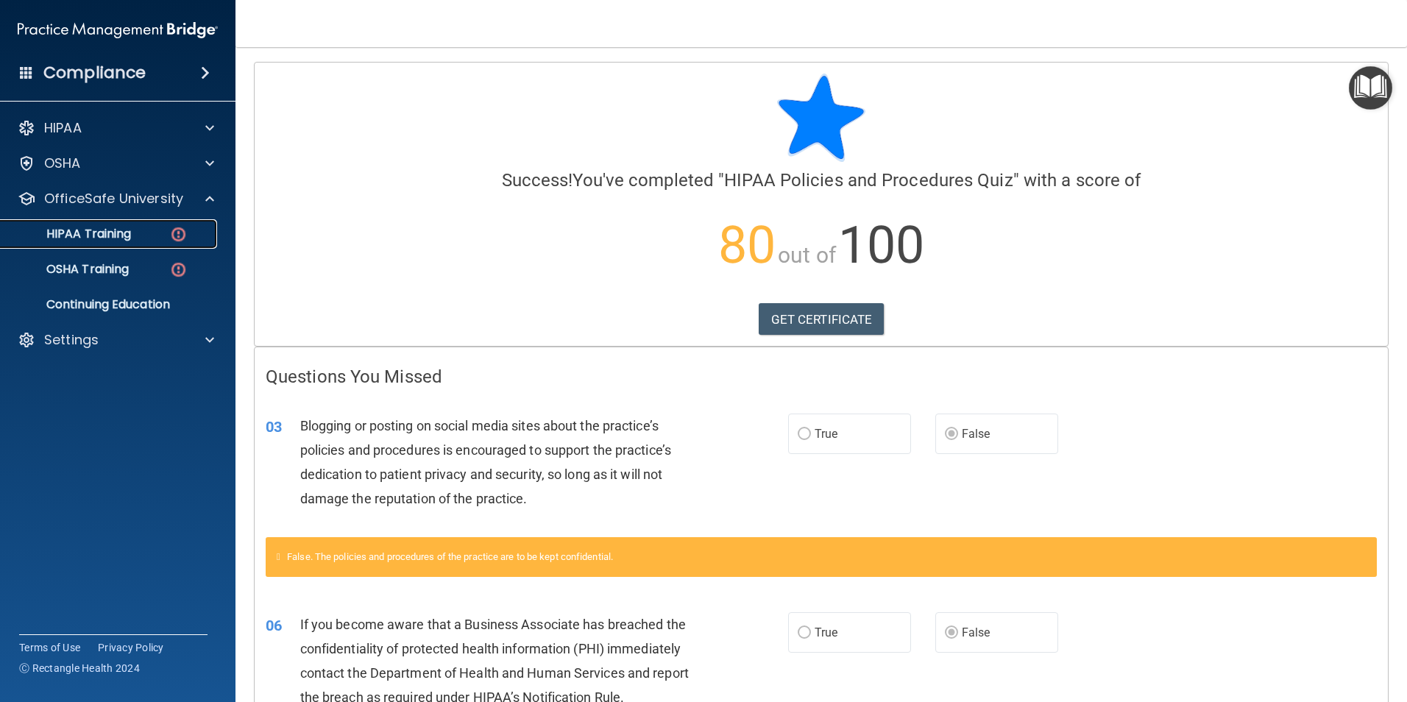
click at [114, 238] on p "HIPAA Training" at bounding box center [70, 234] width 121 height 15
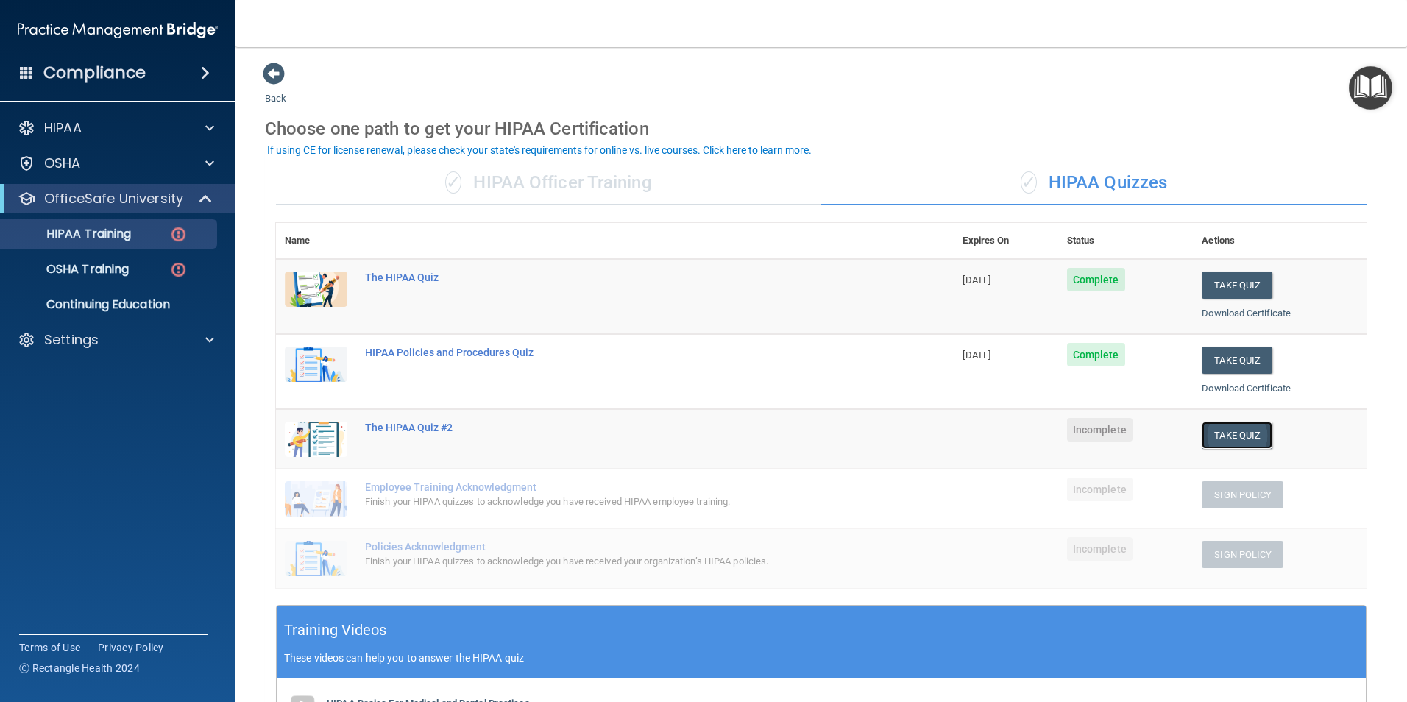
click at [1228, 436] on button "Take Quiz" at bounding box center [1237, 435] width 71 height 27
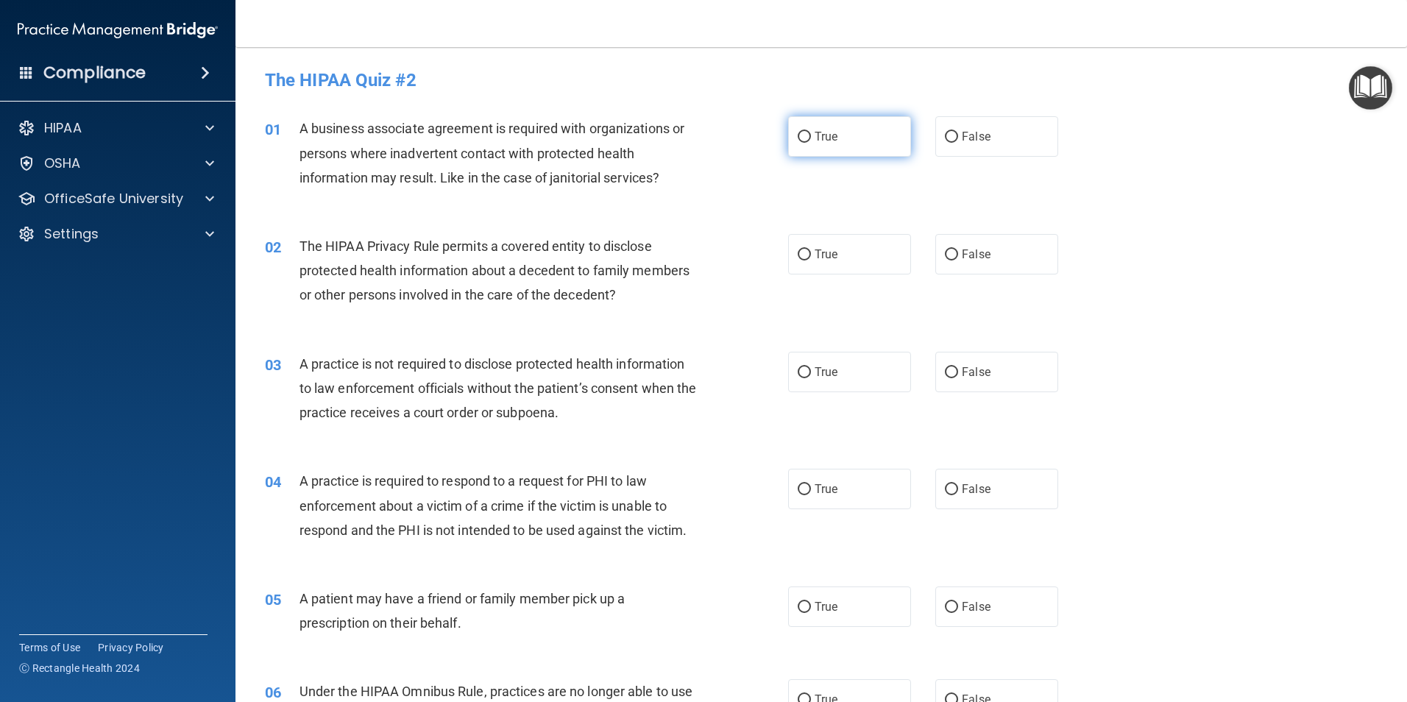
click at [799, 140] on input "True" at bounding box center [804, 137] width 13 height 11
radio input "true"
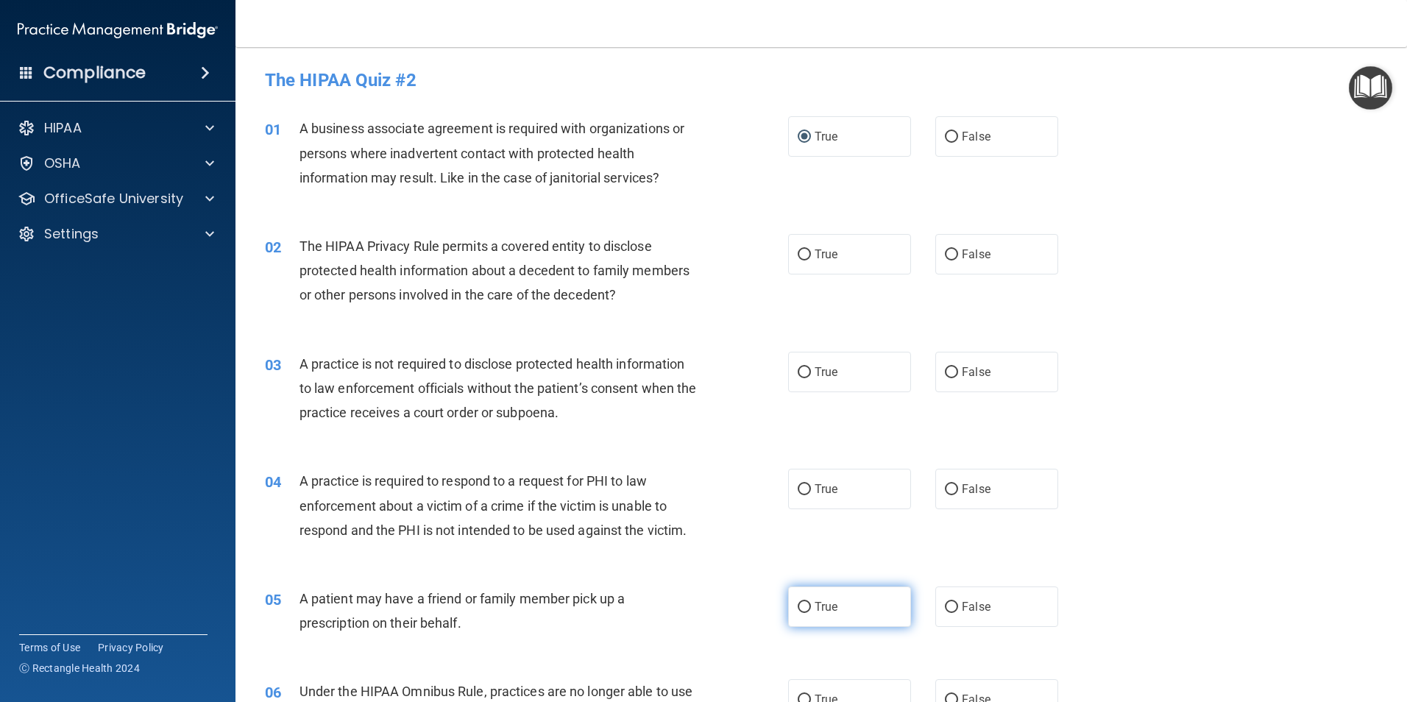
click at [798, 602] on input "True" at bounding box center [804, 607] width 13 height 11
radio input "true"
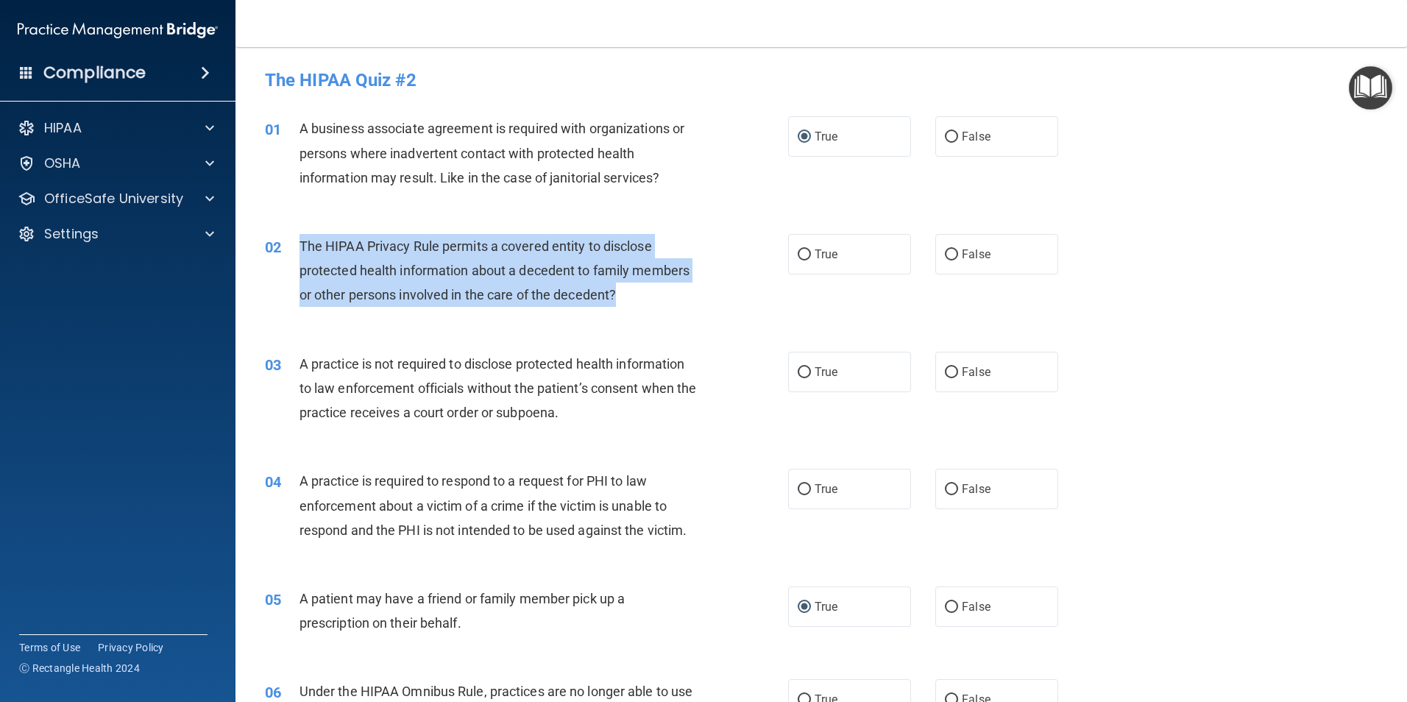
drag, startPoint x: 628, startPoint y: 296, endPoint x: 296, endPoint y: 242, distance: 336.9
click at [296, 242] on div "02 The HIPAA Privacy Rule permits a covered entity to disclose protected health…" at bounding box center [526, 274] width 567 height 81
drag, startPoint x: 296, startPoint y: 242, endPoint x: 336, endPoint y: 276, distance: 52.2
click at [798, 257] on input "True" at bounding box center [804, 254] width 13 height 11
radio input "true"
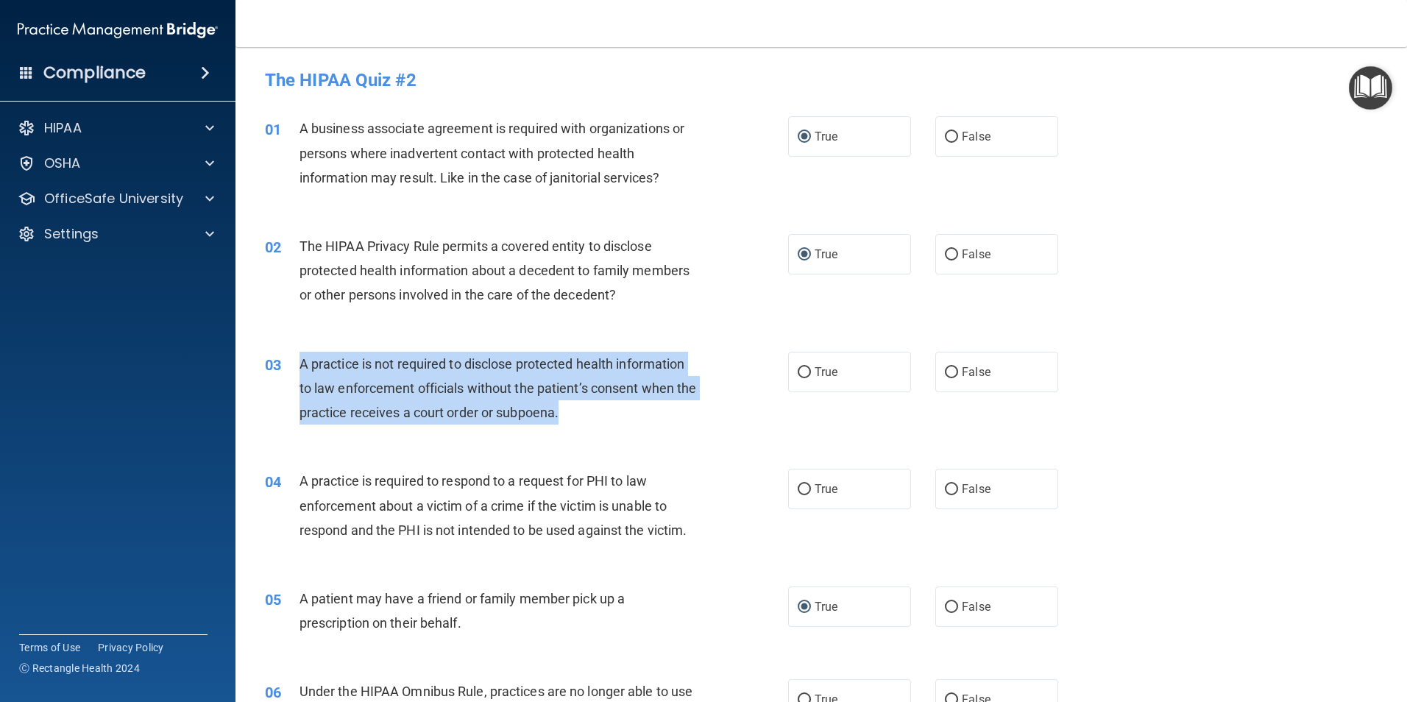
drag, startPoint x: 583, startPoint y: 413, endPoint x: 296, endPoint y: 366, distance: 290.7
click at [296, 366] on div "03 A practice is not required to disclose protected health information to law e…" at bounding box center [526, 392] width 567 height 81
drag, startPoint x: 296, startPoint y: 366, endPoint x: 383, endPoint y: 389, distance: 90.5
click at [946, 375] on input "False" at bounding box center [951, 372] width 13 height 11
radio input "true"
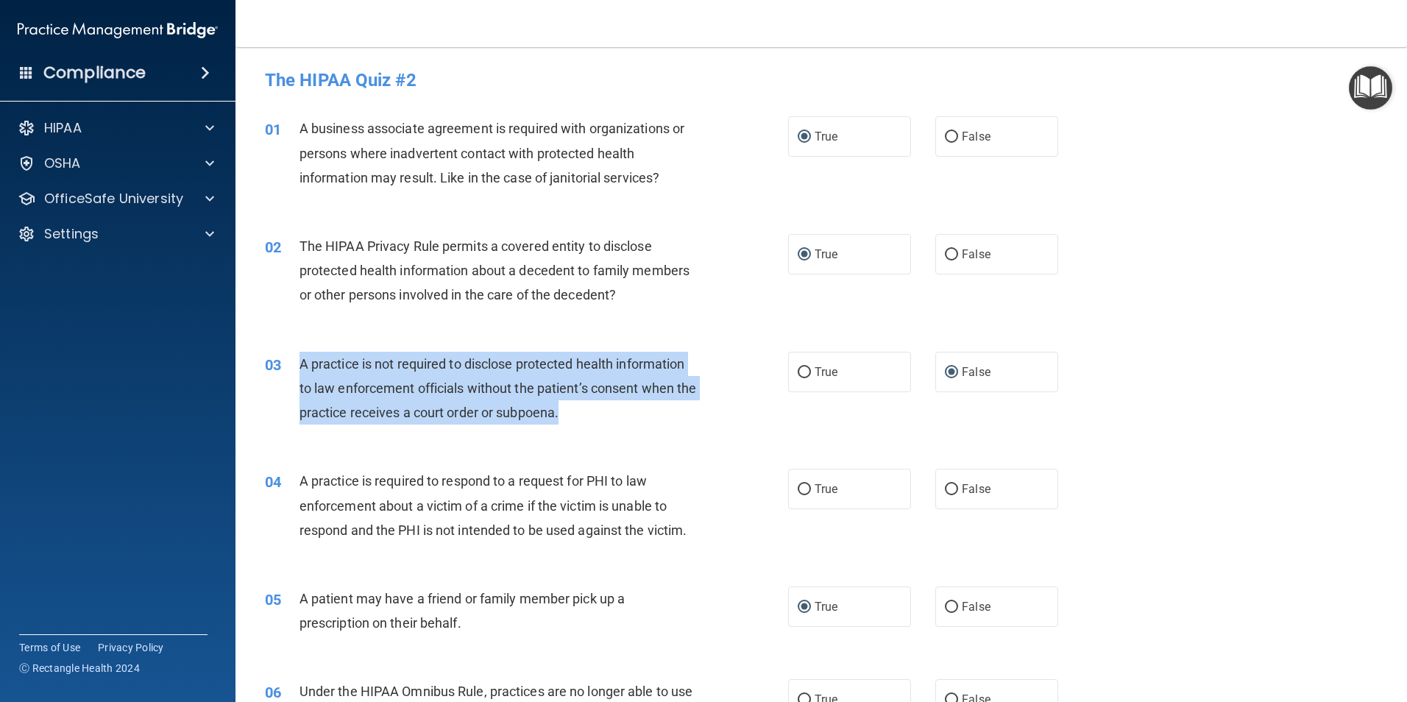
click at [712, 431] on div "03 A practice is not required to disclose protected health information to law e…" at bounding box center [526, 392] width 567 height 81
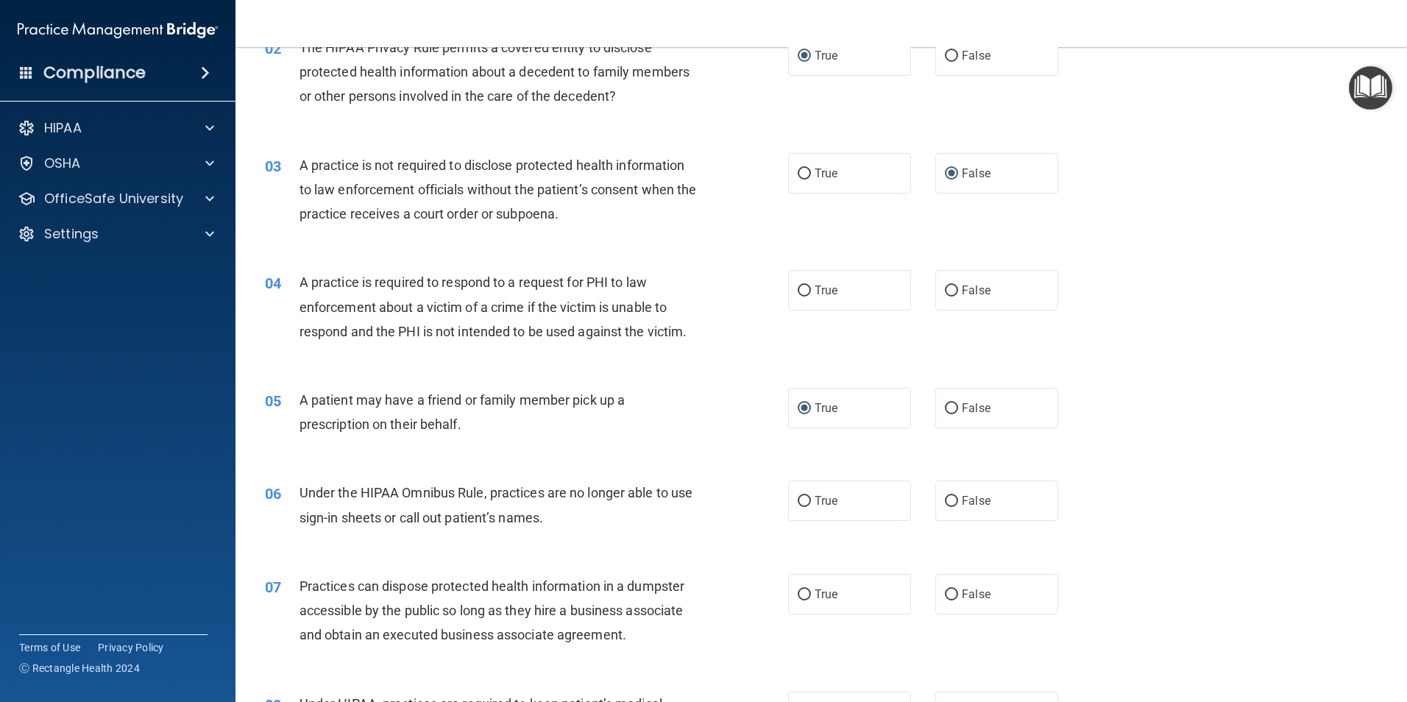
scroll to position [221, 0]
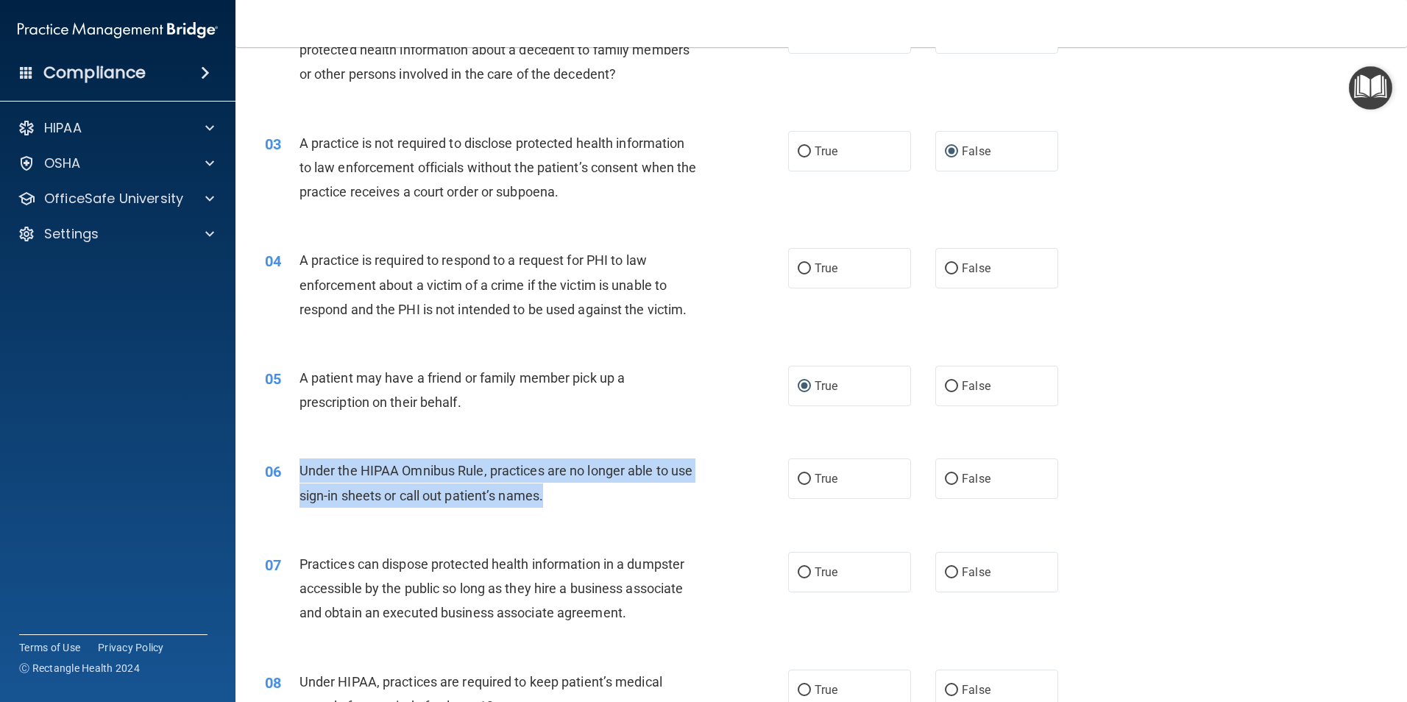
drag, startPoint x: 580, startPoint y: 499, endPoint x: 294, endPoint y: 477, distance: 286.4
click at [294, 477] on div "06 Under the HIPAA Omnibus Rule, practices are no longer able to use sign-in sh…" at bounding box center [526, 486] width 567 height 56
drag, startPoint x: 294, startPoint y: 477, endPoint x: 339, endPoint y: 486, distance: 45.8
click at [948, 478] on input "False" at bounding box center [951, 479] width 13 height 11
radio input "true"
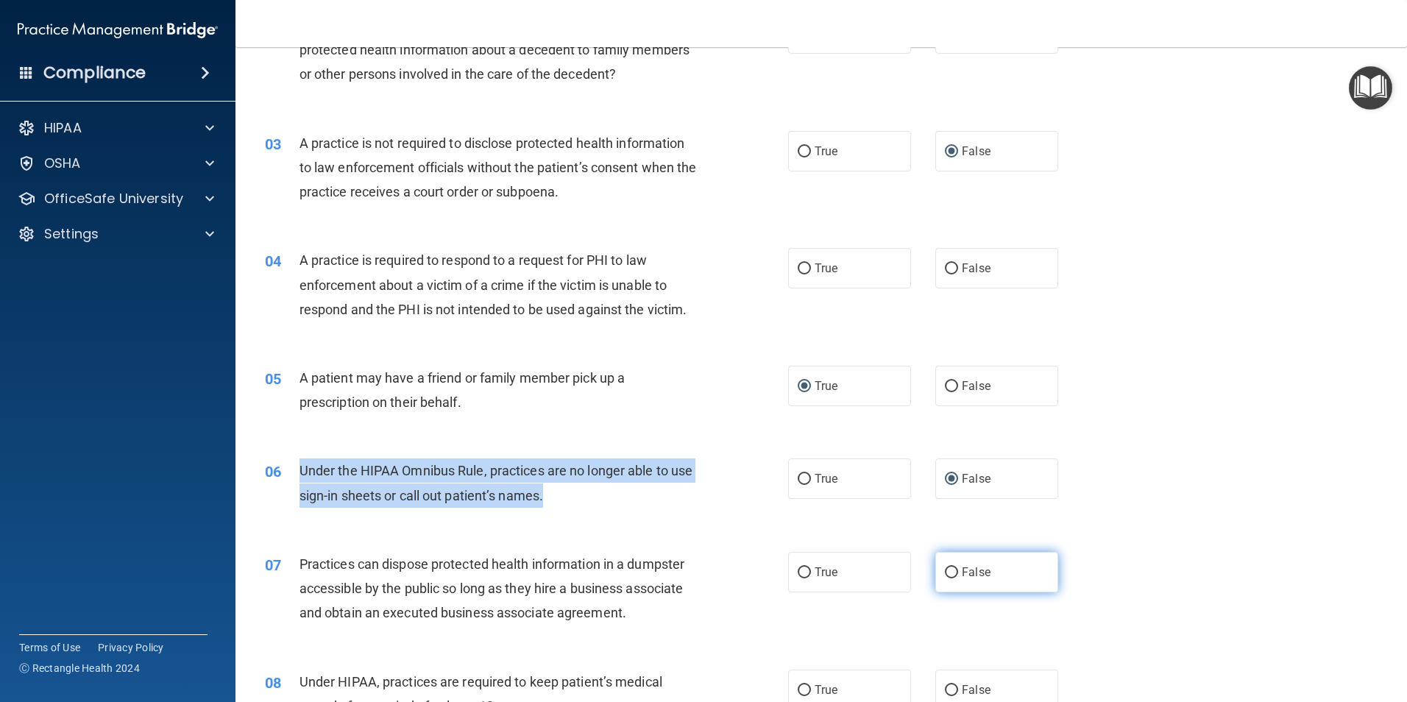
click at [945, 572] on input "False" at bounding box center [951, 572] width 13 height 11
radio input "true"
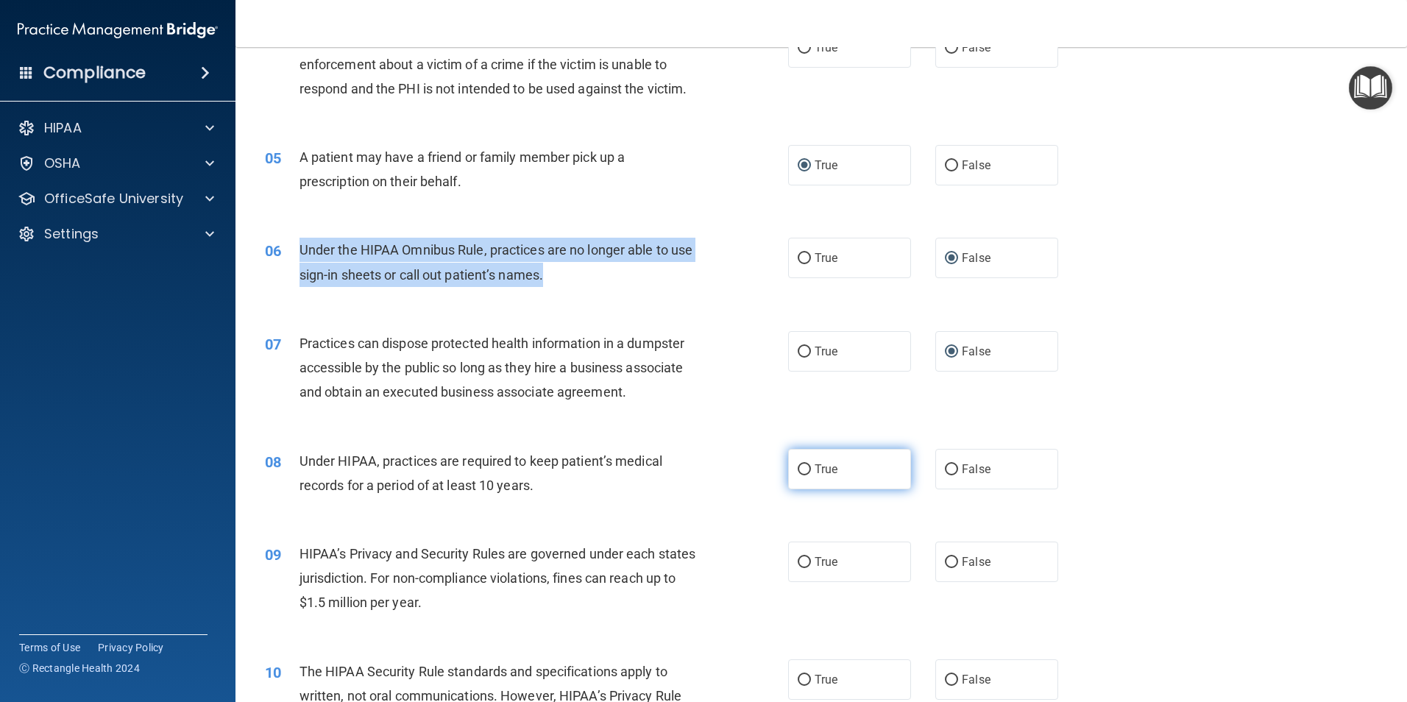
click at [798, 470] on input "True" at bounding box center [804, 469] width 13 height 11
radio input "true"
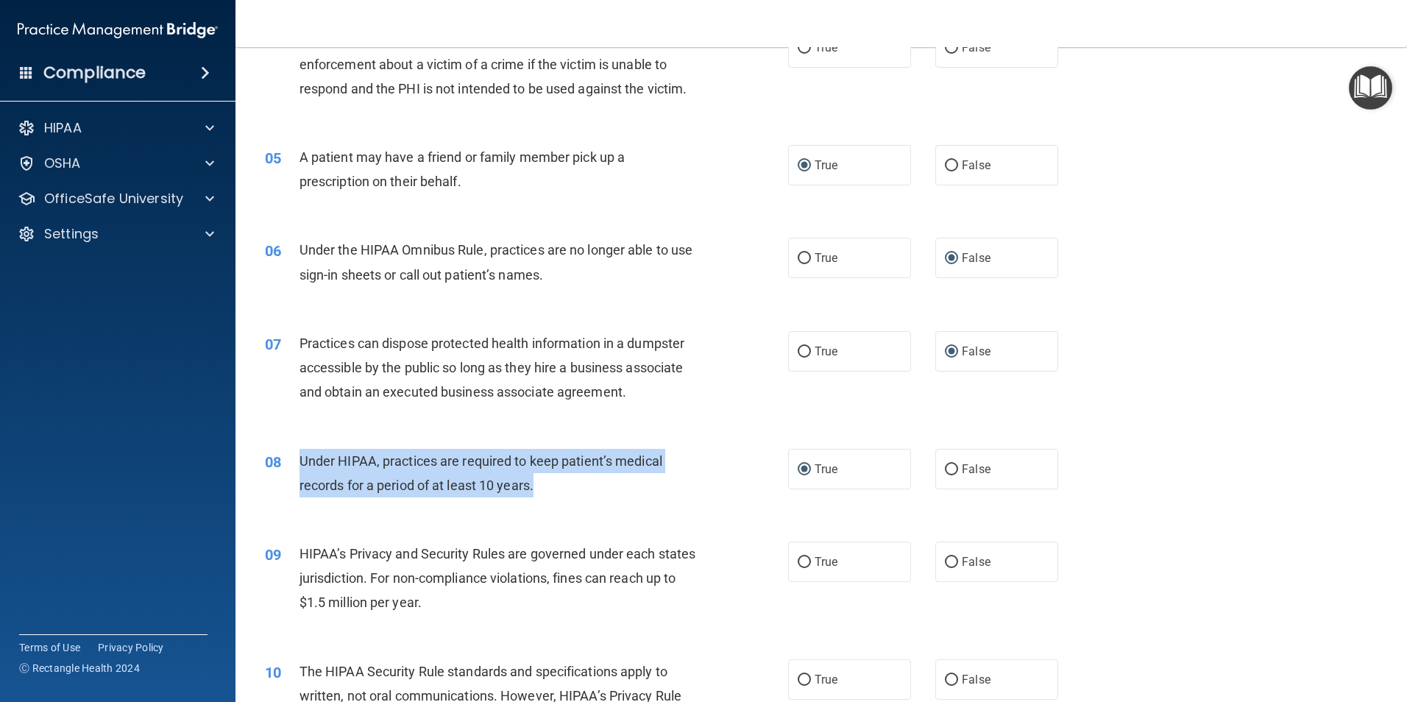
drag, startPoint x: 498, startPoint y: 483, endPoint x: 296, endPoint y: 463, distance: 203.4
click at [296, 463] on div "08 Under HIPAA, practices are required to keep patient’s medical records for a …" at bounding box center [526, 477] width 567 height 56
drag, startPoint x: 296, startPoint y: 463, endPoint x: 352, endPoint y: 473, distance: 56.9
click at [945, 466] on input "False" at bounding box center [951, 469] width 13 height 11
radio input "true"
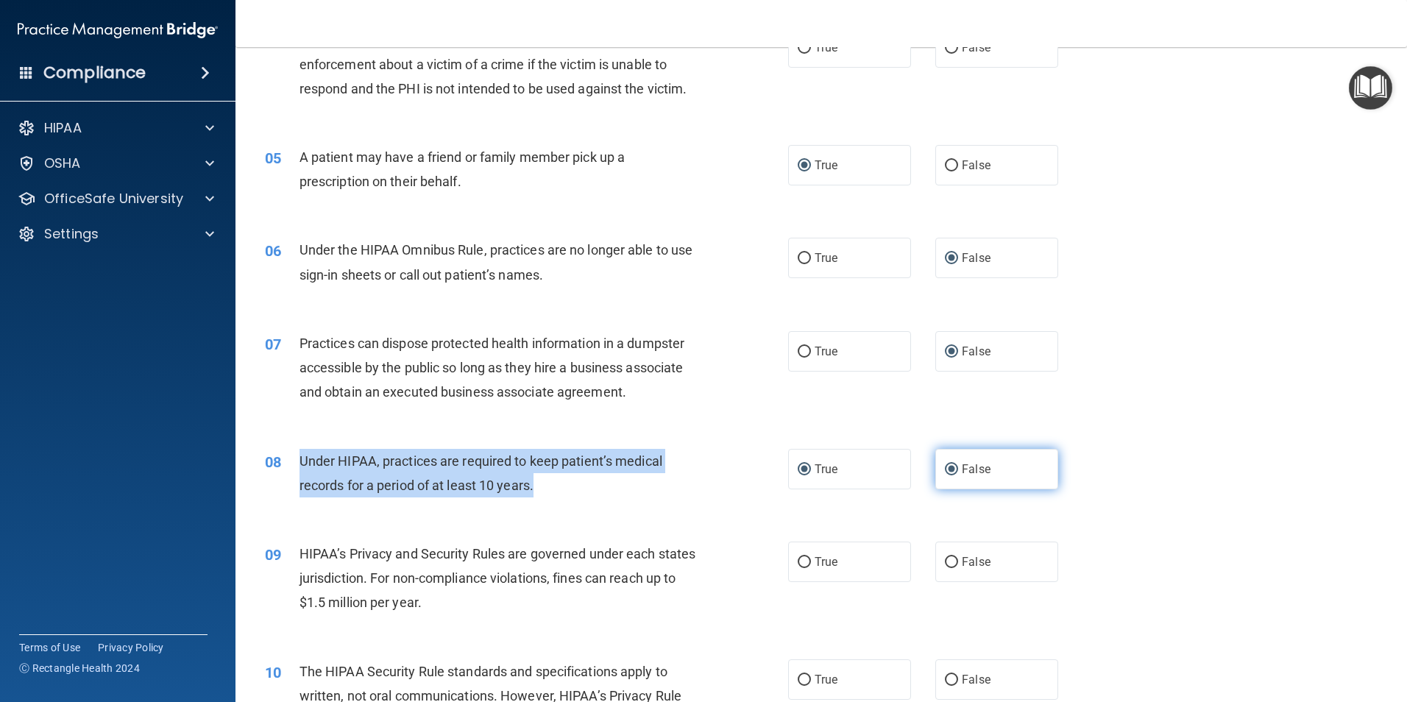
radio input "false"
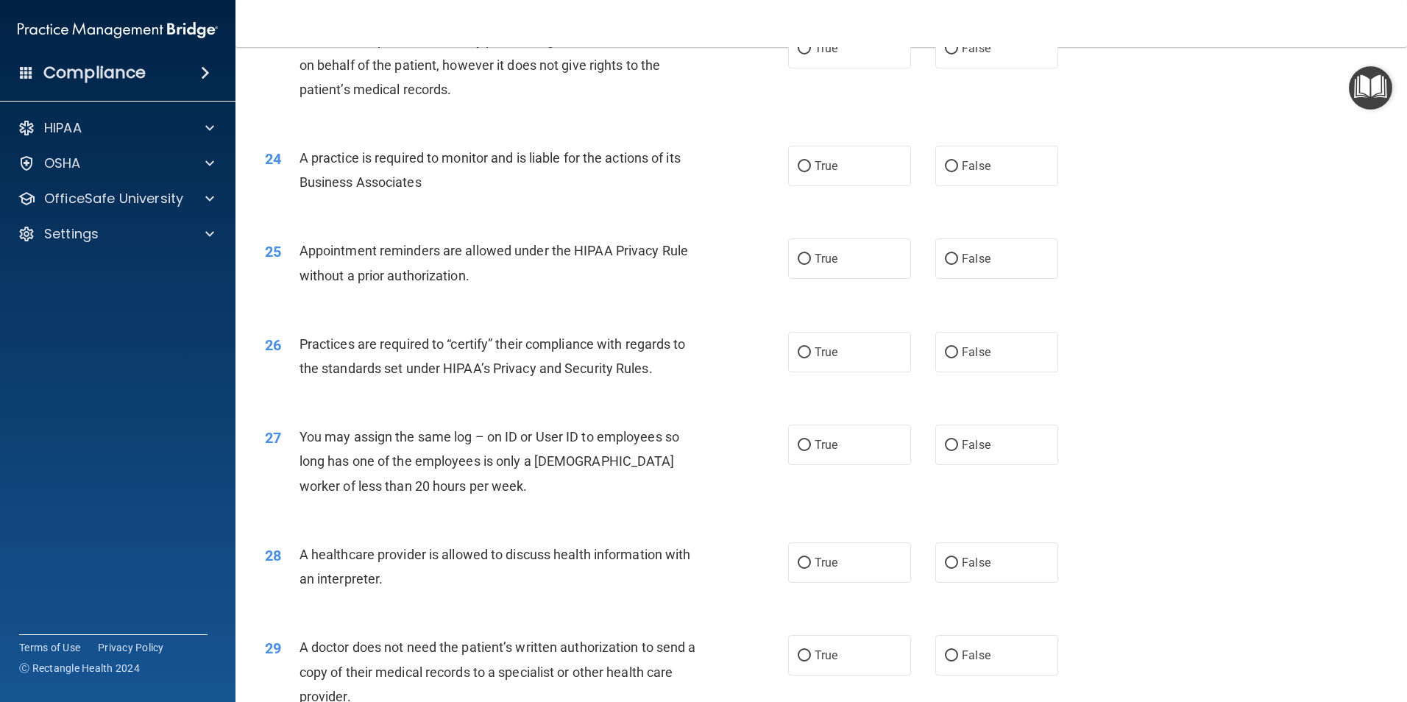
scroll to position [2724, 0]
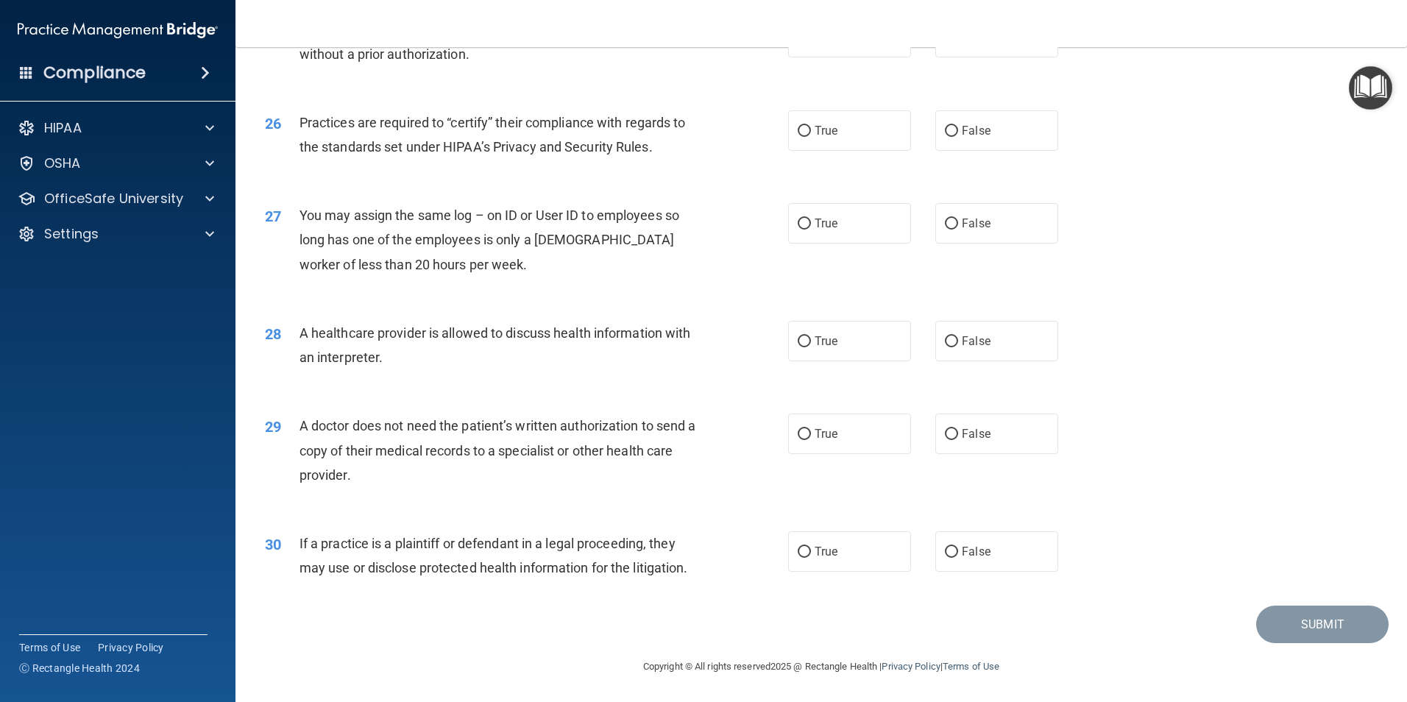
drag, startPoint x: 357, startPoint y: 472, endPoint x: 289, endPoint y: 436, distance: 76.7
click at [289, 436] on div "29 A doctor does not need the patient’s written authorization to send a copy of…" at bounding box center [526, 454] width 567 height 81
drag, startPoint x: 289, startPoint y: 436, endPoint x: 373, endPoint y: 440, distance: 84.0
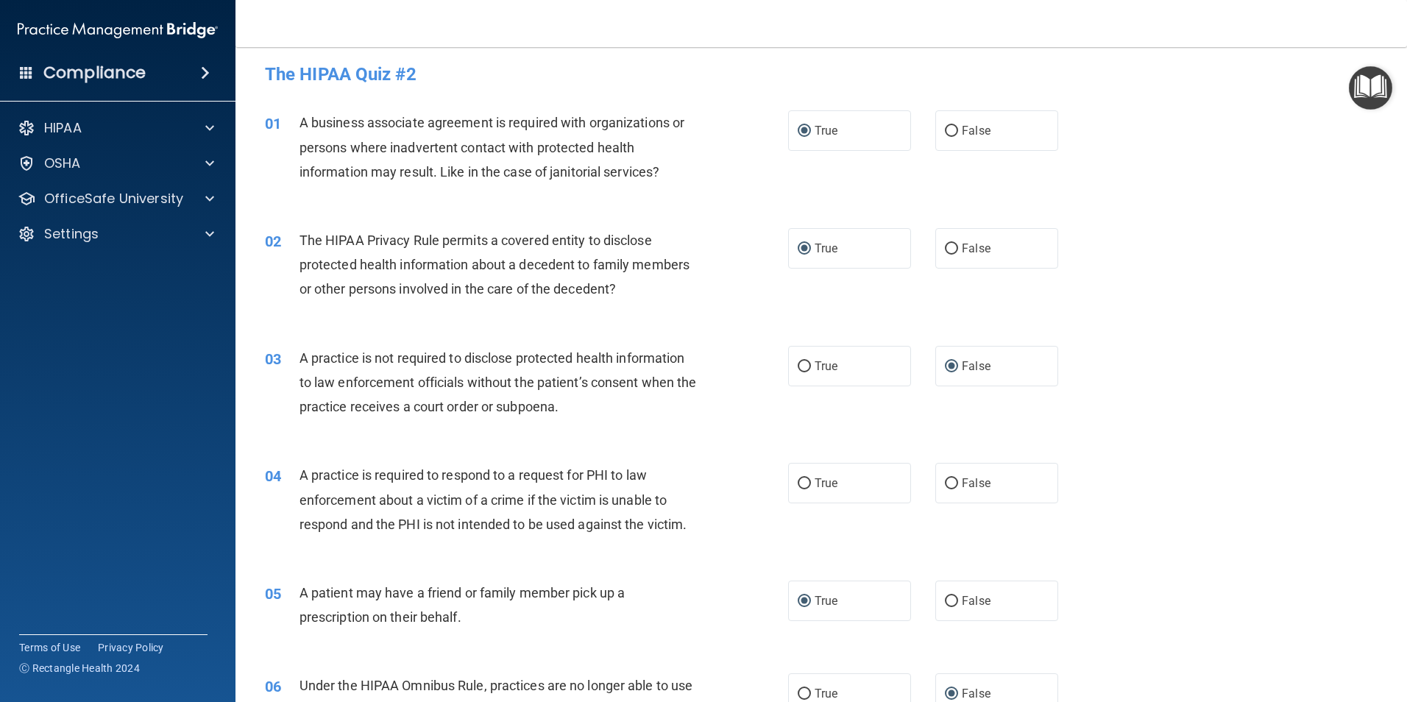
scroll to position [1, 0]
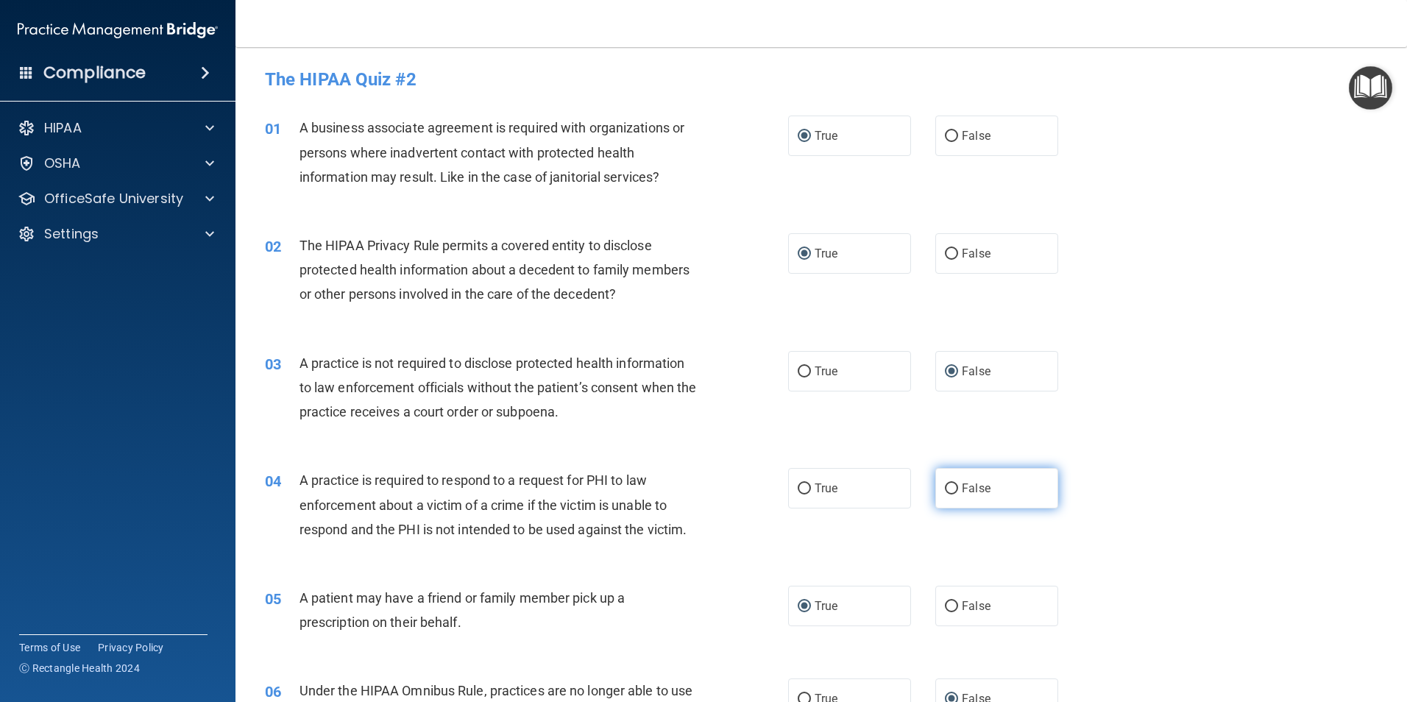
click at [945, 489] on input "False" at bounding box center [951, 489] width 13 height 11
radio input "true"
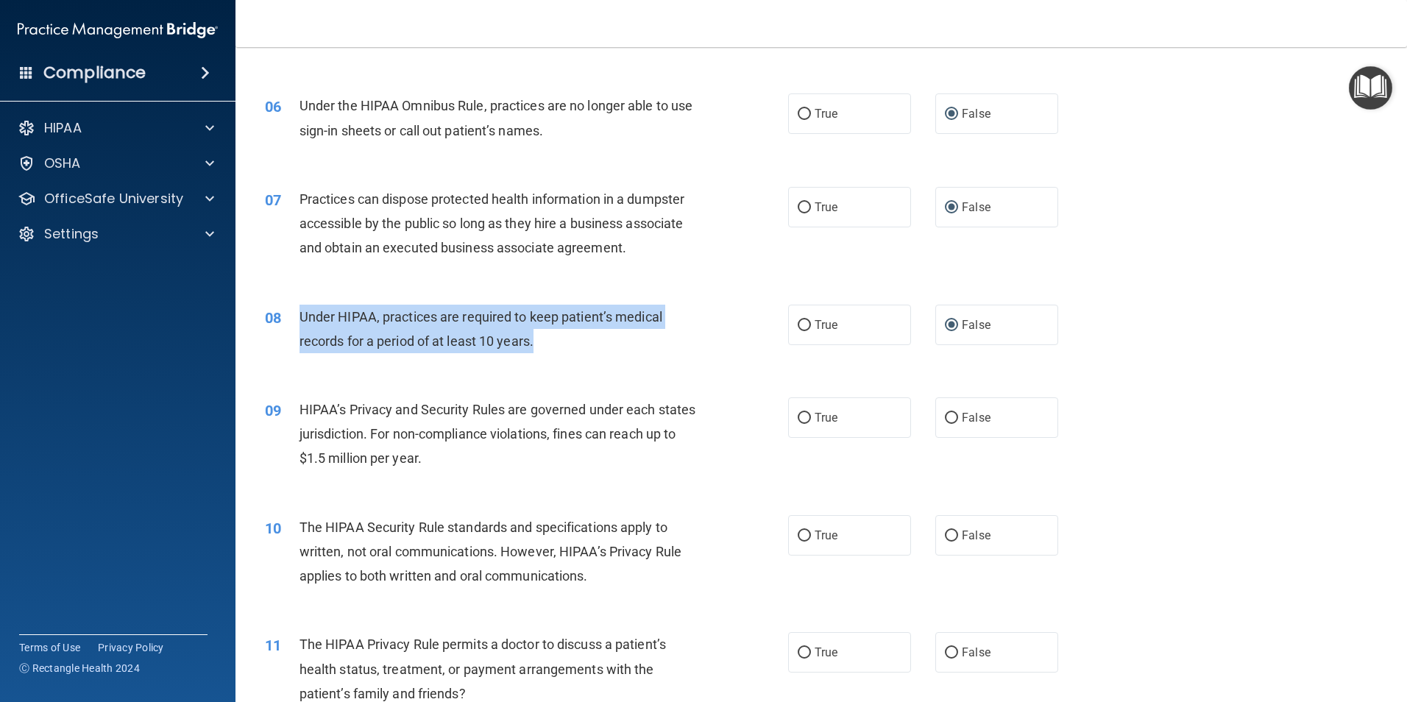
scroll to position [589, 0]
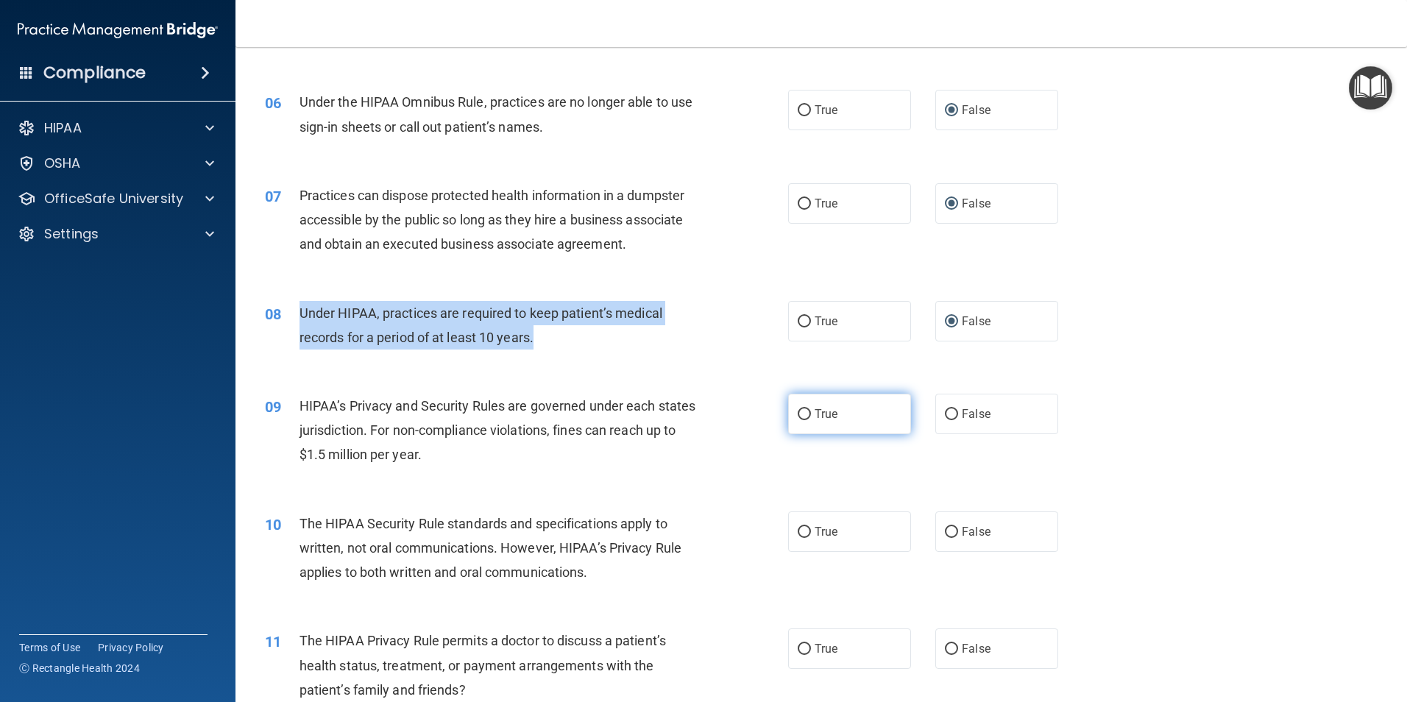
click at [799, 414] on input "True" at bounding box center [804, 414] width 13 height 11
radio input "true"
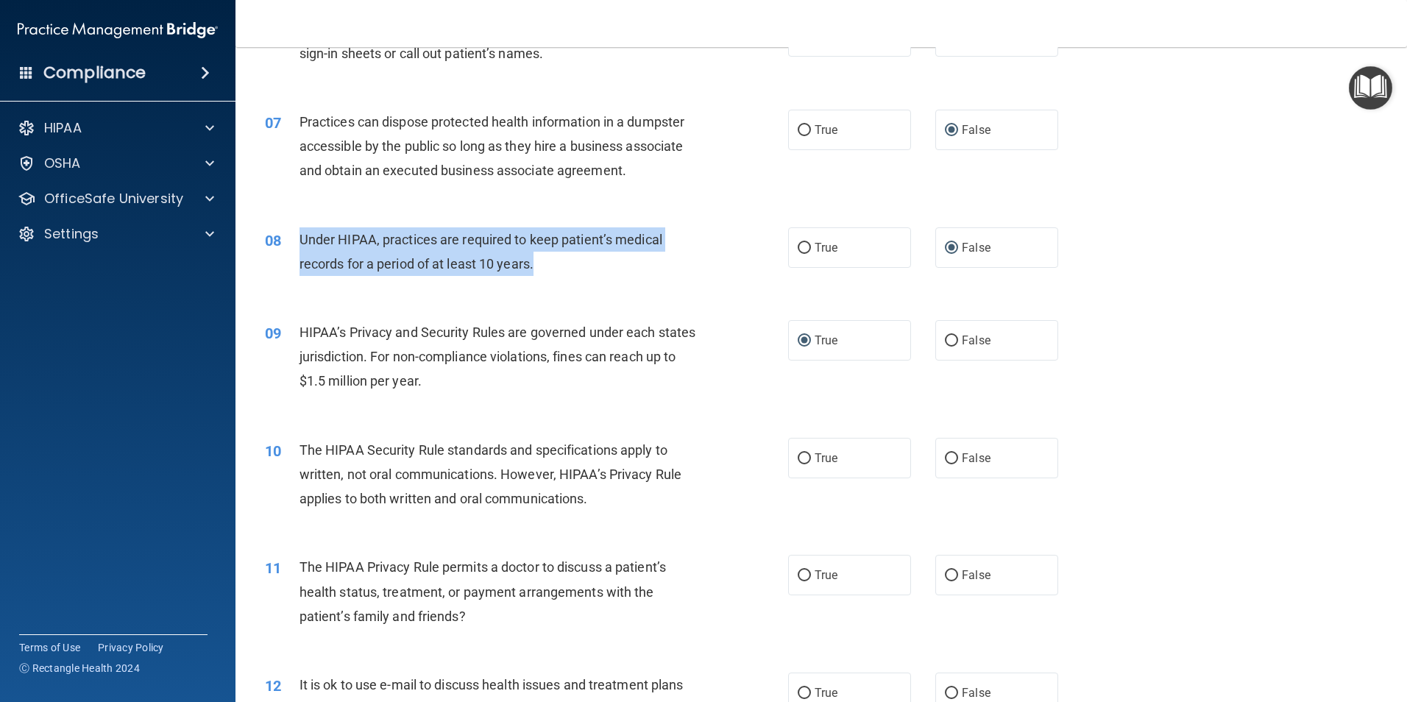
scroll to position [737, 0]
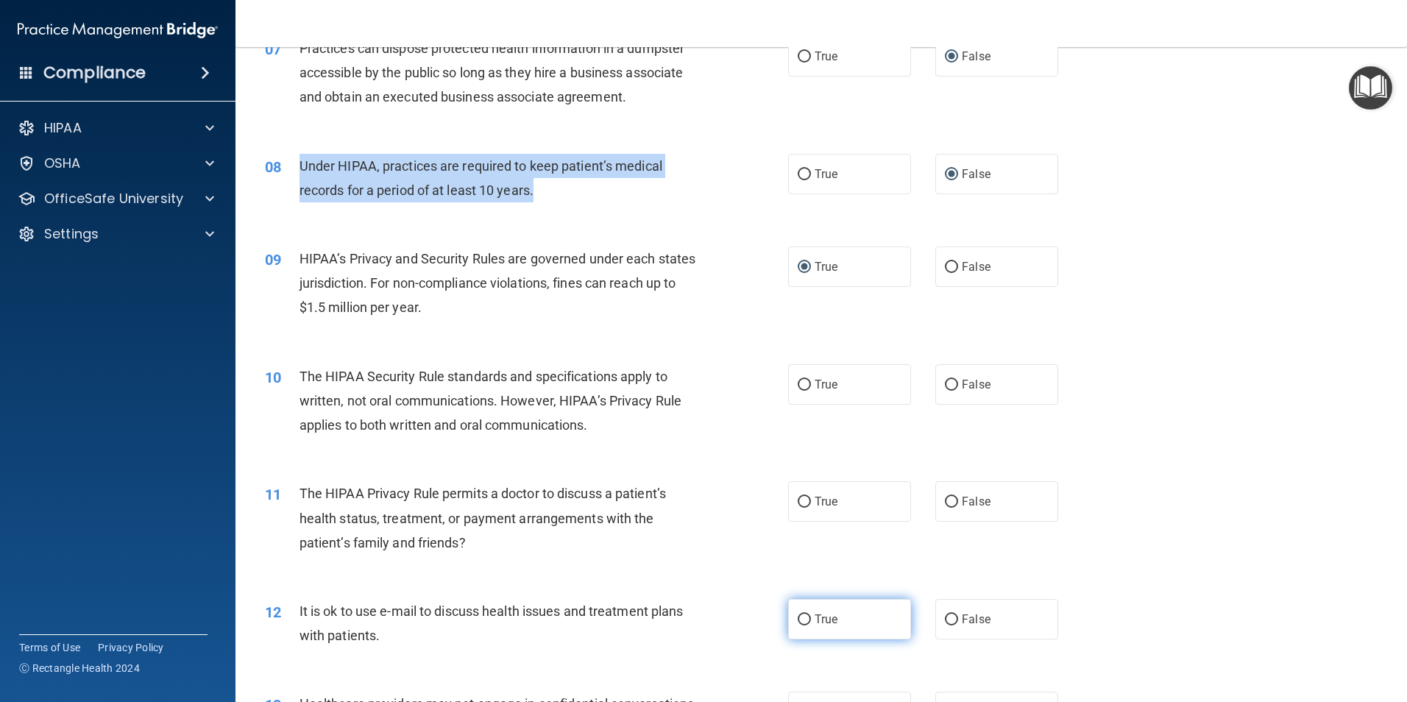
click at [798, 619] on input "True" at bounding box center [804, 619] width 13 height 11
radio input "true"
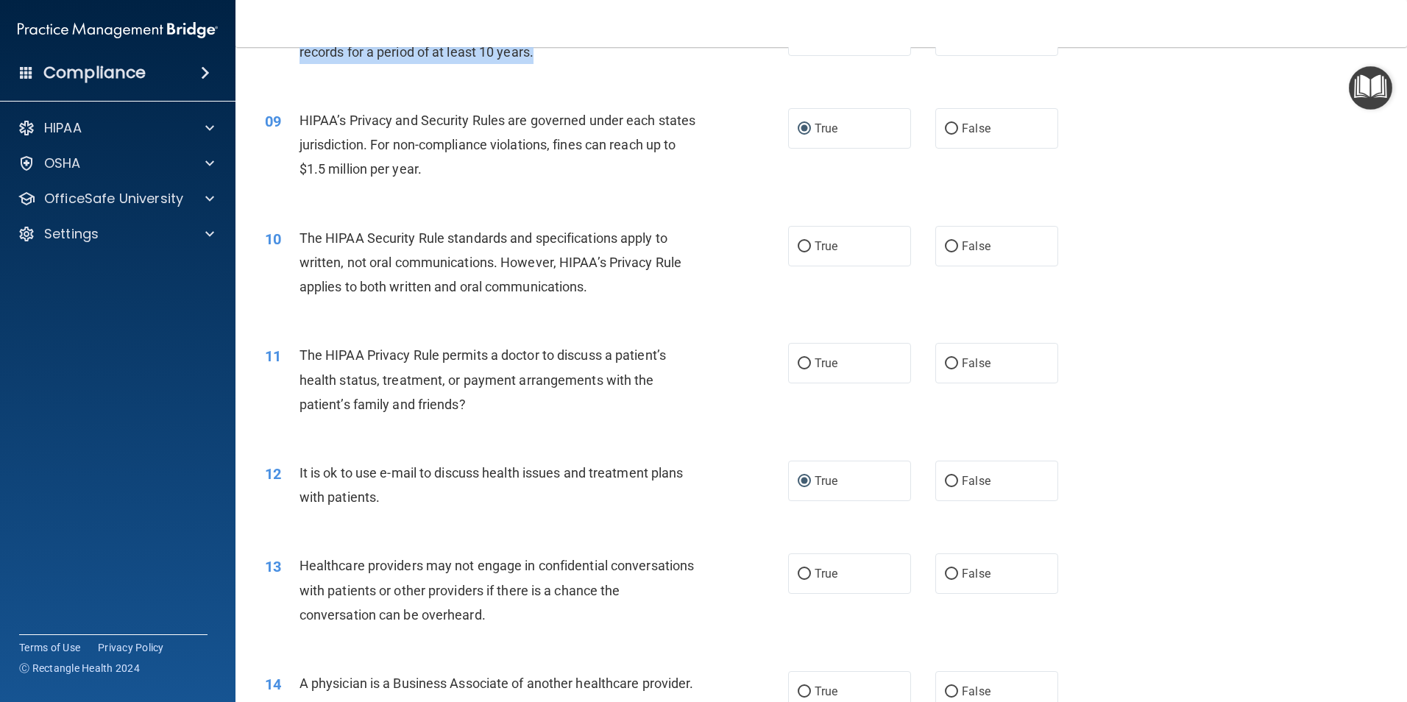
scroll to position [957, 0]
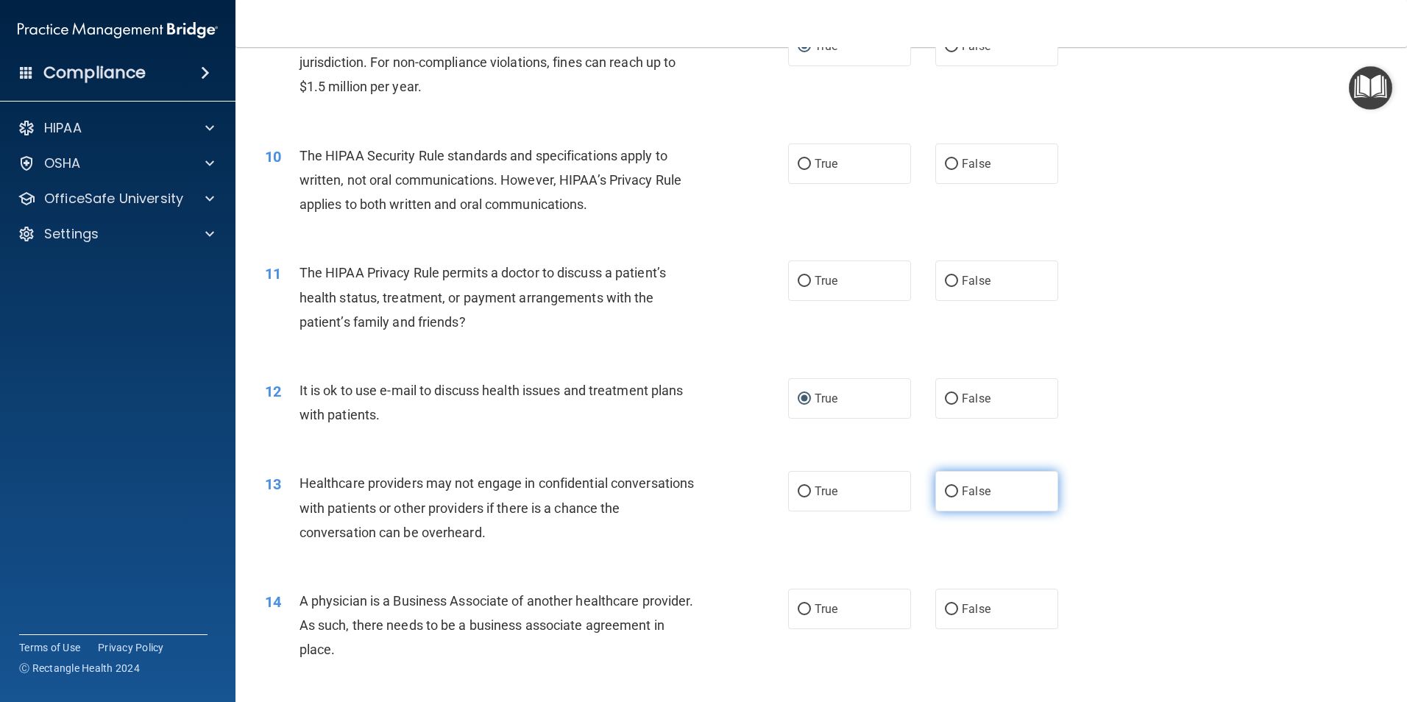
click at [952, 491] on label "False" at bounding box center [996, 491] width 123 height 40
click at [952, 491] on input "False" at bounding box center [951, 491] width 13 height 11
radio input "true"
click at [829, 612] on span "True" at bounding box center [826, 609] width 23 height 14
click at [811, 612] on input "True" at bounding box center [804, 609] width 13 height 11
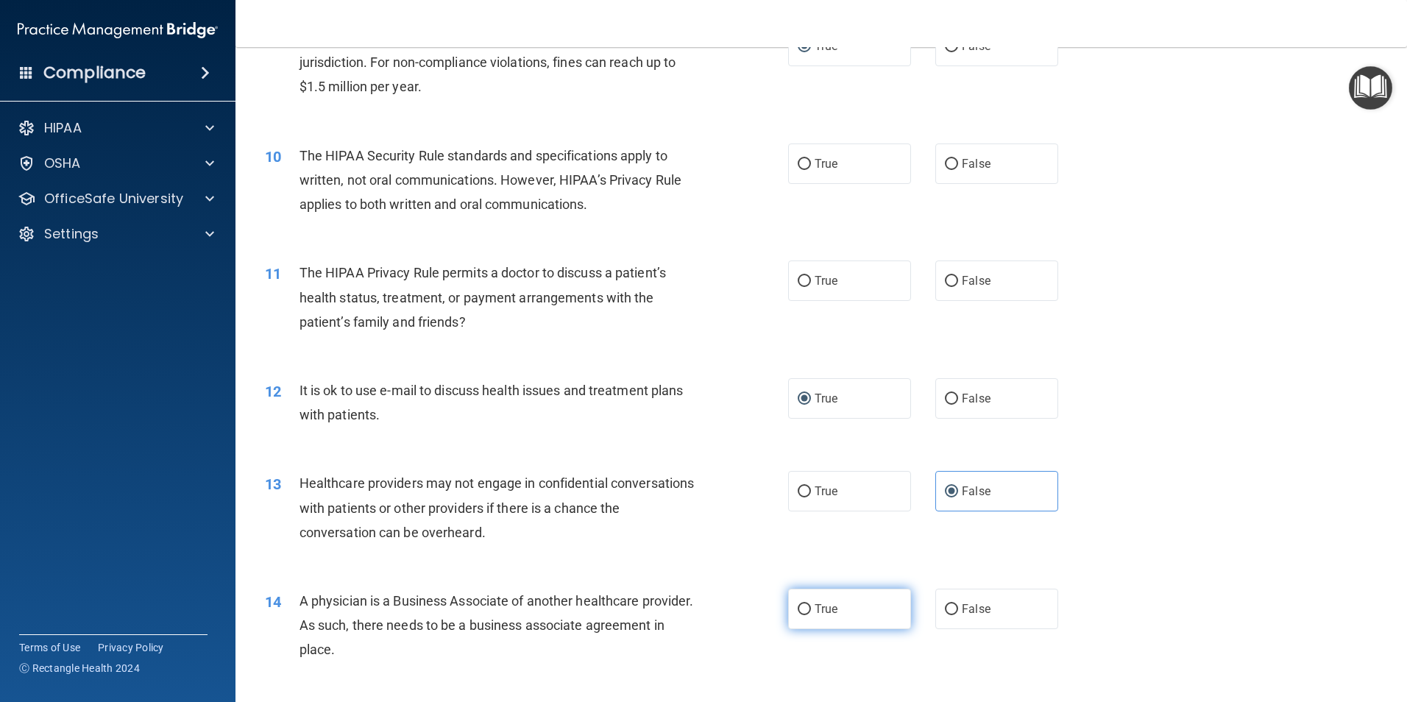
radio input "true"
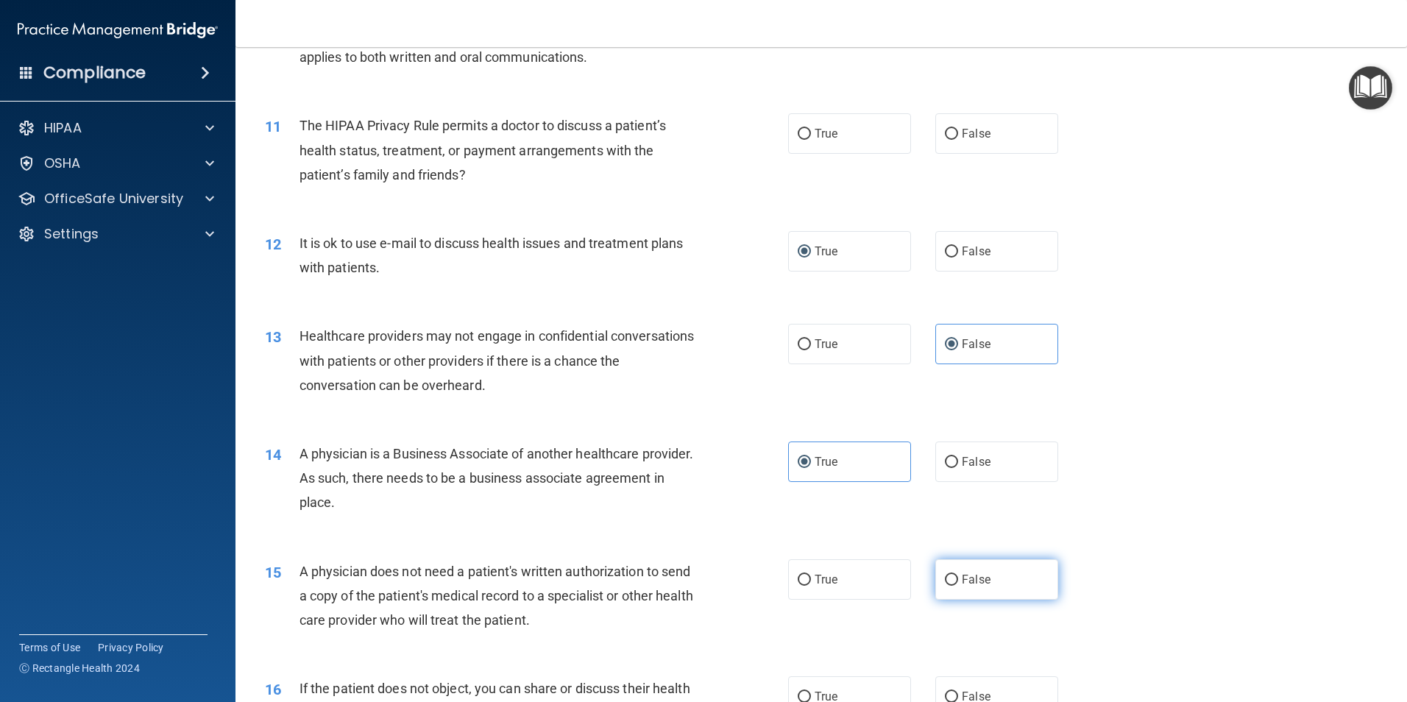
click at [946, 577] on input "False" at bounding box center [951, 580] width 13 height 11
radio input "true"
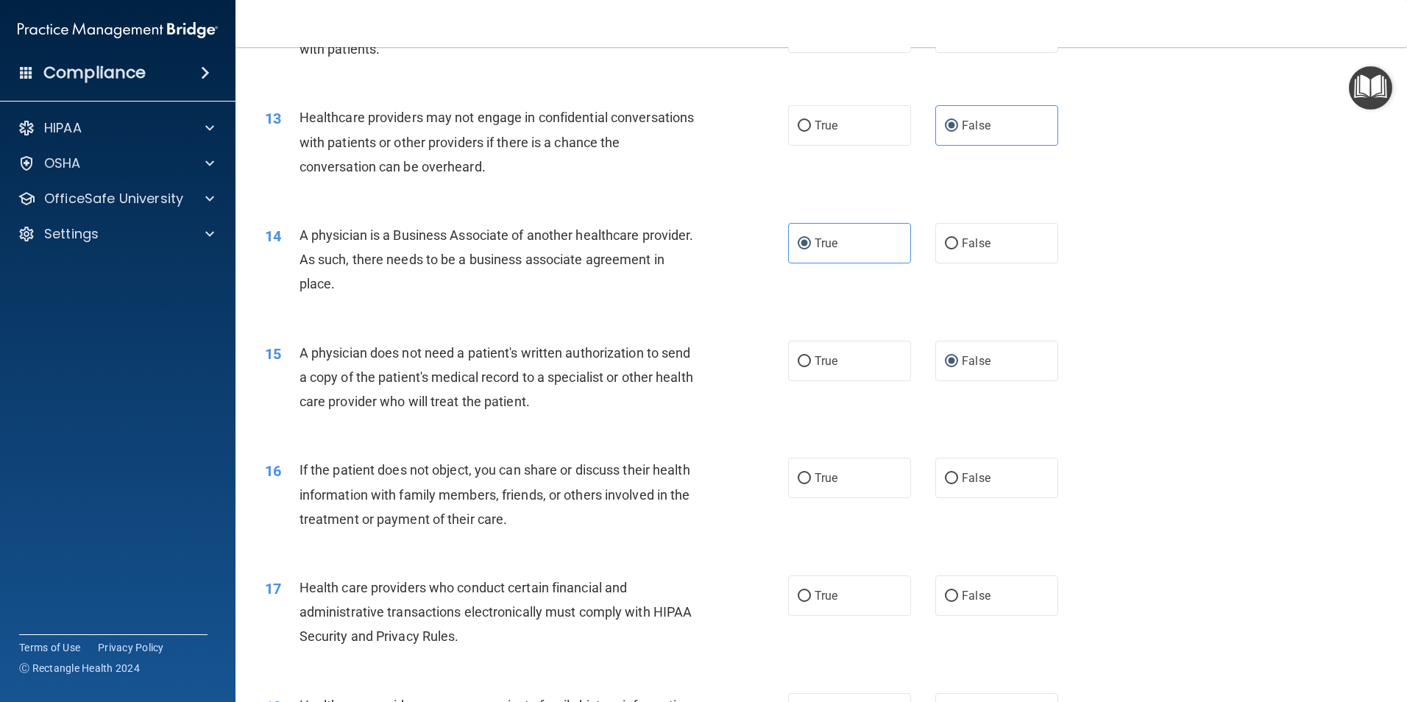
scroll to position [1325, 0]
click at [953, 477] on label "False" at bounding box center [996, 476] width 123 height 40
click at [953, 477] on input "False" at bounding box center [951, 476] width 13 height 11
radio input "true"
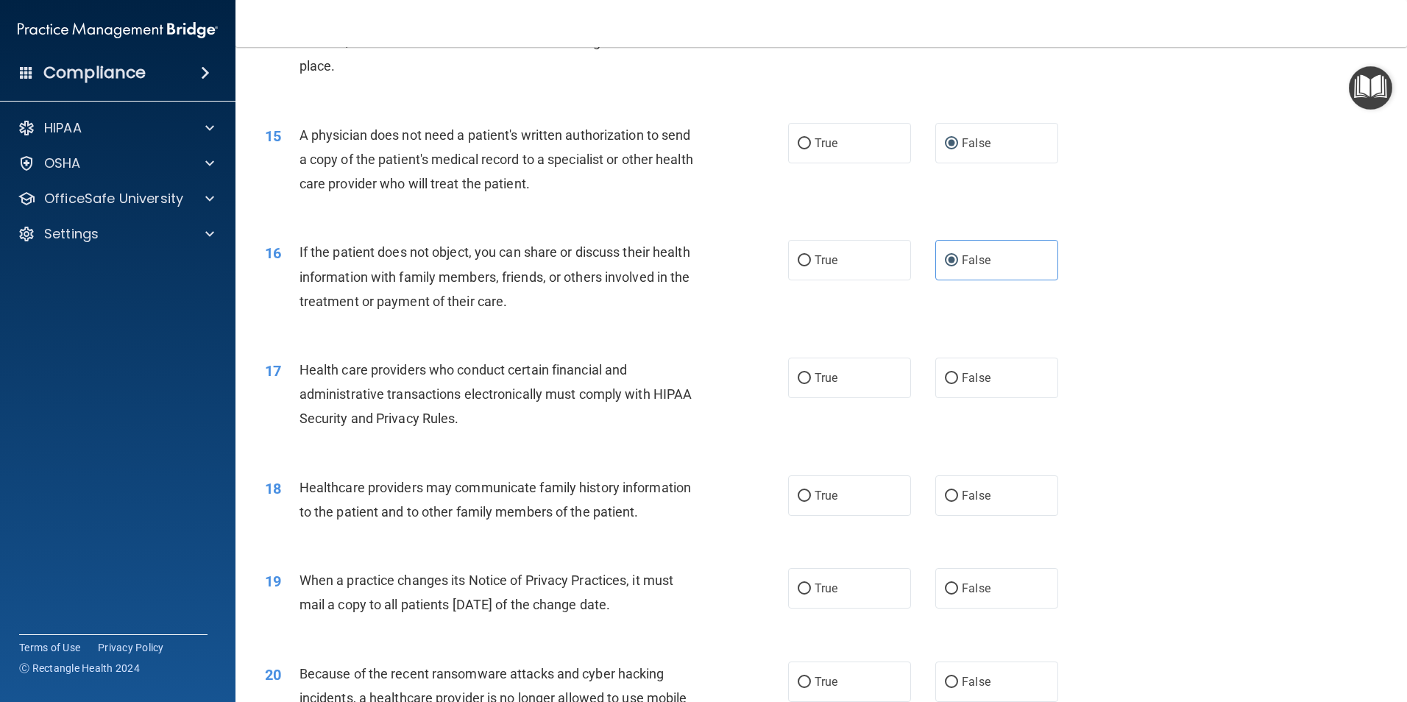
scroll to position [1620, 0]
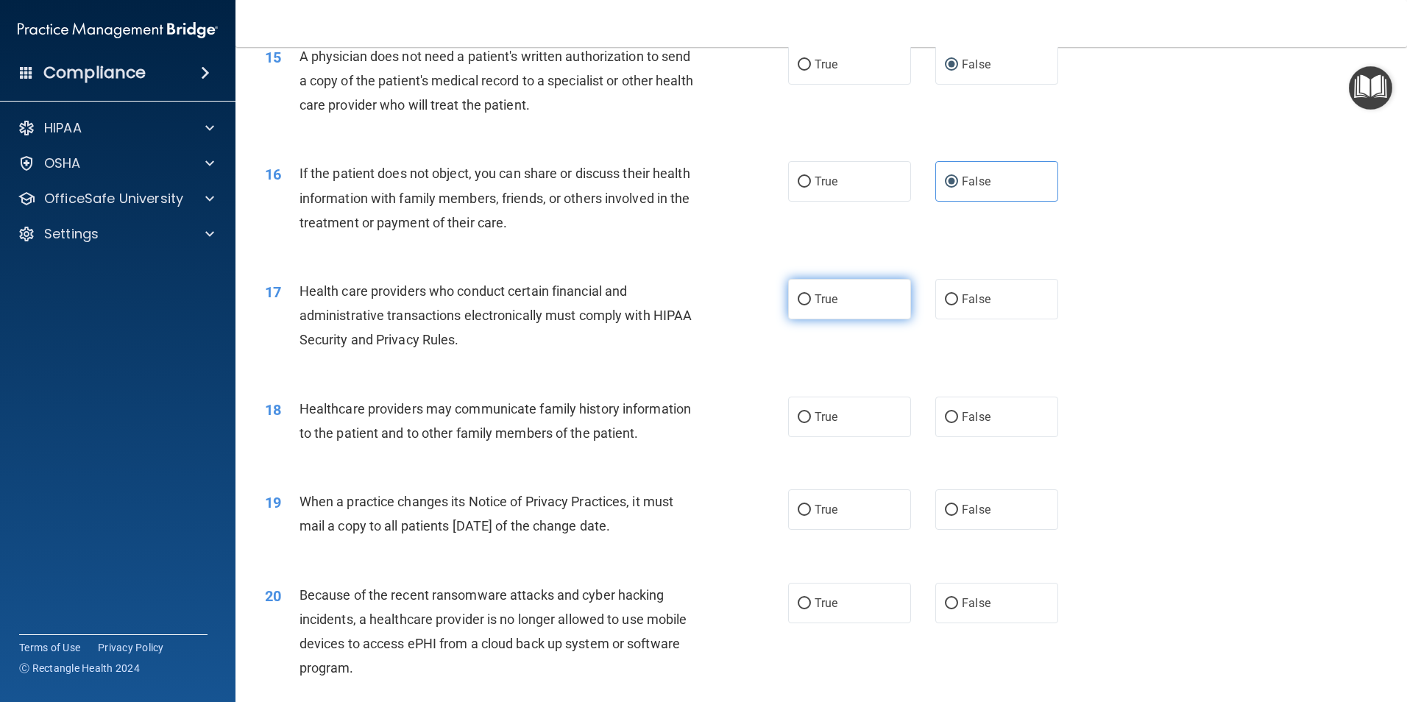
click at [798, 300] on input "True" at bounding box center [804, 299] width 13 height 11
radio input "true"
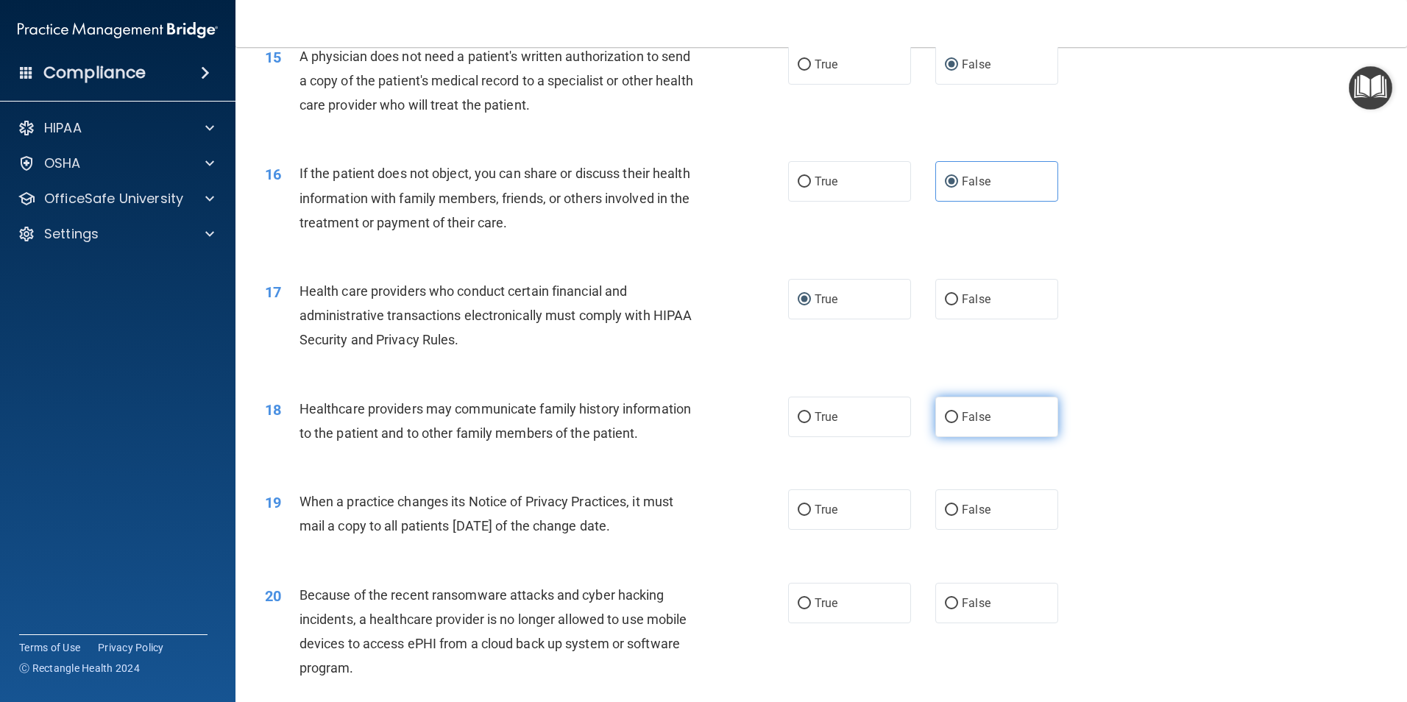
click at [945, 419] on input "False" at bounding box center [951, 417] width 13 height 11
radio input "true"
click at [804, 508] on input "True" at bounding box center [804, 510] width 13 height 11
radio input "true"
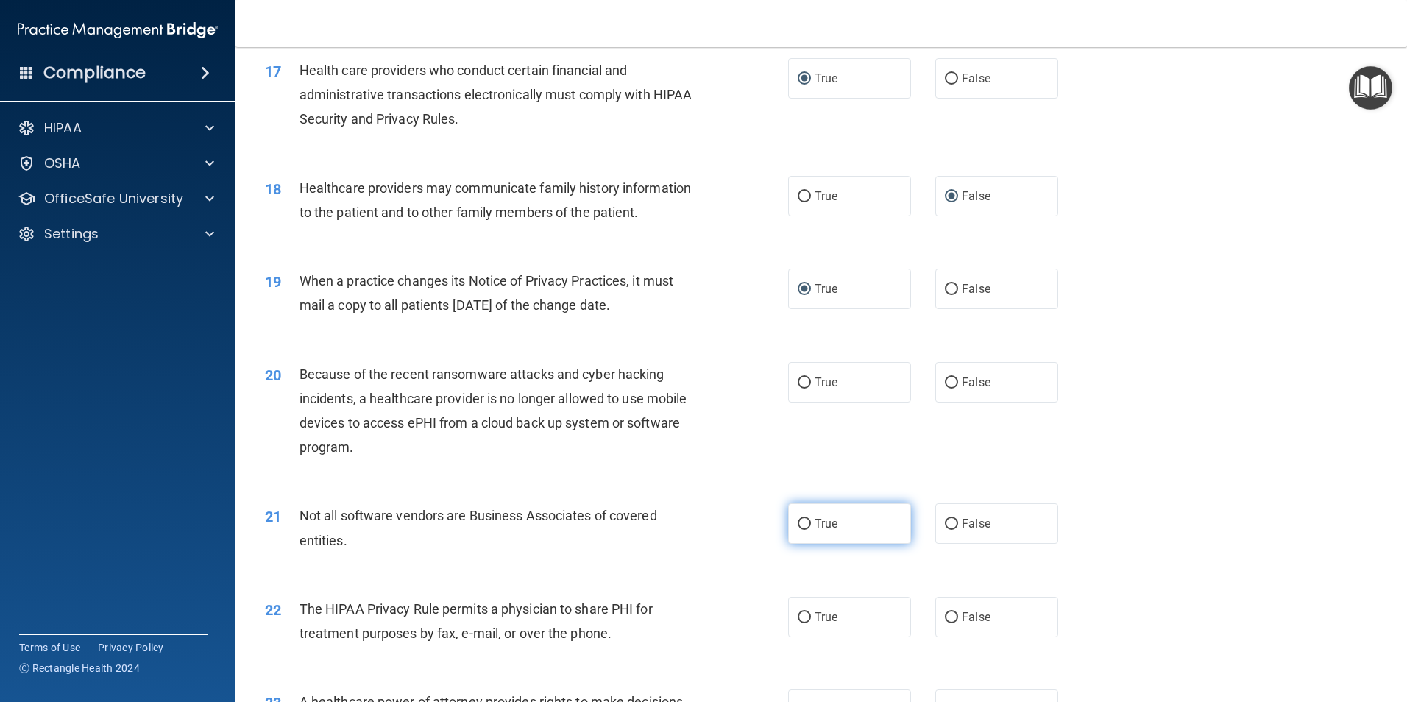
click at [798, 524] on input "True" at bounding box center [804, 524] width 13 height 11
radio input "true"
click at [950, 614] on input "False" at bounding box center [951, 617] width 13 height 11
radio input "true"
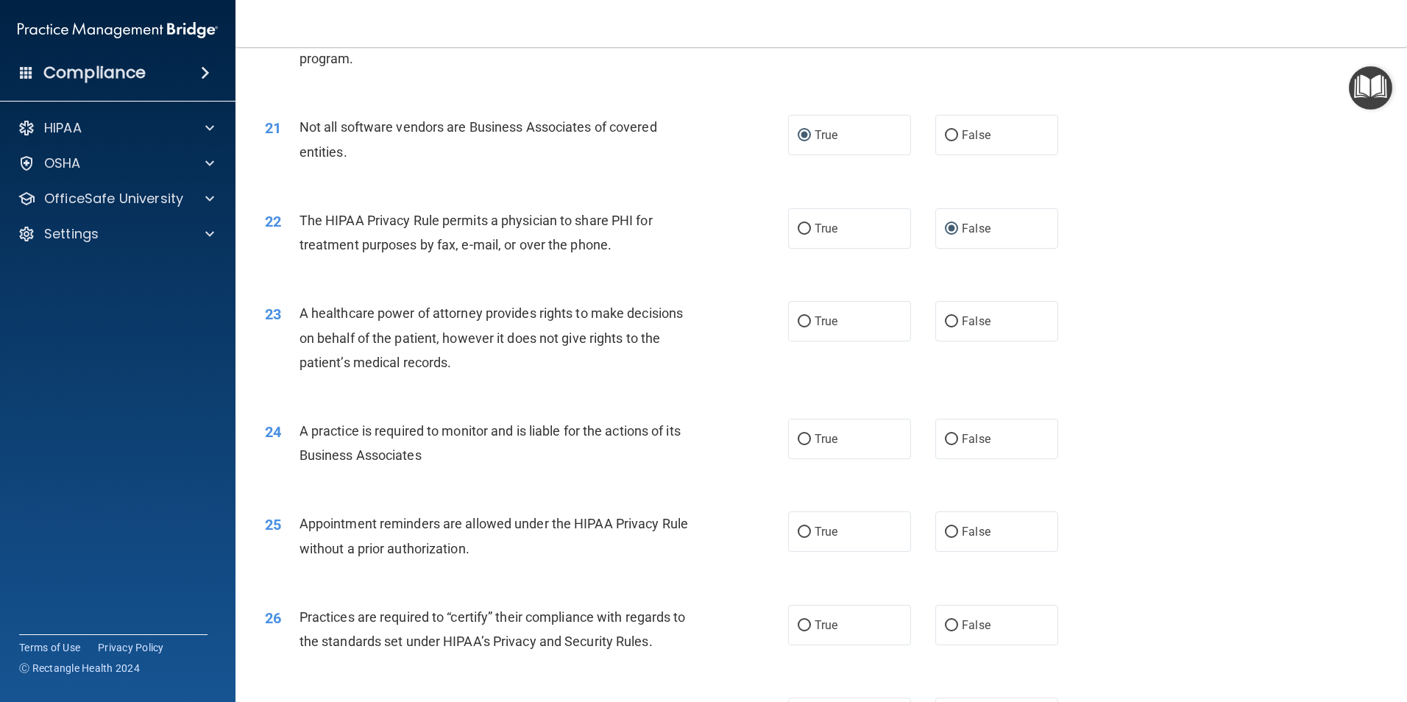
scroll to position [2282, 0]
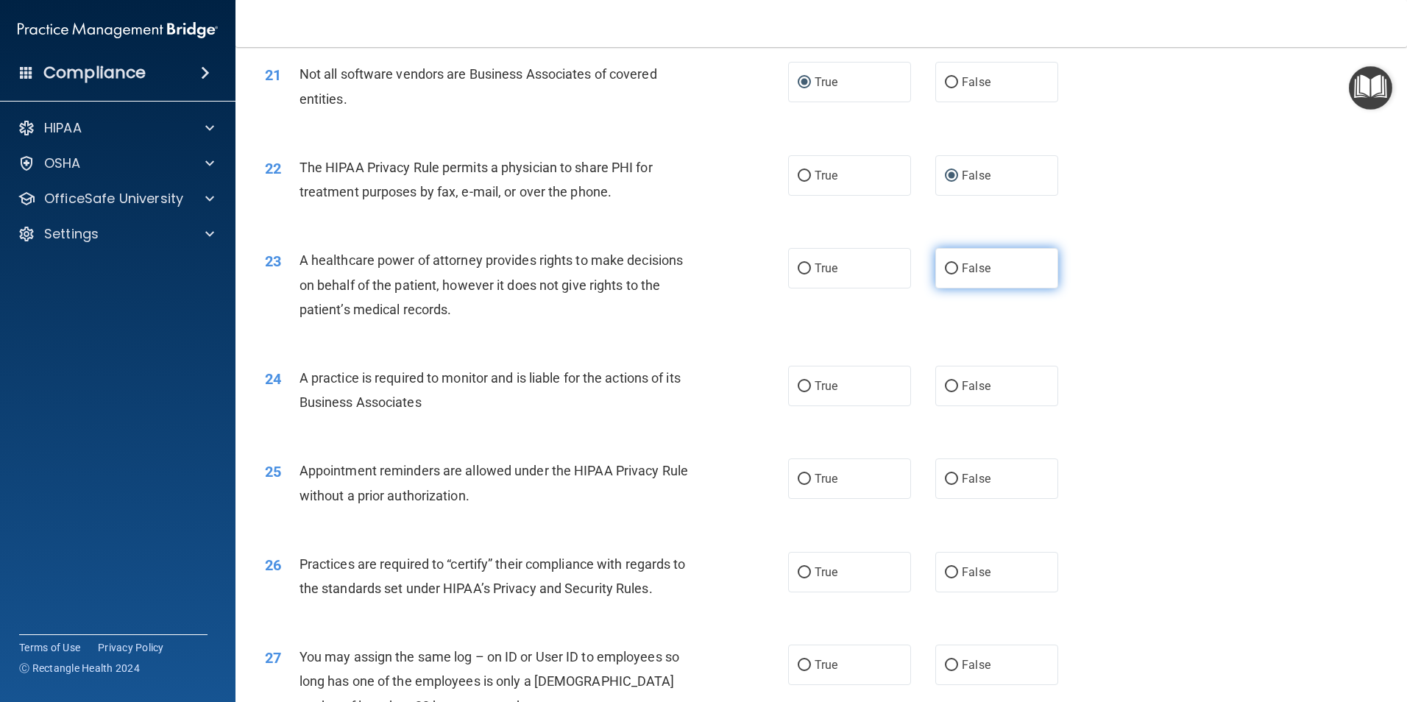
click at [949, 269] on input "False" at bounding box center [951, 268] width 13 height 11
radio input "true"
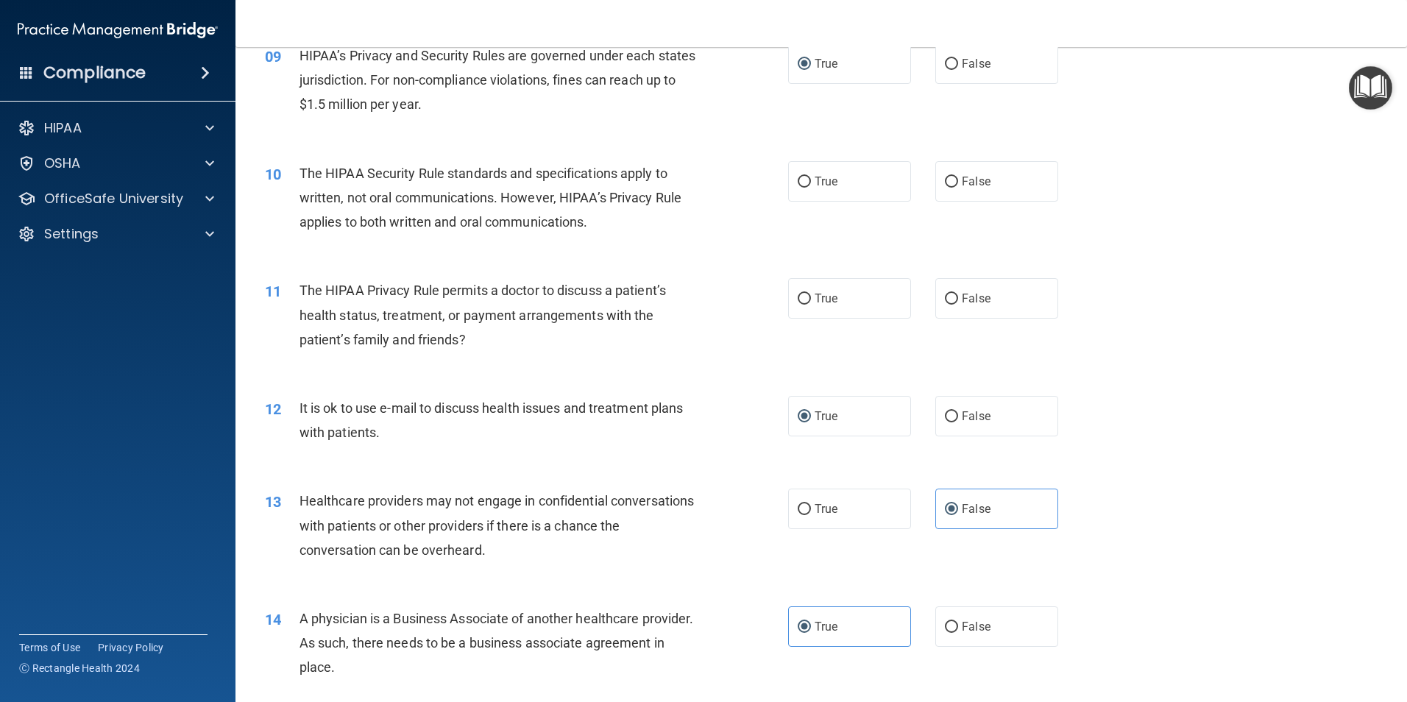
scroll to position [957, 0]
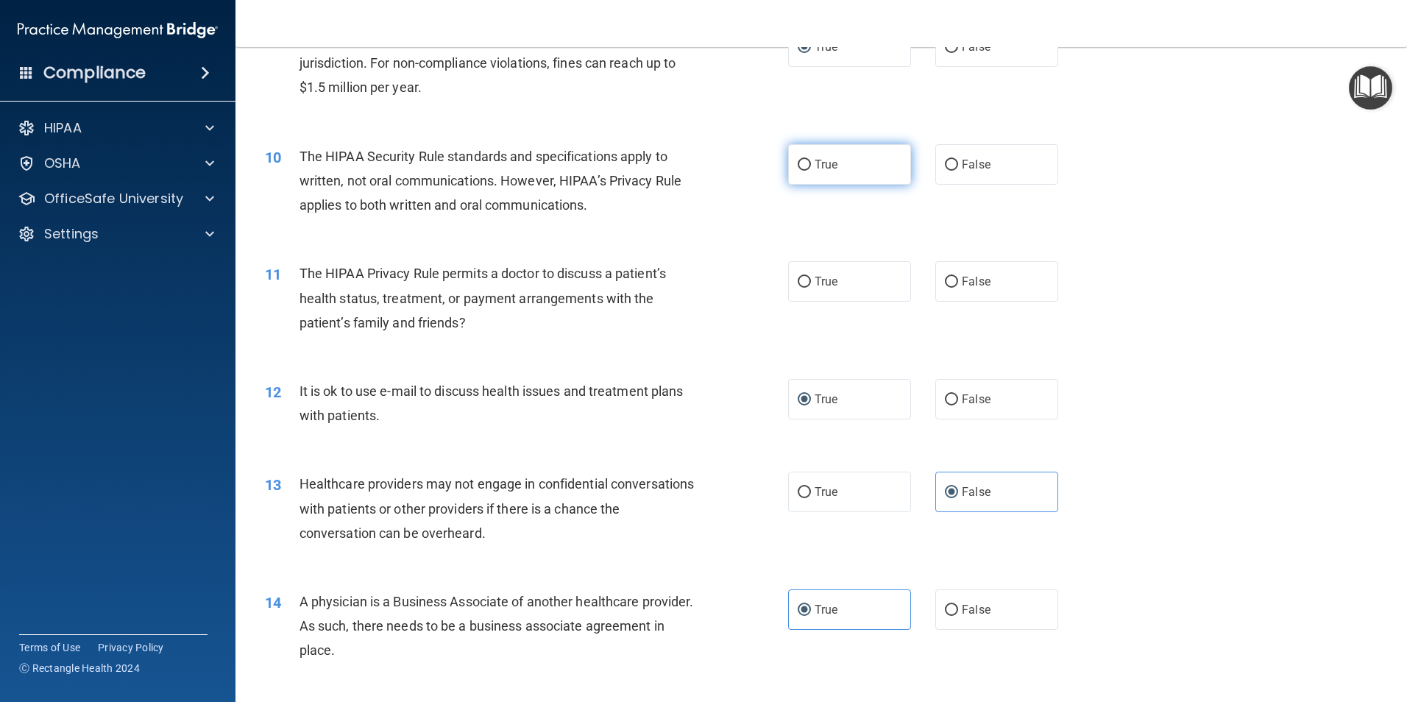
click at [802, 164] on input "True" at bounding box center [804, 165] width 13 height 11
radio input "true"
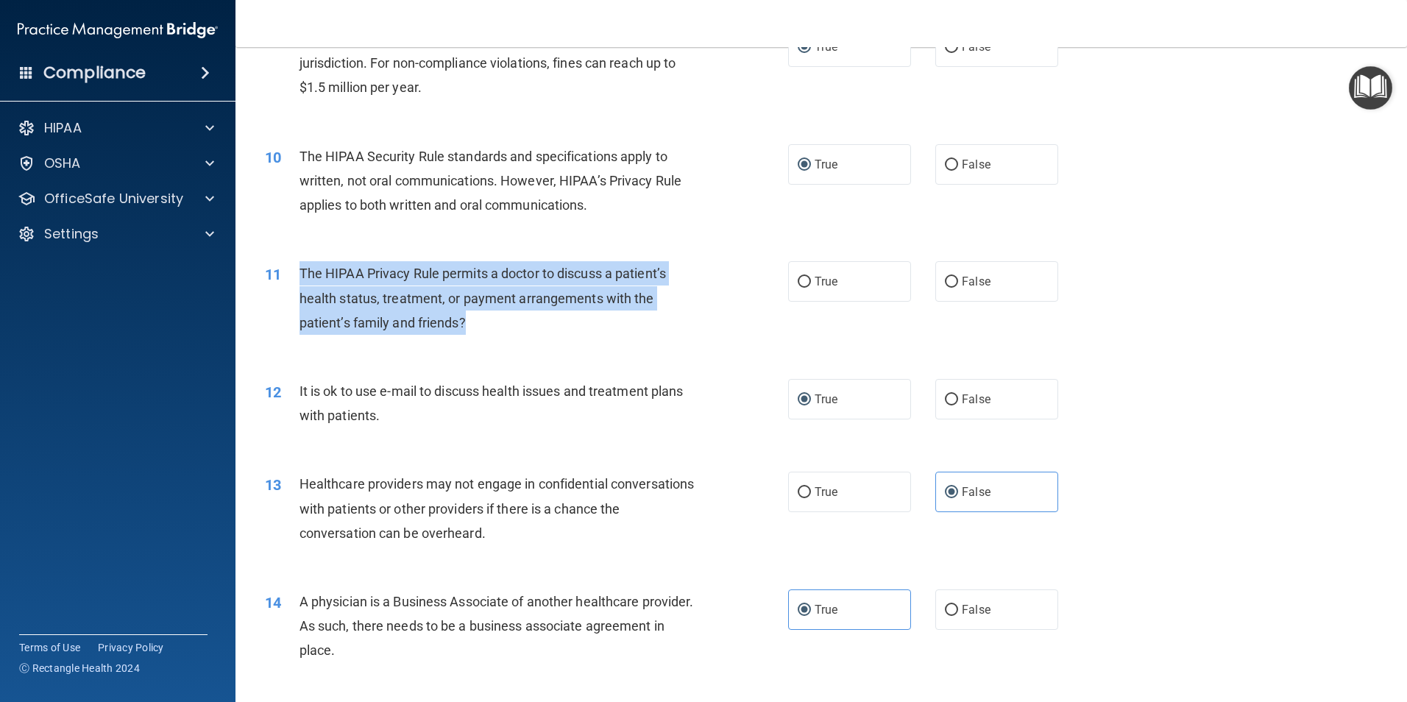
drag, startPoint x: 465, startPoint y: 320, endPoint x: 300, endPoint y: 281, distance: 170.1
click at [300, 281] on span "The HIPAA Privacy Rule permits a doctor to discuss a patient’s health status, t…" at bounding box center [483, 298] width 366 height 64
click at [801, 281] on input "True" at bounding box center [804, 282] width 13 height 11
radio input "true"
click at [709, 289] on div "11 The HIPAA Privacy Rule permits a doctor to discuss a patient’s health status…" at bounding box center [526, 301] width 567 height 81
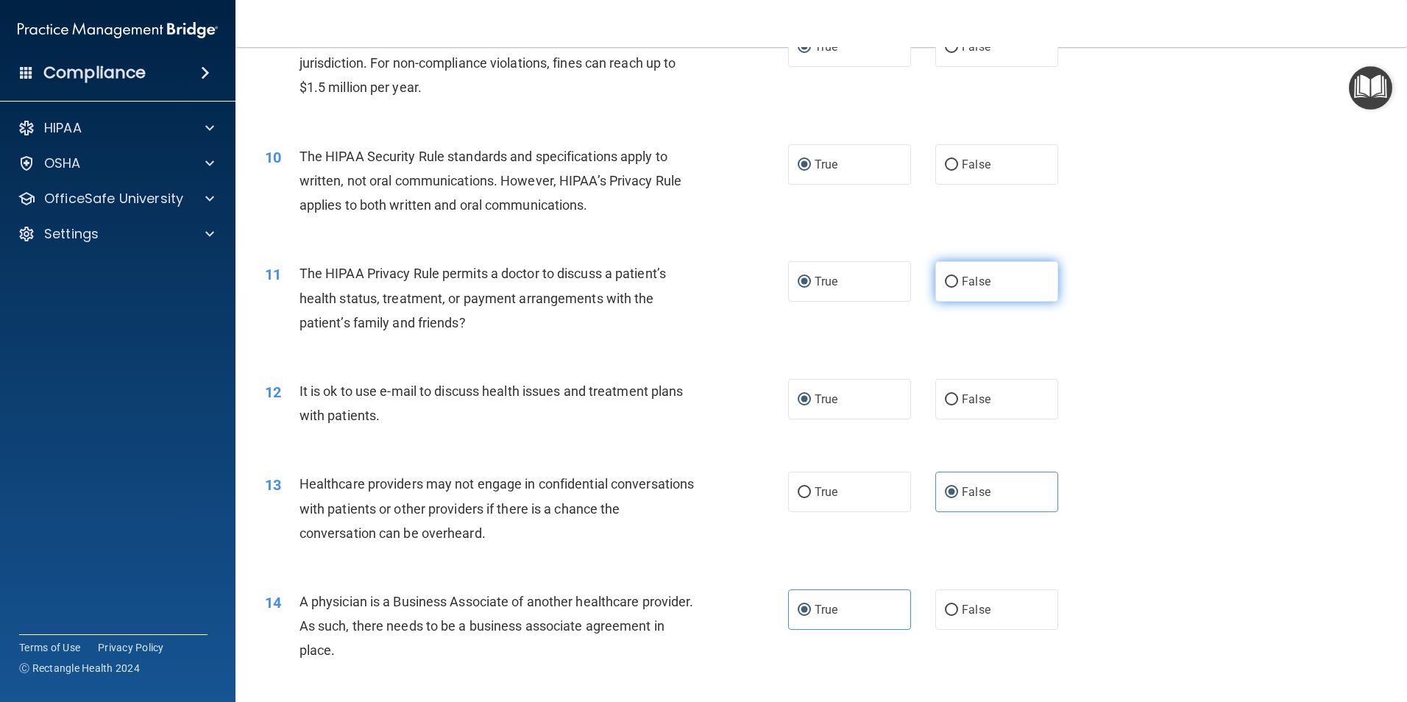
click at [945, 282] on input "False" at bounding box center [951, 282] width 13 height 11
radio input "true"
radio input "false"
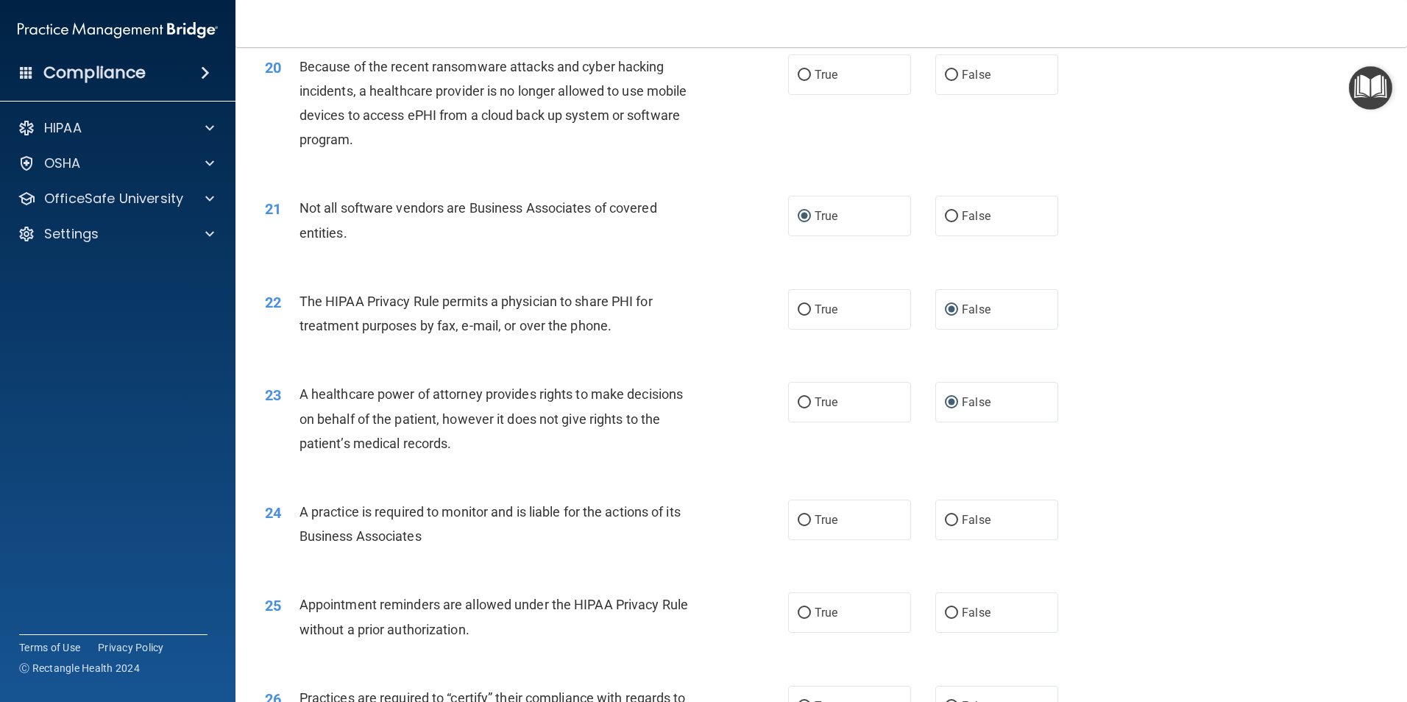
scroll to position [2058, 0]
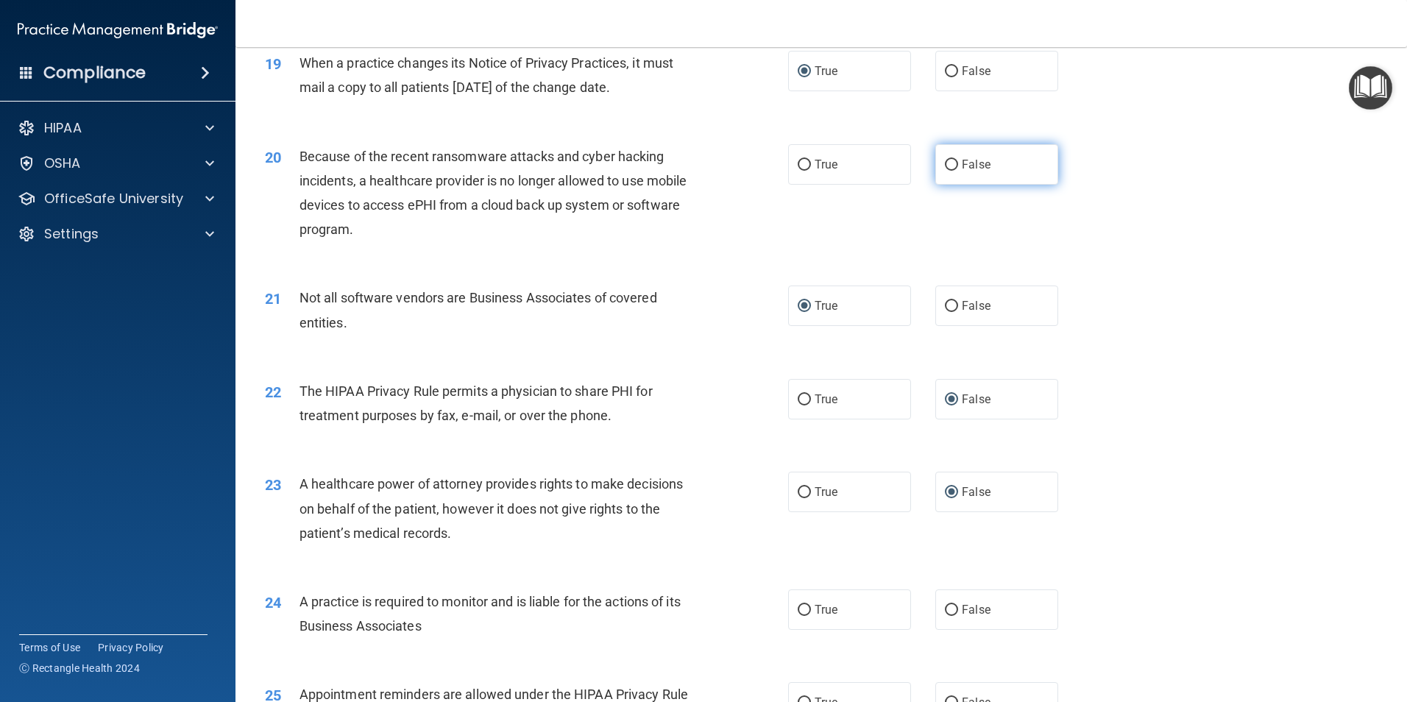
click at [946, 163] on input "False" at bounding box center [951, 165] width 13 height 11
radio input "true"
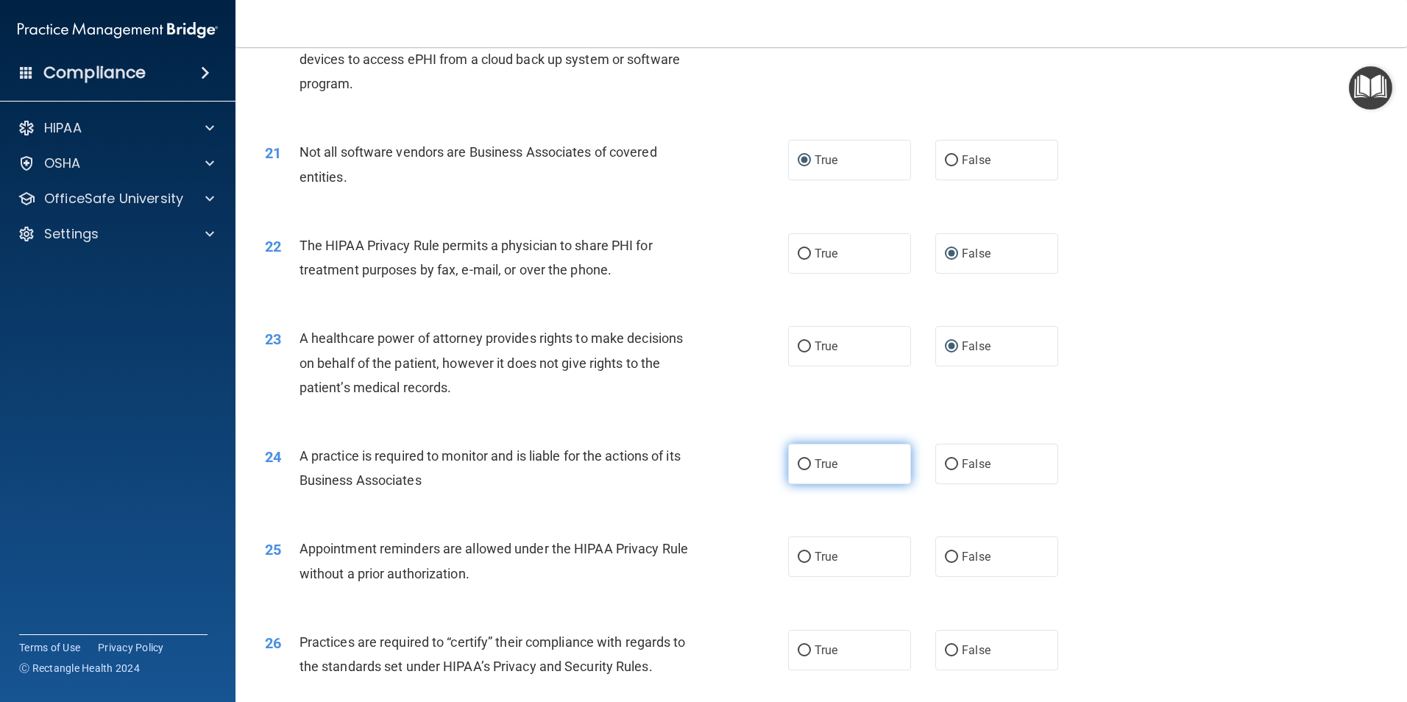
scroll to position [2353, 0]
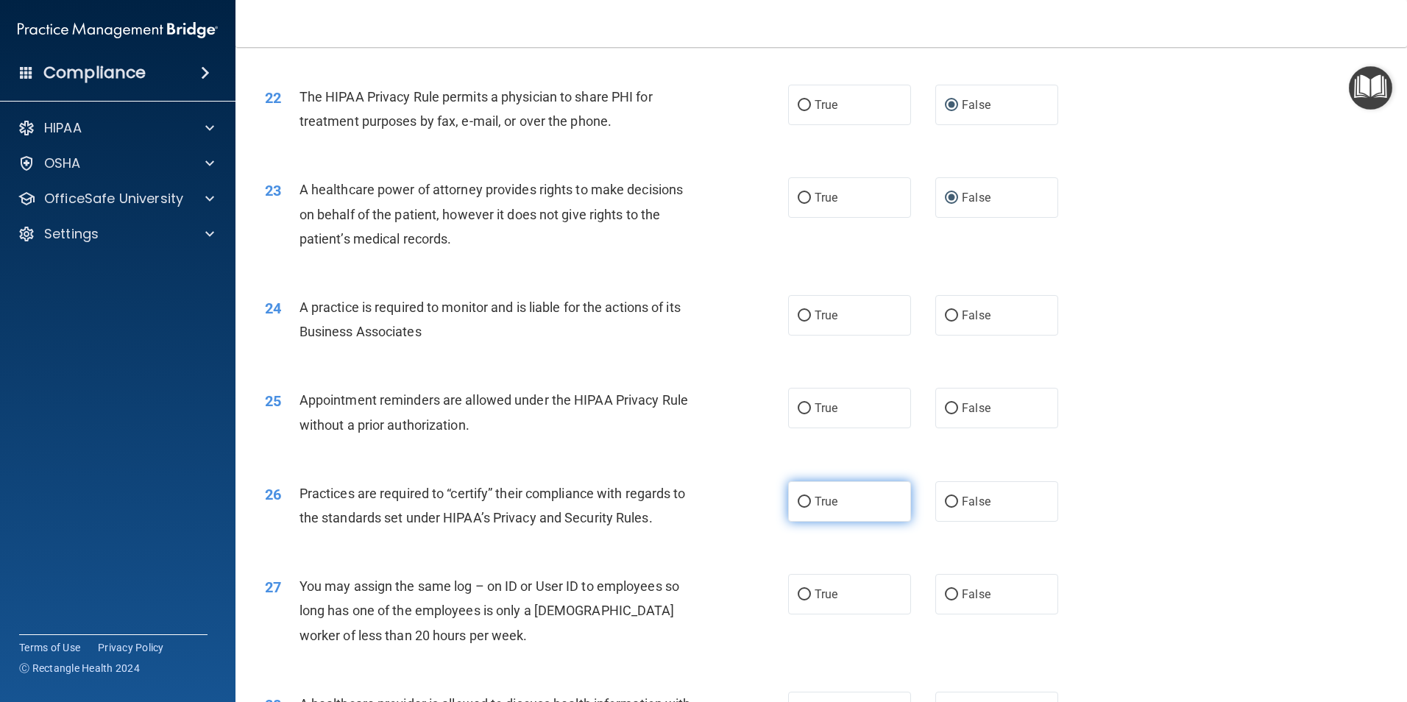
click at [801, 500] on input "True" at bounding box center [804, 502] width 13 height 11
radio input "true"
click at [801, 407] on input "True" at bounding box center [804, 408] width 13 height 11
radio input "true"
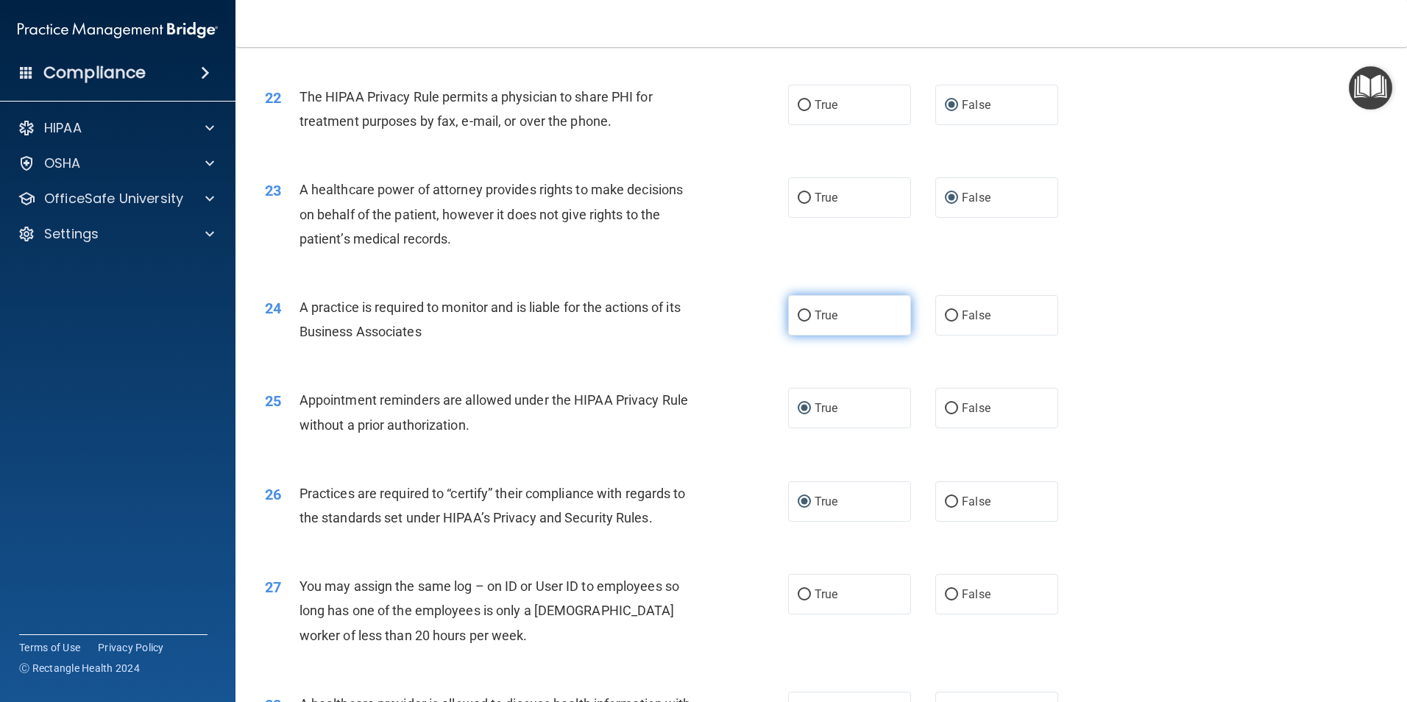
click at [803, 318] on input "True" at bounding box center [804, 316] width 13 height 11
radio input "true"
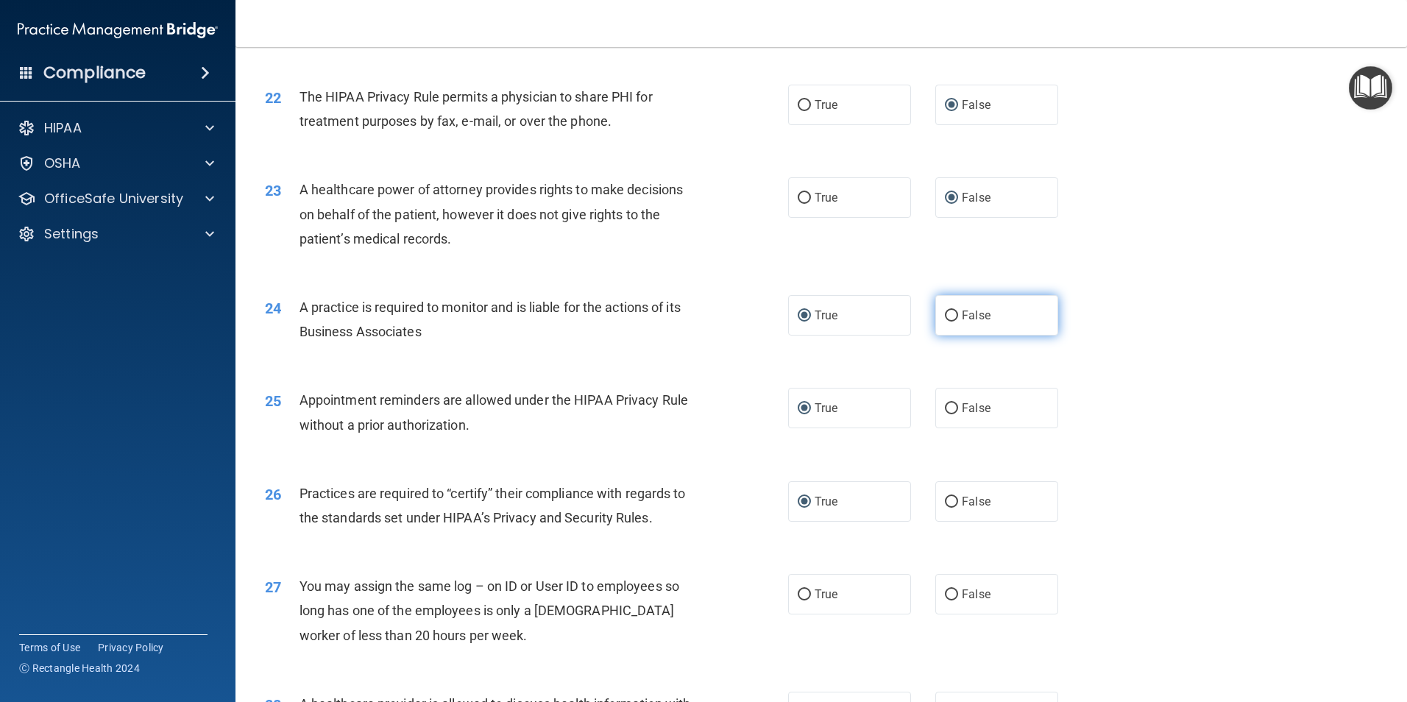
click at [945, 317] on input "False" at bounding box center [951, 316] width 13 height 11
radio input "true"
radio input "false"
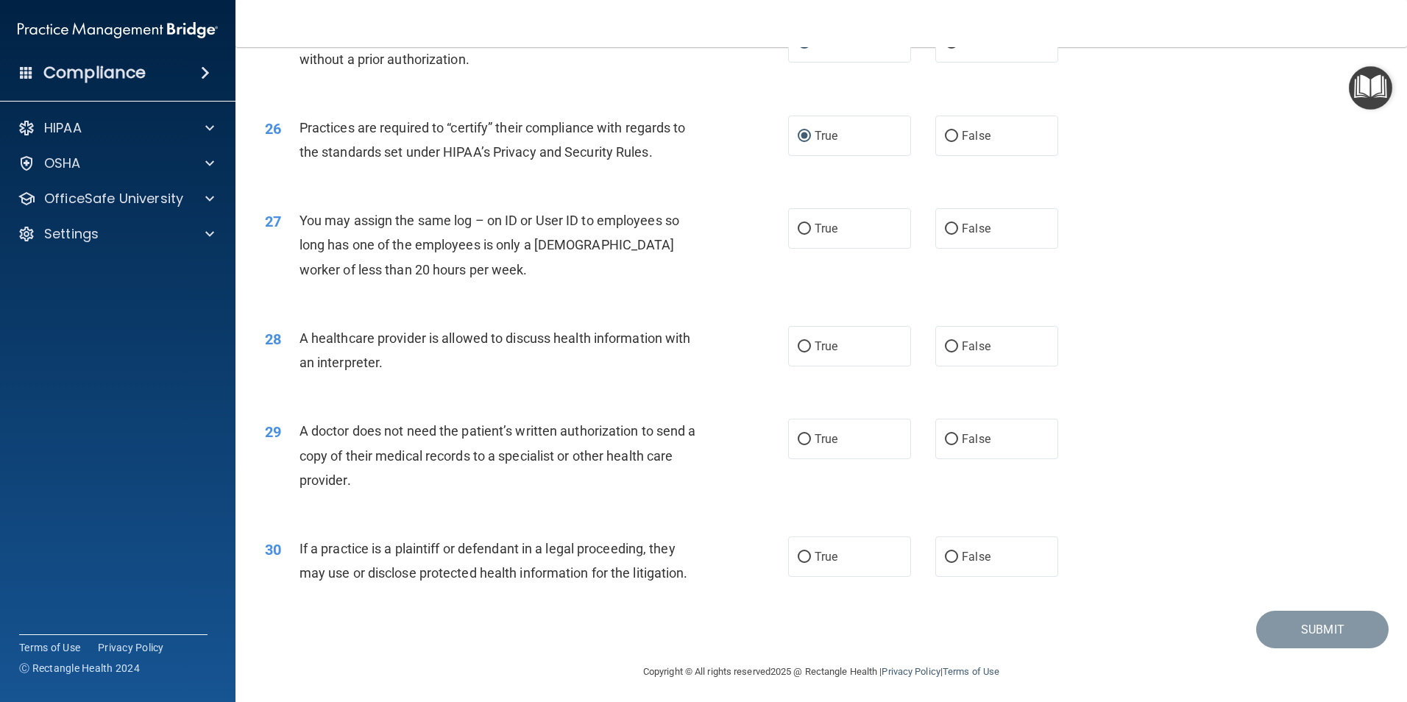
scroll to position [2724, 0]
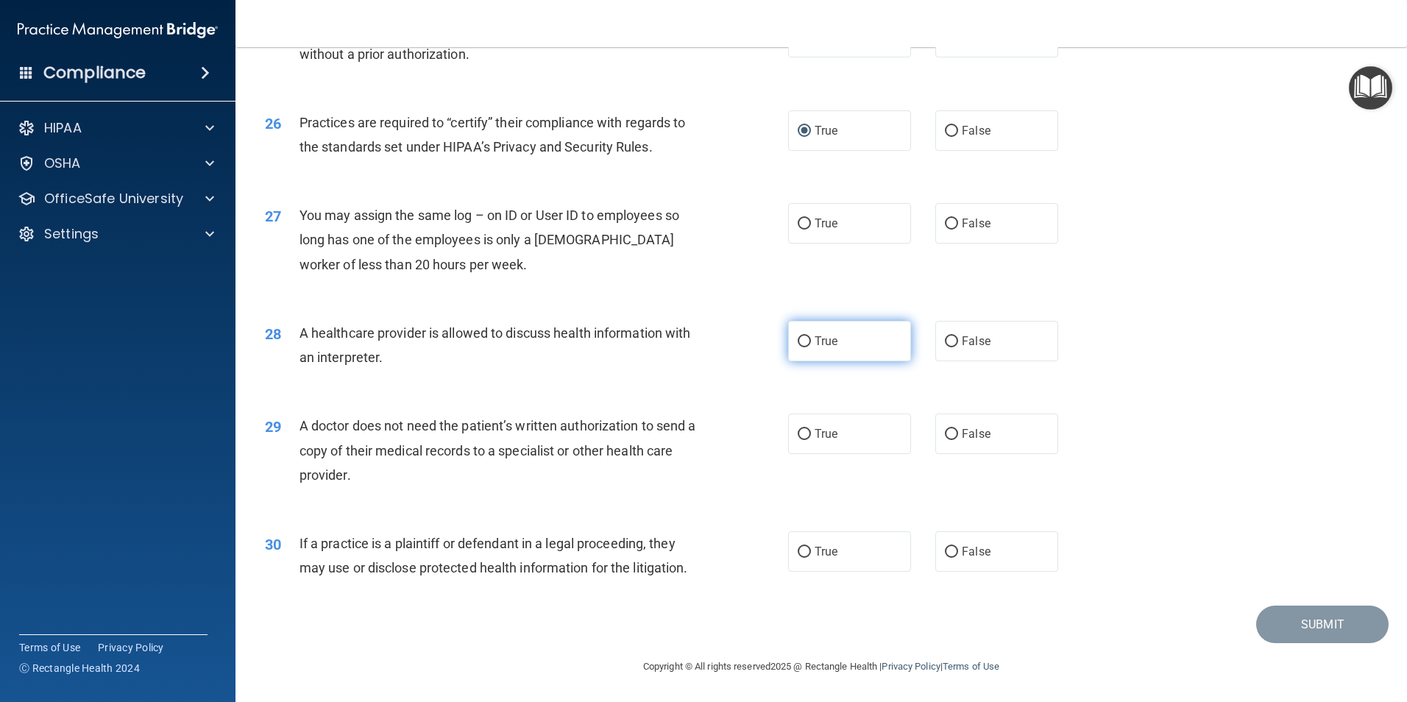
click at [801, 342] on input "True" at bounding box center [804, 341] width 13 height 11
radio input "true"
click at [945, 433] on input "False" at bounding box center [951, 434] width 13 height 11
radio input "true"
click at [799, 553] on input "True" at bounding box center [804, 552] width 13 height 11
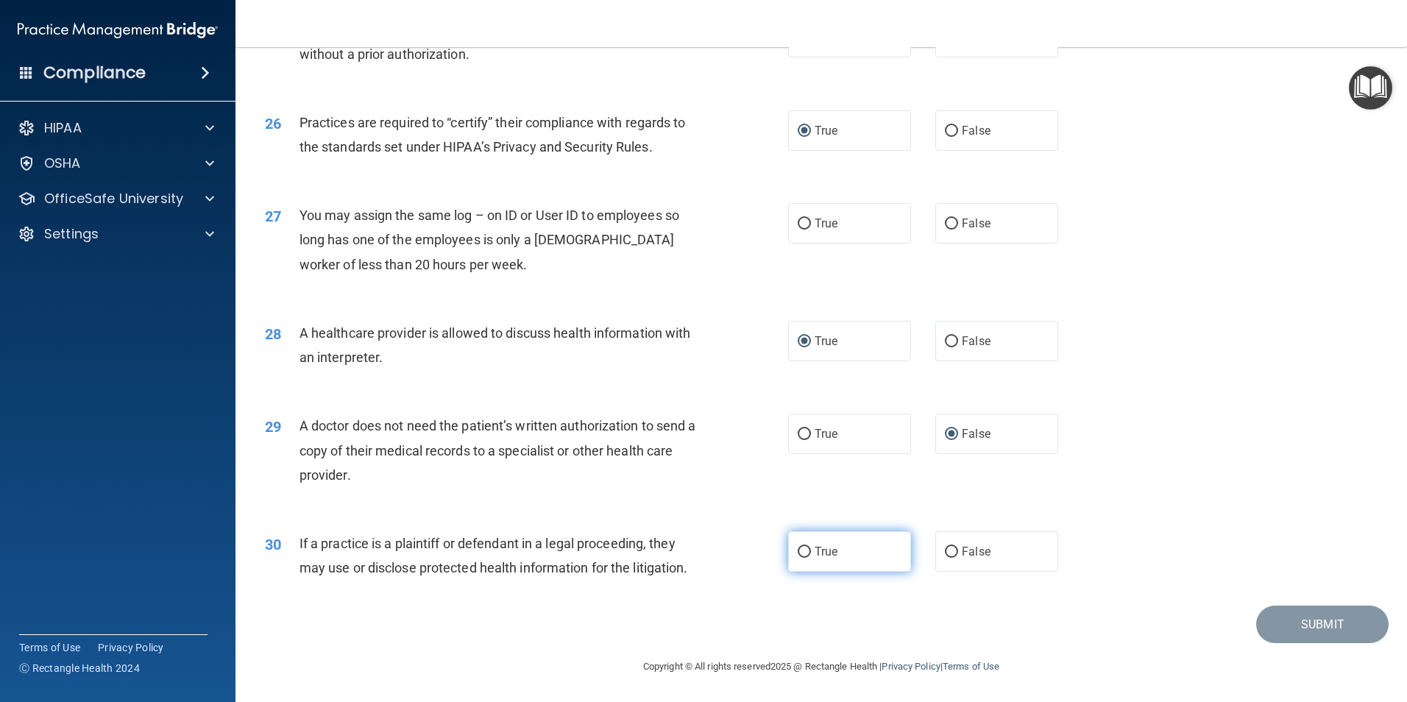
radio input "true"
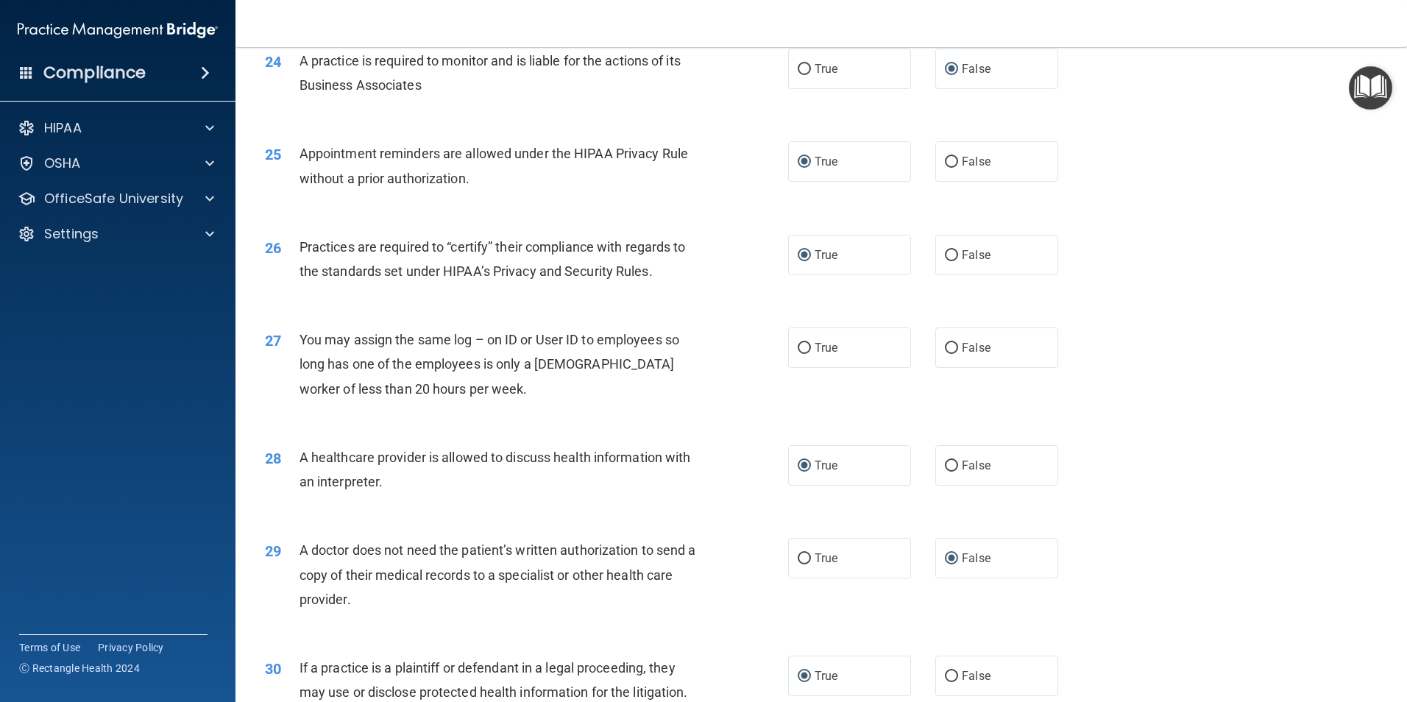
scroll to position [2588, 0]
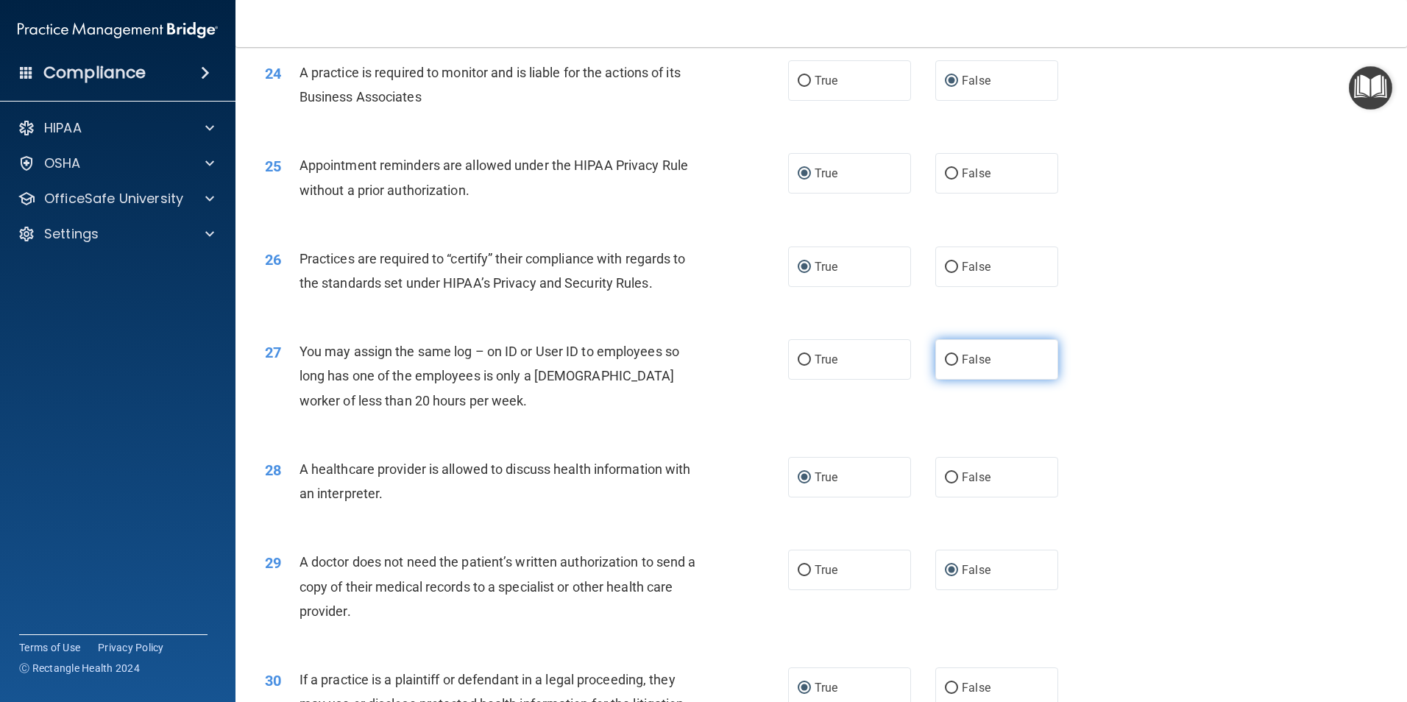
click at [945, 358] on input "False" at bounding box center [951, 360] width 13 height 11
radio input "true"
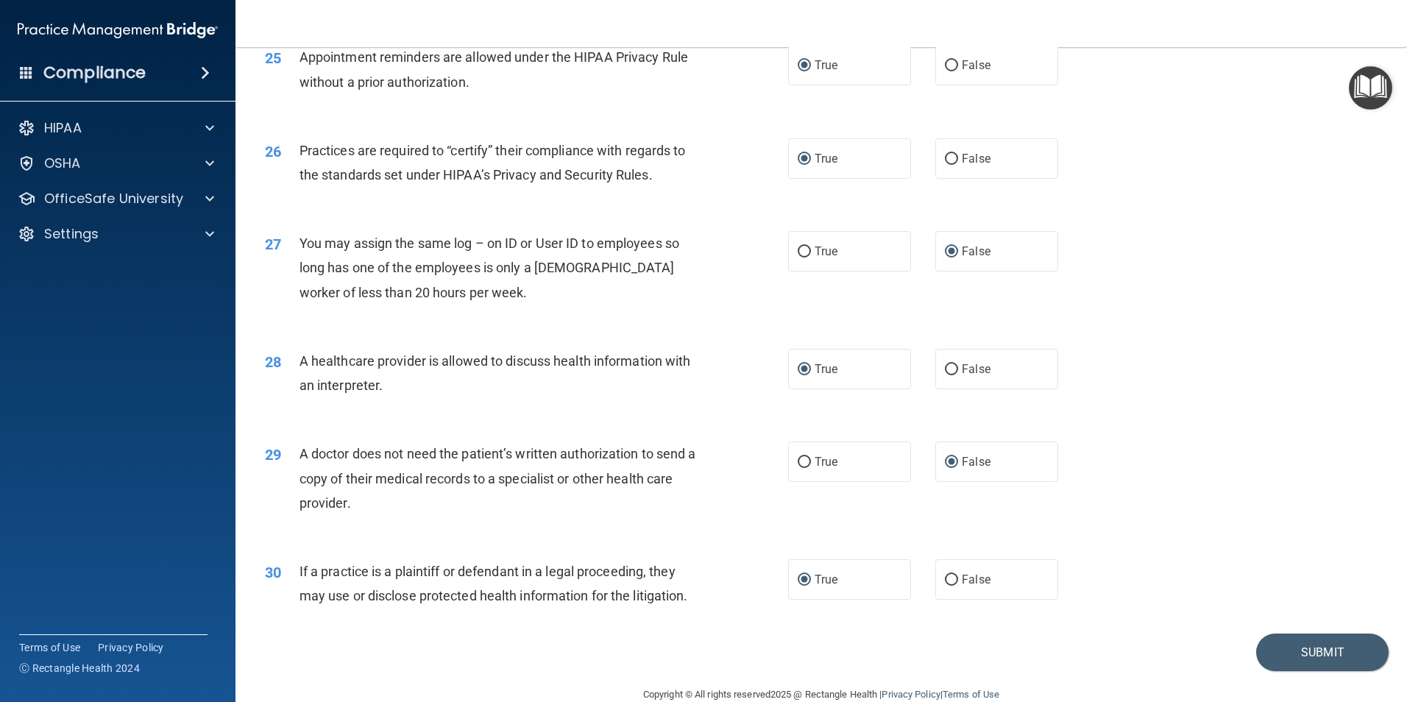
scroll to position [2679, 0]
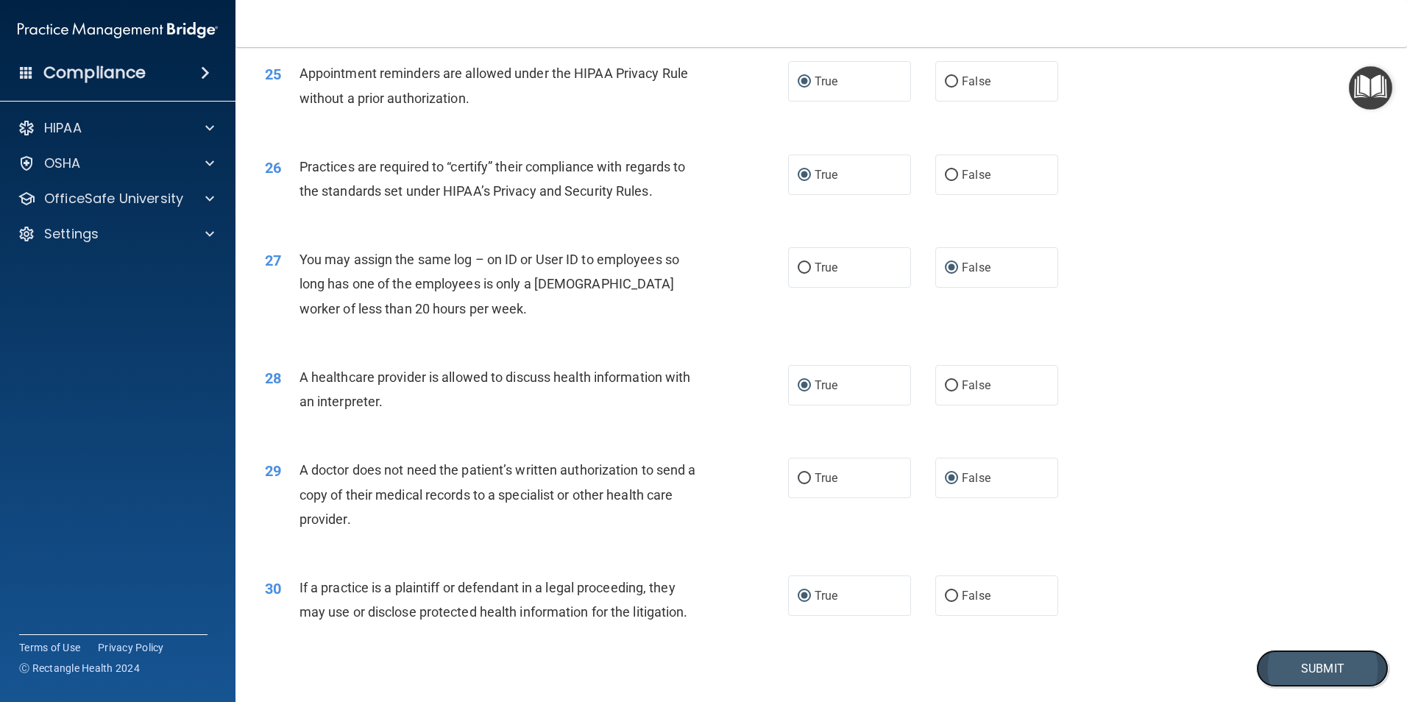
click at [1323, 672] on button "Submit" at bounding box center [1322, 669] width 132 height 38
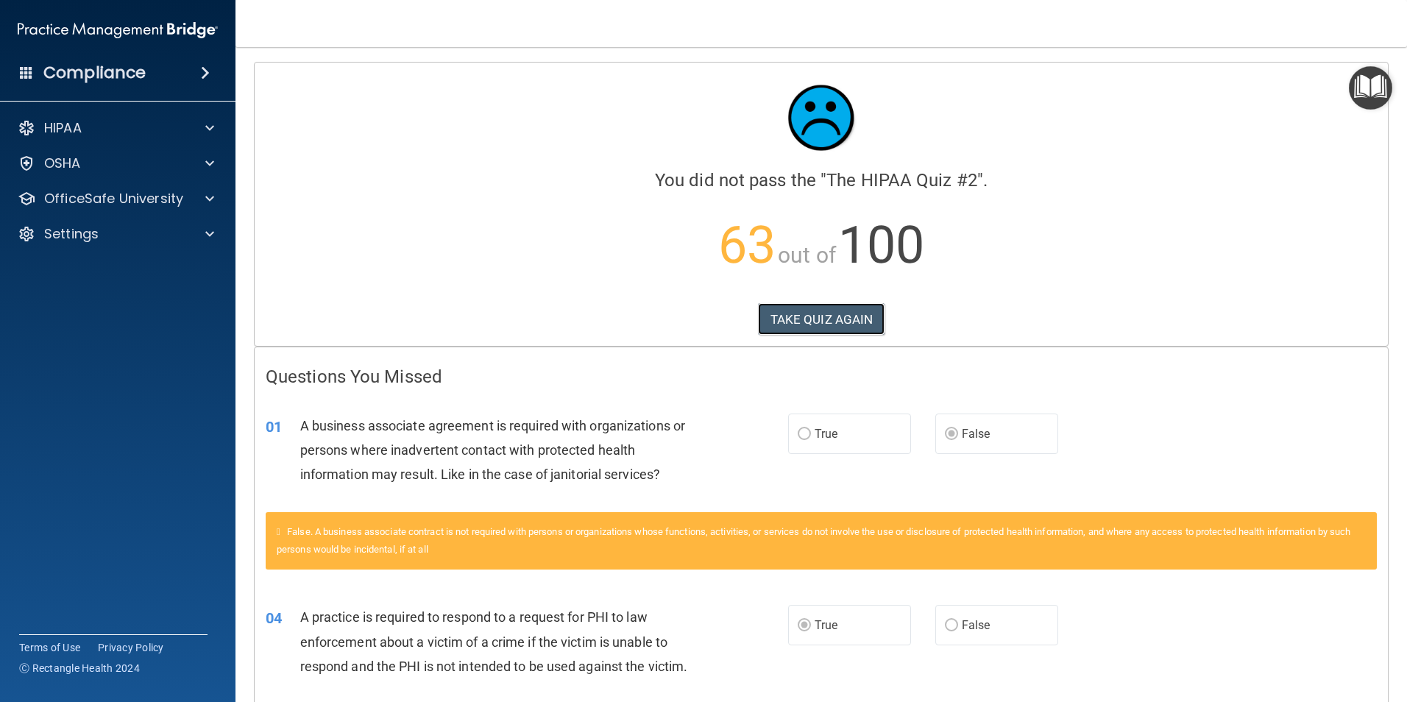
drag, startPoint x: 813, startPoint y: 311, endPoint x: 813, endPoint y: 302, distance: 9.6
click at [813, 311] on button "TAKE QUIZ AGAIN" at bounding box center [821, 319] width 127 height 32
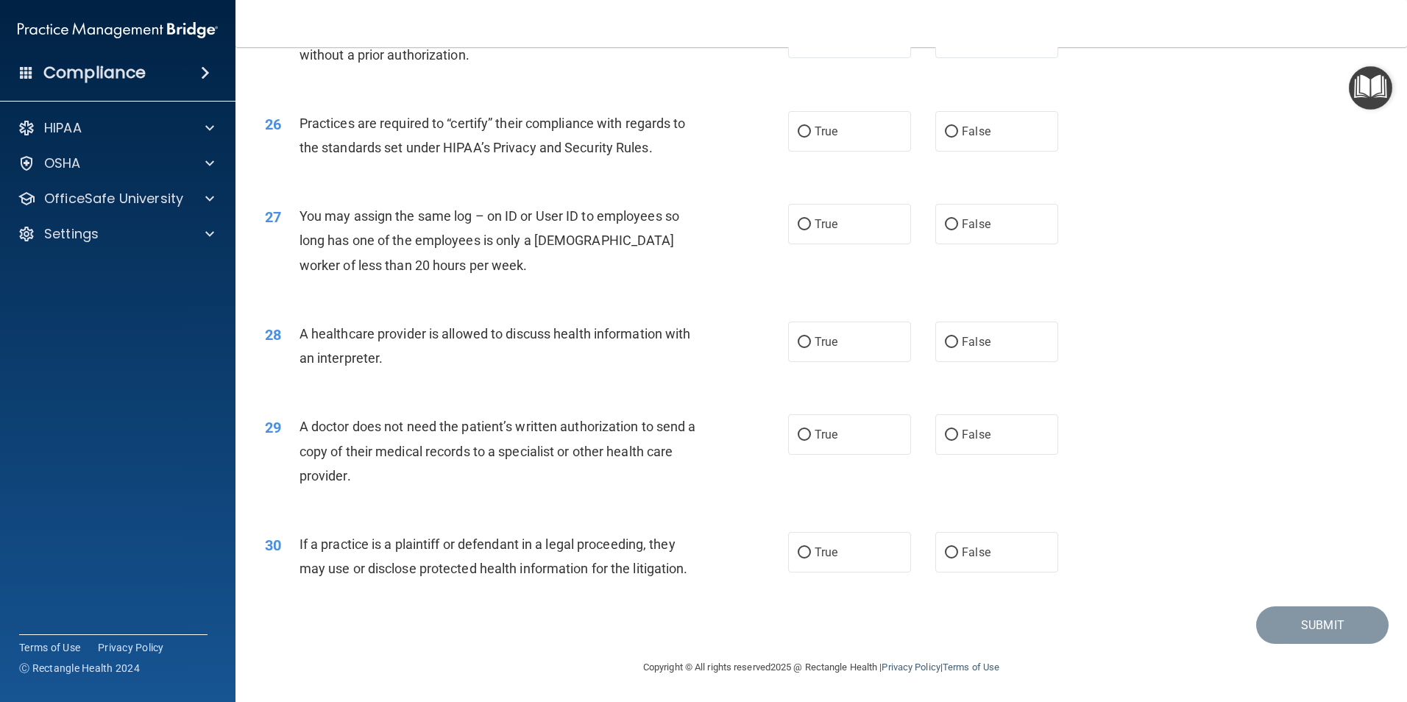
scroll to position [2724, 0]
click at [801, 339] on input "True" at bounding box center [804, 341] width 13 height 11
radio input "true"
click at [798, 431] on input "True" at bounding box center [804, 434] width 13 height 11
radio input "true"
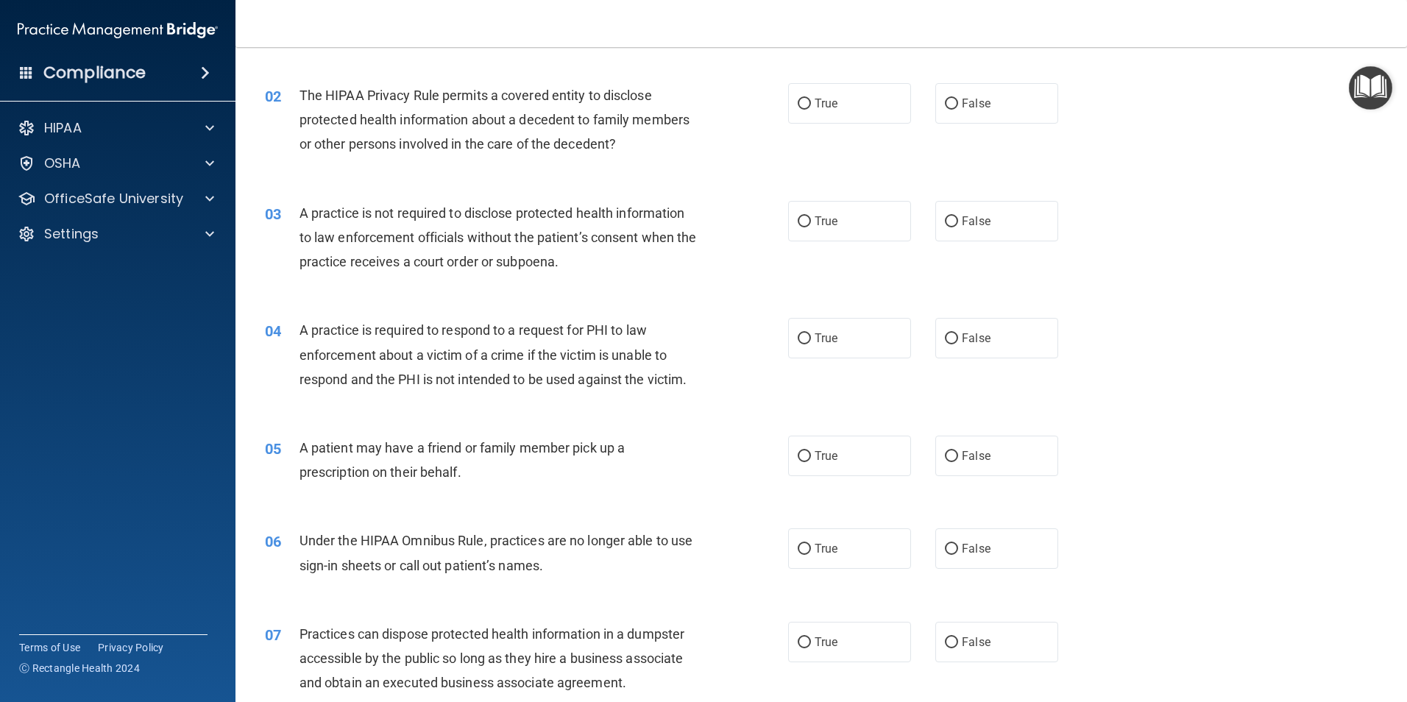
scroll to position [0, 0]
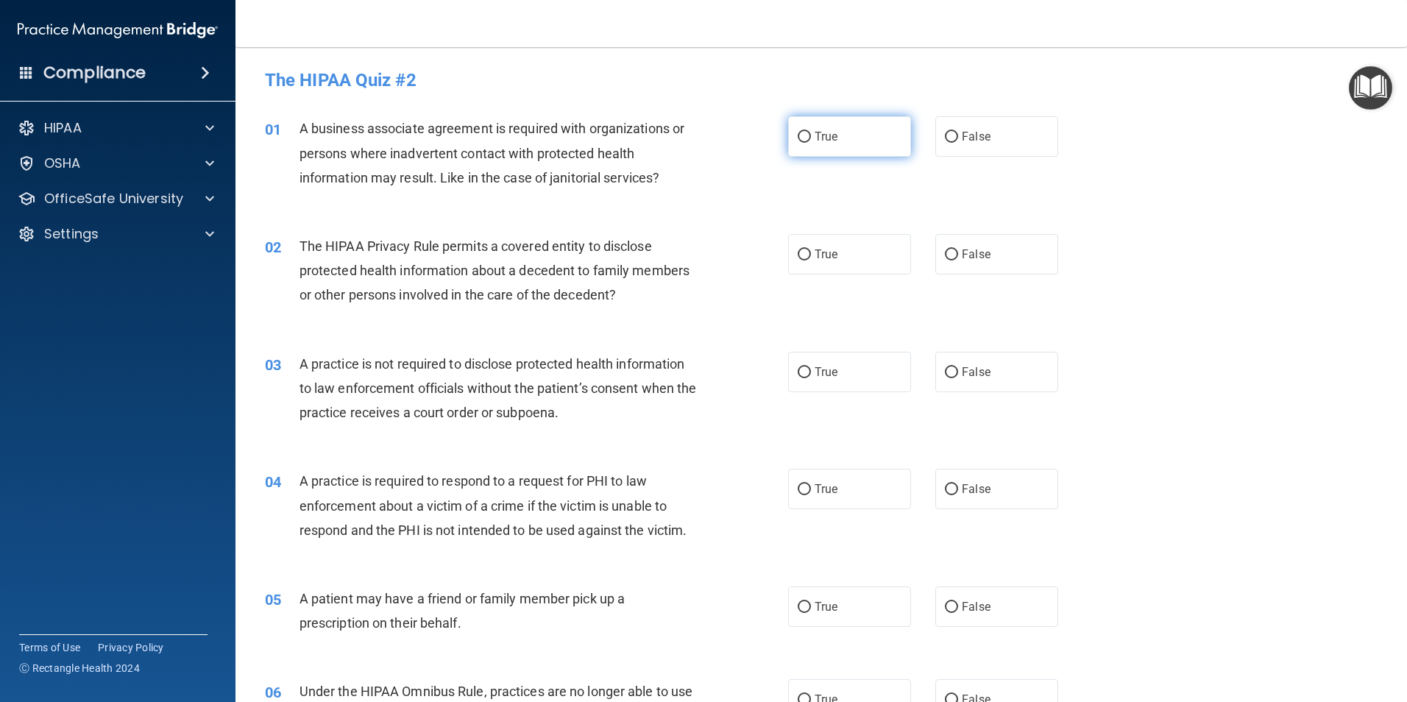
click at [798, 132] on input "True" at bounding box center [804, 137] width 13 height 11
radio input "true"
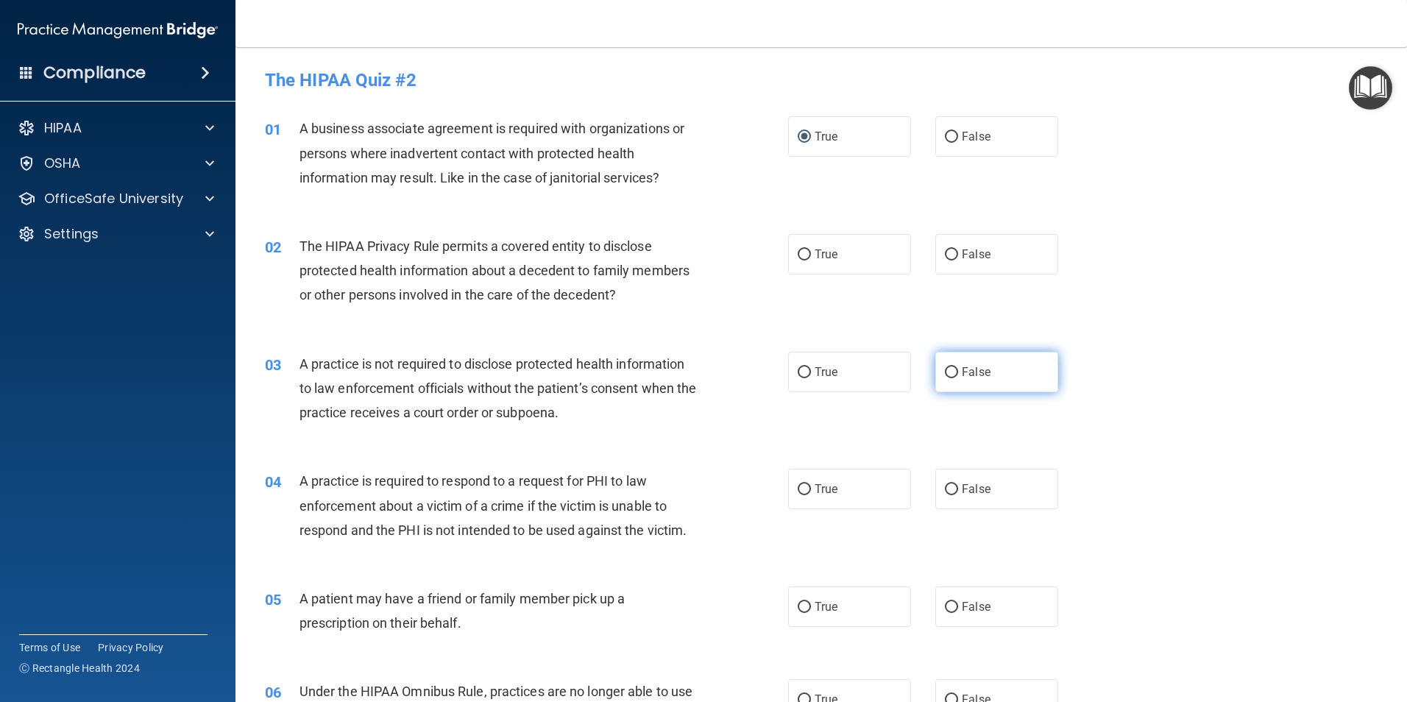
click at [945, 372] on input "False" at bounding box center [951, 372] width 13 height 11
radio input "true"
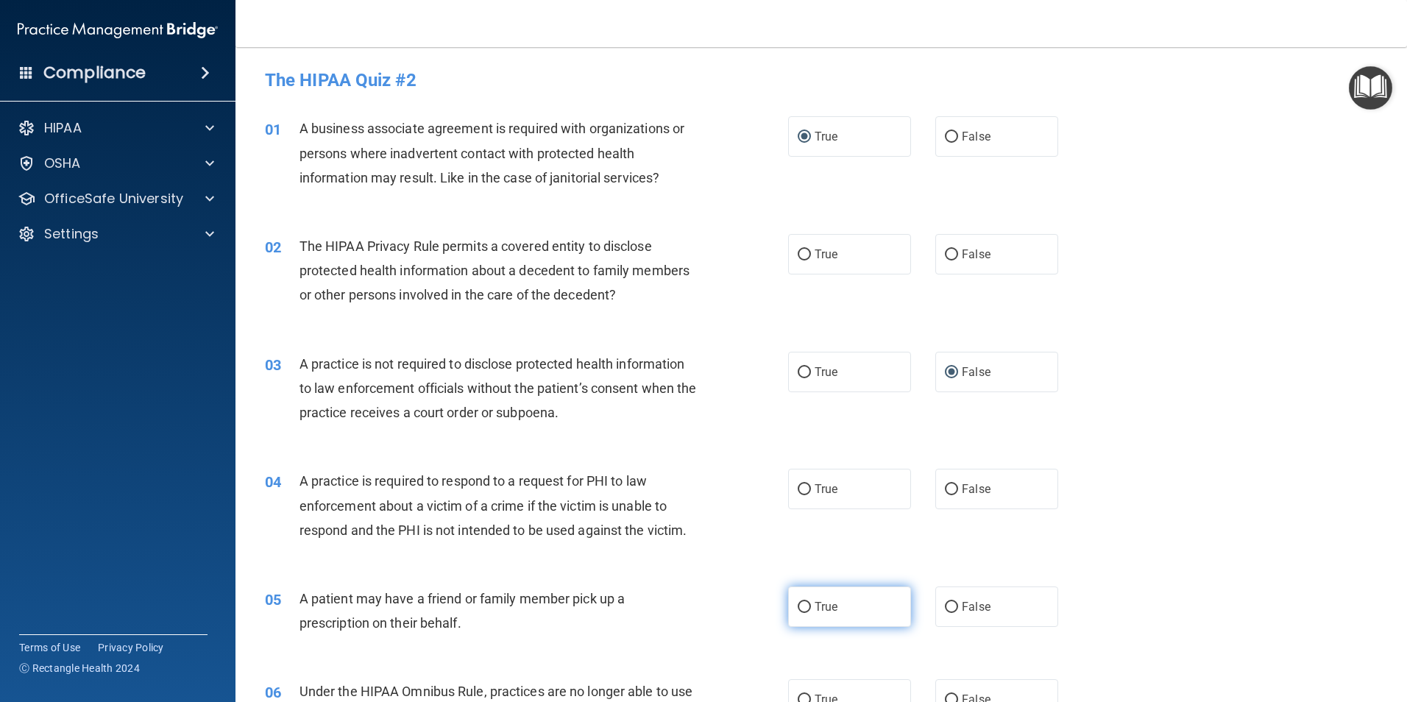
click at [800, 607] on input "True" at bounding box center [804, 607] width 13 height 11
radio input "true"
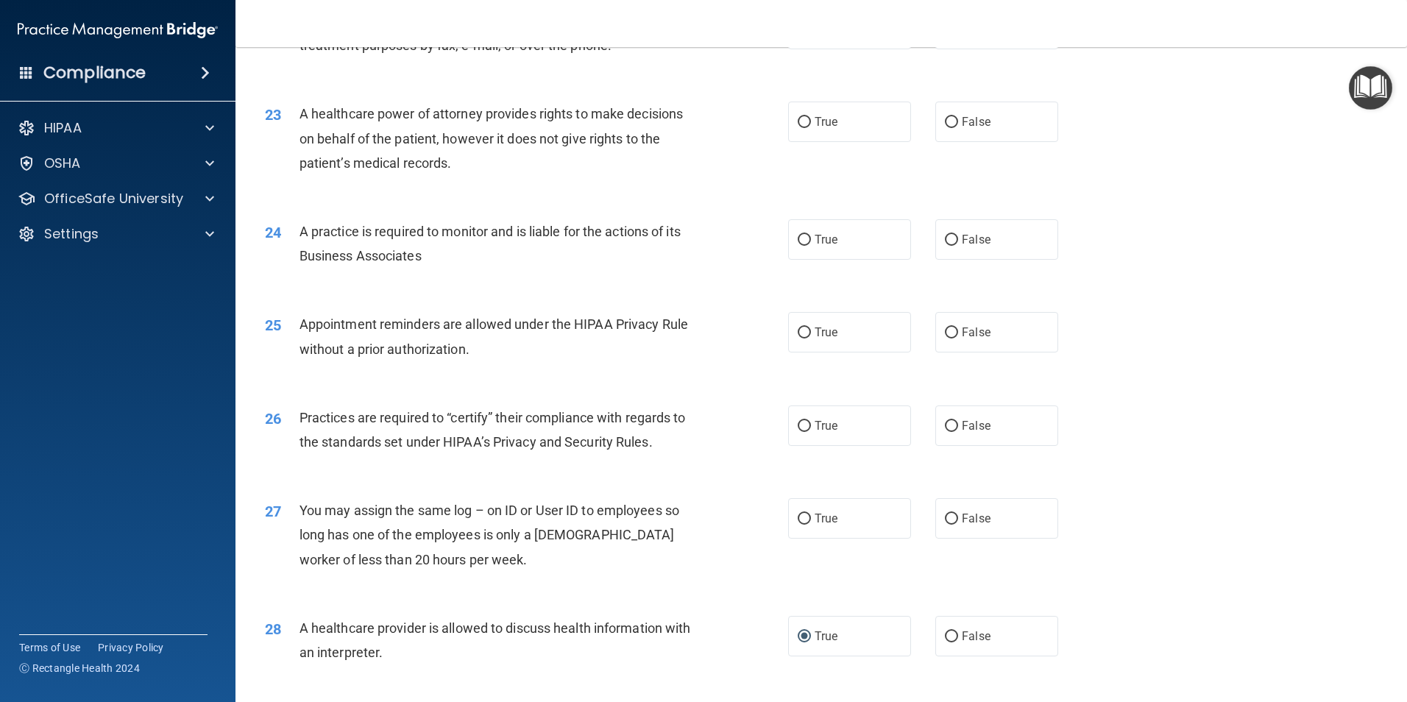
scroll to position [2724, 0]
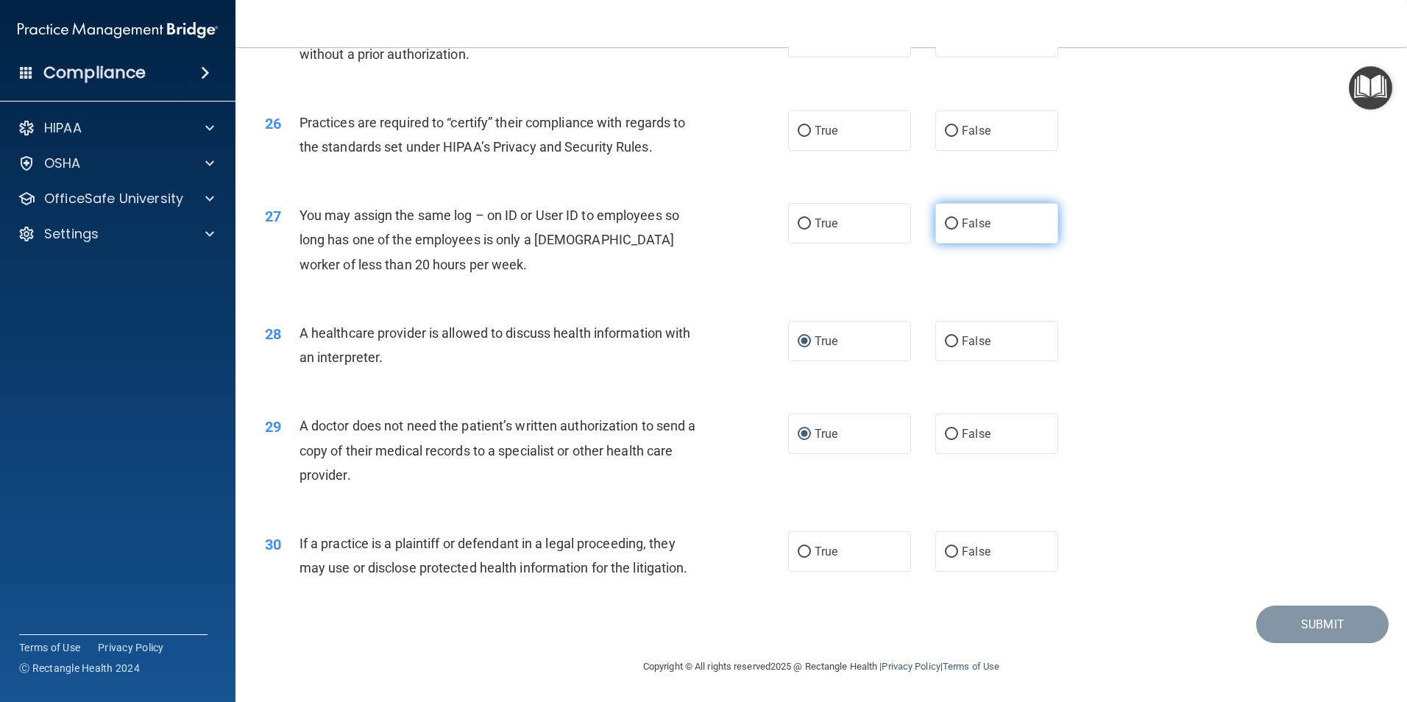
click at [945, 222] on input "False" at bounding box center [951, 224] width 13 height 11
radio input "true"
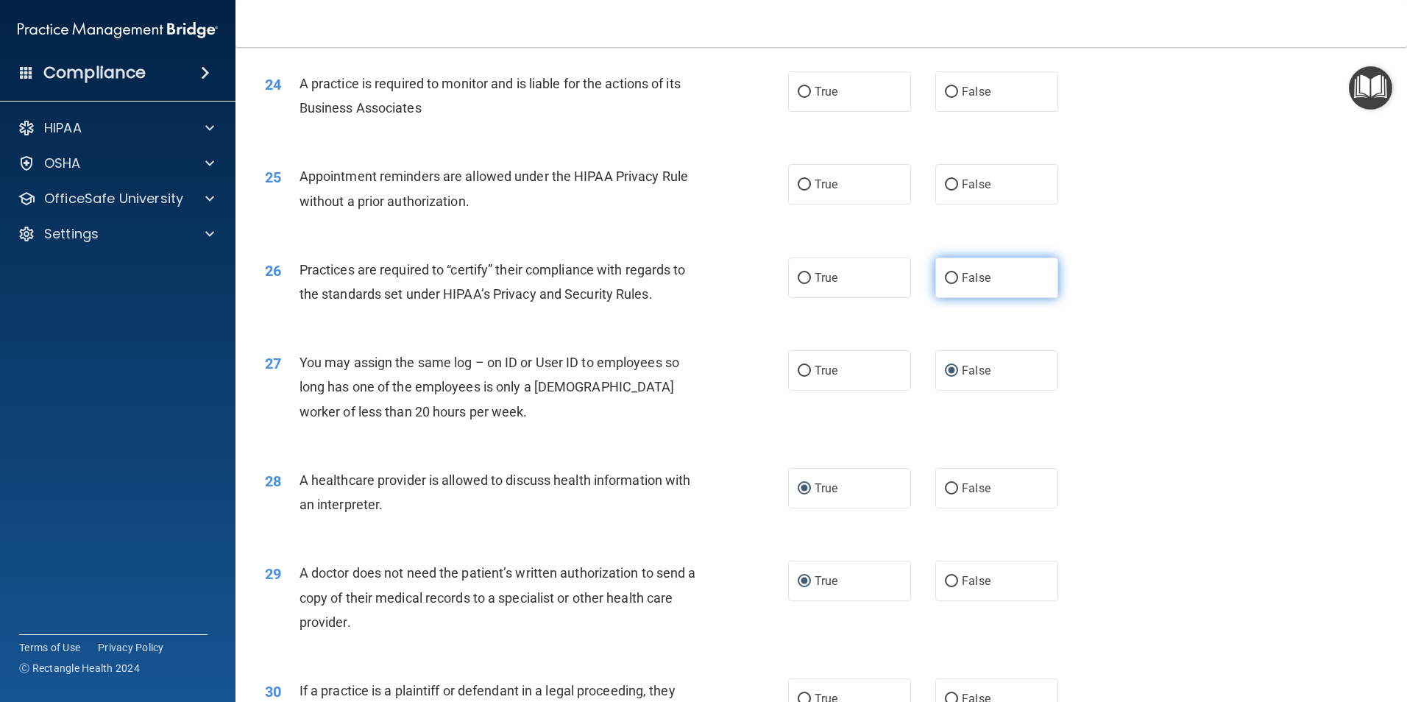
click at [946, 276] on input "False" at bounding box center [951, 278] width 13 height 11
radio input "true"
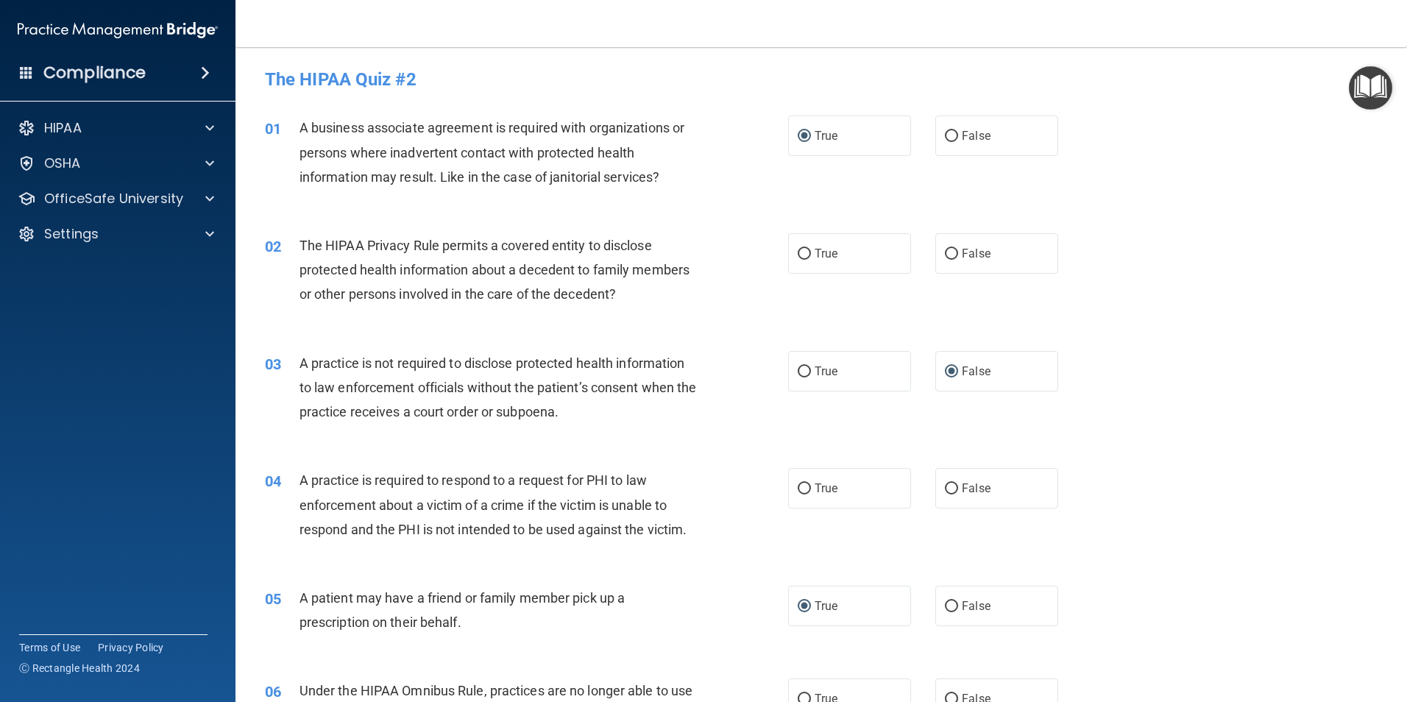
scroll to position [0, 0]
click at [805, 258] on label "True" at bounding box center [849, 254] width 123 height 40
click at [798, 255] on input "True" at bounding box center [804, 254] width 13 height 11
radio input "true"
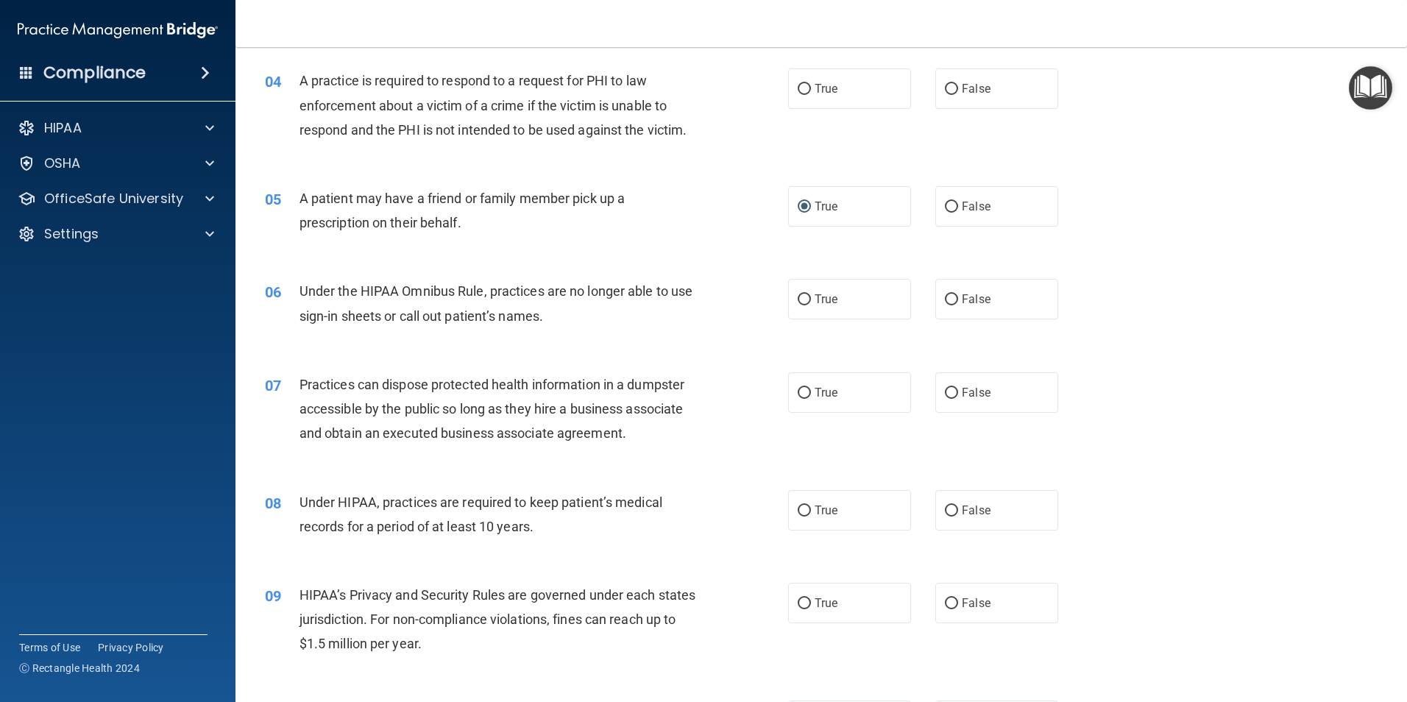
scroll to position [413, 0]
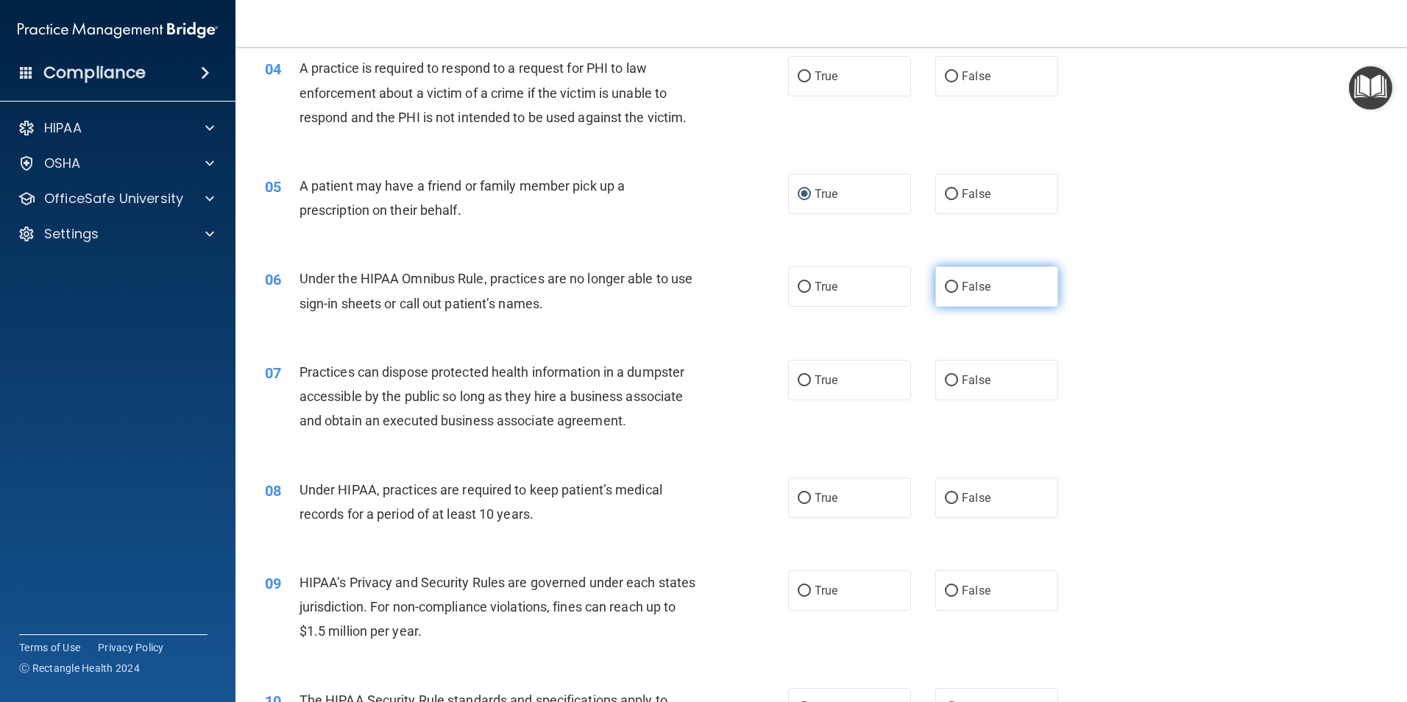
click at [946, 284] on input "False" at bounding box center [951, 287] width 13 height 11
radio input "true"
click at [949, 497] on input "False" at bounding box center [951, 498] width 13 height 11
radio input "true"
click at [945, 591] on input "False" at bounding box center [951, 591] width 13 height 11
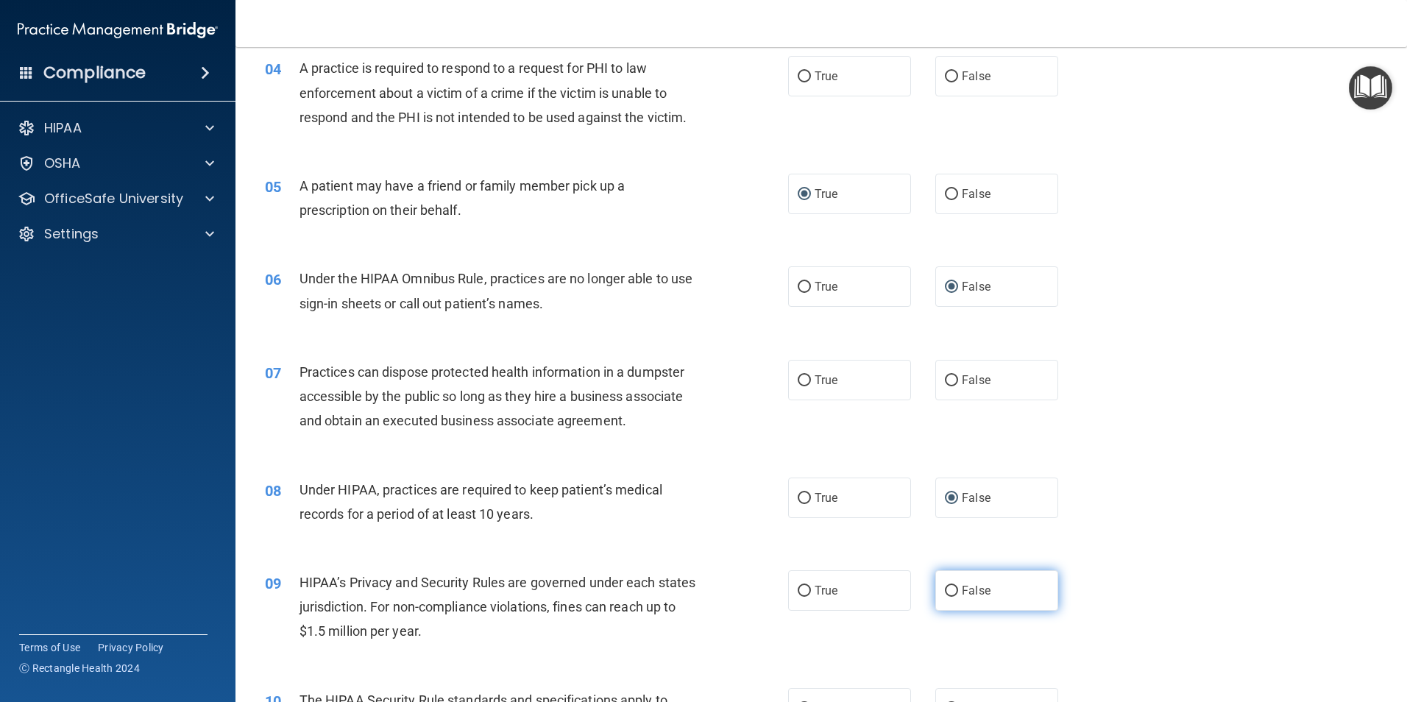
radio input "true"
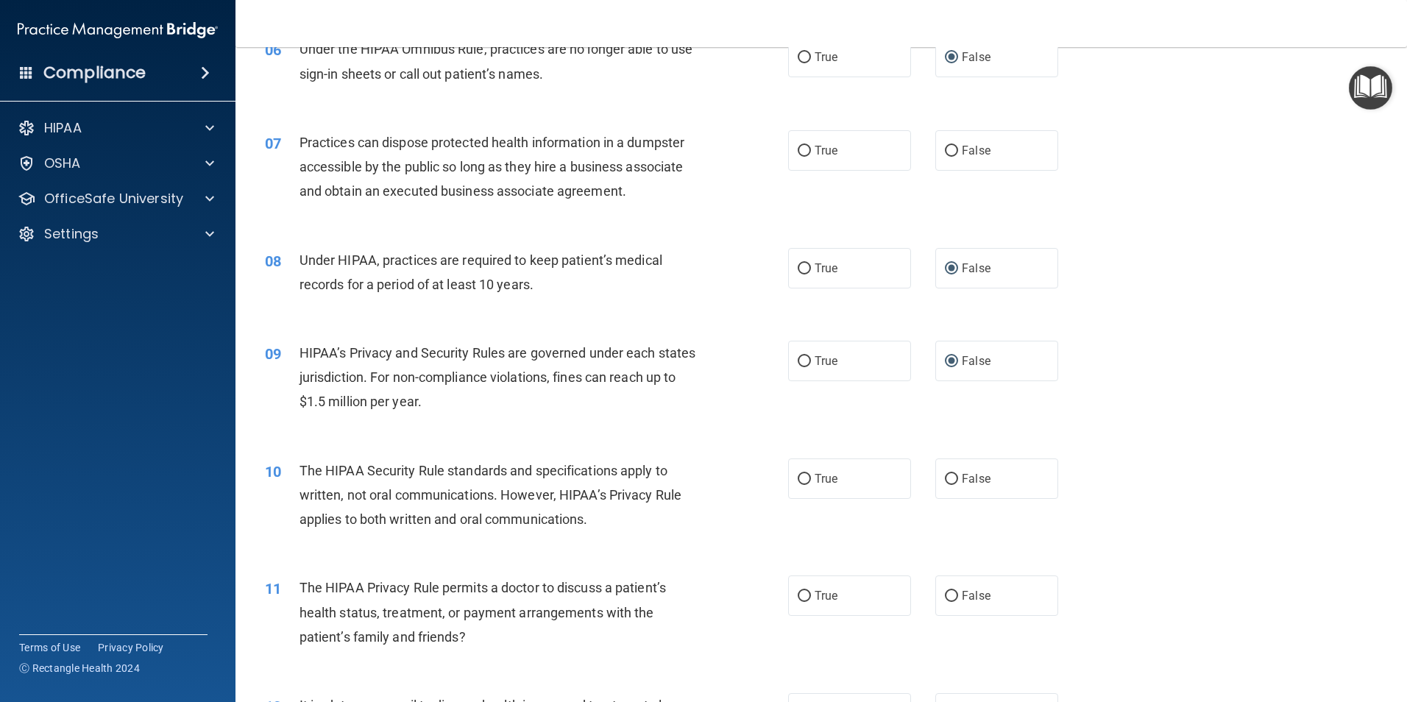
scroll to position [707, 0]
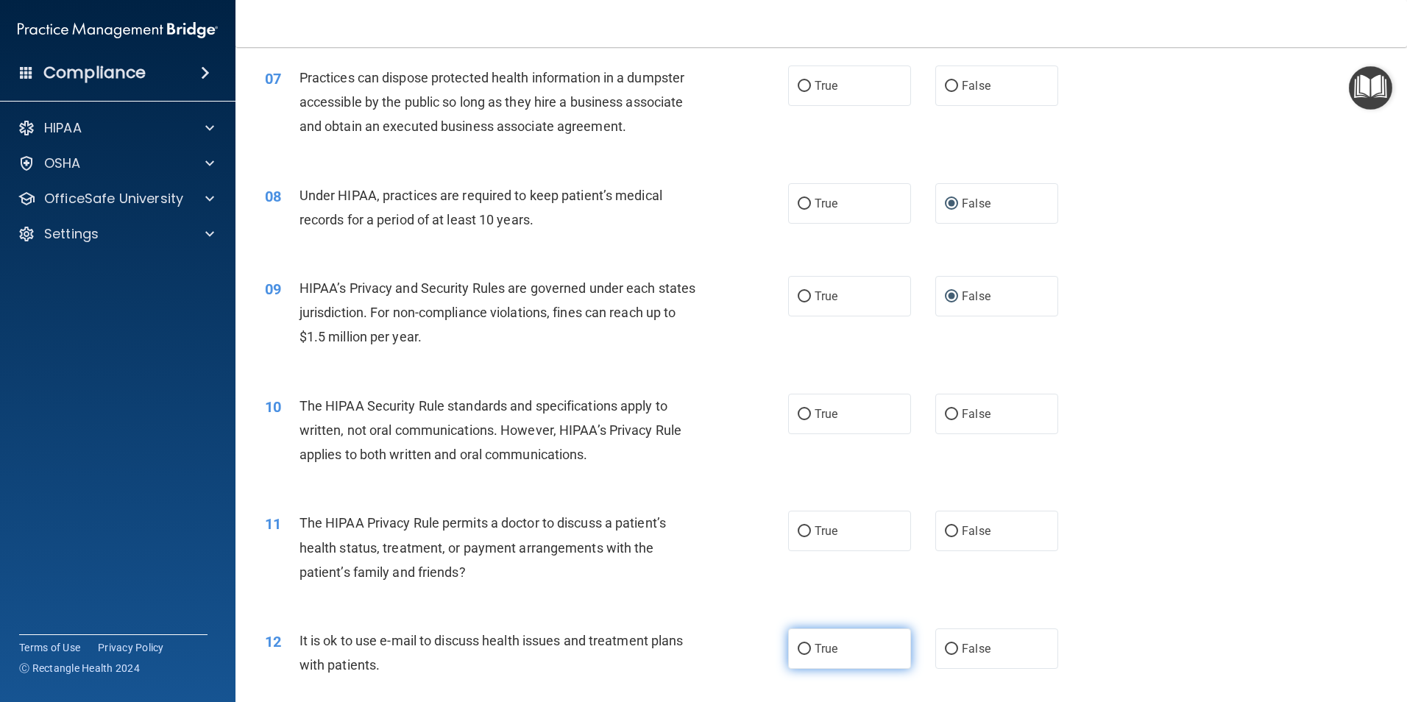
click at [798, 648] on input "True" at bounding box center [804, 649] width 13 height 11
radio input "true"
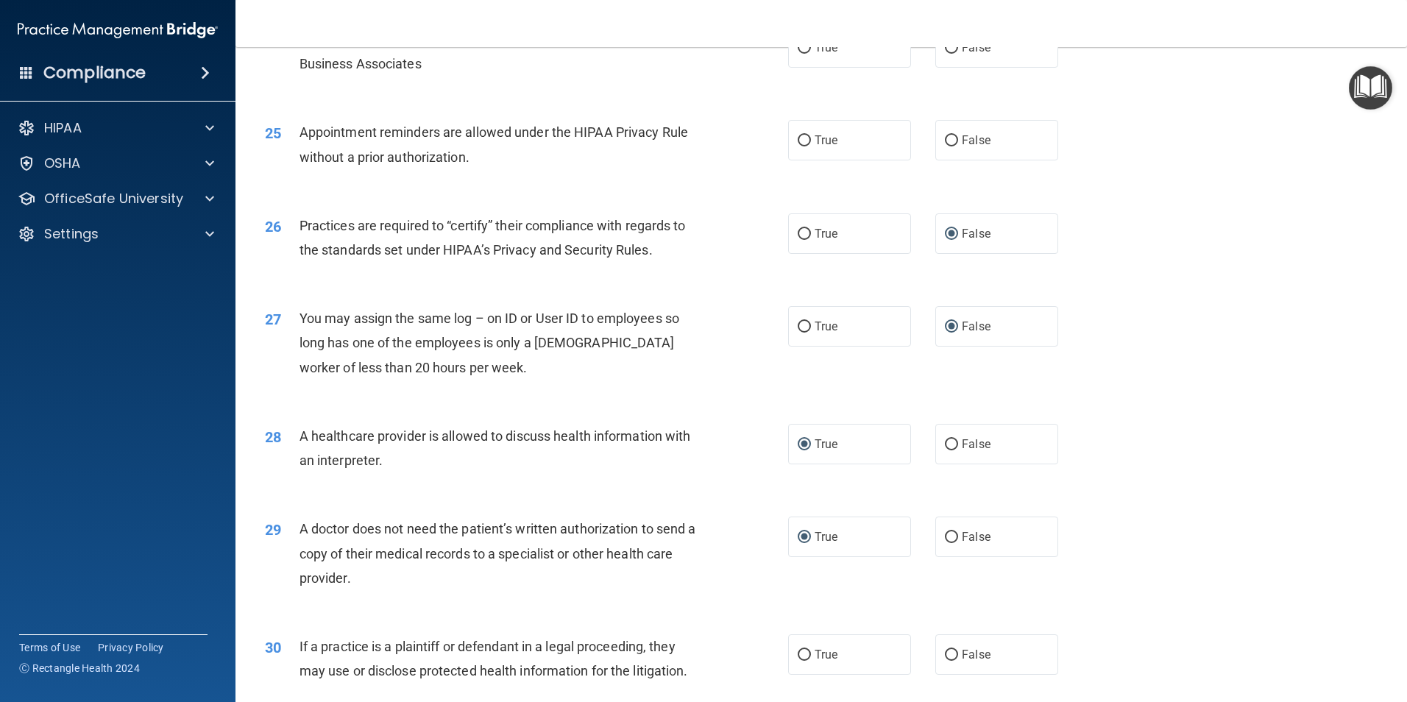
scroll to position [2400, 0]
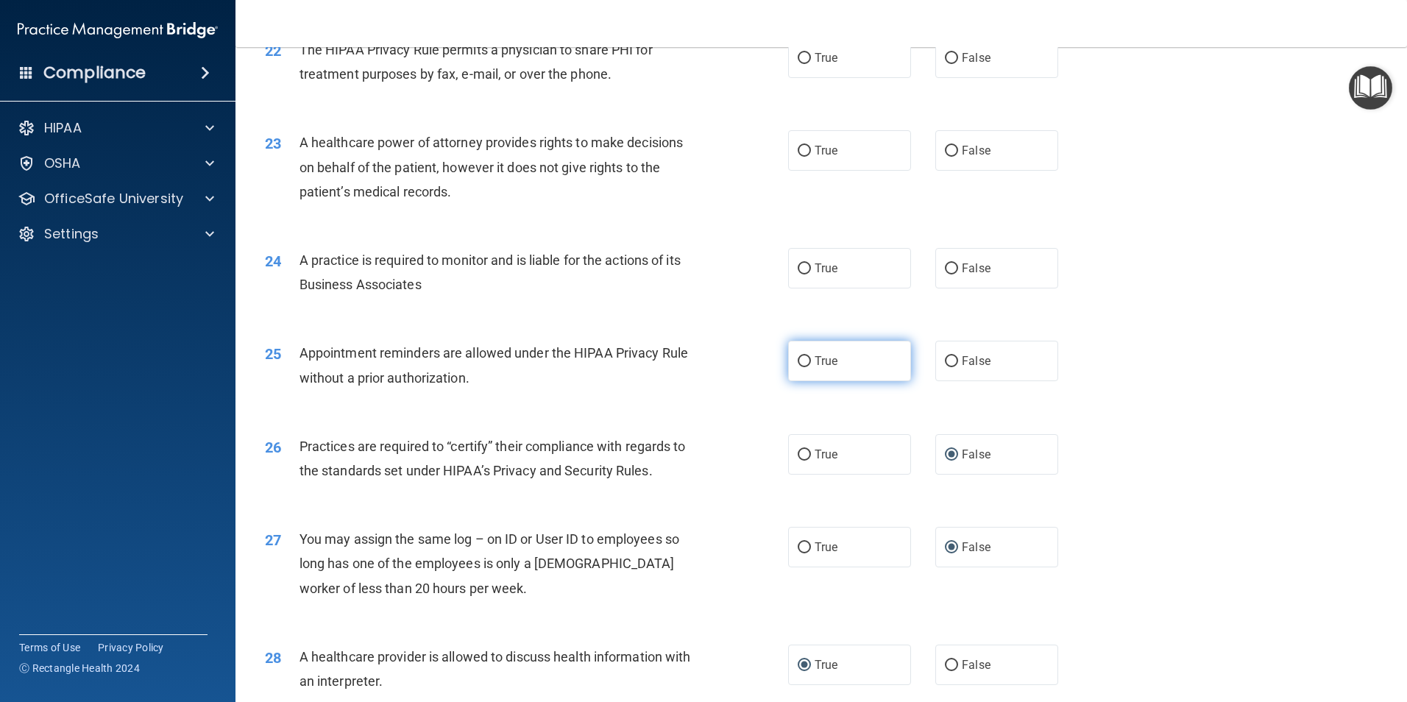
click at [798, 361] on input "True" at bounding box center [804, 361] width 13 height 11
radio input "true"
click at [946, 266] on input "False" at bounding box center [951, 268] width 13 height 11
radio input "true"
click at [801, 149] on input "True" at bounding box center [804, 151] width 13 height 11
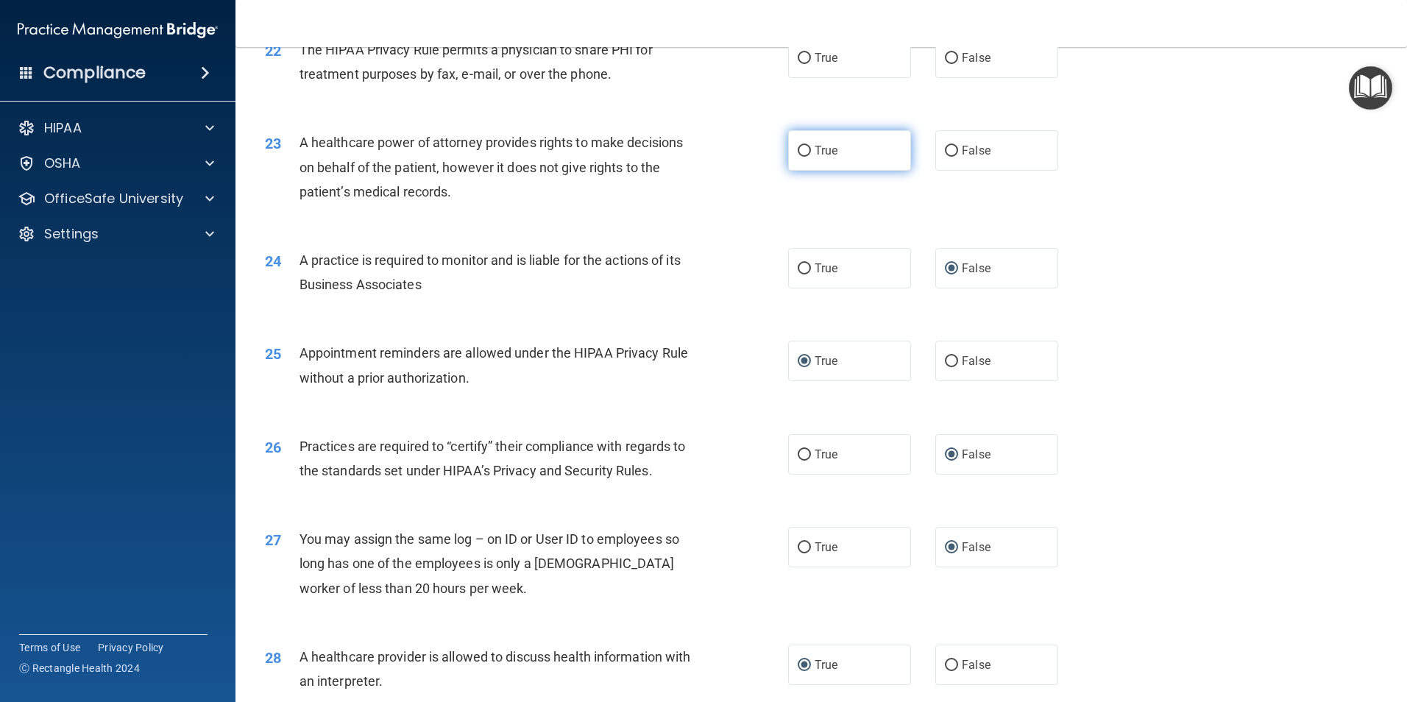
radio input "true"
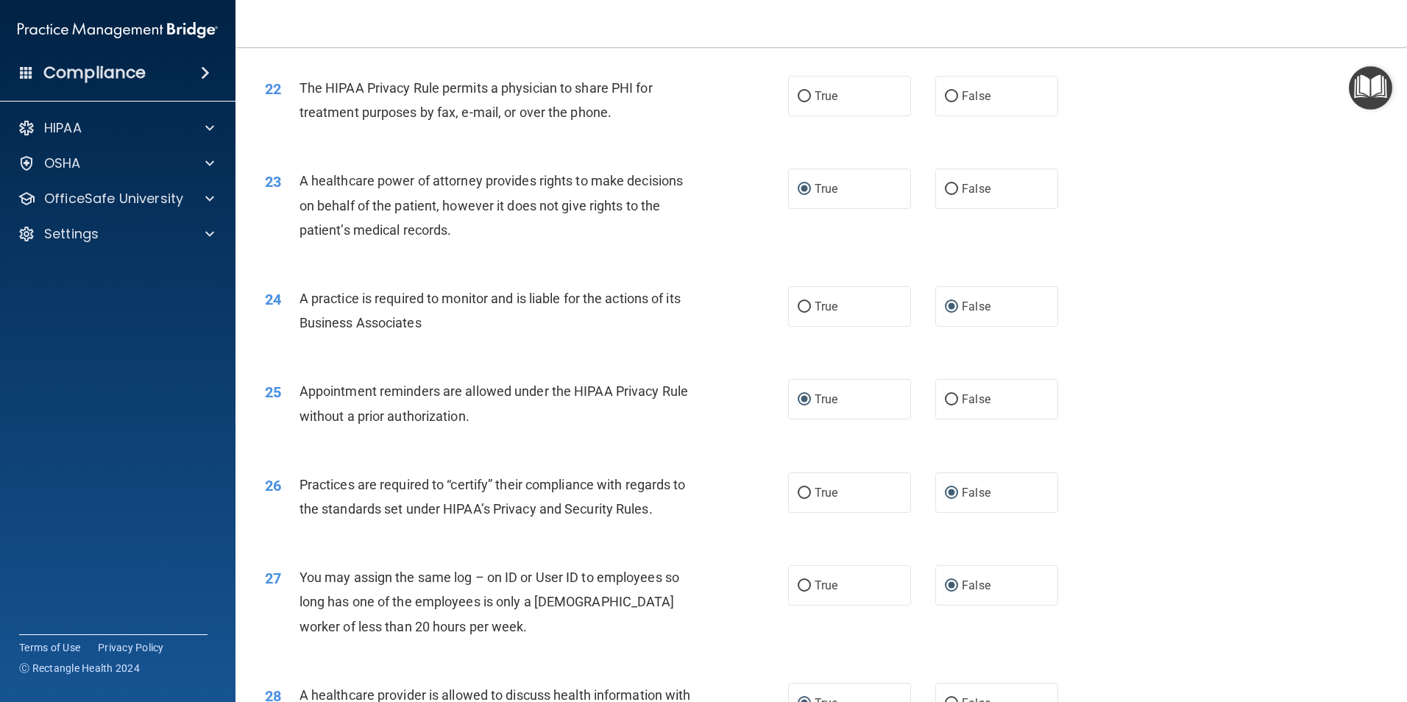
scroll to position [2326, 0]
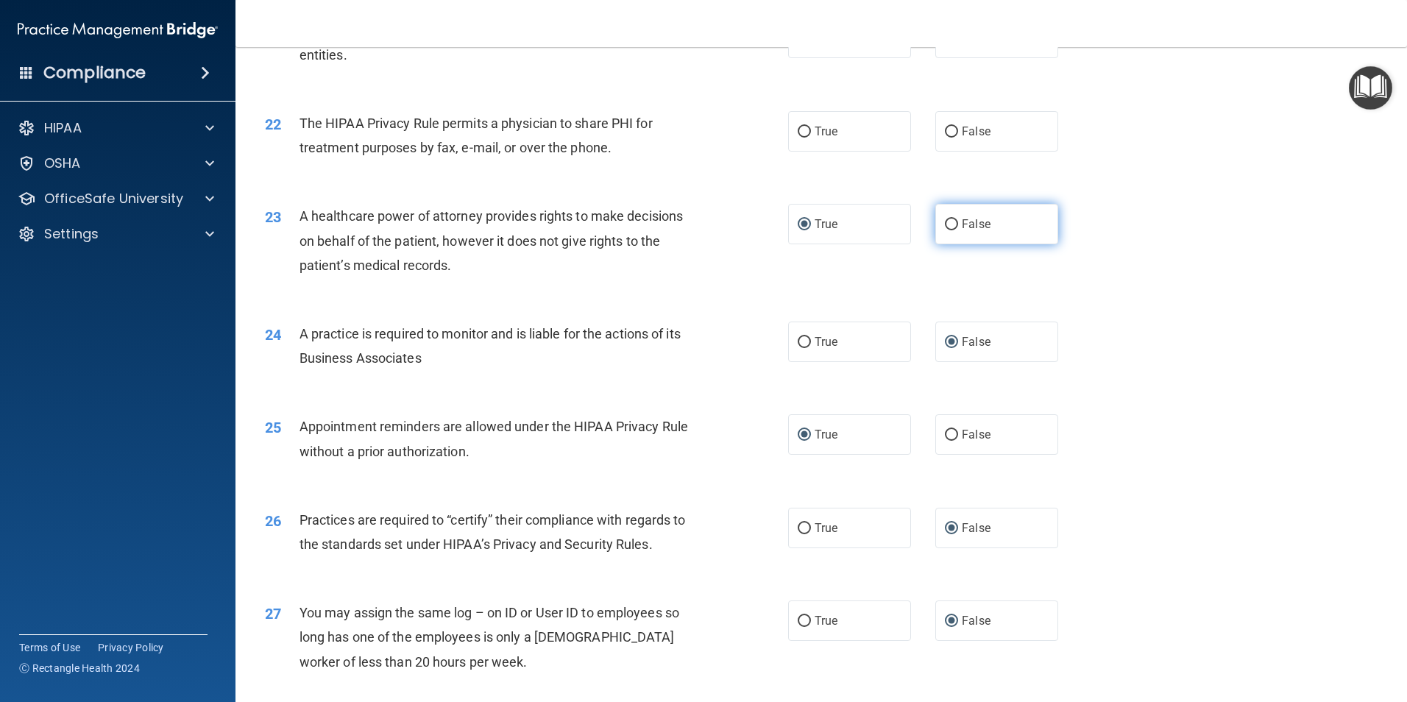
click at [945, 222] on input "False" at bounding box center [951, 224] width 13 height 11
radio input "true"
radio input "false"
click at [804, 125] on label "True" at bounding box center [849, 131] width 123 height 40
click at [804, 127] on input "True" at bounding box center [804, 132] width 13 height 11
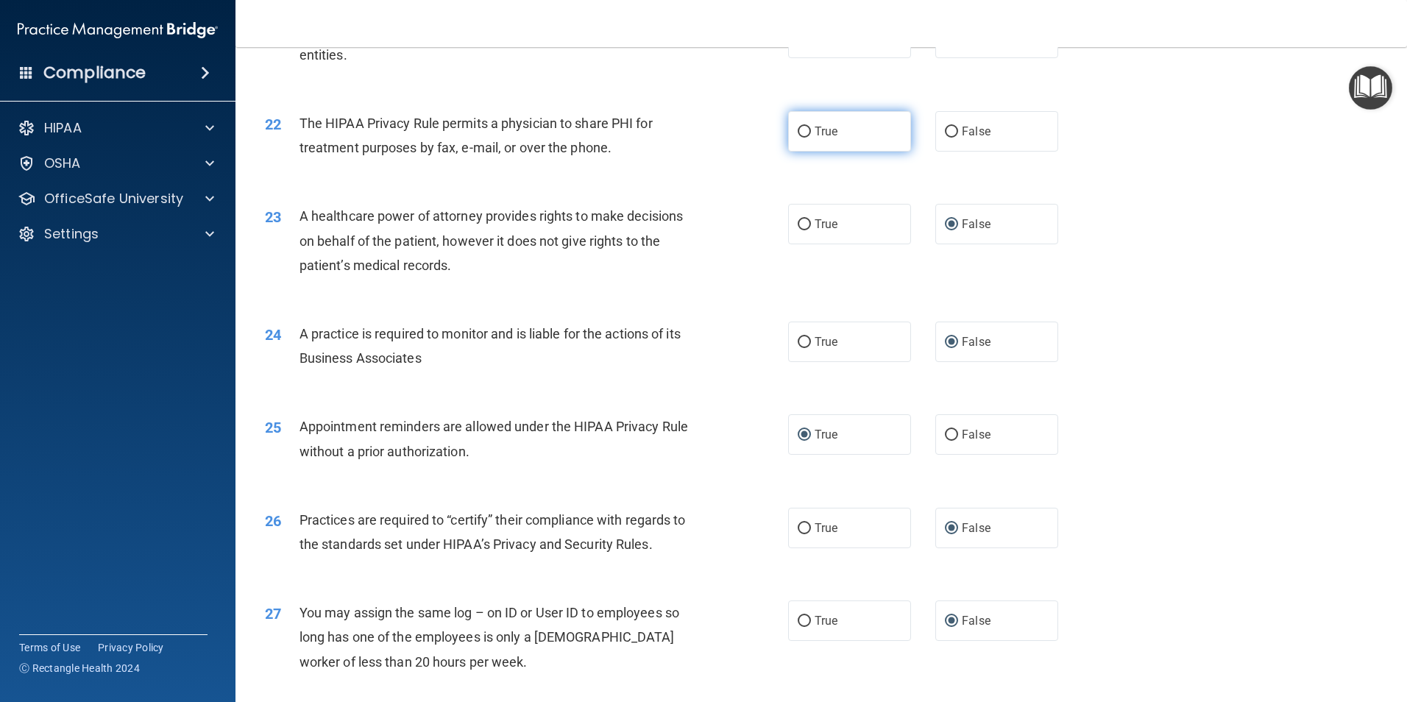
radio input "true"
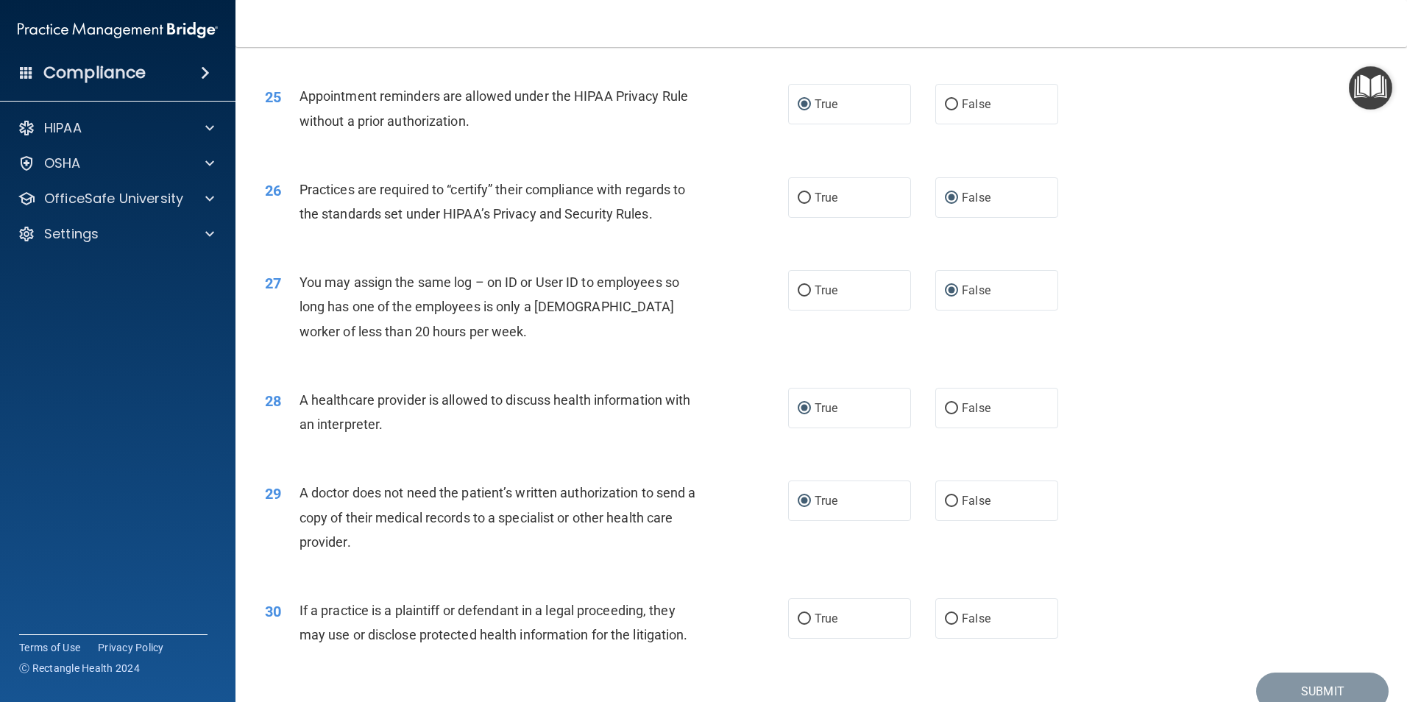
scroll to position [2724, 0]
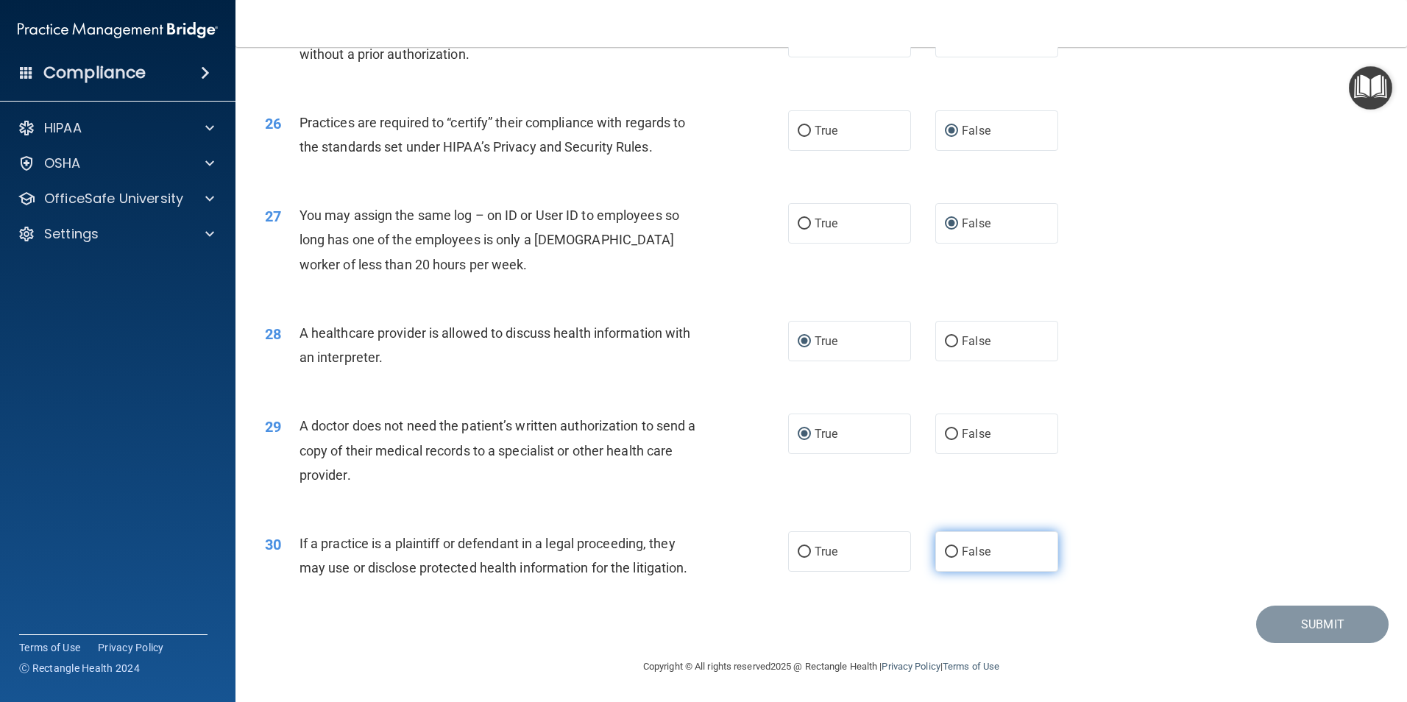
drag, startPoint x: 946, startPoint y: 553, endPoint x: 906, endPoint y: 556, distance: 40.6
click at [946, 553] on input "False" at bounding box center [951, 552] width 13 height 11
radio input "true"
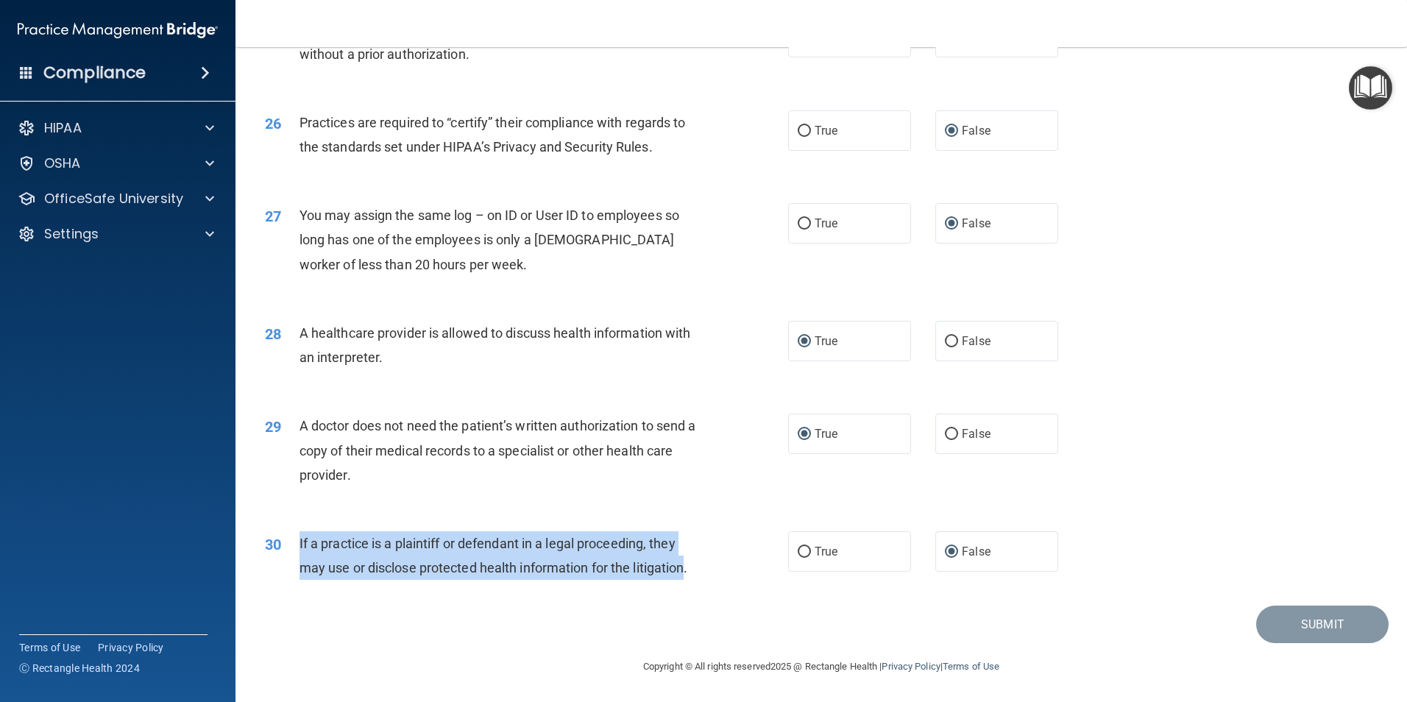
drag, startPoint x: 651, startPoint y: 574, endPoint x: 286, endPoint y: 536, distance: 367.8
click at [286, 536] on div "30 If a practice is a plaintiff or defendant in a legal proceeding, they may us…" at bounding box center [526, 559] width 567 height 56
drag, startPoint x: 286, startPoint y: 536, endPoint x: 395, endPoint y: 556, distance: 111.6
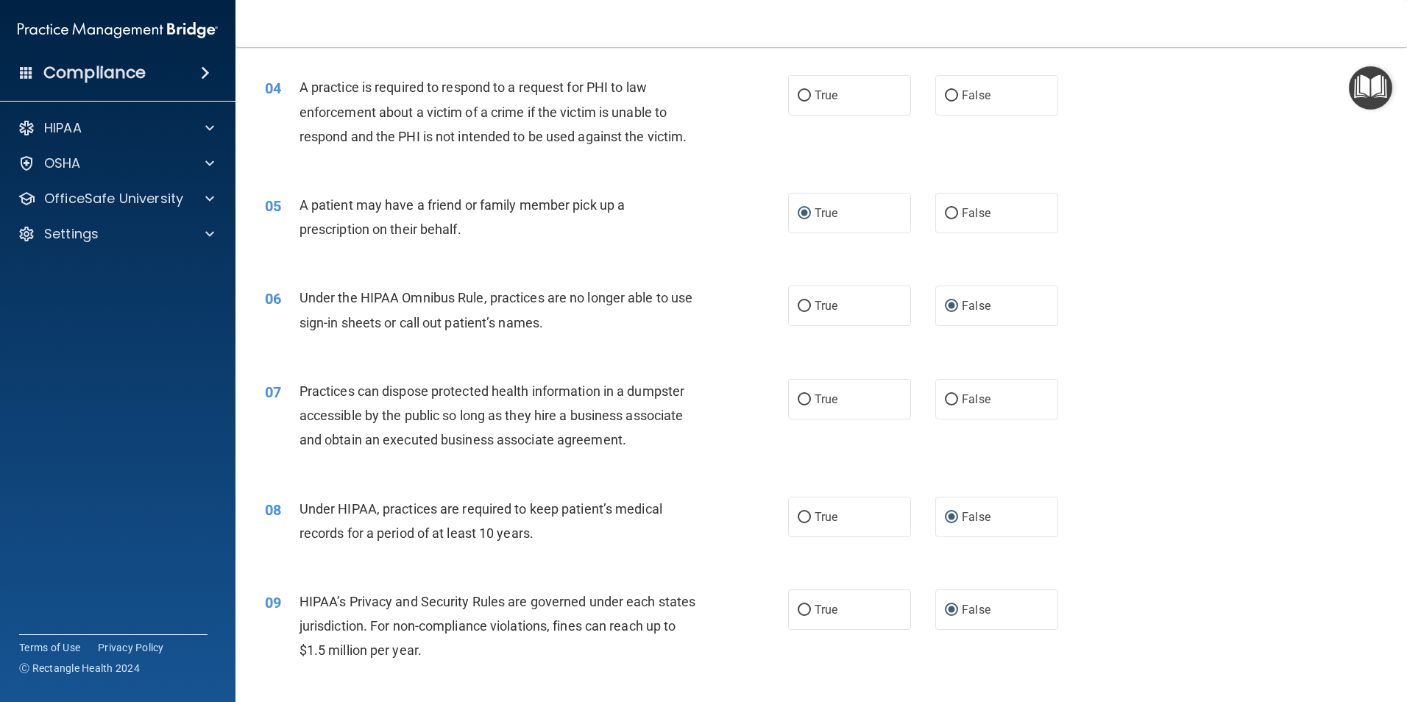
scroll to position [381, 0]
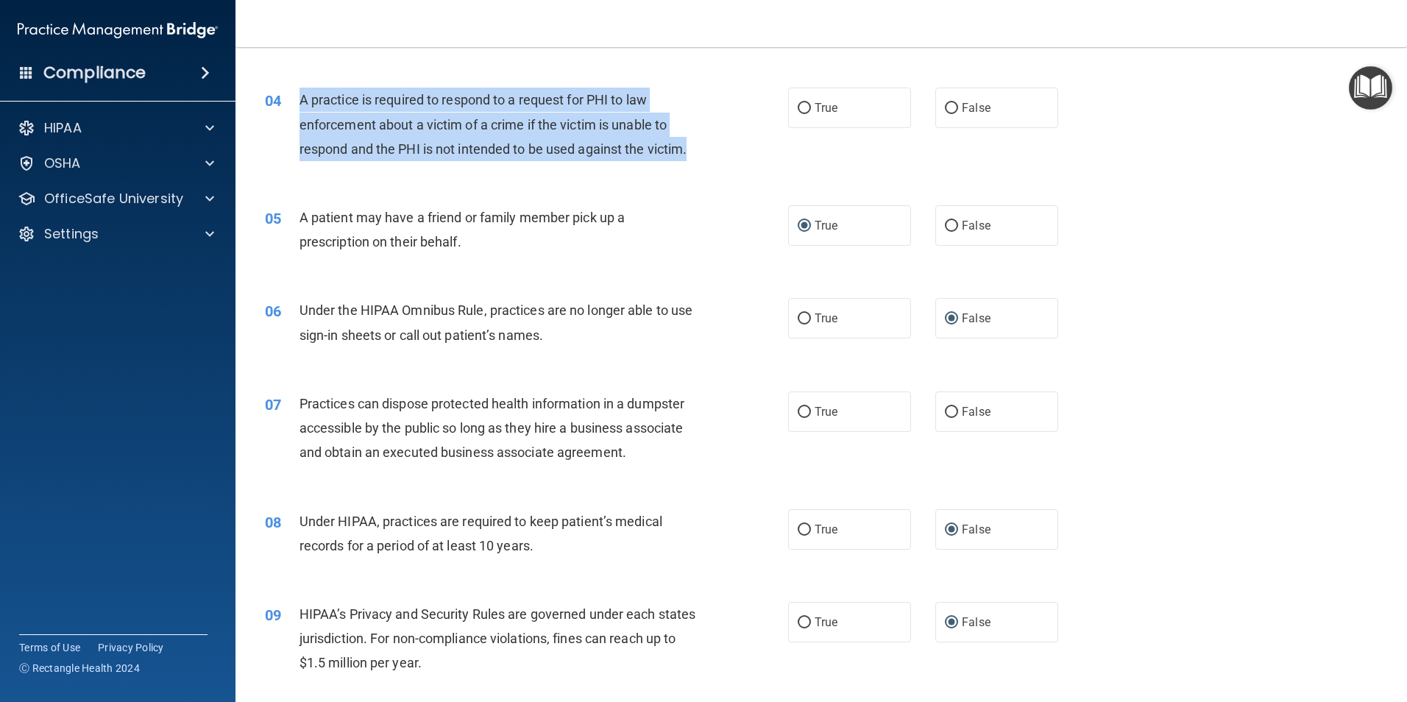
drag, startPoint x: 690, startPoint y: 152, endPoint x: 294, endPoint y: 106, distance: 399.3
click at [294, 106] on div "04 A practice is required to respond to a request for PHI to law enforcement ab…" at bounding box center [526, 128] width 567 height 81
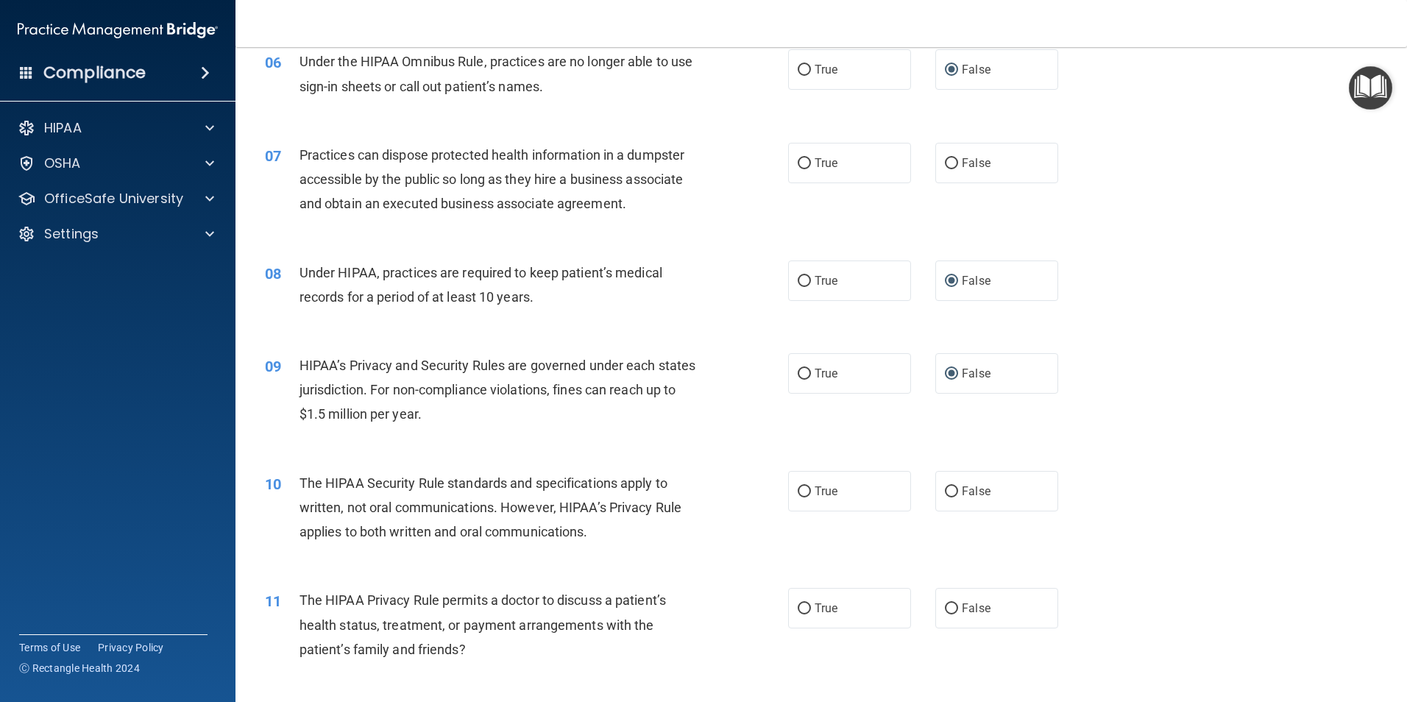
scroll to position [634, 0]
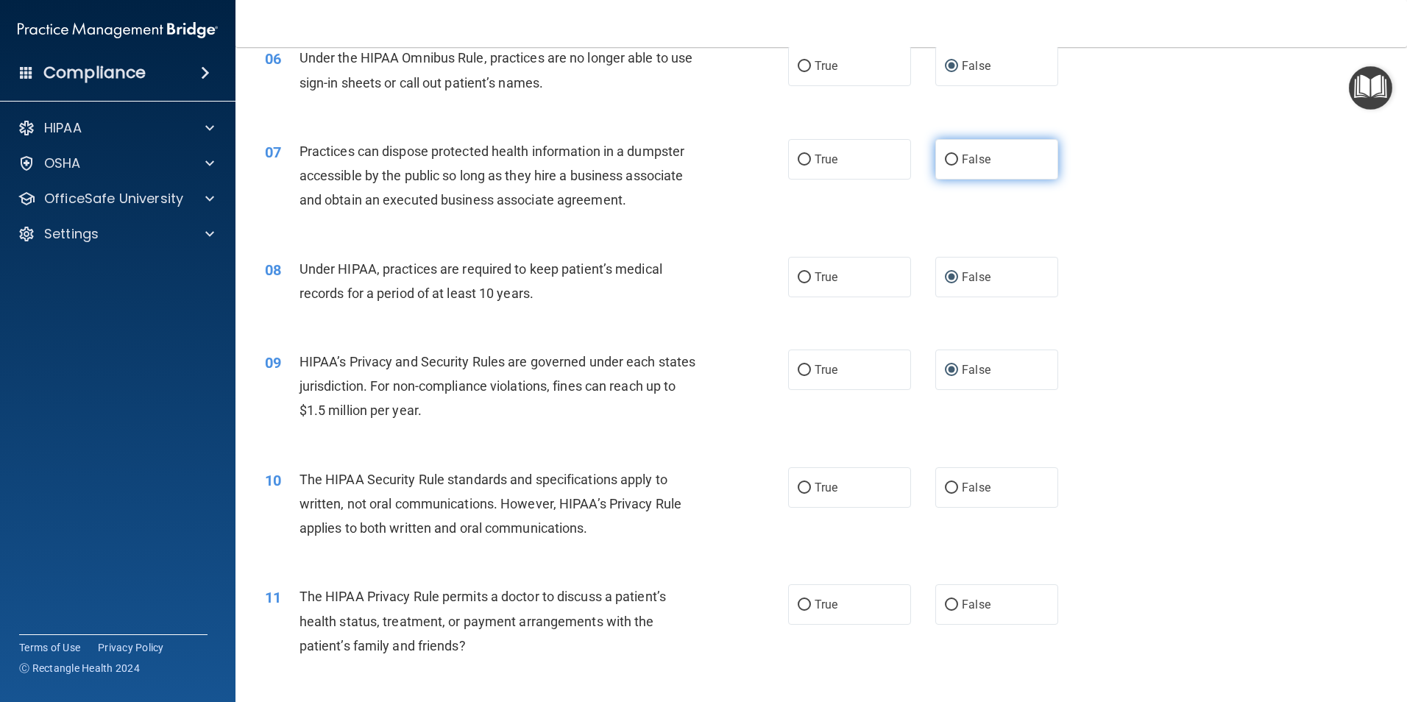
click at [945, 159] on input "False" at bounding box center [951, 160] width 13 height 11
radio input "true"
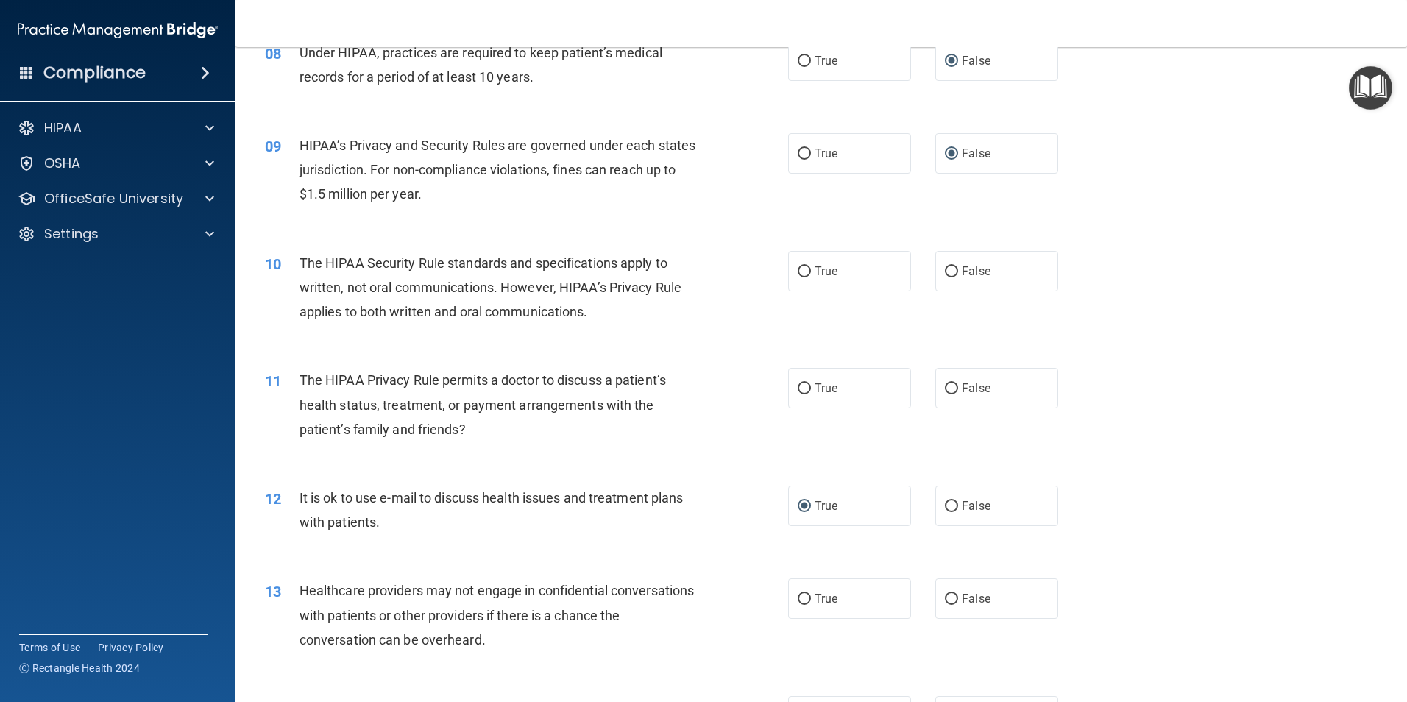
scroll to position [854, 0]
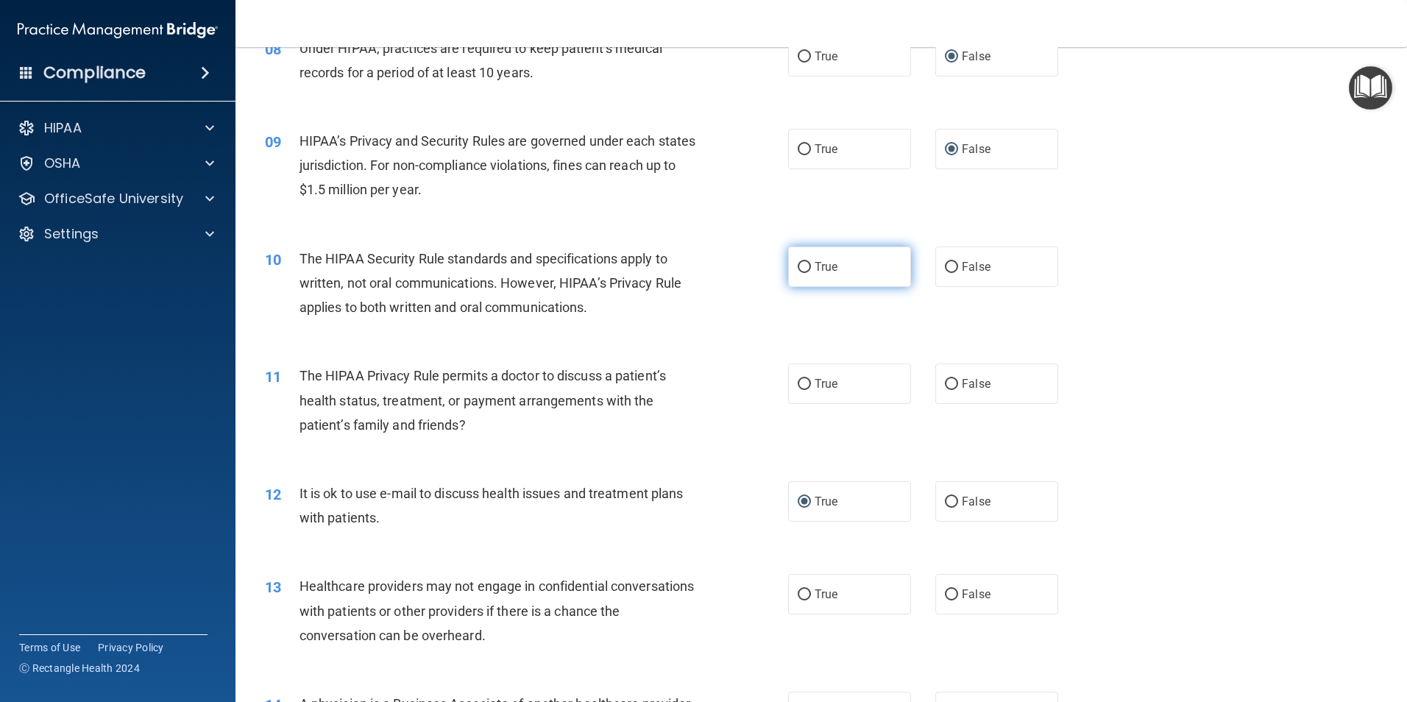
click at [798, 266] on input "True" at bounding box center [804, 267] width 13 height 11
radio input "true"
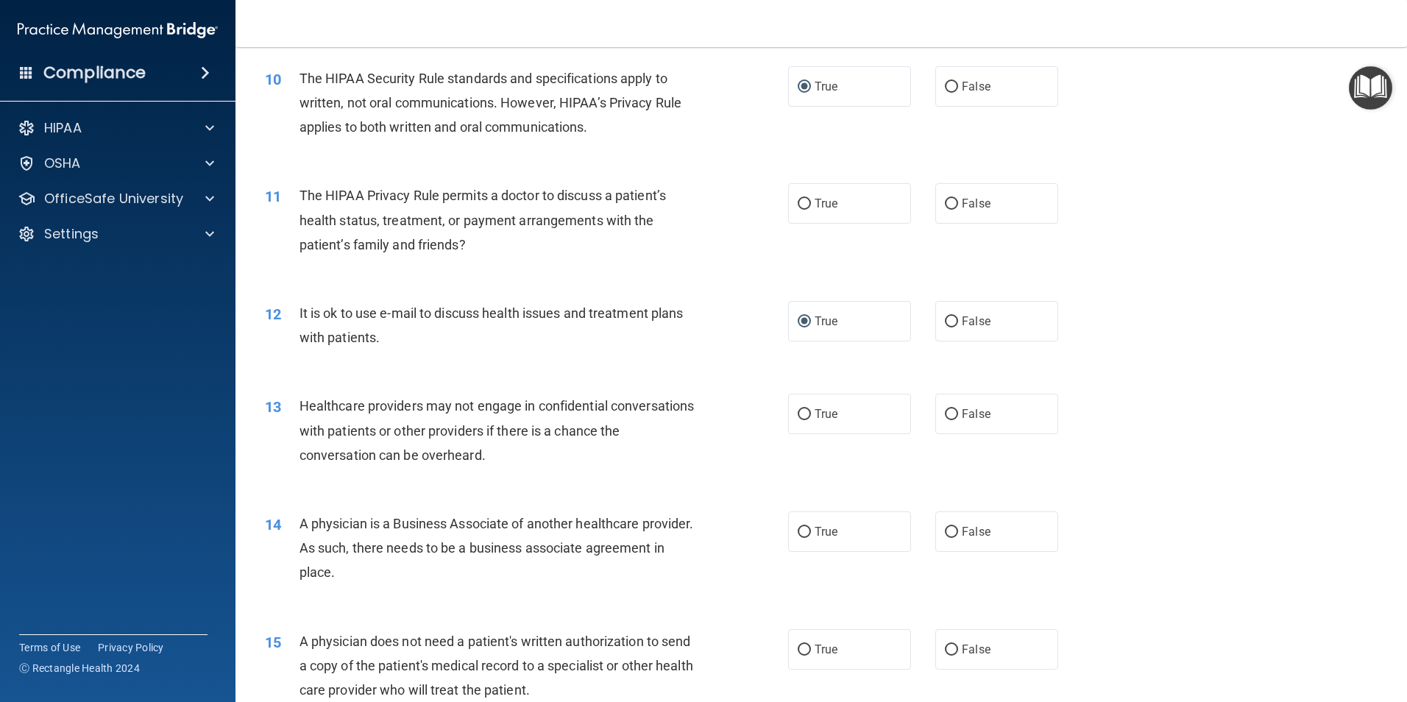
scroll to position [1038, 0]
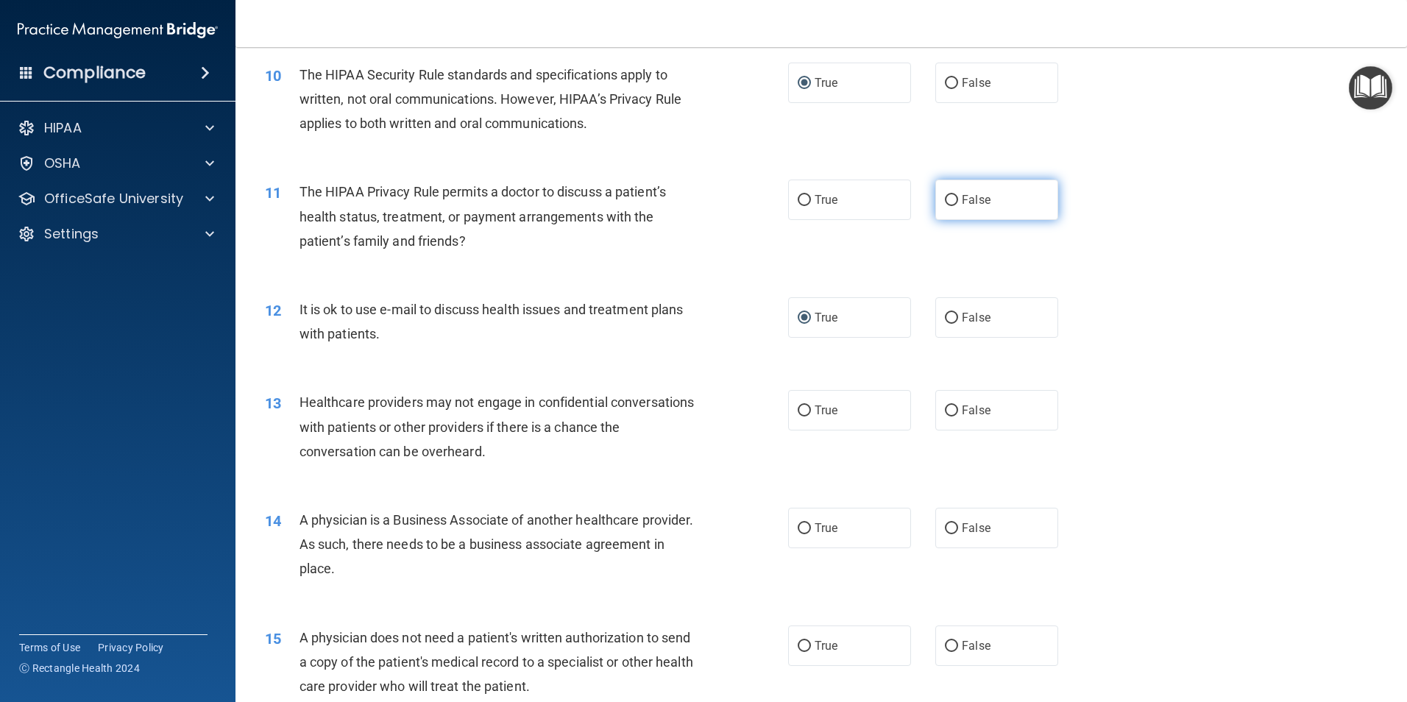
click at [945, 200] on input "False" at bounding box center [951, 200] width 13 height 11
radio input "true"
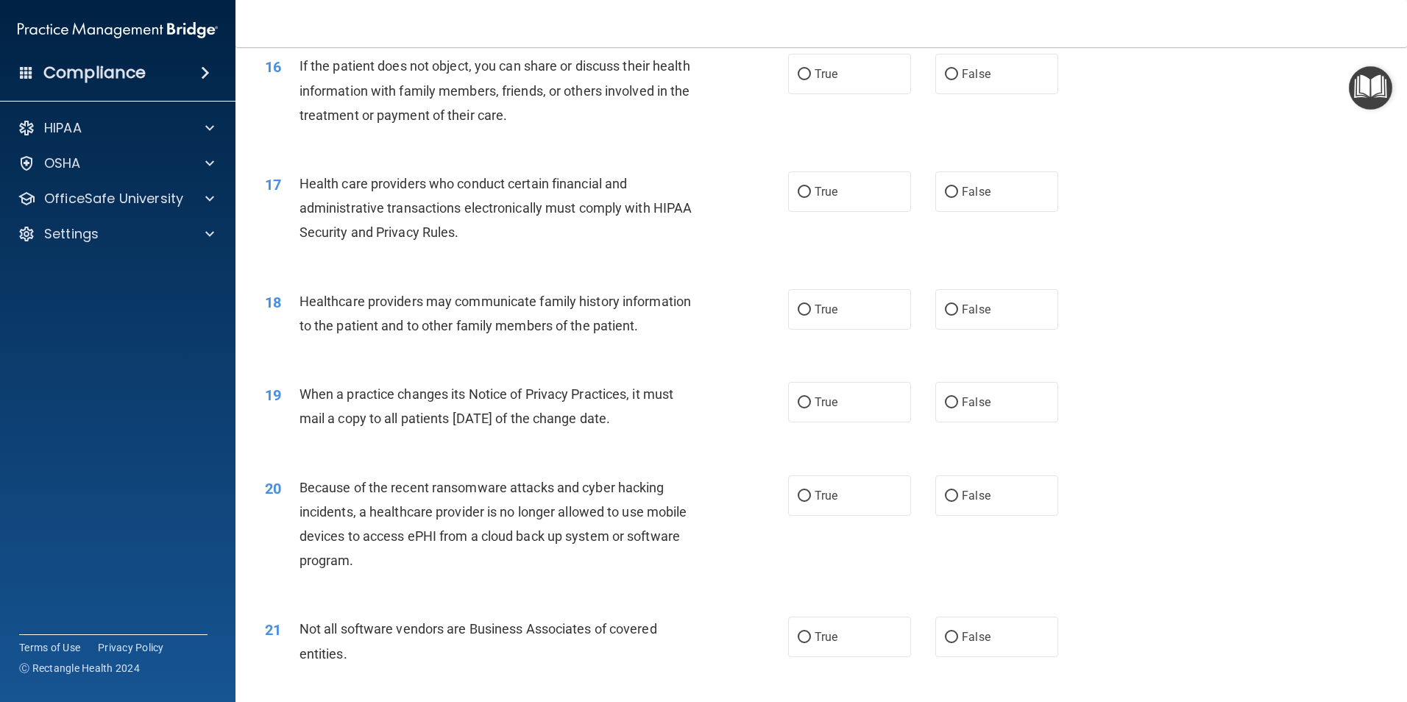
scroll to position [1715, 0]
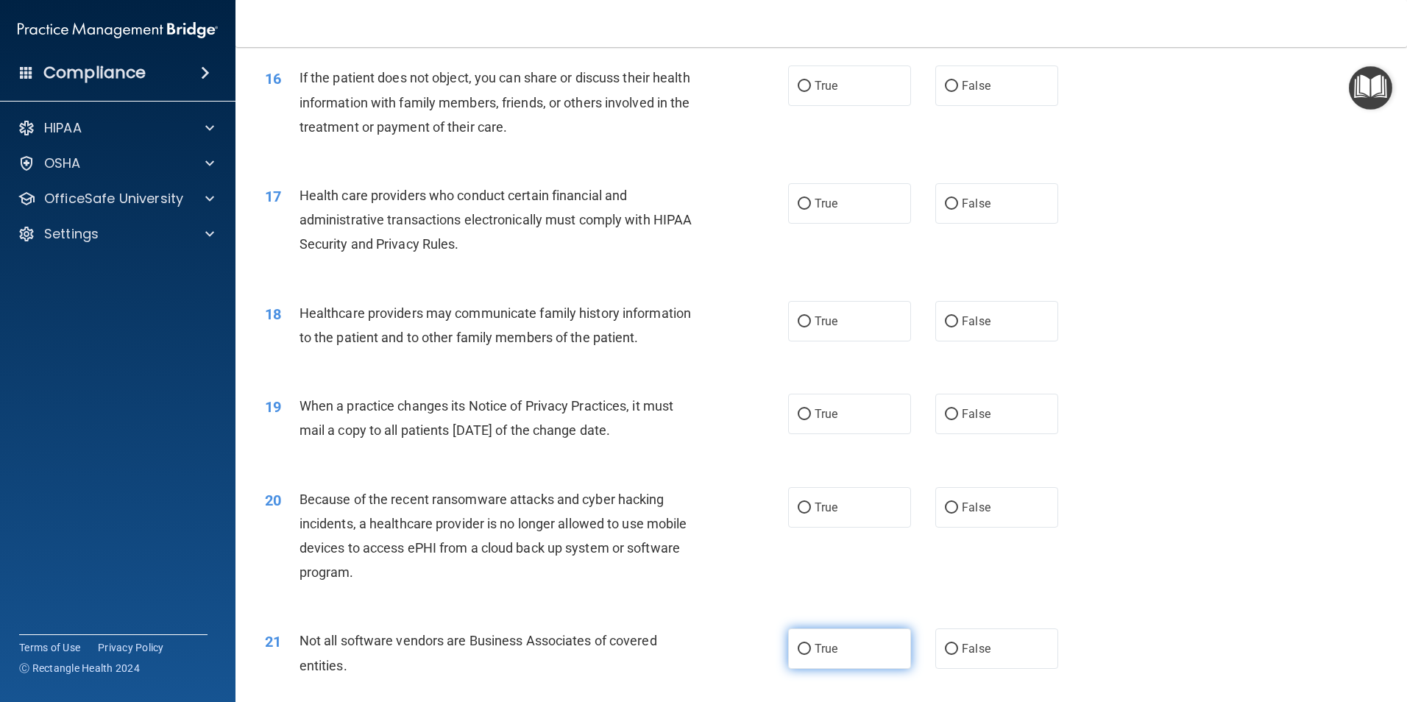
click at [800, 651] on input "True" at bounding box center [804, 649] width 13 height 11
radio input "true"
click at [945, 319] on input "False" at bounding box center [951, 321] width 13 height 11
radio input "true"
click at [801, 415] on input "True" at bounding box center [804, 414] width 13 height 11
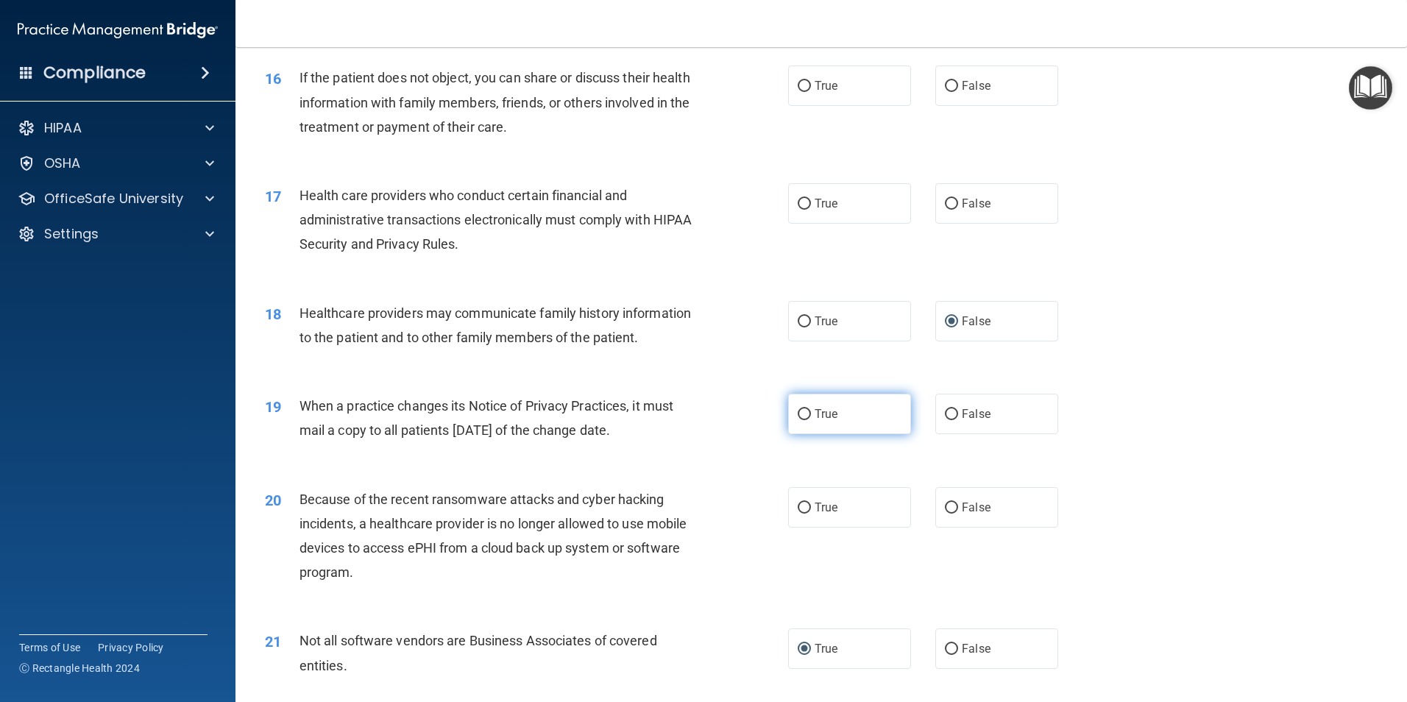
radio input "true"
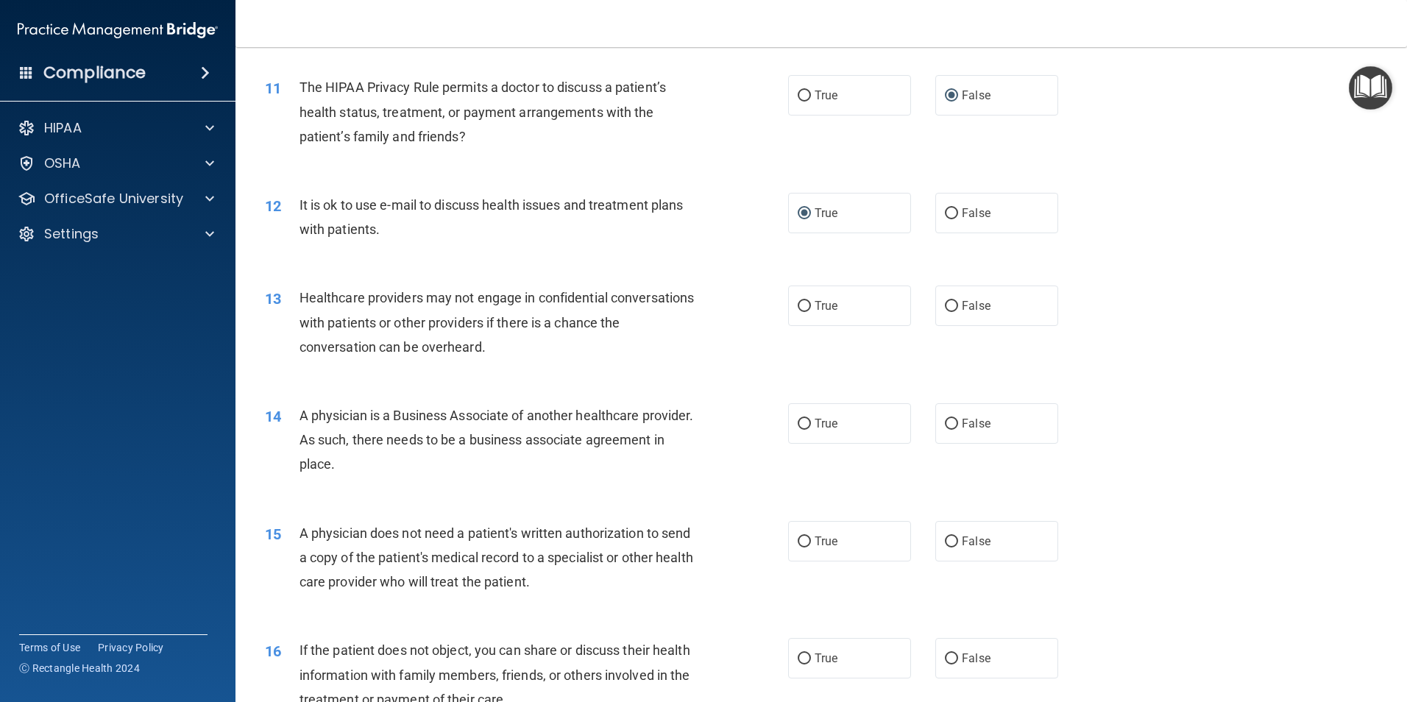
scroll to position [1127, 0]
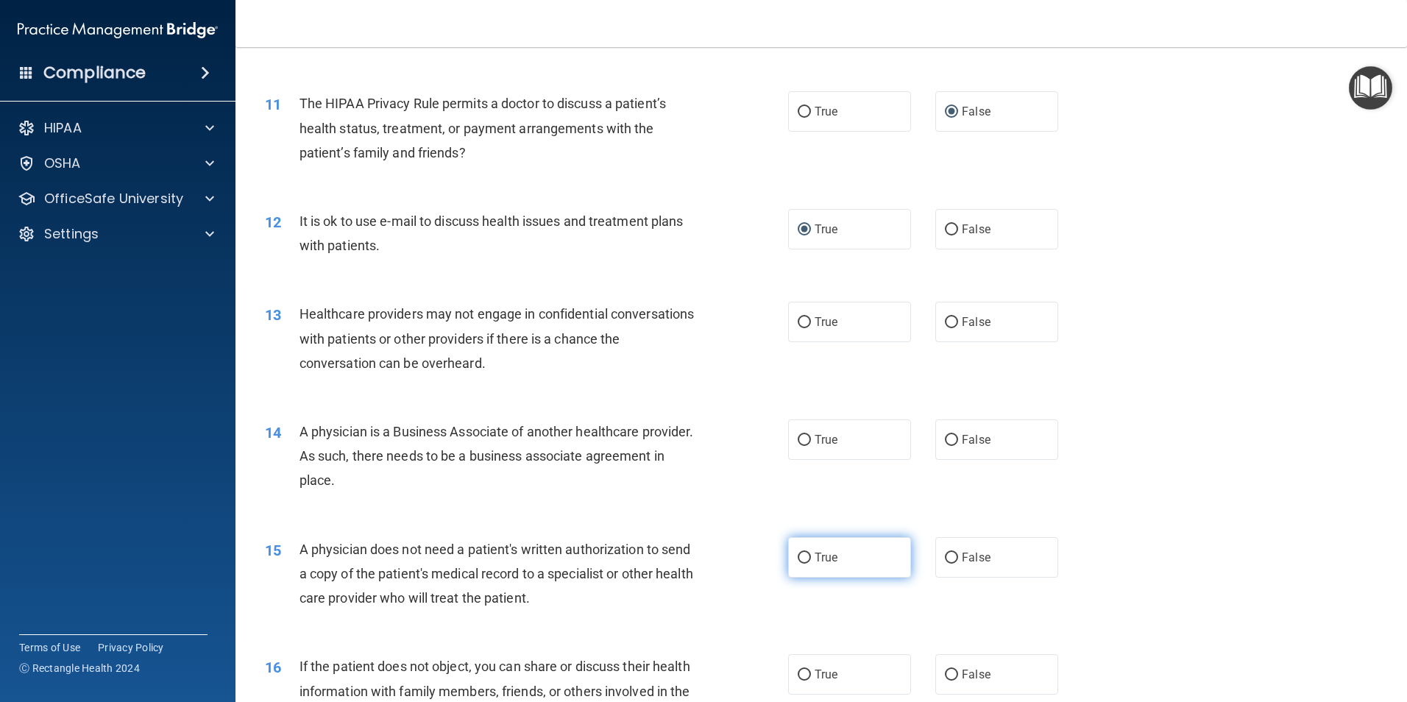
click at [802, 554] on input "True" at bounding box center [804, 558] width 13 height 11
radio input "true"
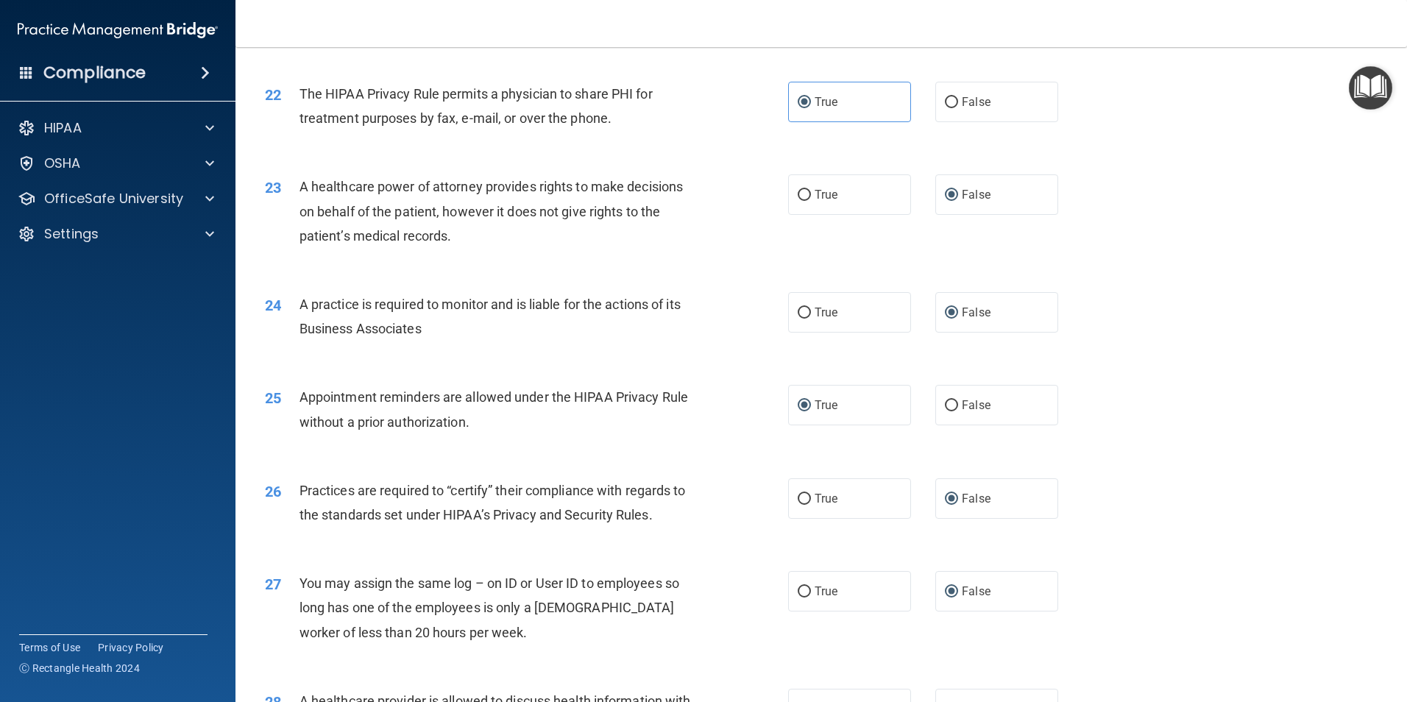
scroll to position [2061, 0]
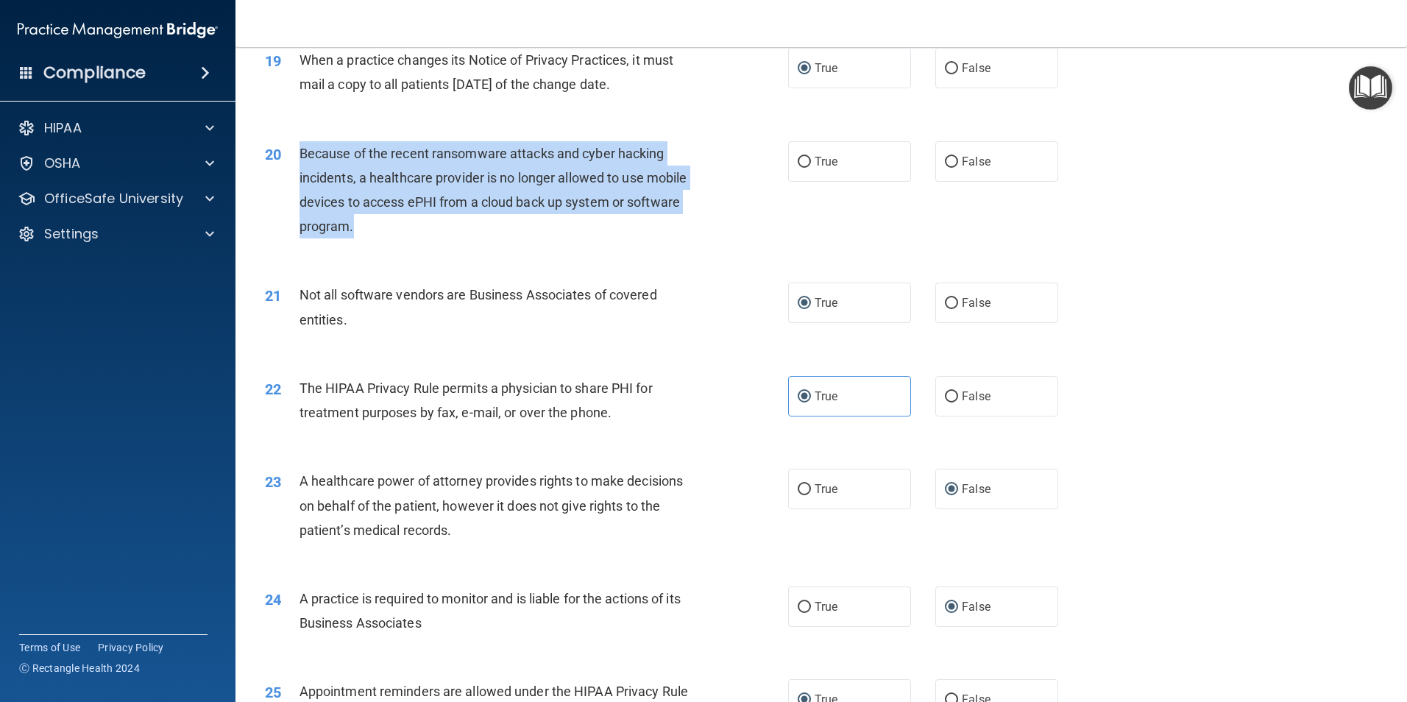
drag, startPoint x: 397, startPoint y: 230, endPoint x: 301, endPoint y: 163, distance: 116.8
click at [301, 163] on div "Because of the recent ransomware attacks and cyber hacking incidents, a healthc…" at bounding box center [504, 190] width 409 height 98
drag, startPoint x: 301, startPoint y: 163, endPoint x: 343, endPoint y: 177, distance: 44.2
click at [802, 160] on input "True" at bounding box center [804, 162] width 13 height 11
radio input "true"
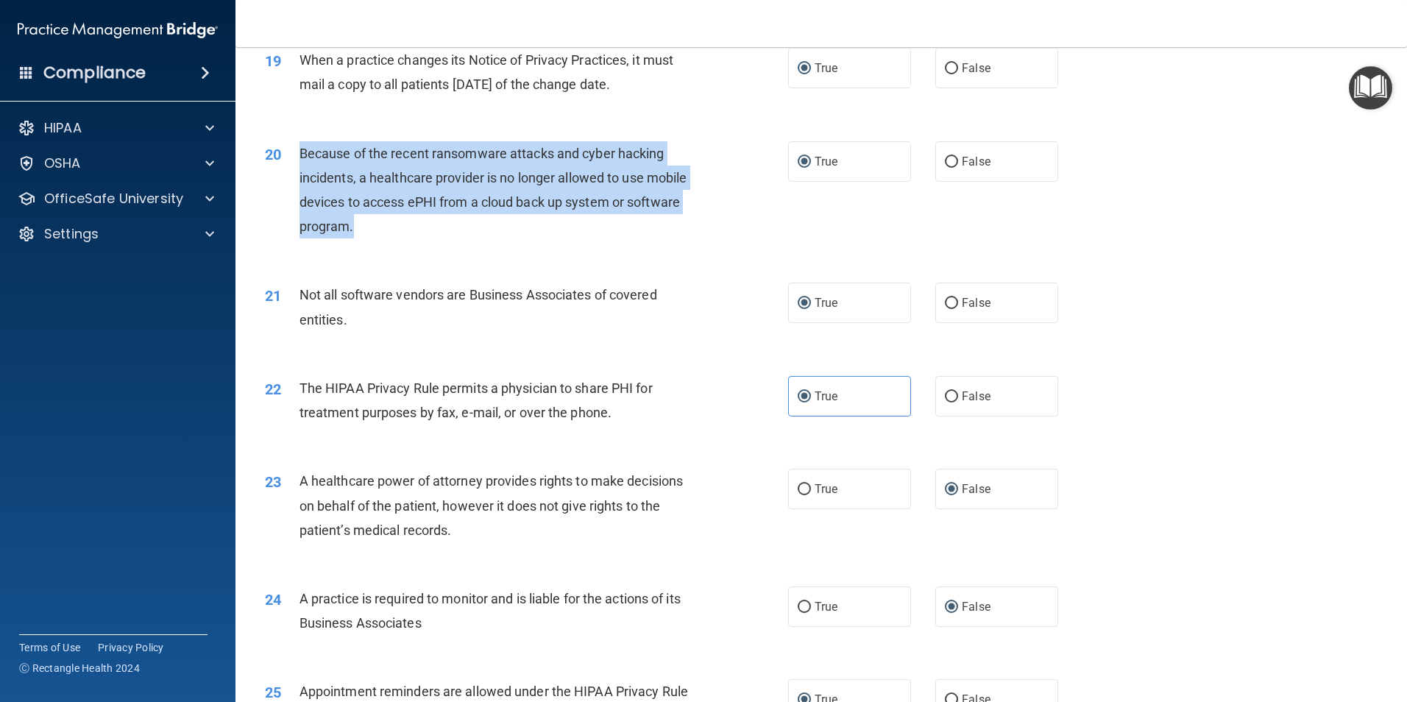
click at [738, 232] on div "20 Because of the recent ransomware attacks and cyber hacking incidents, a heal…" at bounding box center [526, 193] width 567 height 105
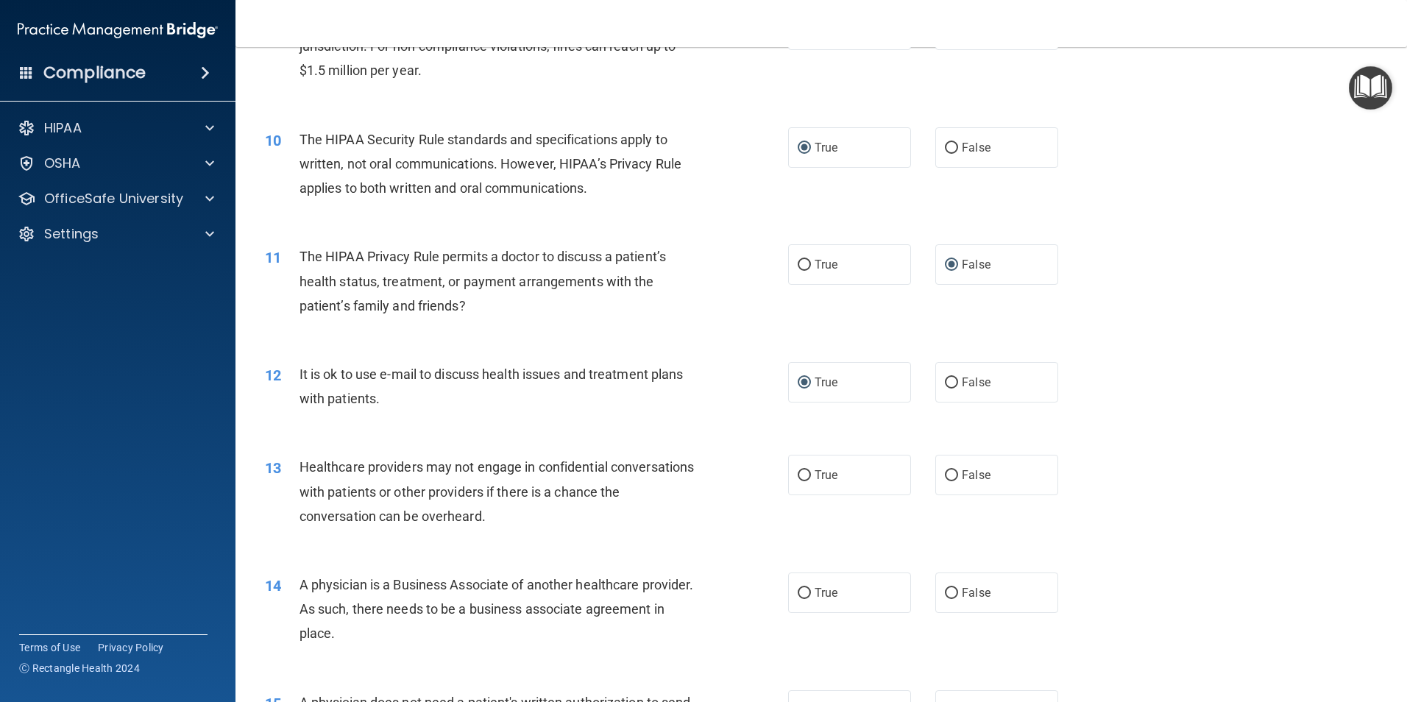
scroll to position [977, 0]
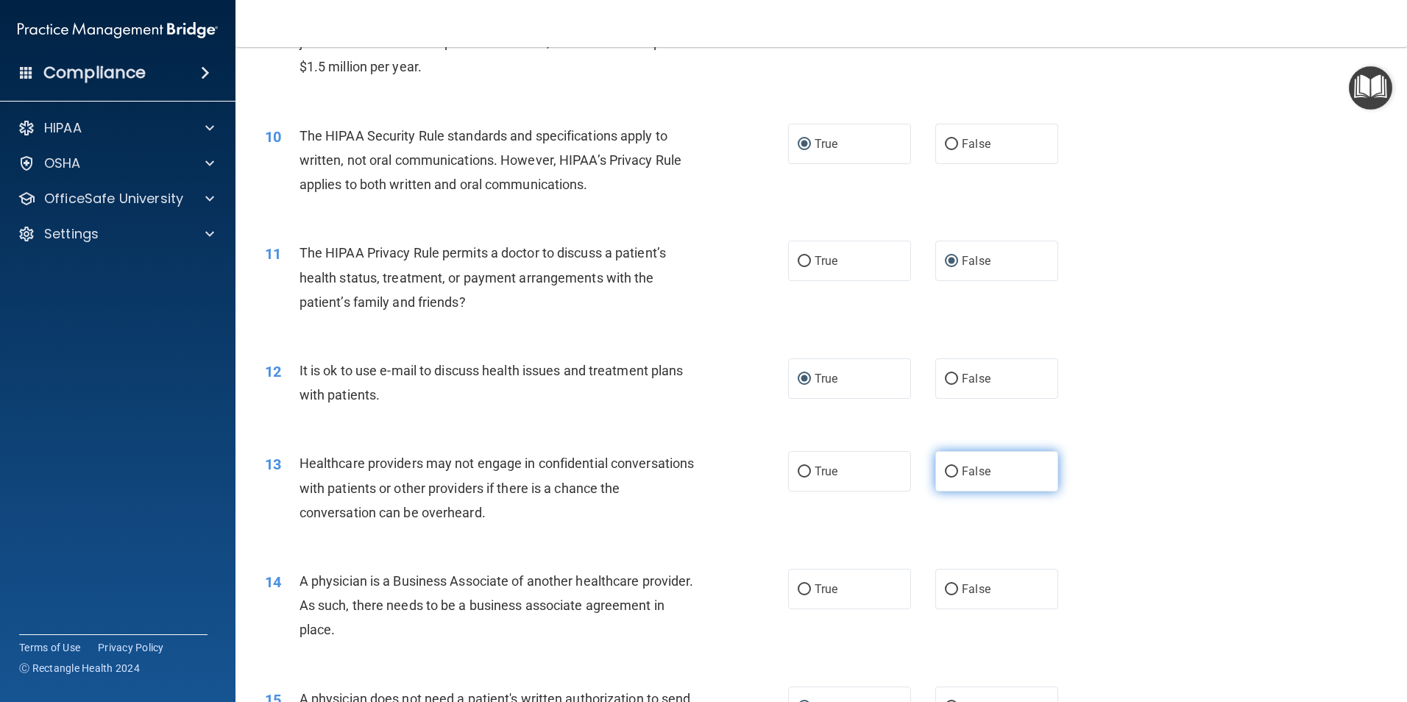
click at [945, 472] on input "False" at bounding box center [951, 472] width 13 height 11
radio input "true"
click at [945, 591] on input "False" at bounding box center [951, 589] width 13 height 11
radio input "true"
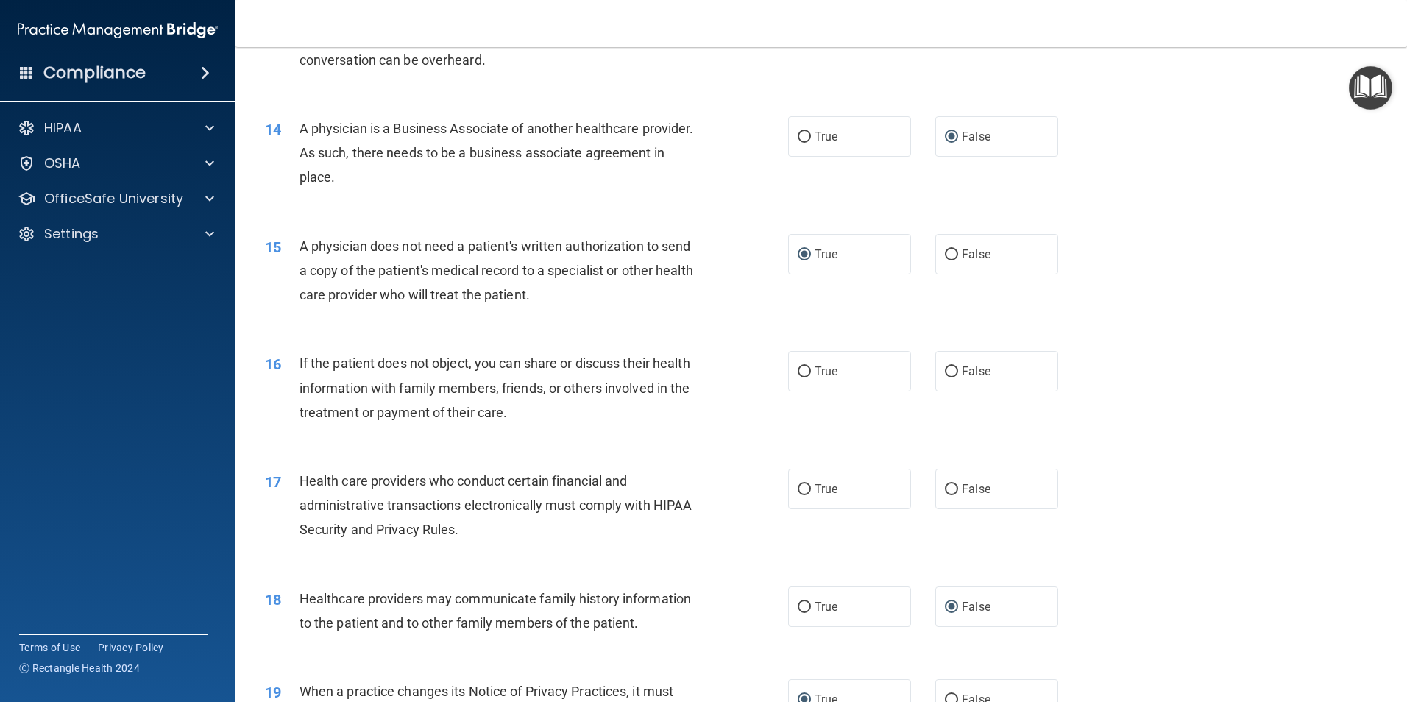
scroll to position [1438, 0]
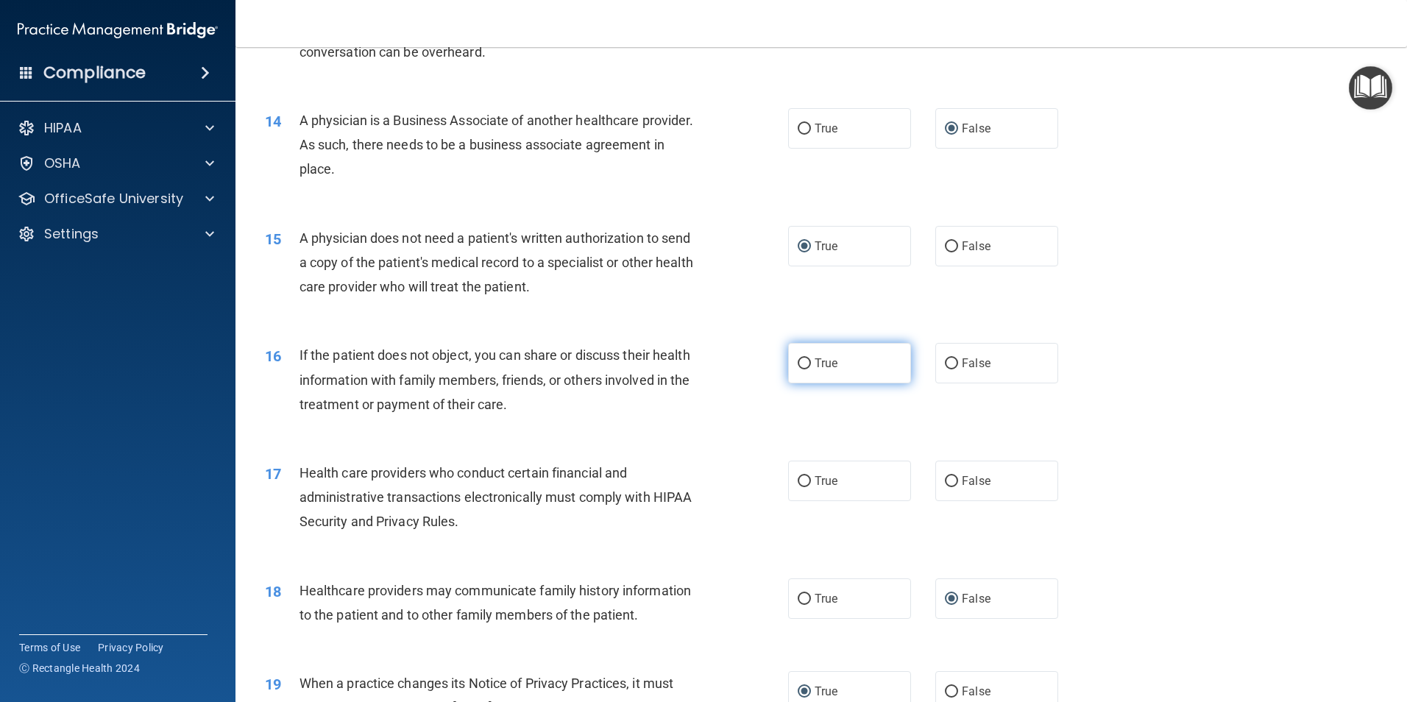
click at [798, 361] on input "True" at bounding box center [804, 363] width 13 height 11
radio input "true"
click at [798, 480] on input "True" at bounding box center [804, 481] width 13 height 11
radio input "true"
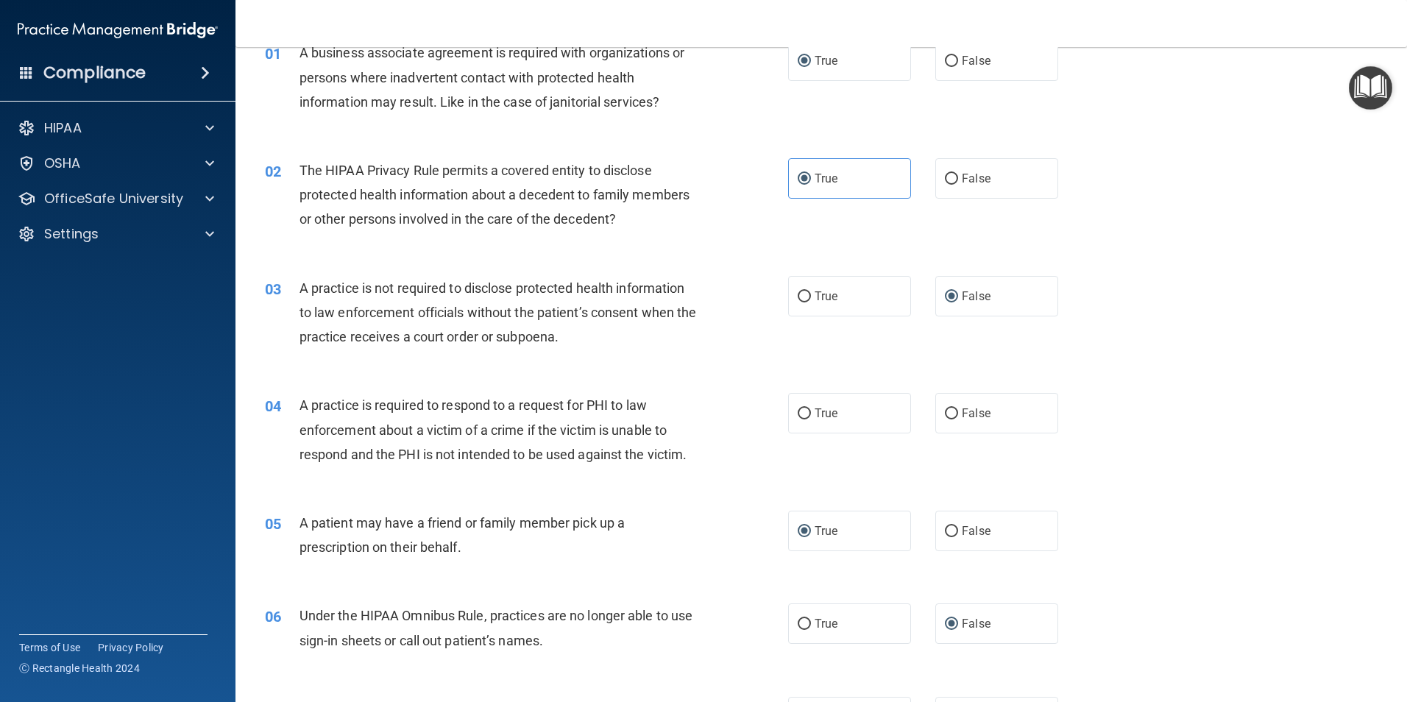
scroll to position [0, 0]
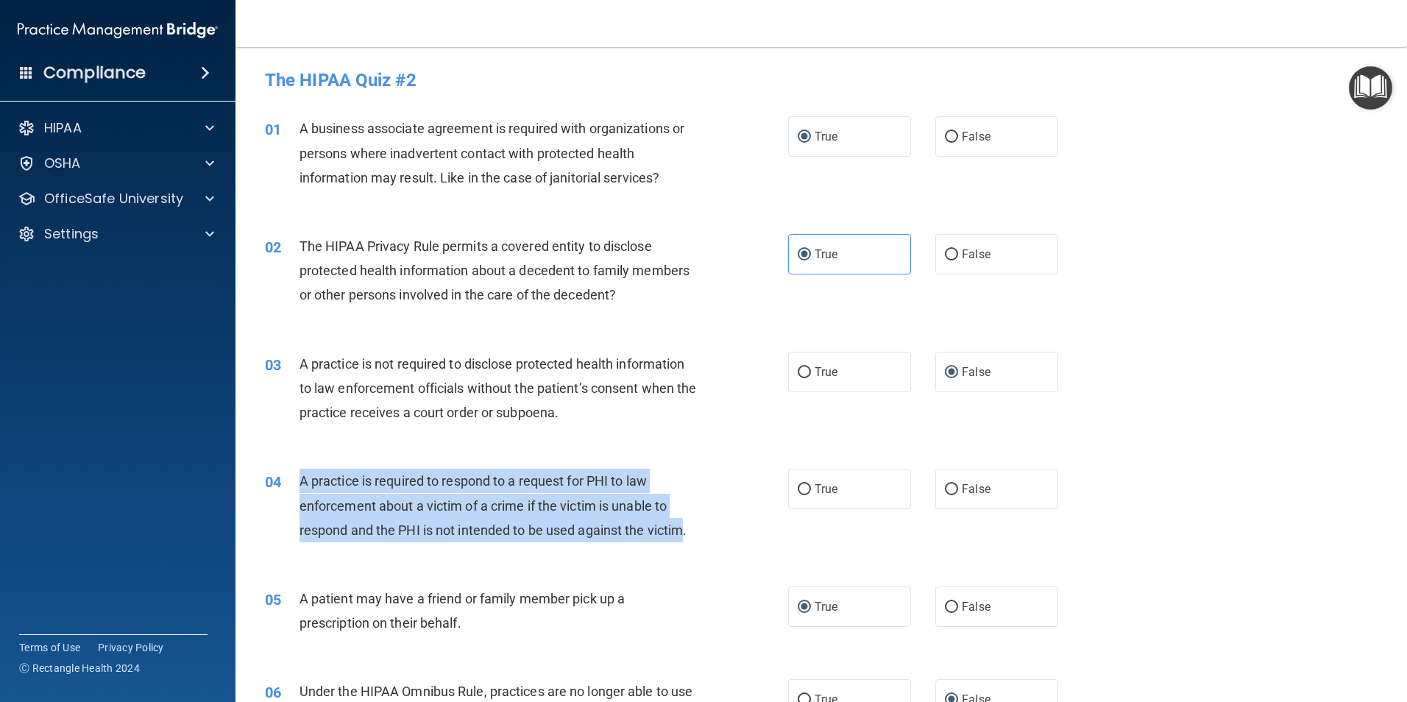
drag, startPoint x: 688, startPoint y: 533, endPoint x: 298, endPoint y: 486, distance: 392.9
click at [298, 486] on div "04 A practice is required to respond to a request for PHI to law enforcement ab…" at bounding box center [526, 509] width 567 height 81
drag, startPoint x: 298, startPoint y: 486, endPoint x: 325, endPoint y: 490, distance: 27.6
click at [950, 489] on input "False" at bounding box center [951, 489] width 13 height 11
radio input "true"
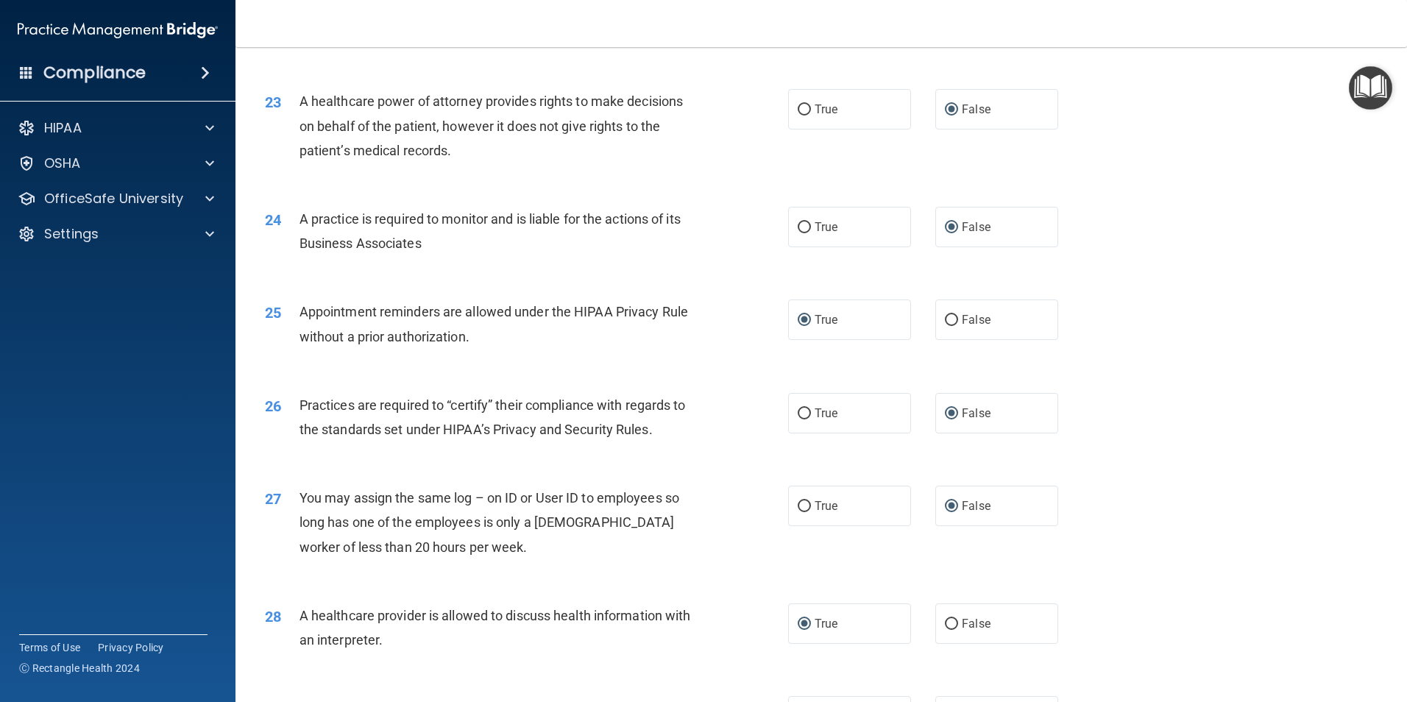
scroll to position [2649, 0]
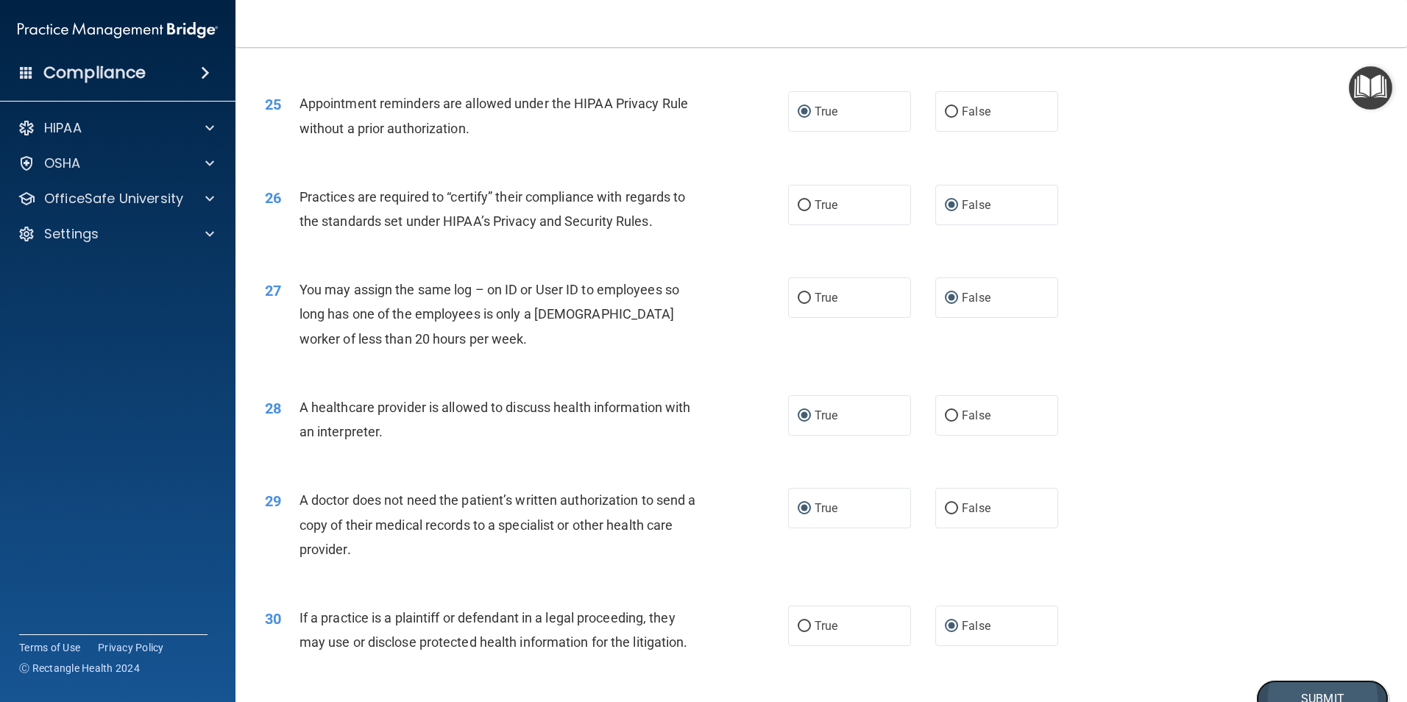
click at [1325, 687] on button "Submit" at bounding box center [1322, 699] width 132 height 38
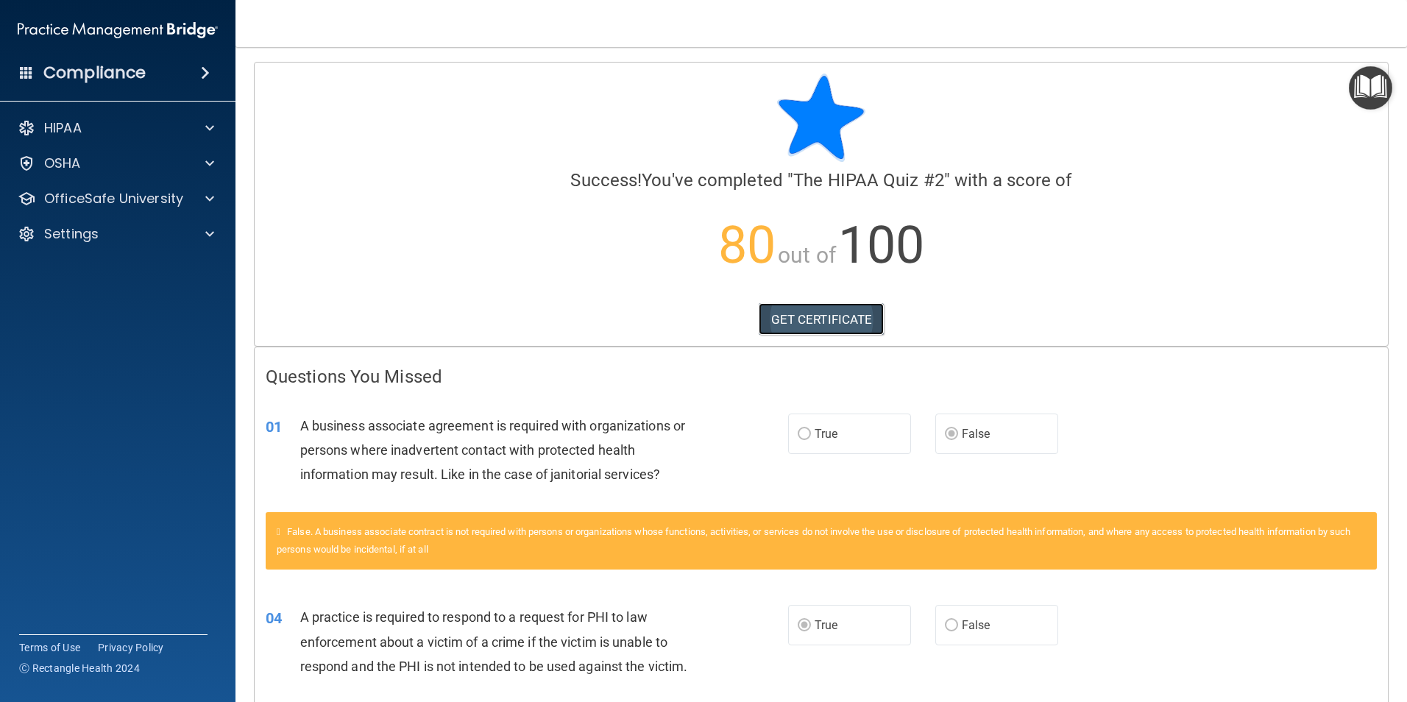
click at [825, 326] on link "GET CERTIFICATE" at bounding box center [822, 319] width 126 height 32
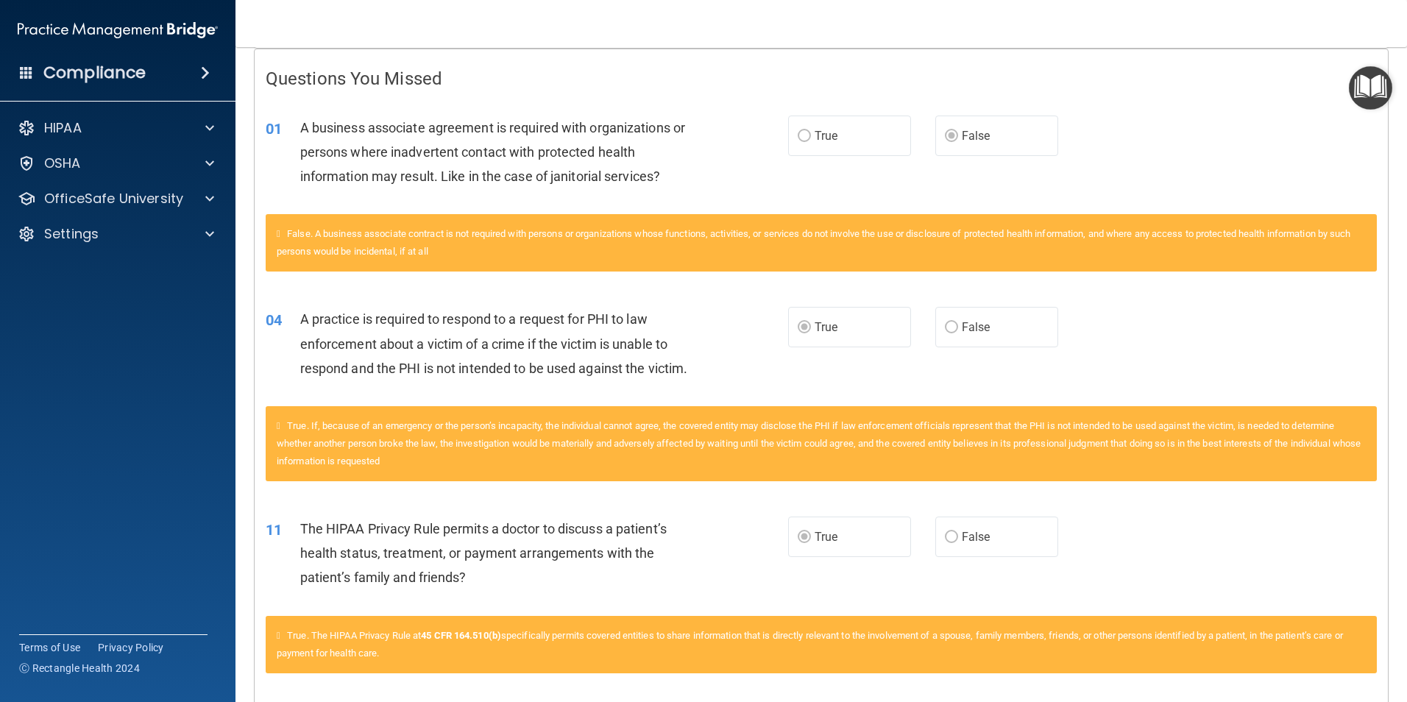
scroll to position [4, 0]
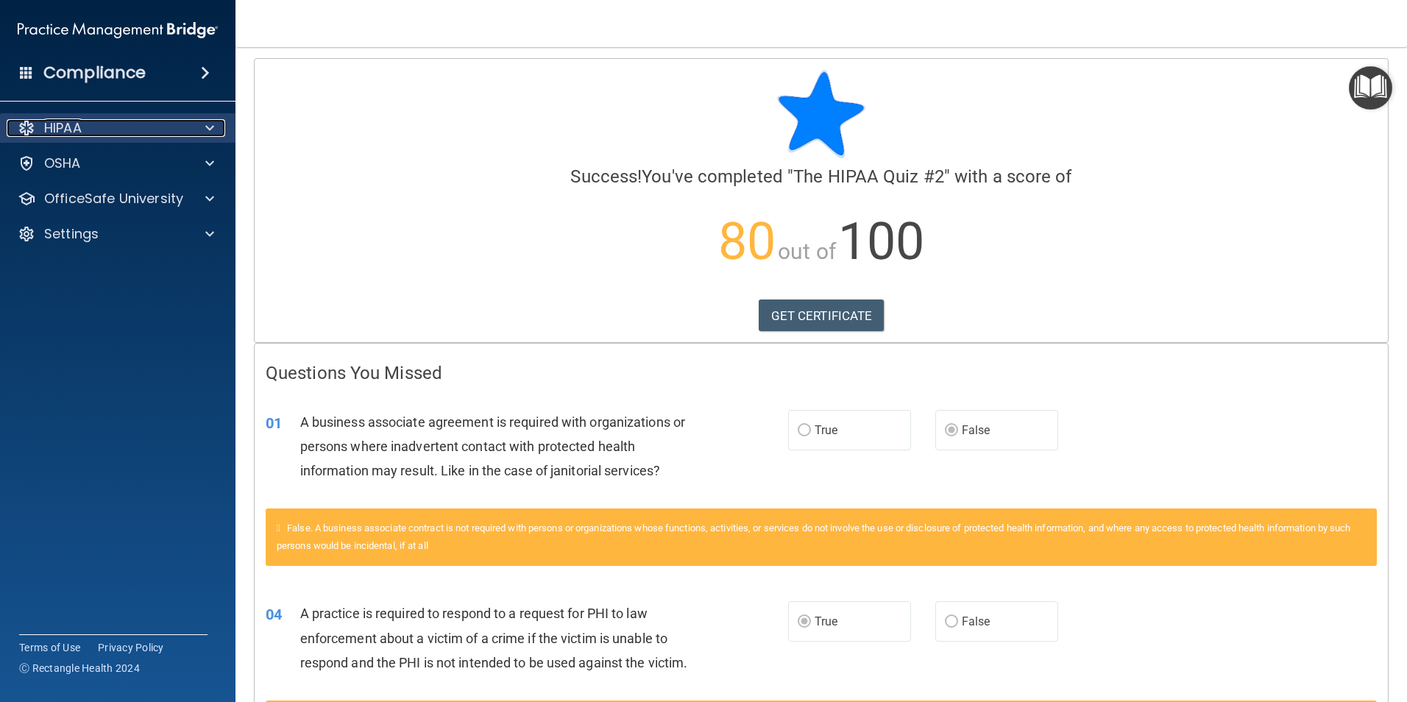
click at [74, 132] on p "HIPAA" at bounding box center [63, 128] width 38 height 18
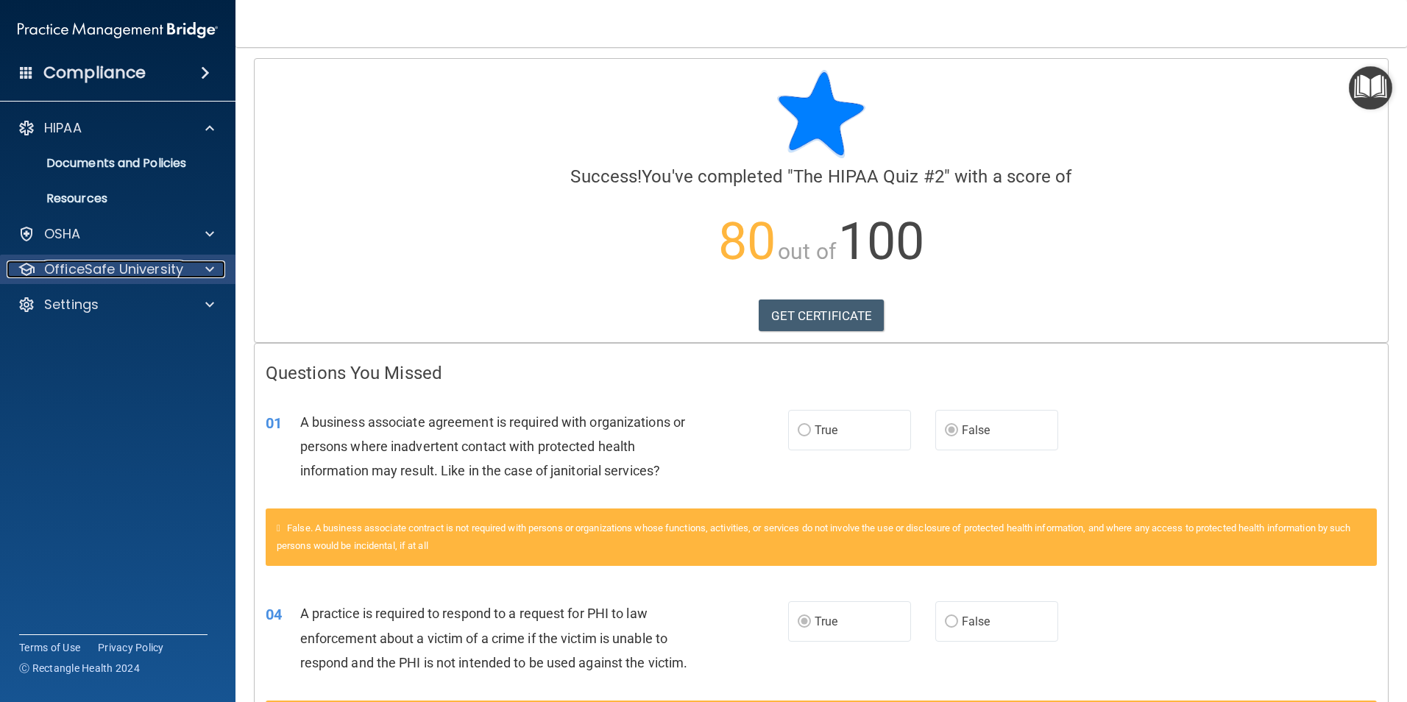
click at [88, 271] on p "OfficeSafe University" at bounding box center [113, 270] width 139 height 18
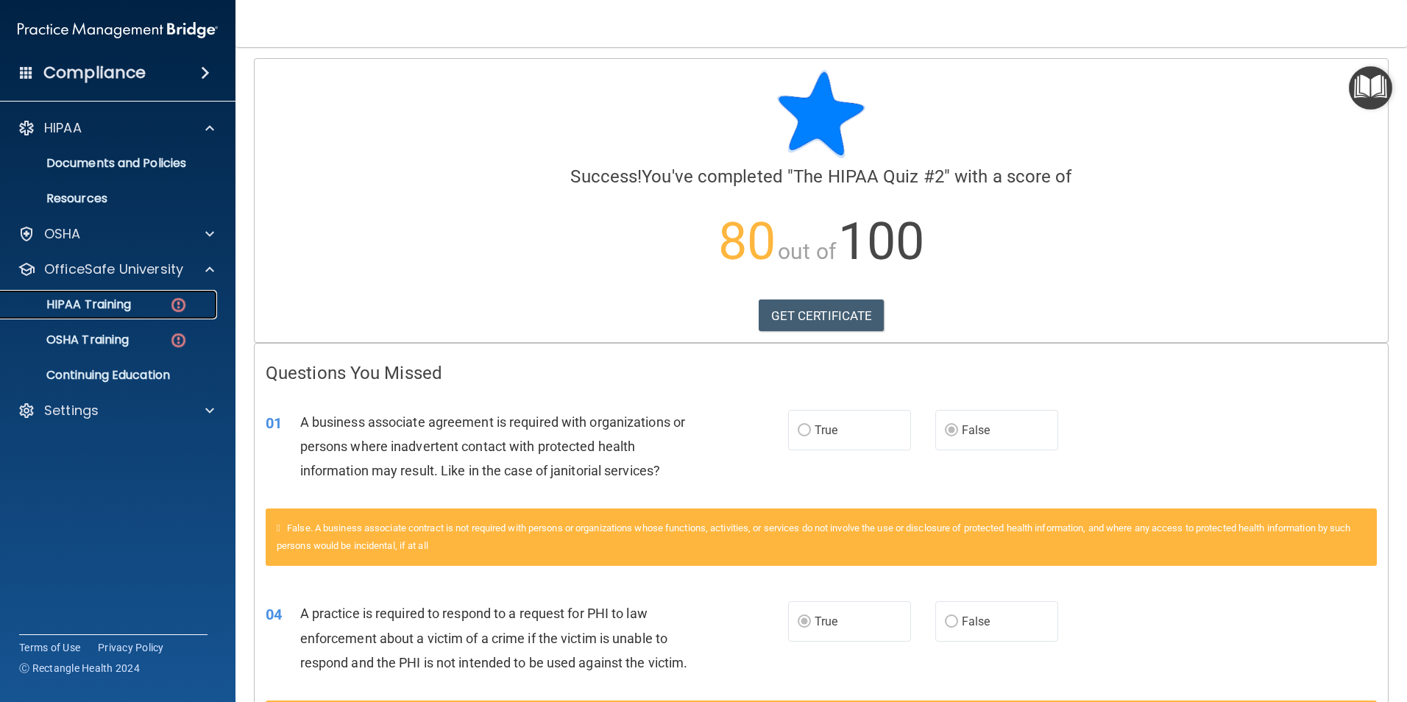
click at [109, 307] on p "HIPAA Training" at bounding box center [70, 304] width 121 height 15
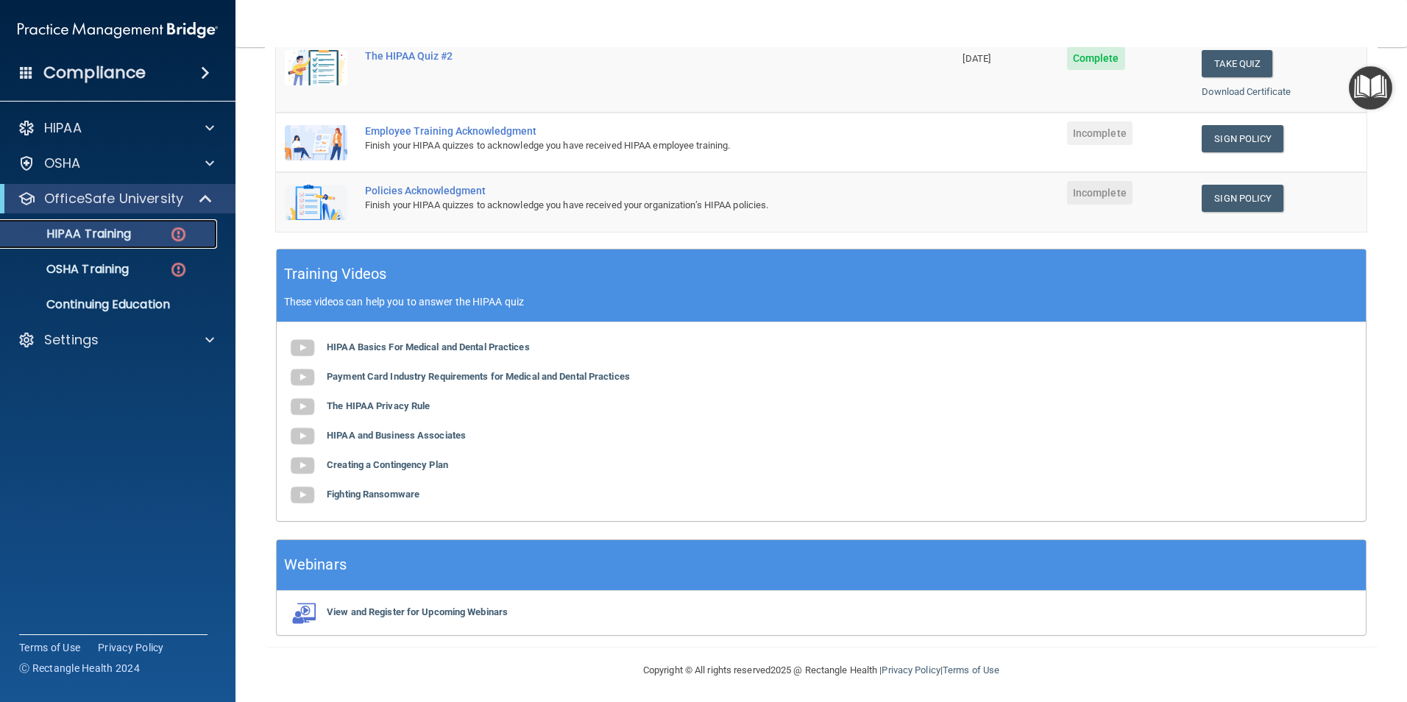
scroll to position [298, 0]
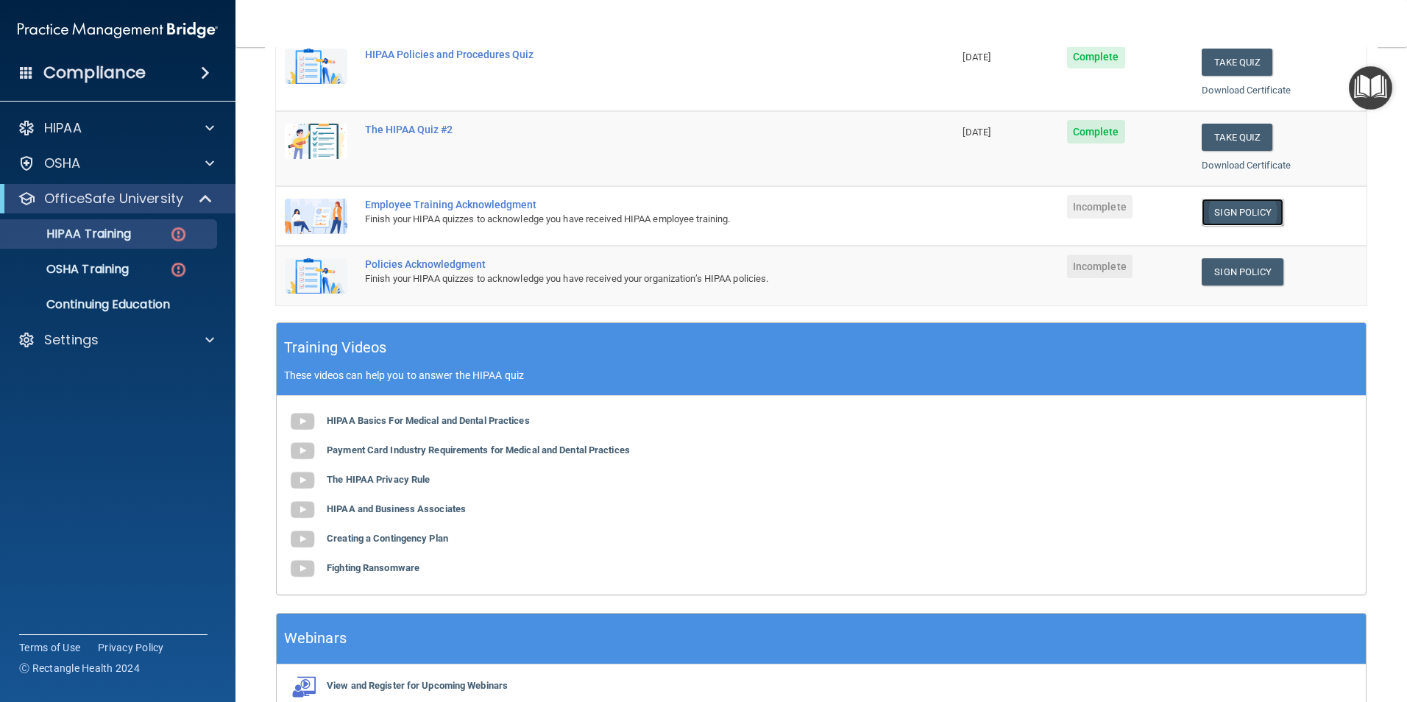
click at [1234, 215] on link "Sign Policy" at bounding box center [1243, 212] width 82 height 27
click at [1211, 273] on link "Sign Policy" at bounding box center [1243, 271] width 82 height 27
click at [109, 239] on p "HIPAA Training" at bounding box center [70, 234] width 121 height 15
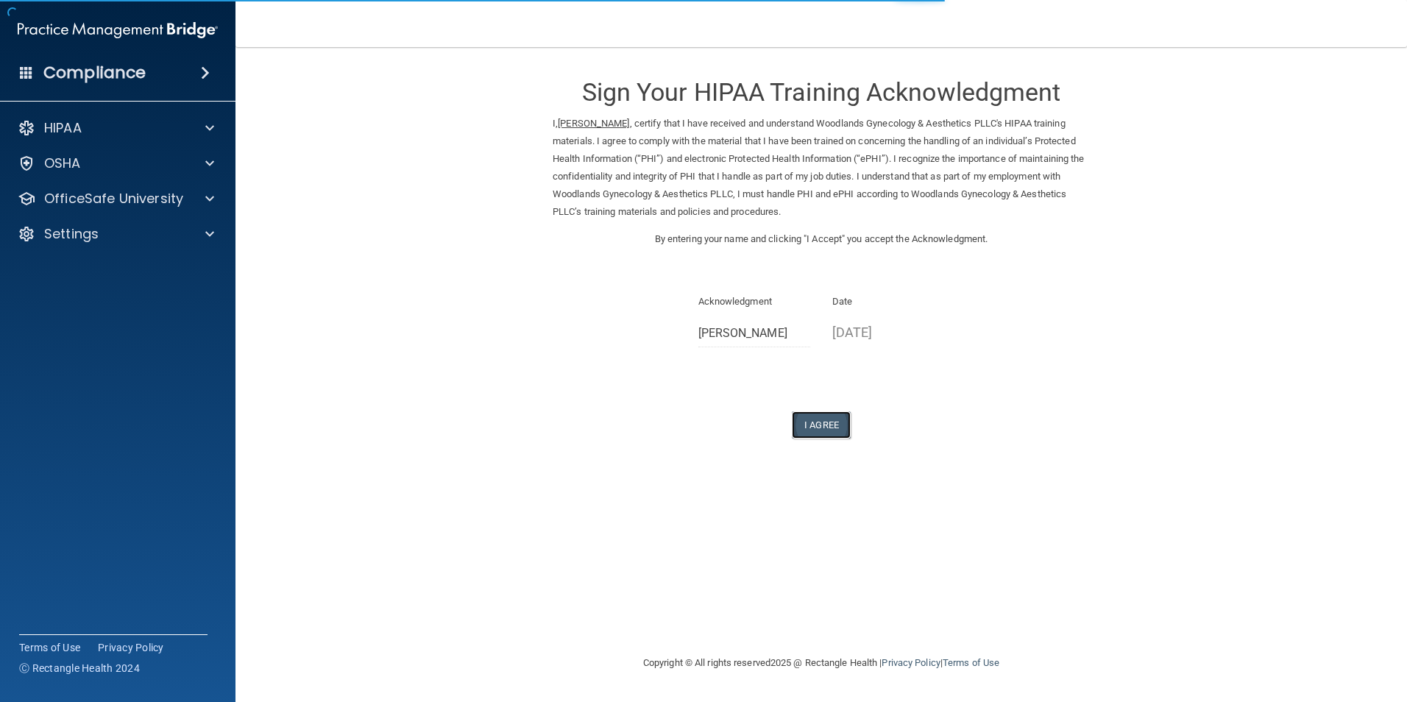
click at [823, 431] on button "I Agree" at bounding box center [821, 424] width 59 height 27
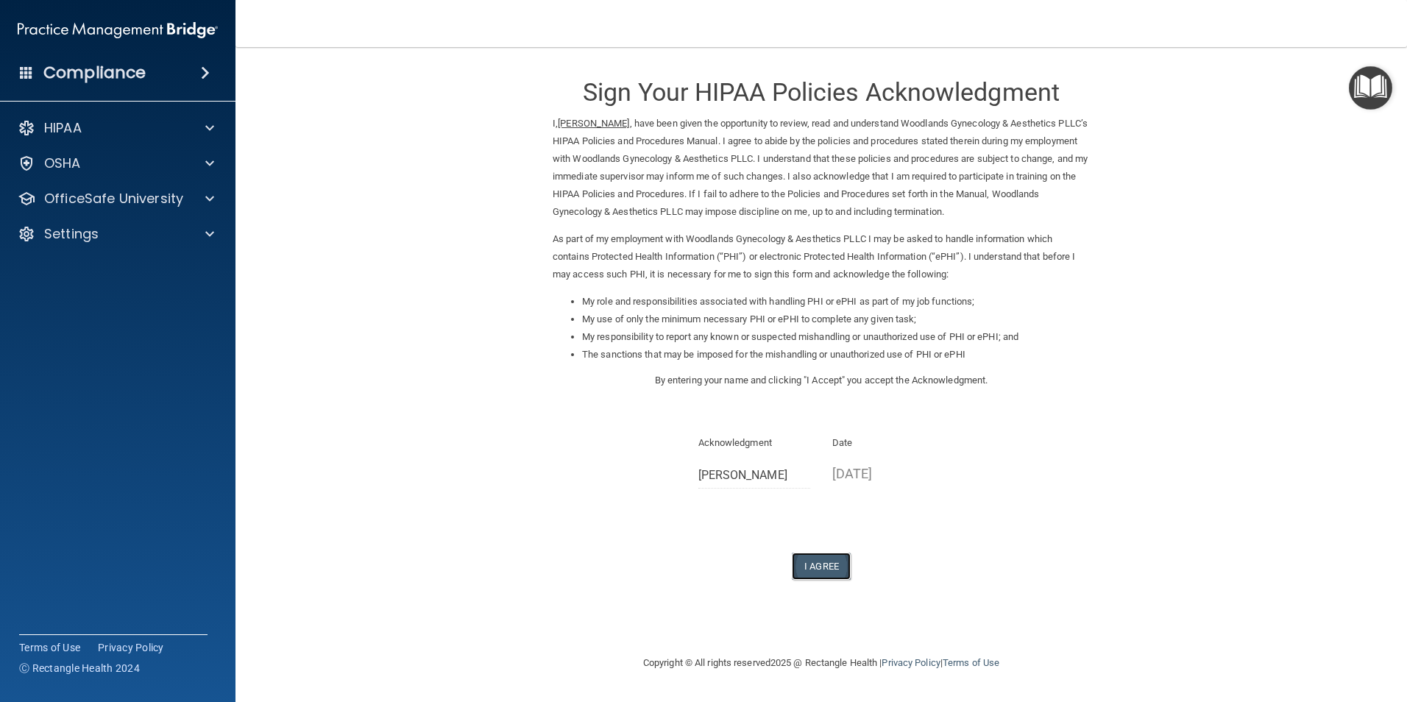
click at [824, 570] on button "I Agree" at bounding box center [821, 566] width 59 height 27
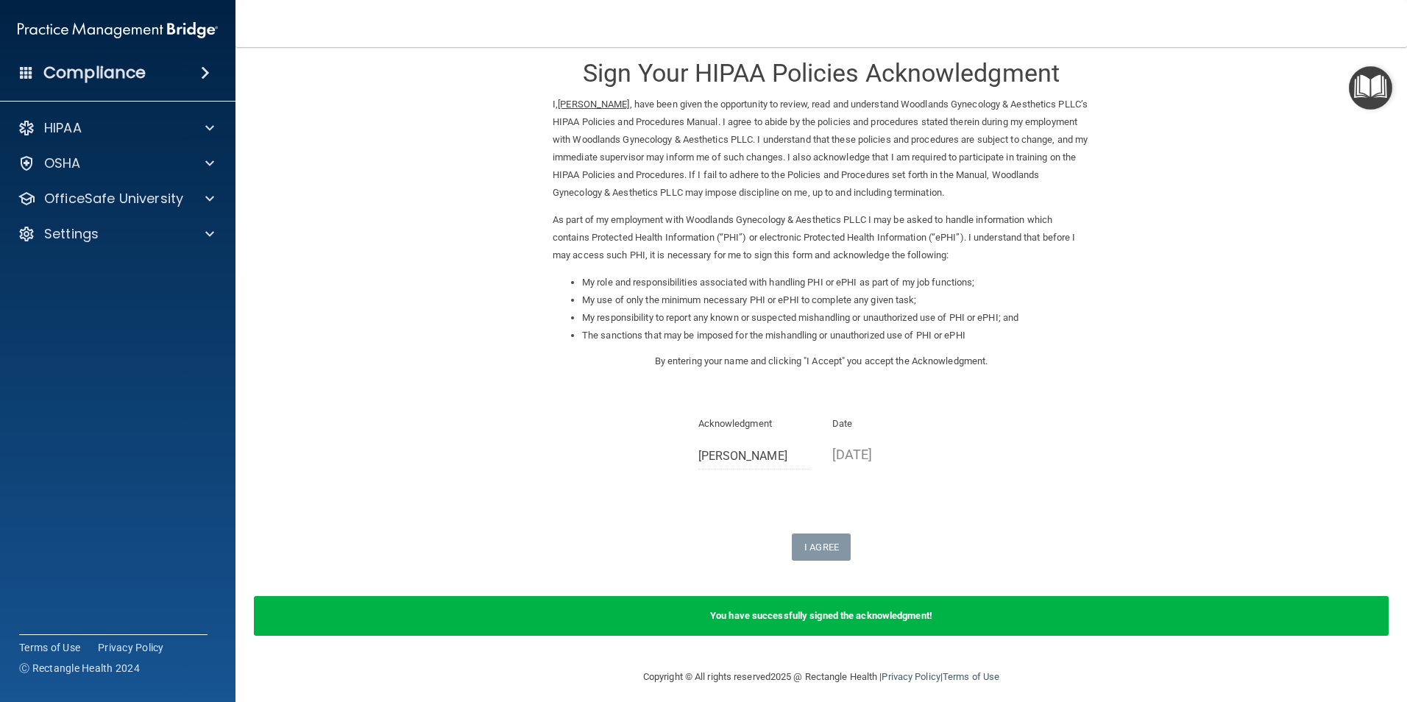
scroll to position [29, 0]
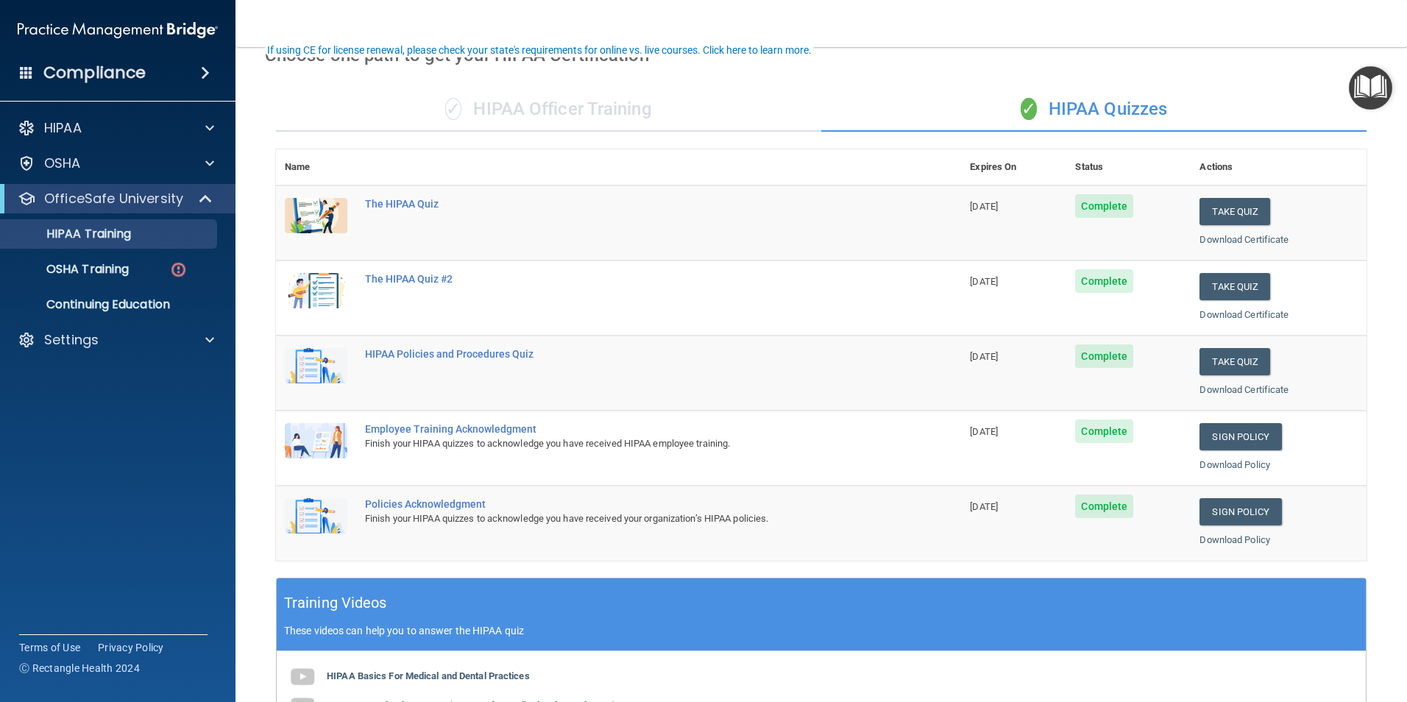
scroll to position [147, 0]
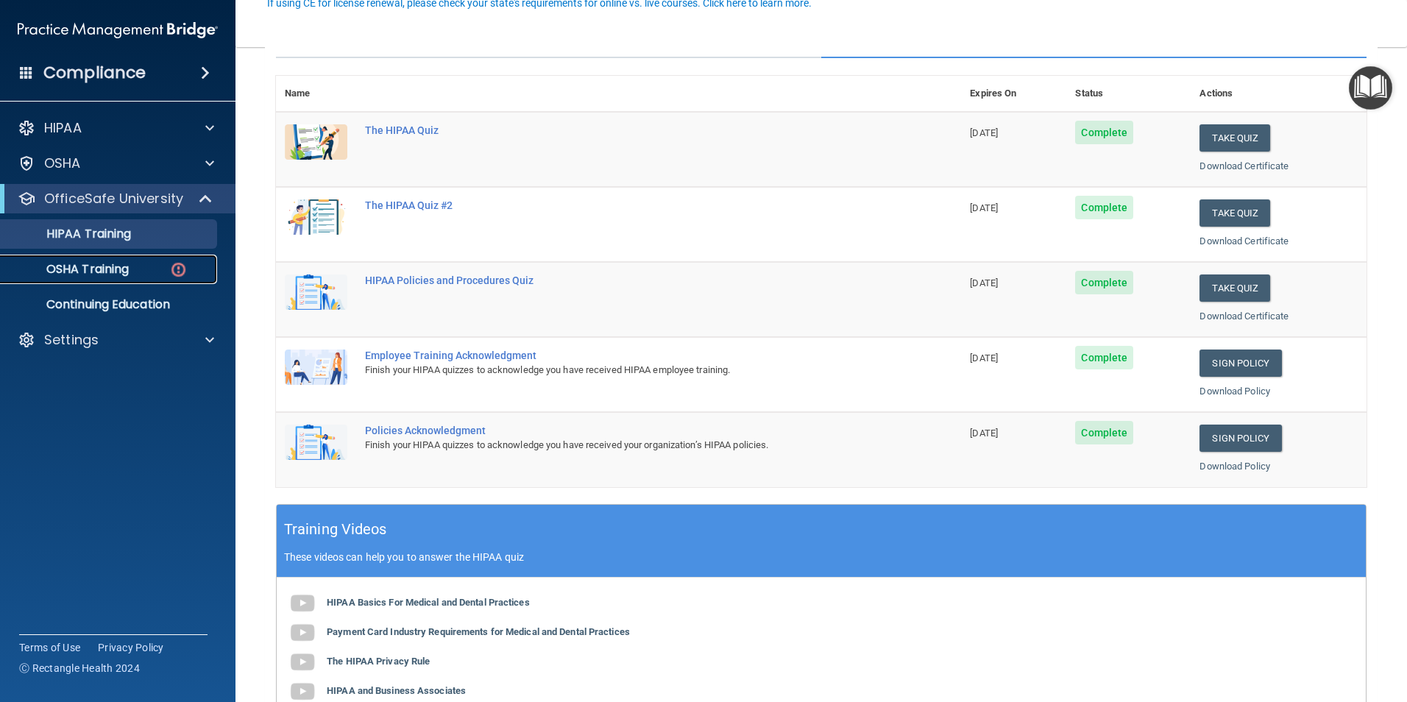
click at [74, 278] on link "OSHA Training" at bounding box center [101, 269] width 232 height 29
